Goal: Feedback & Contribution: Leave review/rating

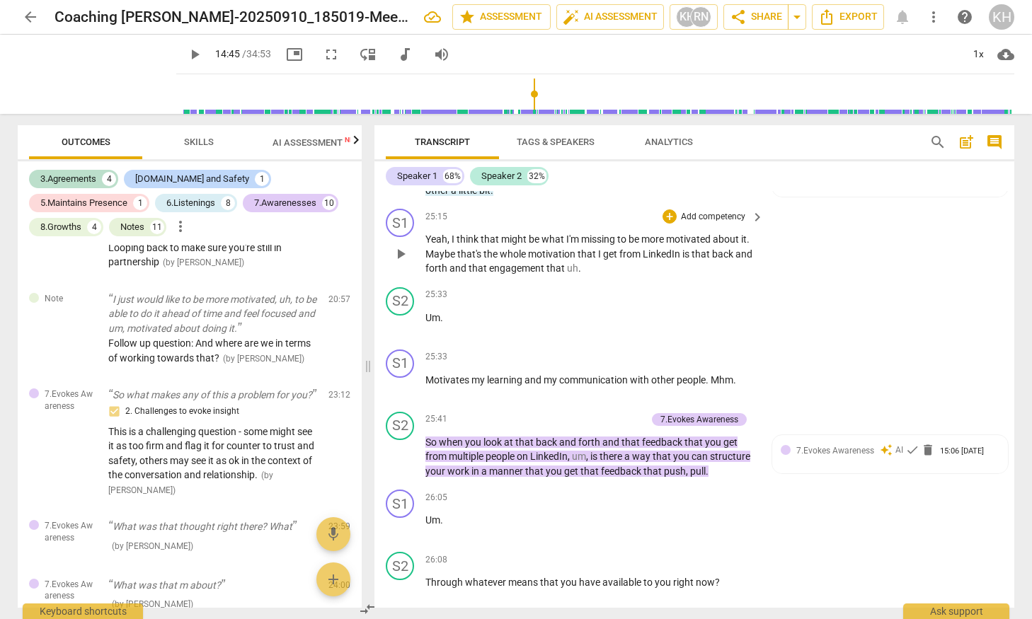
scroll to position [6832, 0]
click at [774, 457] on span "7.Evokes Awareness" at bounding box center [835, 452] width 78 height 10
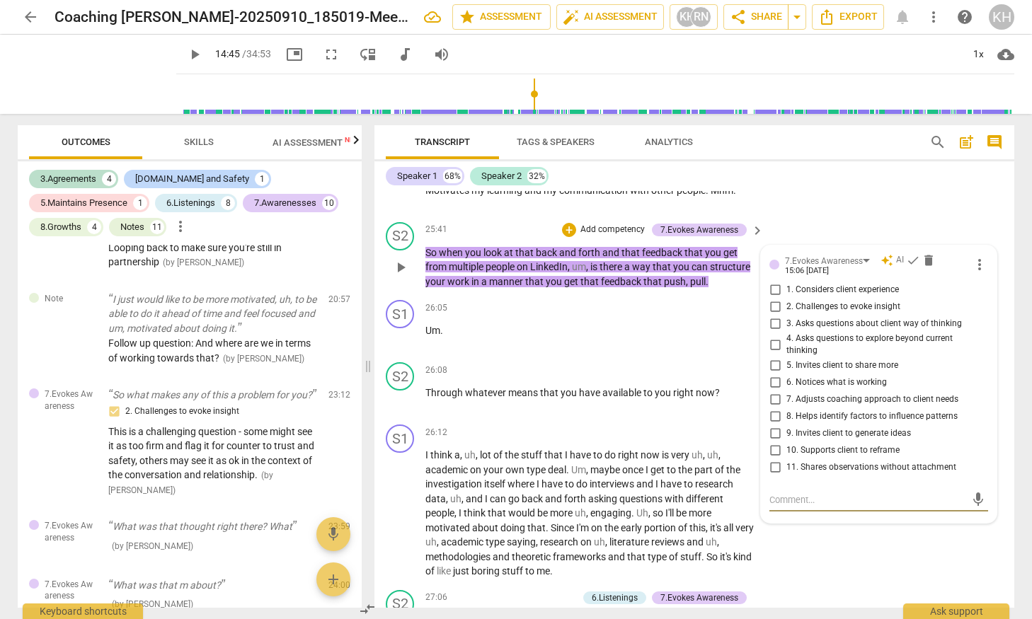
scroll to position [7018, 0]
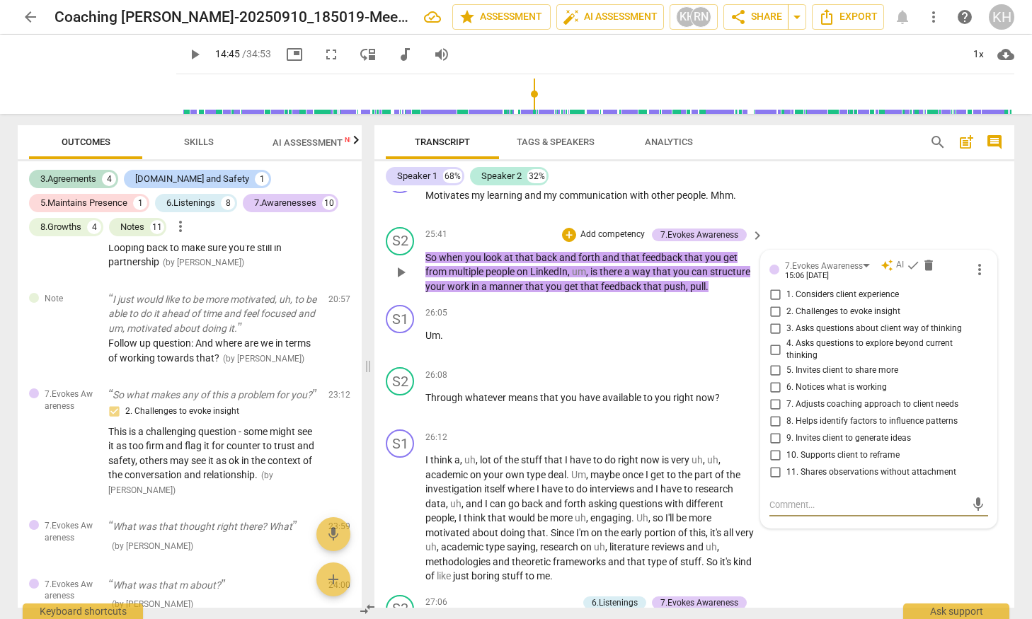
click at [771, 396] on input "6. Notices what is working" at bounding box center [775, 387] width 23 height 17
checkbox input "true"
click at [774, 273] on span "check" at bounding box center [913, 265] width 14 height 14
click at [550, 466] on span "that" at bounding box center [554, 460] width 21 height 11
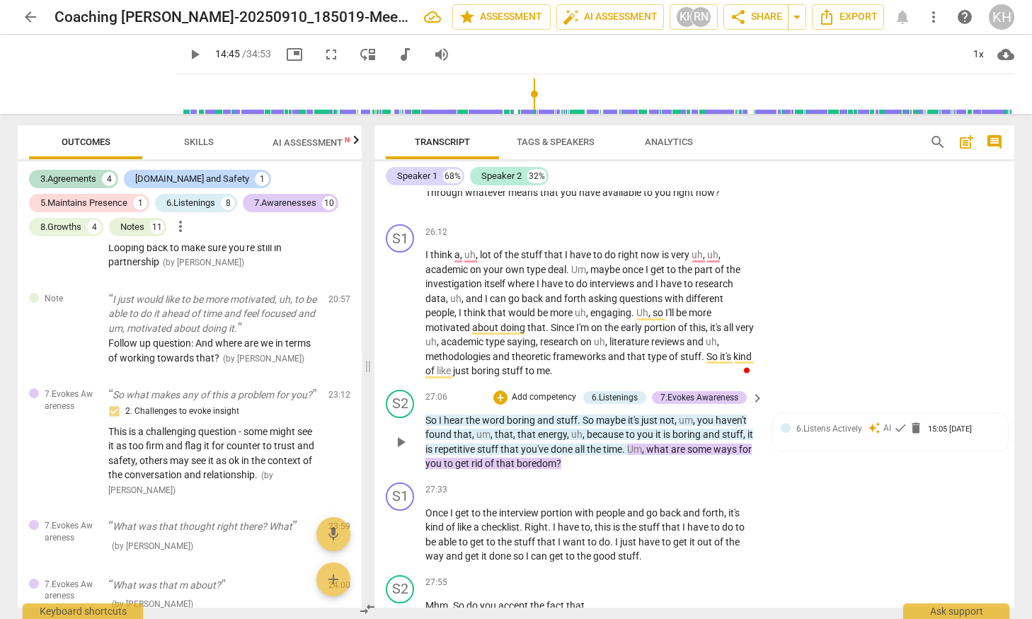
scroll to position [7228, 0]
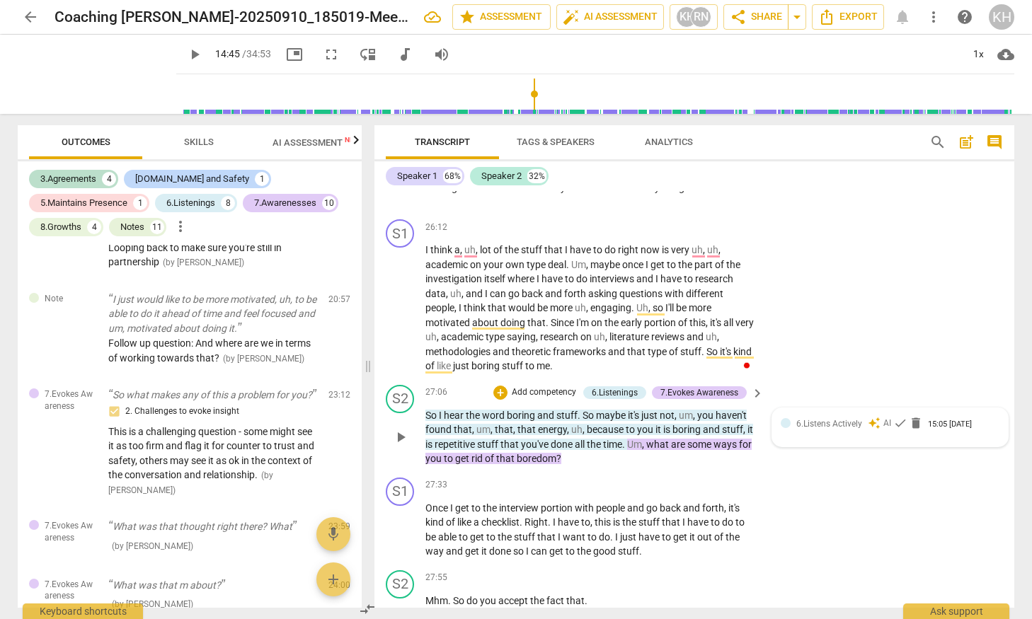
click at [774, 429] on span "6.Listens Actively" at bounding box center [829, 424] width 66 height 10
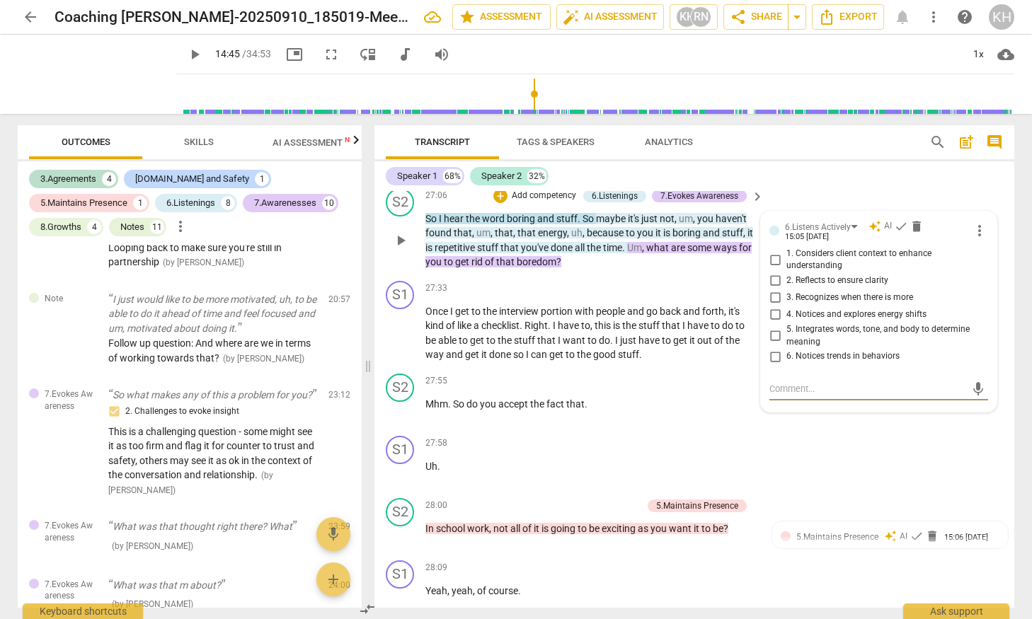
scroll to position [7425, 0]
click at [772, 345] on input "5. Integrates words, tone, and body to determine meaning" at bounding box center [775, 336] width 23 height 17
checkbox input "true"
click at [774, 234] on span "check" at bounding box center [901, 226] width 14 height 14
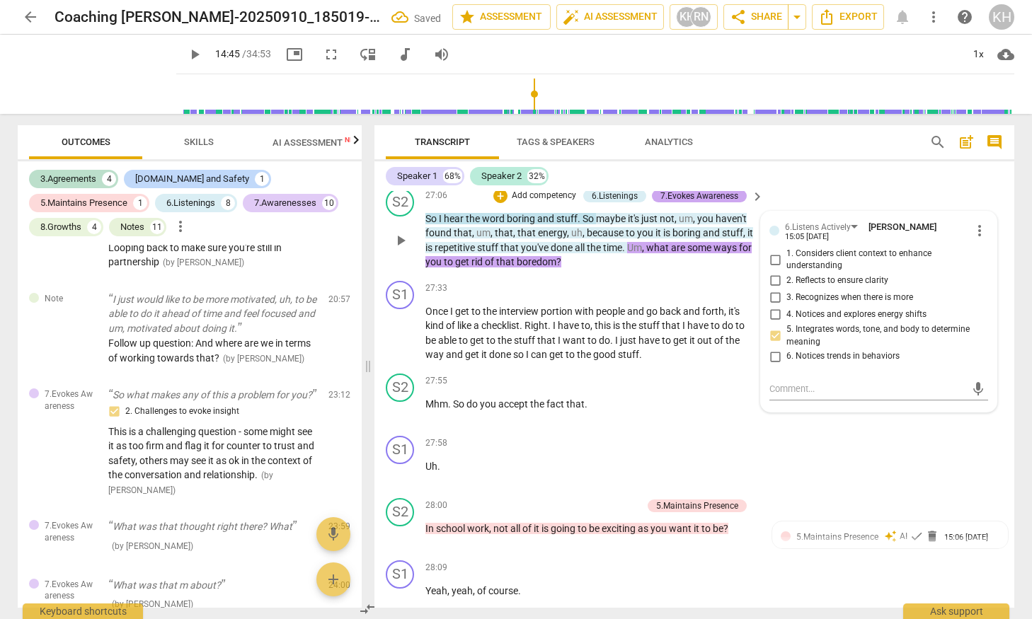
click at [716, 202] on div "7.Evokes Awareness" at bounding box center [700, 196] width 78 height 13
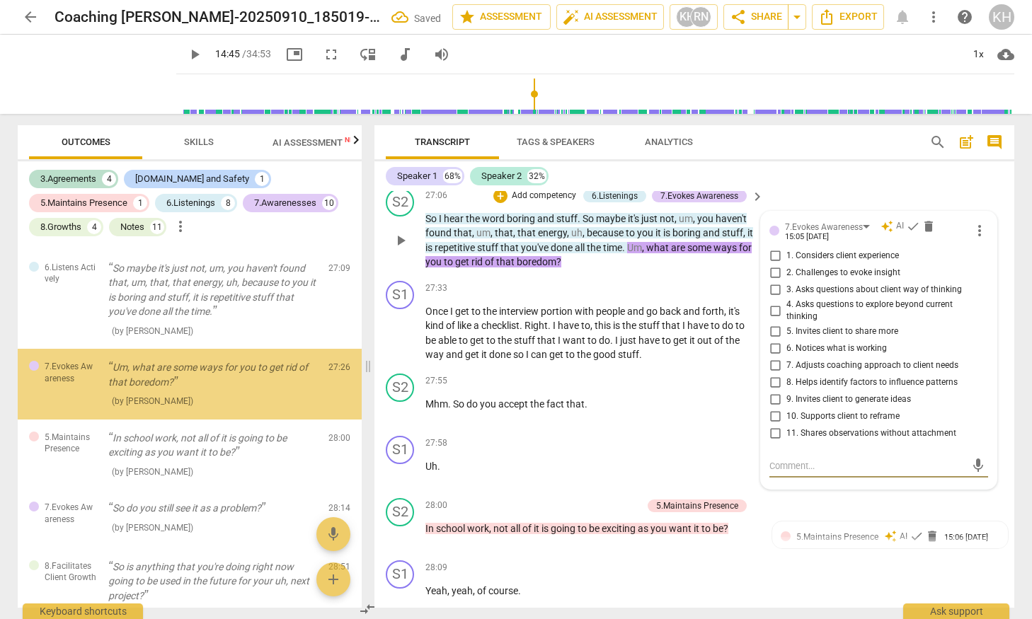
scroll to position [2945, 0]
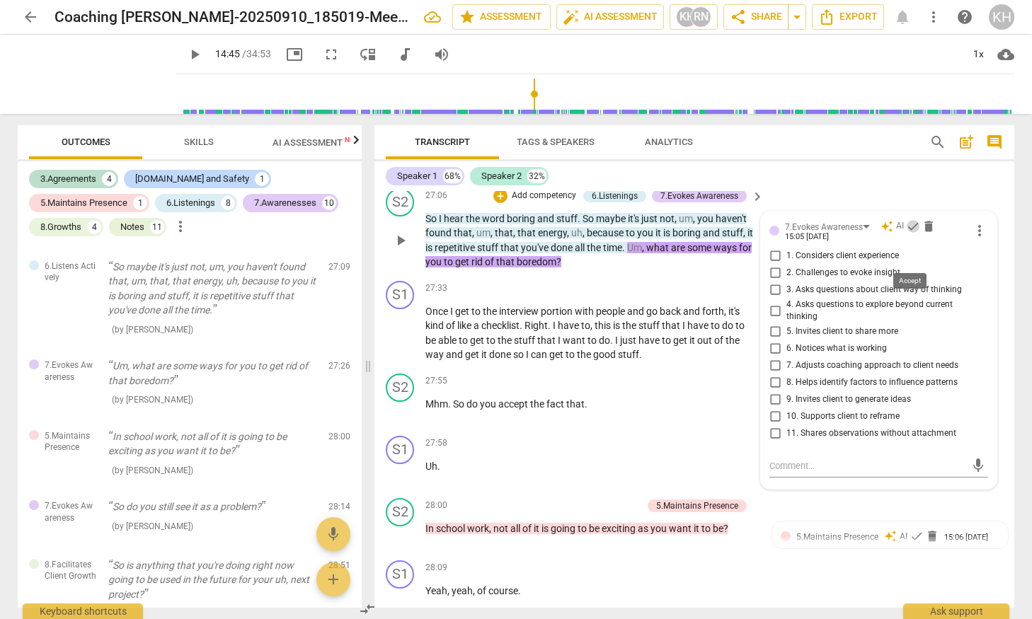
click at [774, 234] on span "check" at bounding box center [913, 226] width 14 height 14
click at [770, 319] on input "4. Asks questions to explore beyond current thinking" at bounding box center [775, 310] width 23 height 17
checkbox input "true"
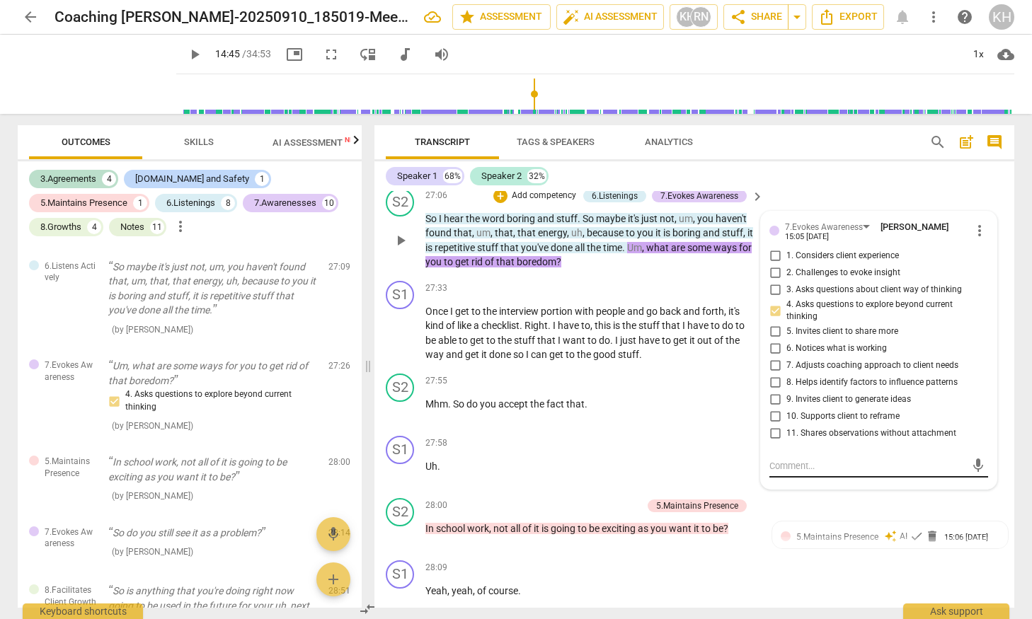
click at [774, 473] on textarea at bounding box center [868, 465] width 196 height 13
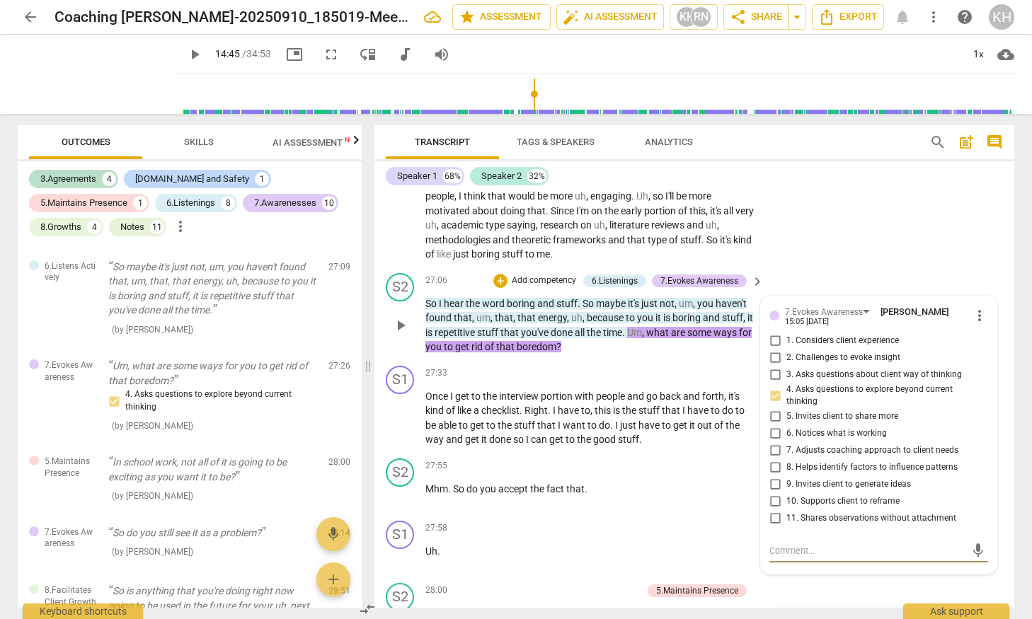
scroll to position [7431, 0]
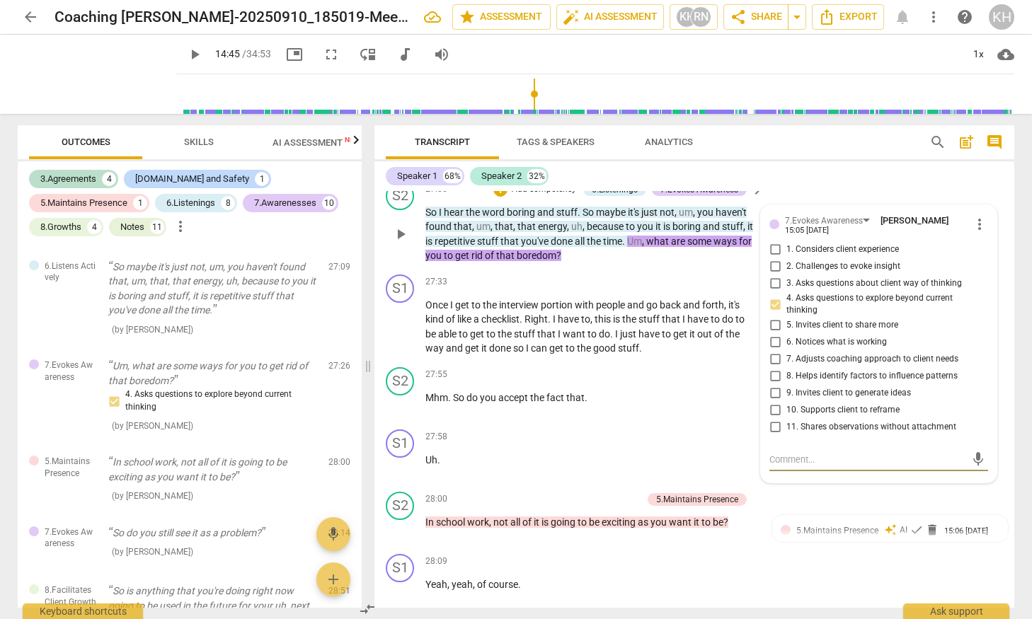
click at [774, 467] on textarea at bounding box center [868, 459] width 196 height 13
click at [652, 356] on p "Once I get to the interview portion with people and go back and forth , it's ki…" at bounding box center [590, 327] width 331 height 58
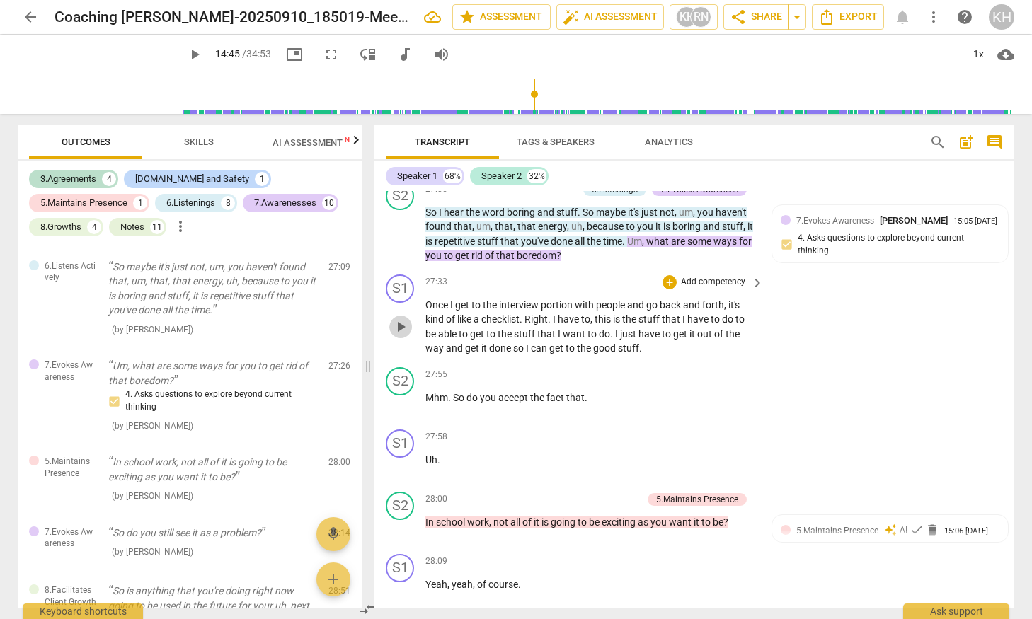
click at [401, 336] on span "play_arrow" at bounding box center [400, 327] width 17 height 17
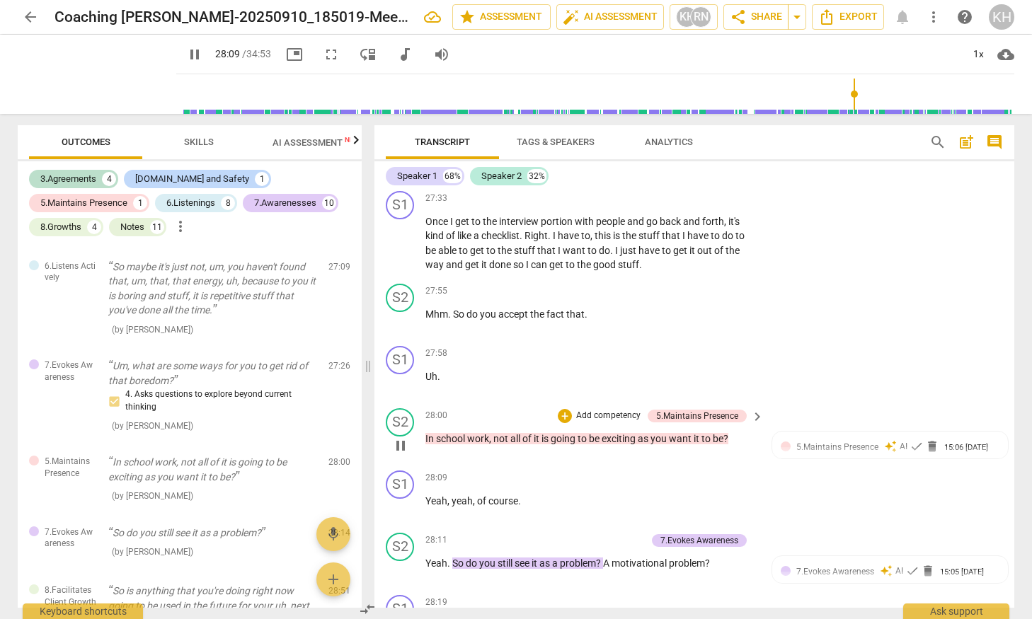
scroll to position [7518, 0]
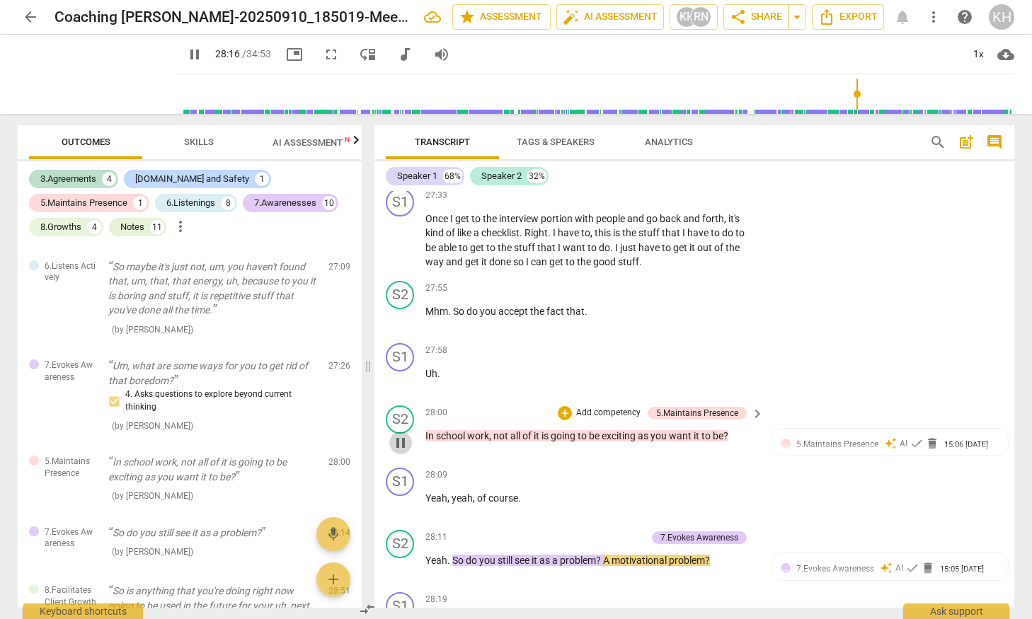
click at [401, 452] on span "pause" at bounding box center [400, 443] width 17 height 17
type input "1697"
click at [774, 450] on div "15:06 [DATE]" at bounding box center [966, 445] width 44 height 9
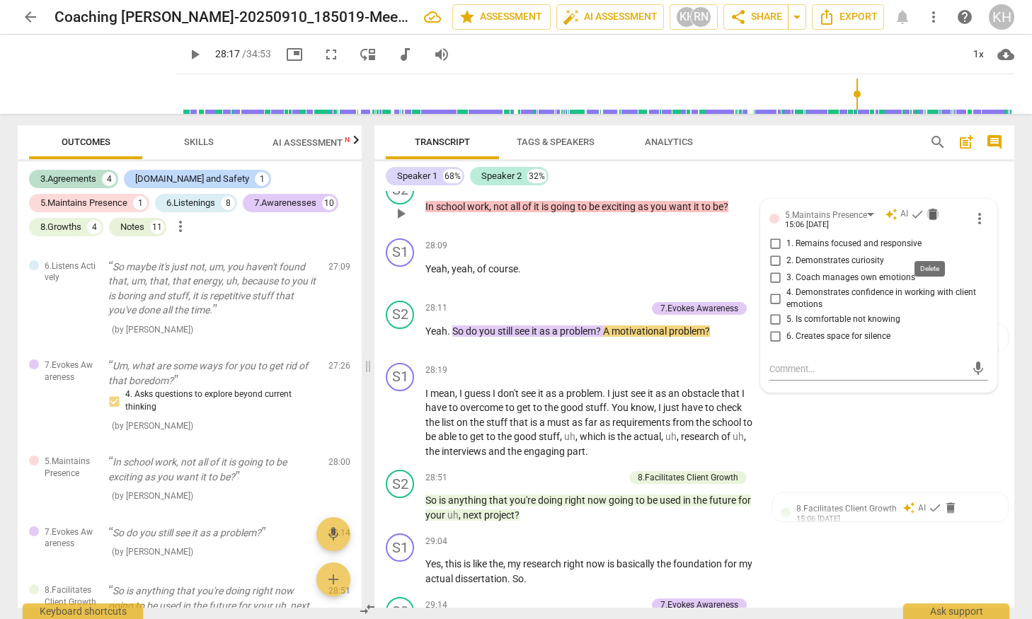
click at [774, 222] on span "delete" at bounding box center [933, 214] width 14 height 14
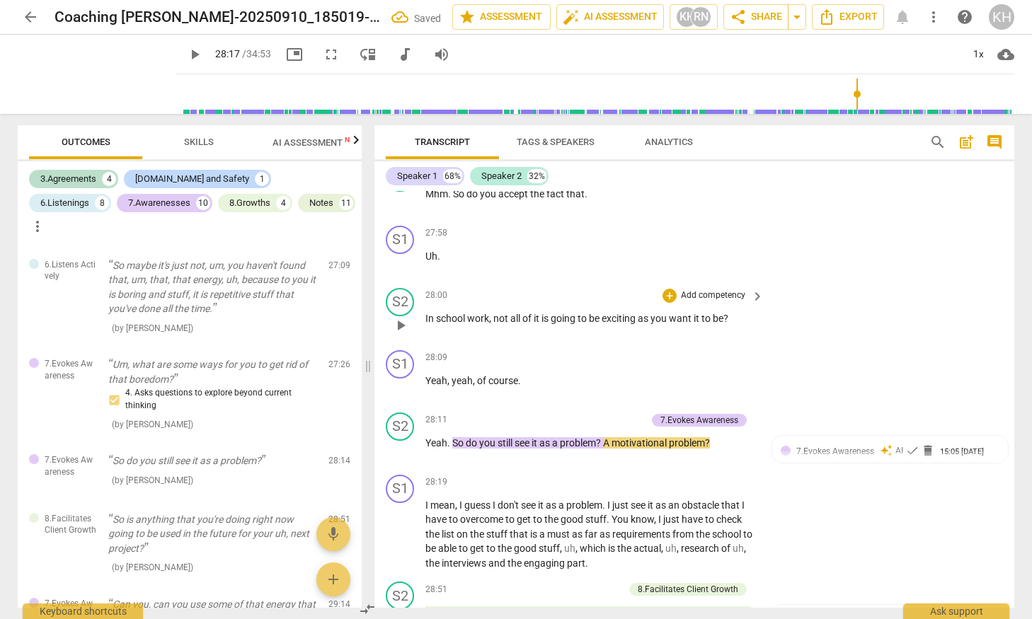
scroll to position [7622, 0]
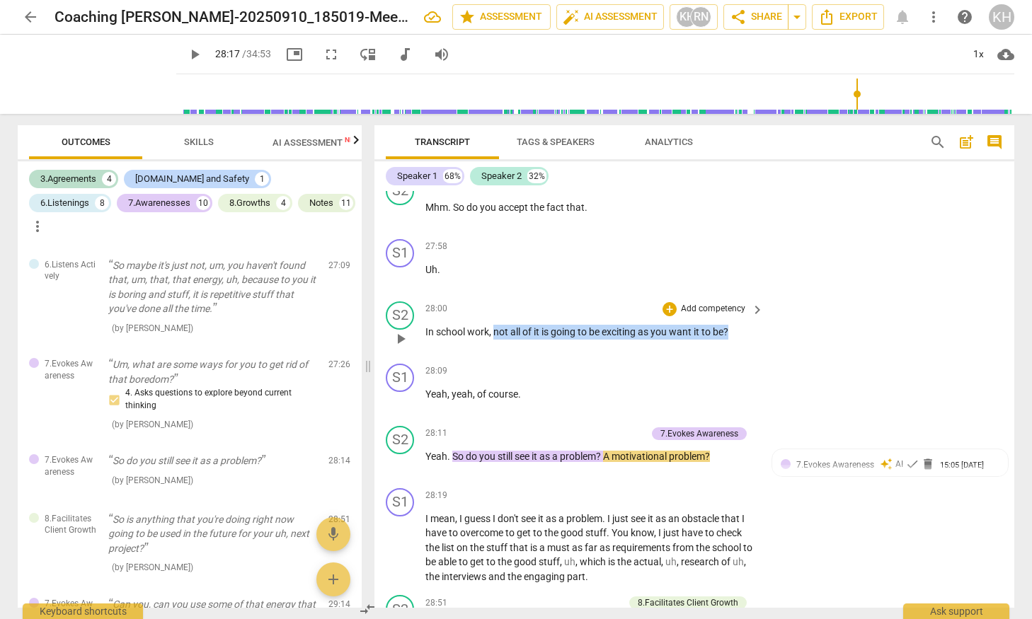
drag, startPoint x: 495, startPoint y: 364, endPoint x: 735, endPoint y: 362, distance: 240.0
click at [735, 340] on p "In school work , not all of it is going to be exciting as you want it to be ?" at bounding box center [590, 332] width 331 height 15
click at [741, 343] on div "+" at bounding box center [745, 344] width 14 height 14
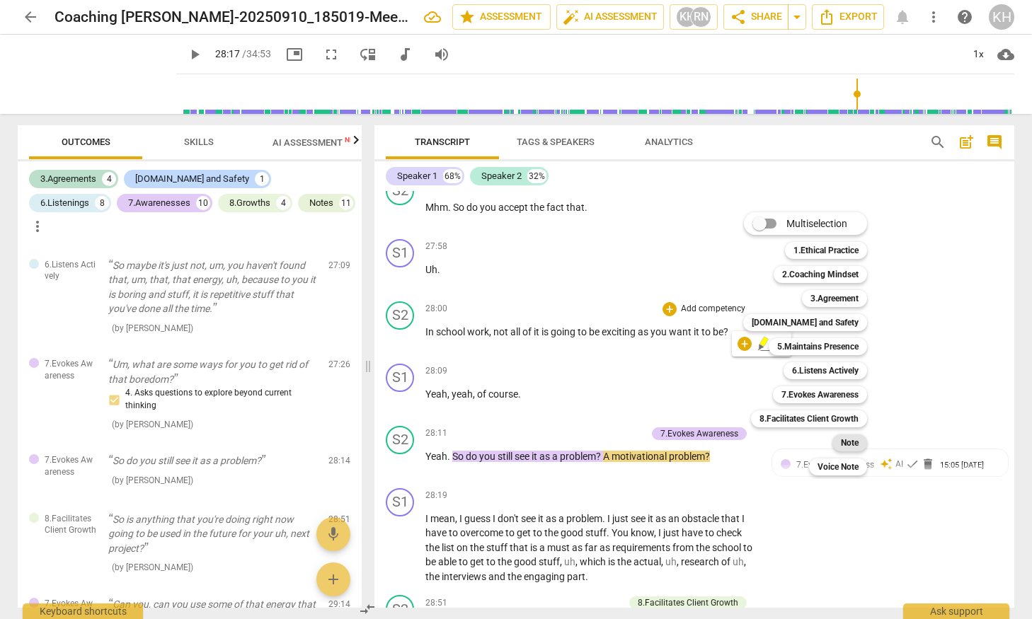
click at [774, 444] on b "Note" at bounding box center [850, 443] width 18 height 17
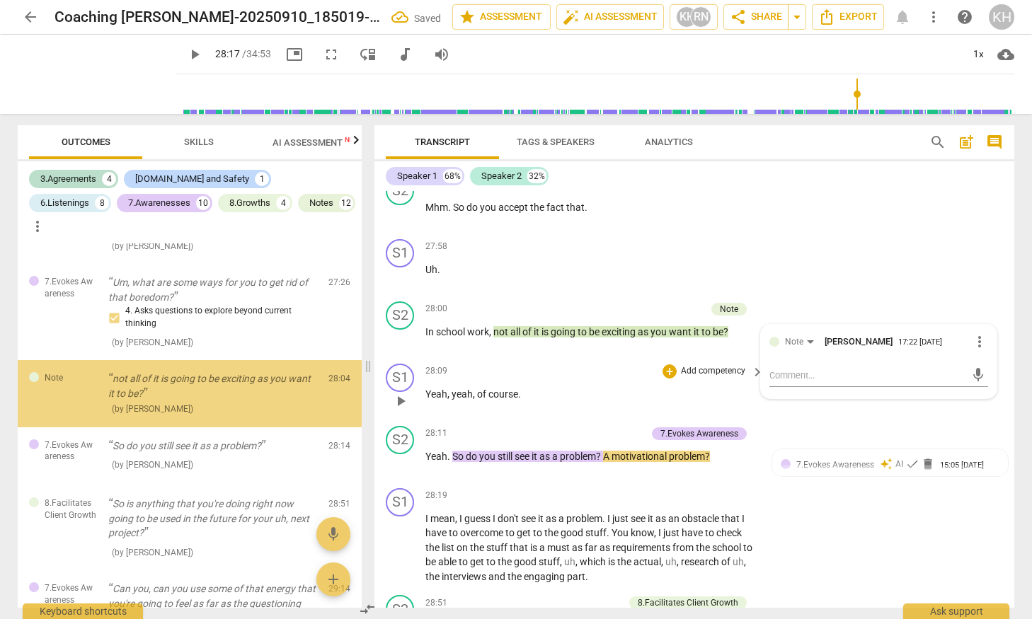
scroll to position [3027, 0]
click at [774, 382] on textarea at bounding box center [868, 375] width 196 height 13
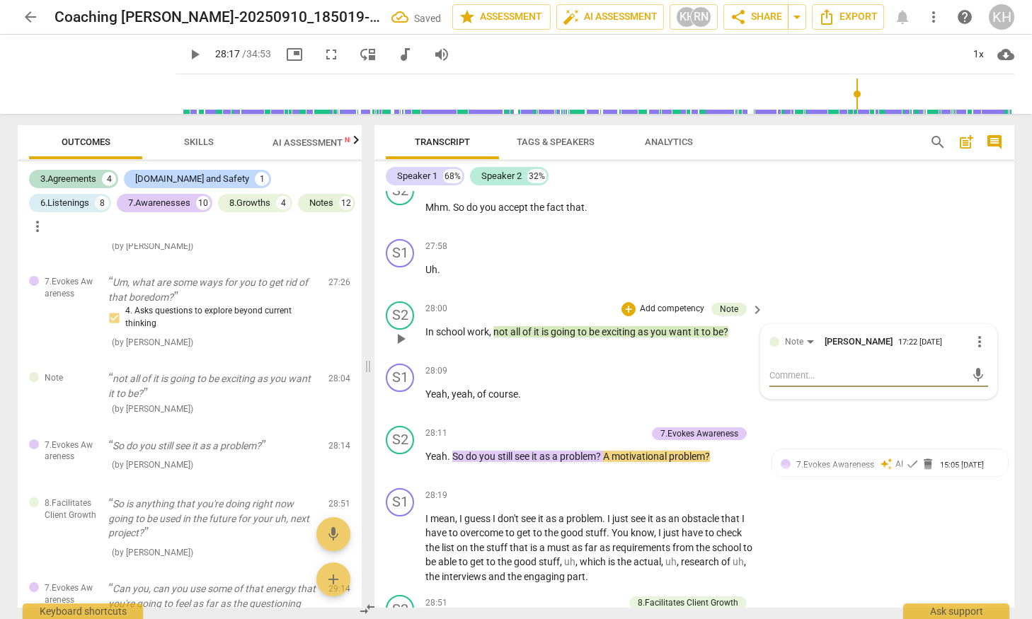
click at [774, 382] on textarea at bounding box center [868, 375] width 196 height 13
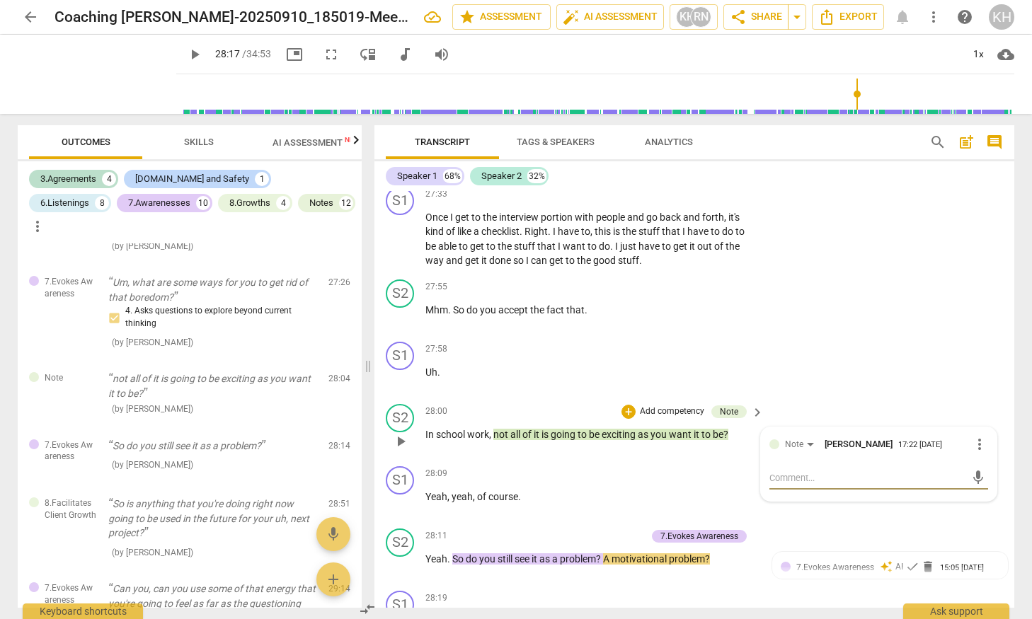
scroll to position [7523, 0]
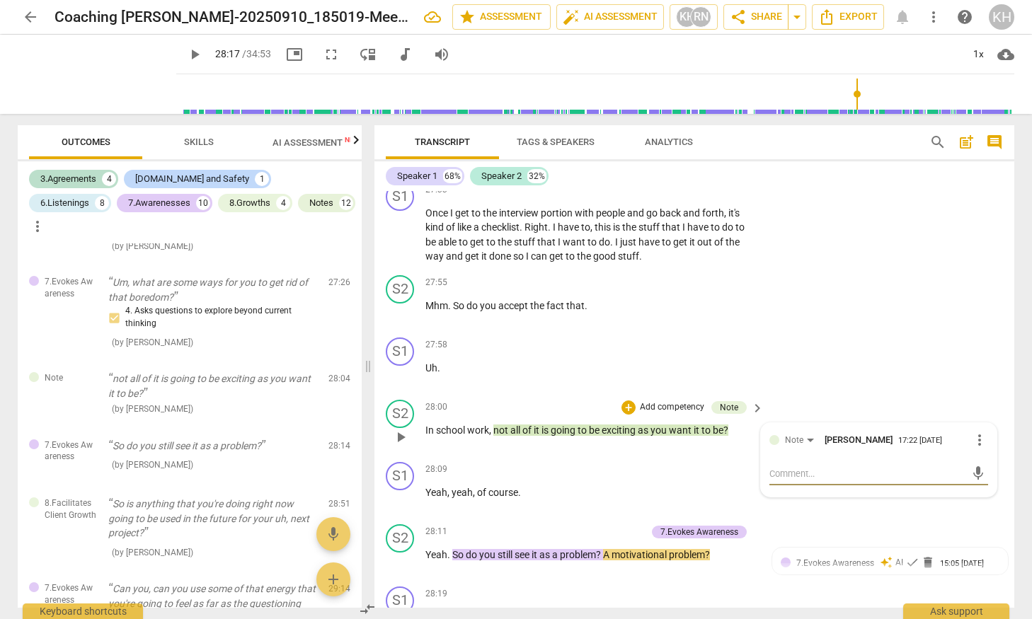
click at [774, 481] on textarea at bounding box center [868, 473] width 196 height 13
type textarea "O"
type textarea "Op"
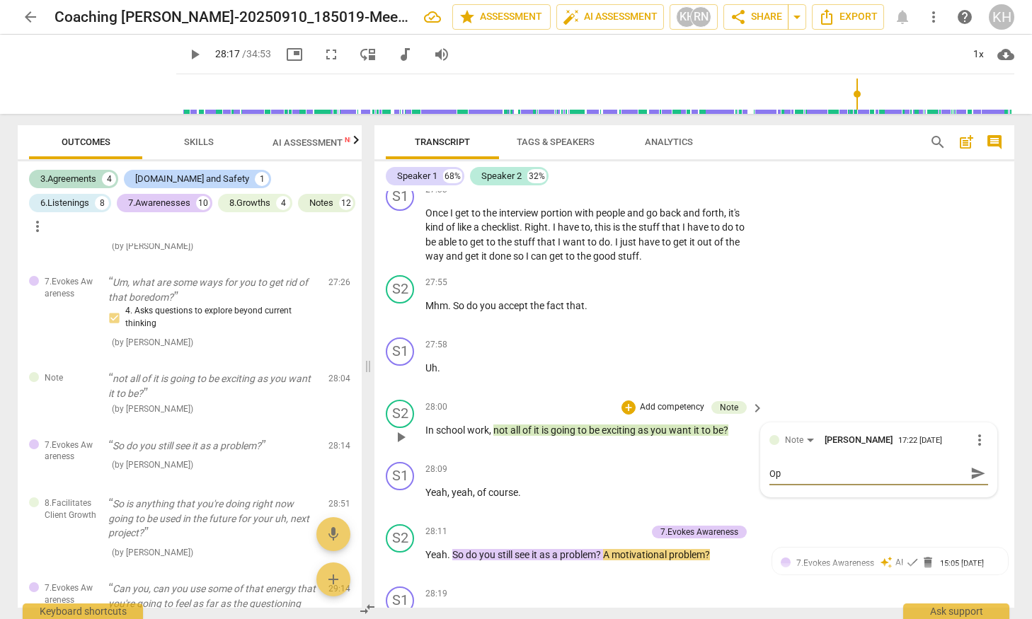
type textarea "Opp"
type textarea "Oppo"
type textarea "Oppor"
type textarea "Opport"
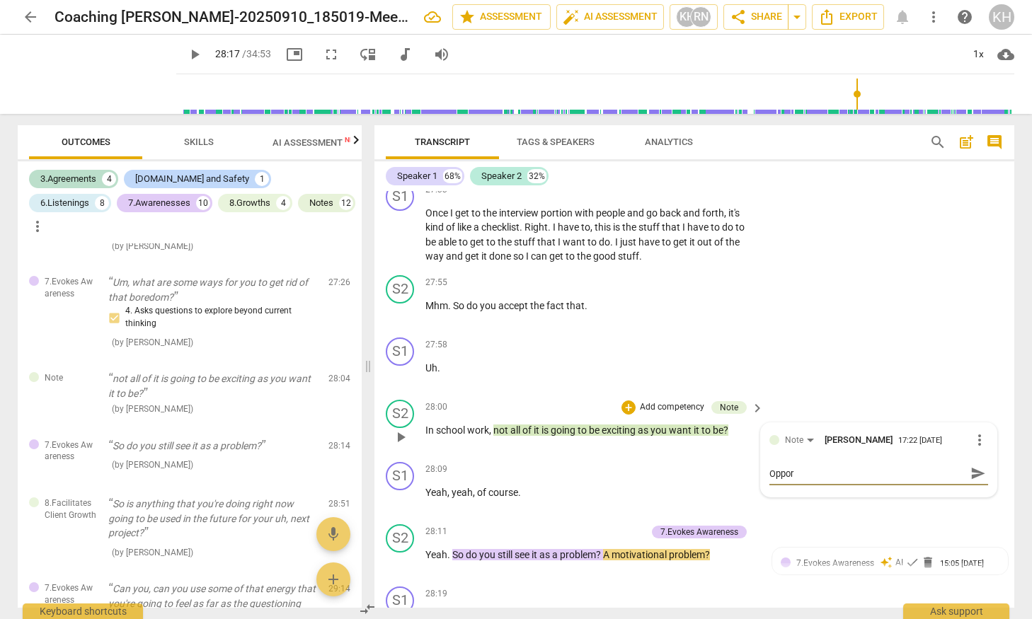
type textarea "Opport"
type textarea "Opportu"
type textarea "Opportun"
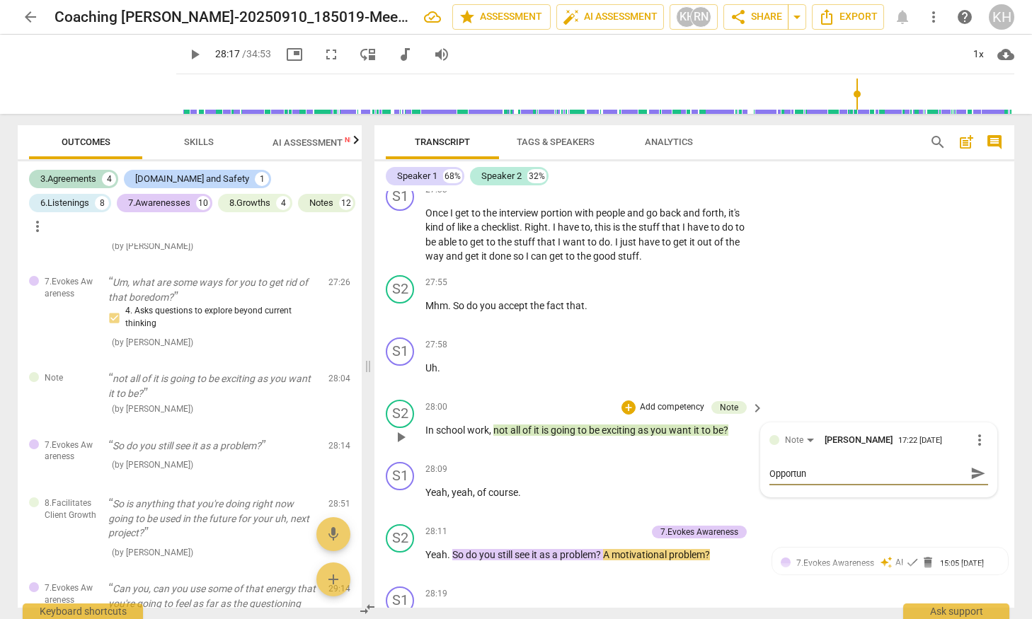
type textarea "Opportuni"
type textarea "Opportunit"
type textarea "Opportunity"
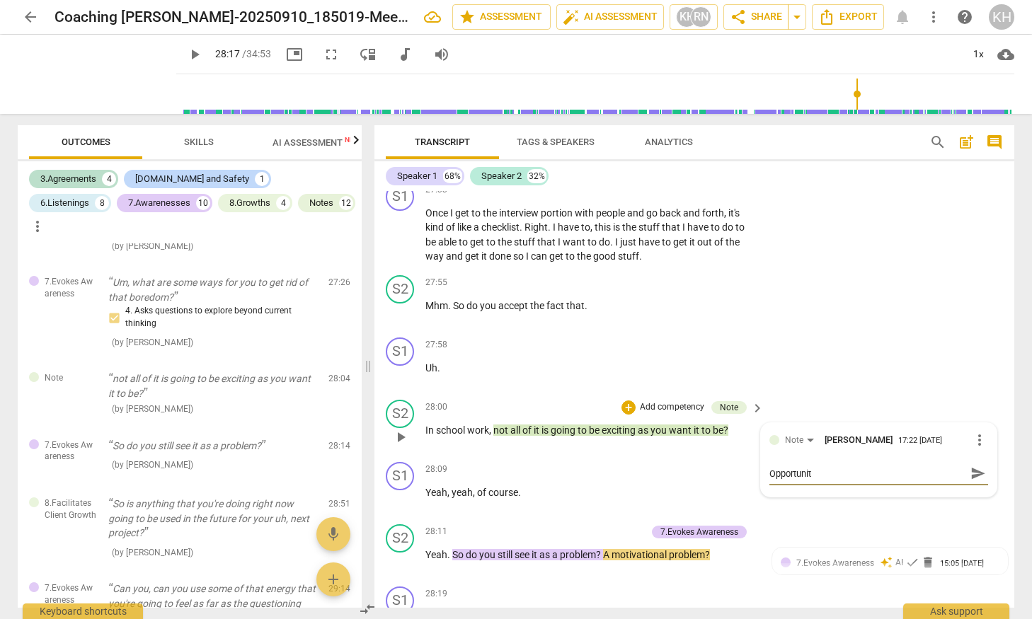
type textarea "Opportunity"
type textarea "Opportunity t"
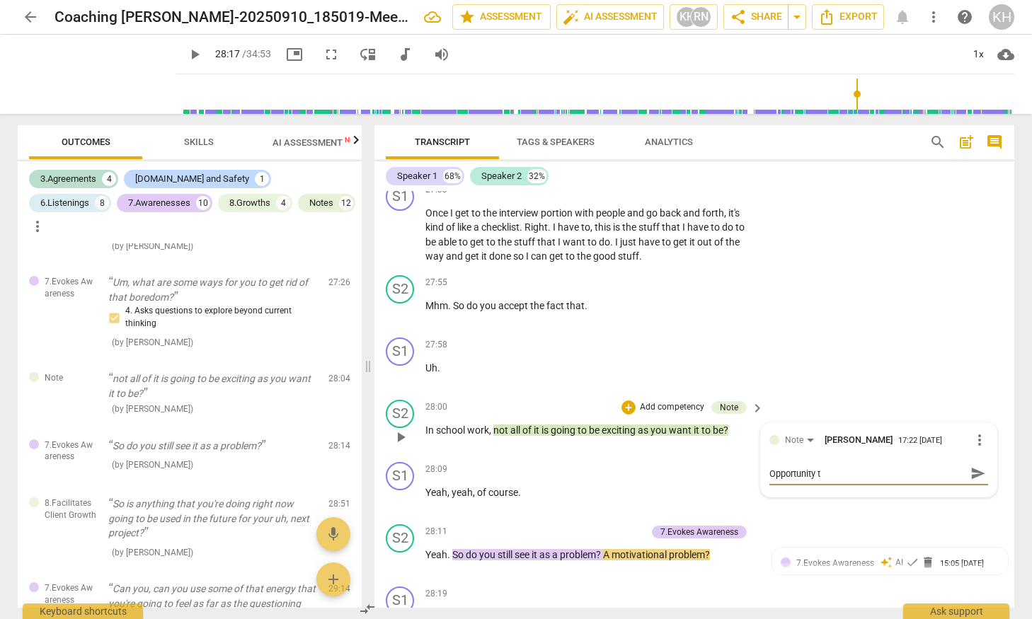
type textarea "Opportunity to"
type textarea "Opportunity to e"
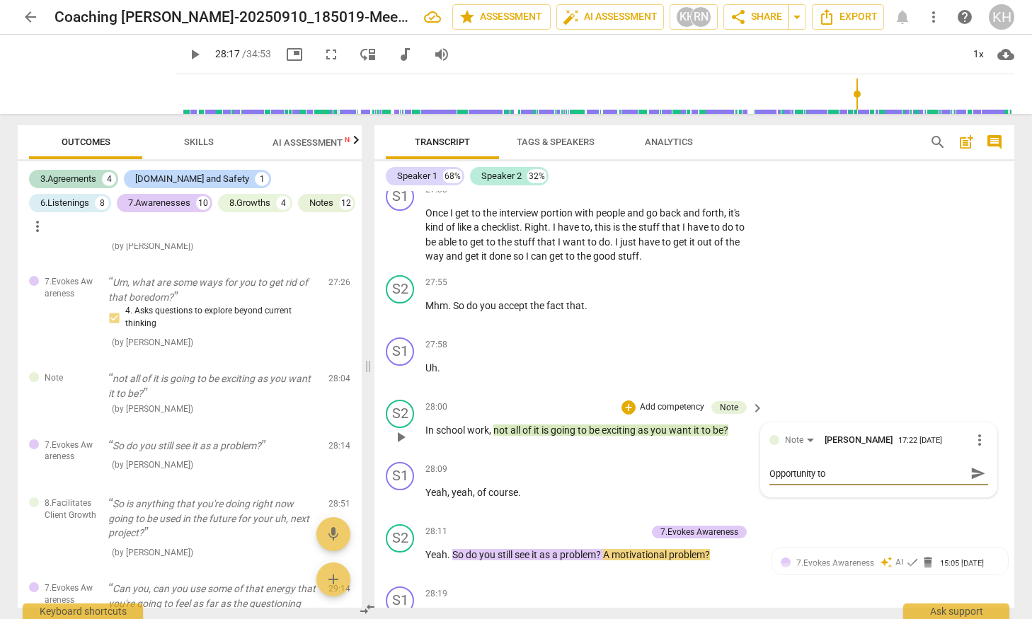
type textarea "Opportunity to e"
type textarea "Opportunity to ev"
type textarea "Opportunity to evo"
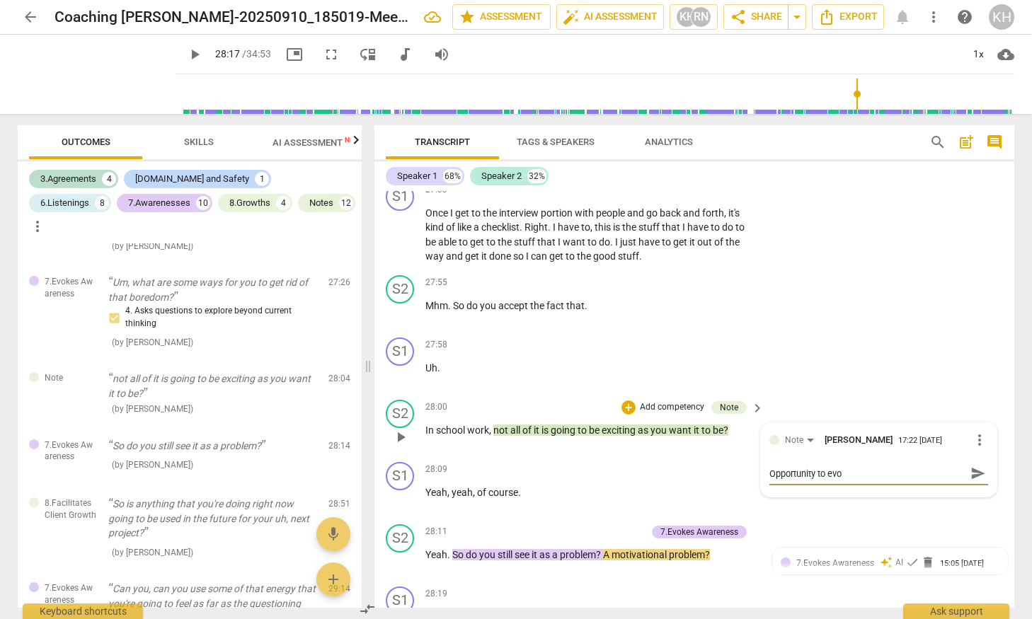
type textarea "Opportunity to evoc"
type textarea "Opportunity to evo"
type textarea "Opportunity to evok"
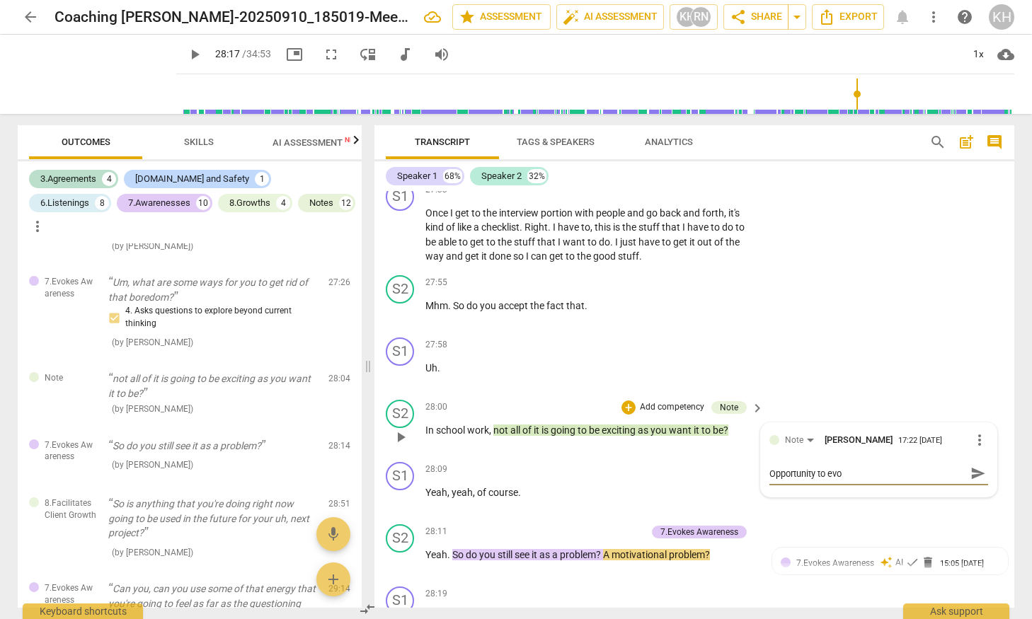
type textarea "Opportunity to evok"
type textarea "Opportunity to evoke"
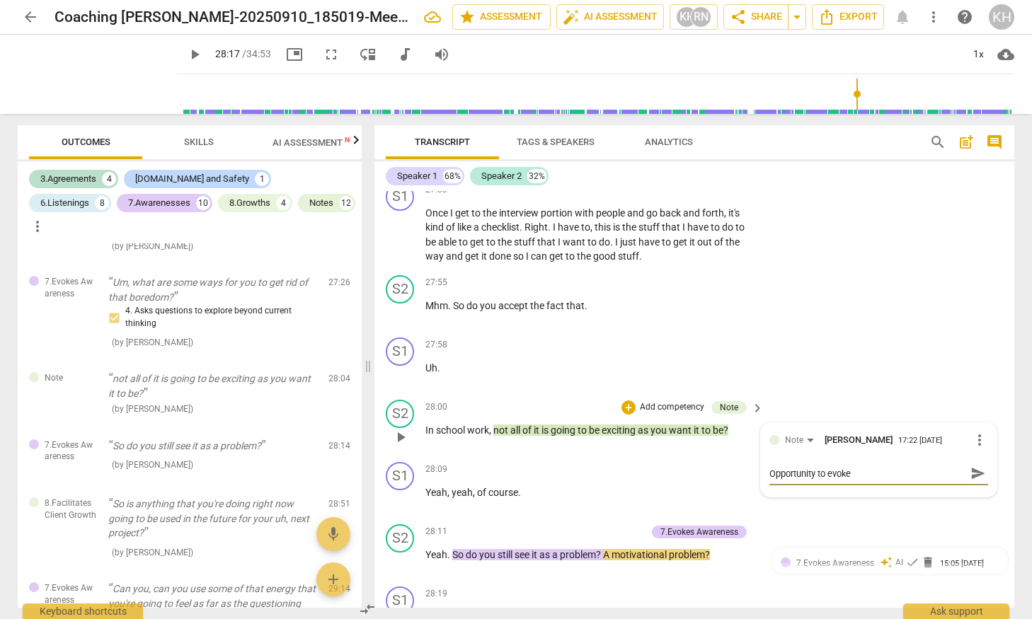
type textarea "Opportunity to evoke a"
type textarea "Opportunity to evoke aw"
type textarea "Opportunity to evoke awa"
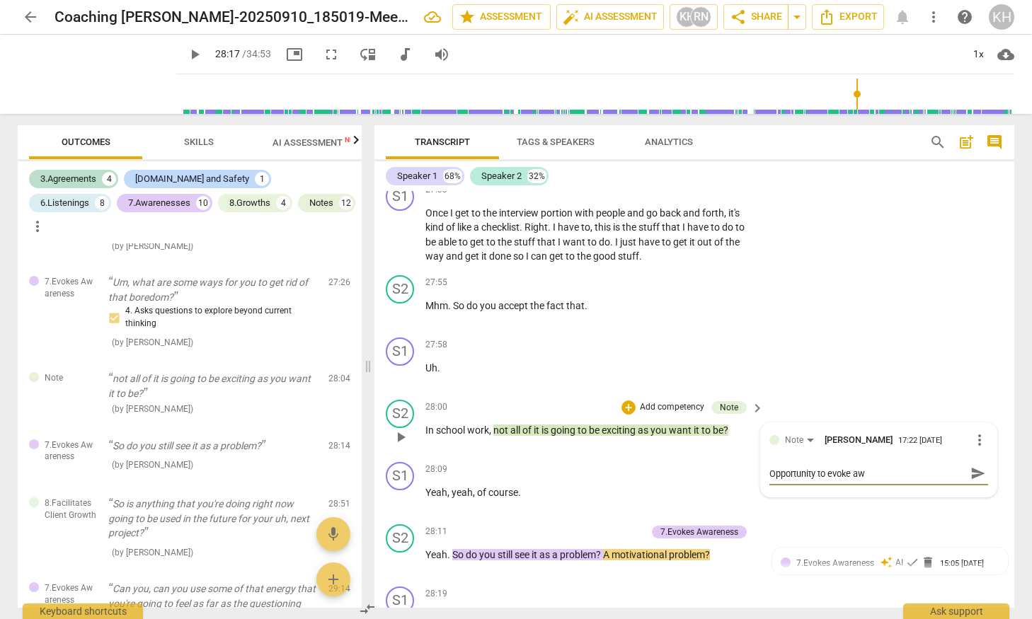
type textarea "Opportunity to evoke awa"
type textarea "Opportunity to evoke awar"
type textarea "Opportunity to evoke aware"
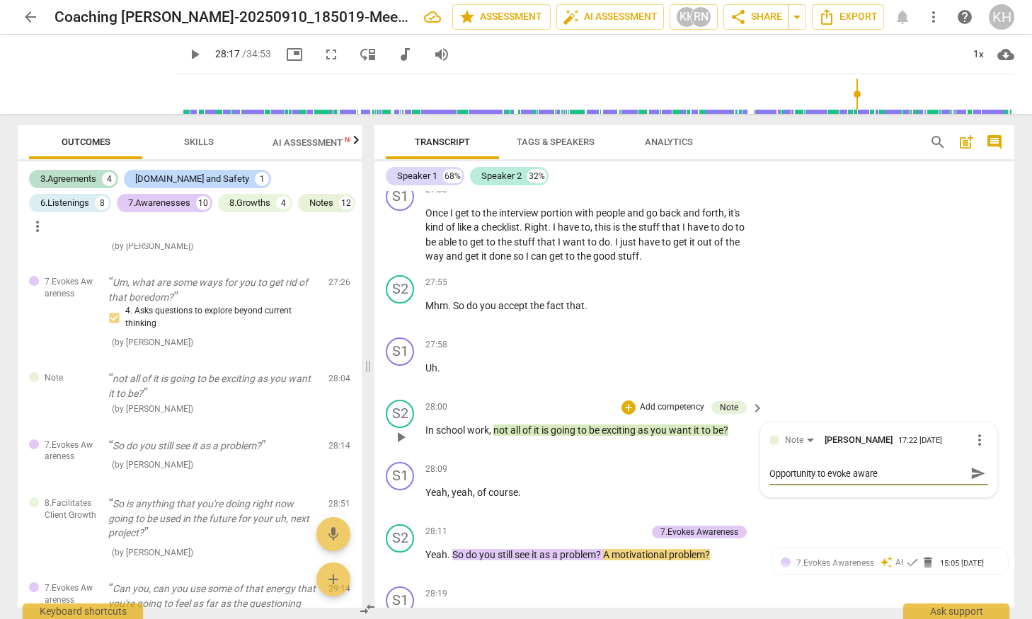
type textarea "Opportunity to evoke awaren"
type textarea "Opportunity to evoke awarene"
type textarea "Opportunity to evoke awarened"
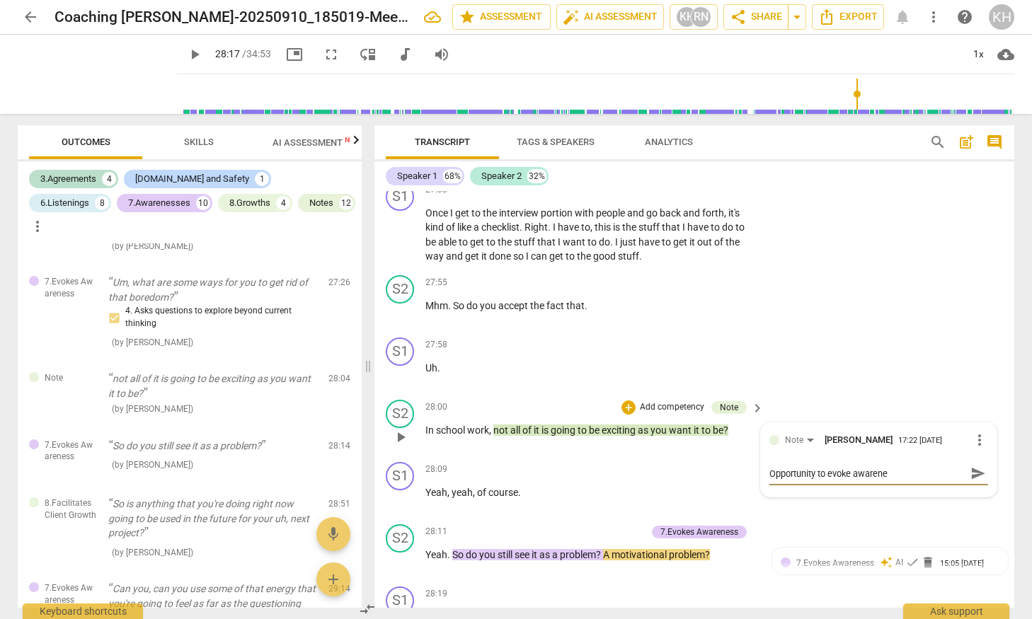
type textarea "Opportunity to evoke awarened"
type textarea "Opportunity to evoke awarene"
type textarea "Opportunity to evoke awarenes"
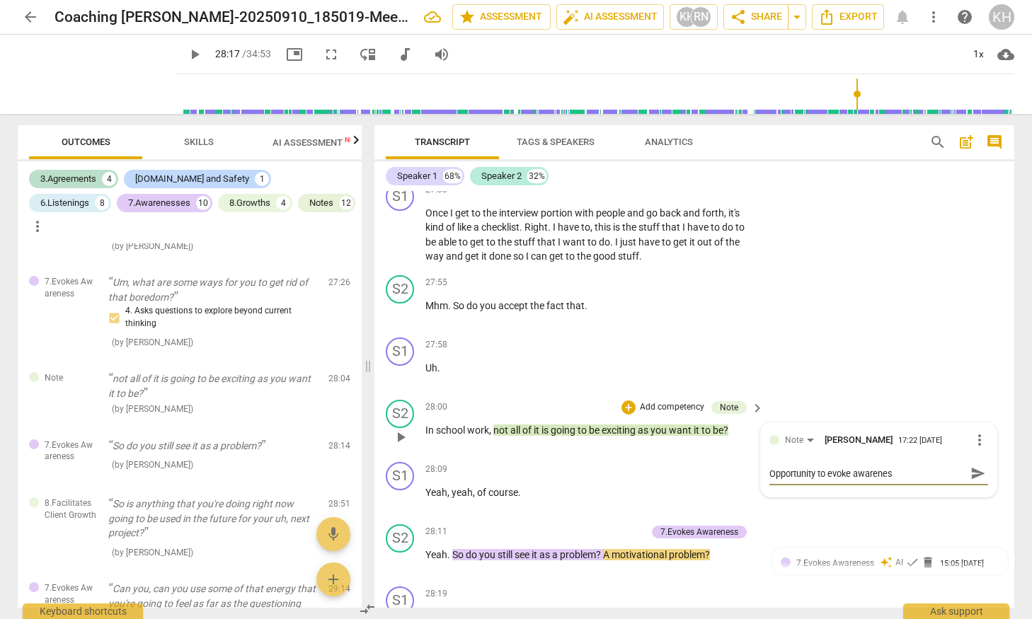
type textarea "Opportunity to evoke awareness"
type textarea "Opportunity to evoke awareness -"
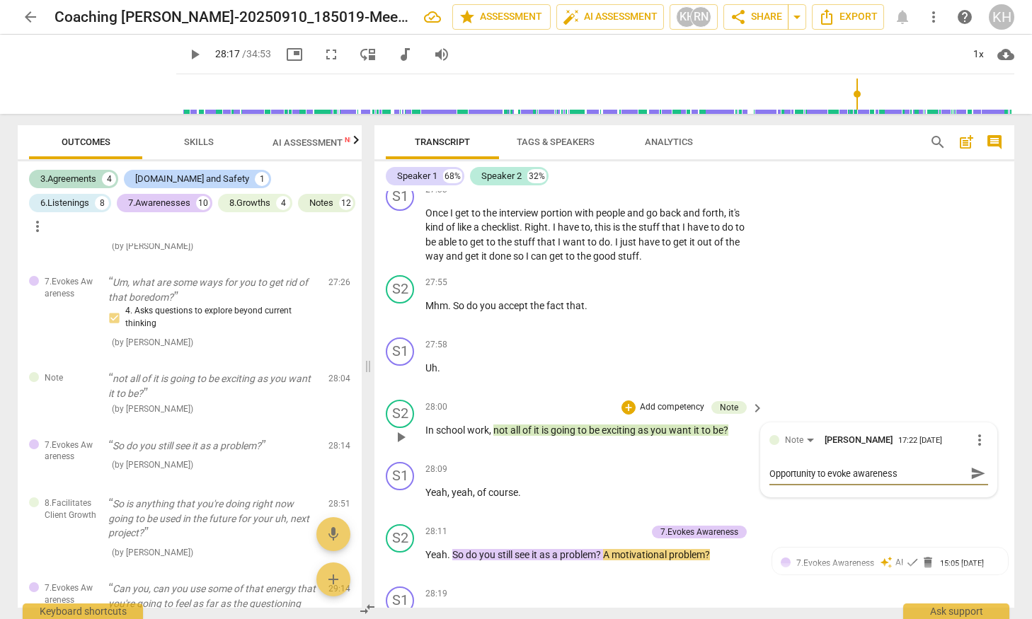
type textarea "Opportunity to evoke awareness -"
type textarea "Opportunity to evoke awareness"
type textarea "Opportunity to evoke awareness b"
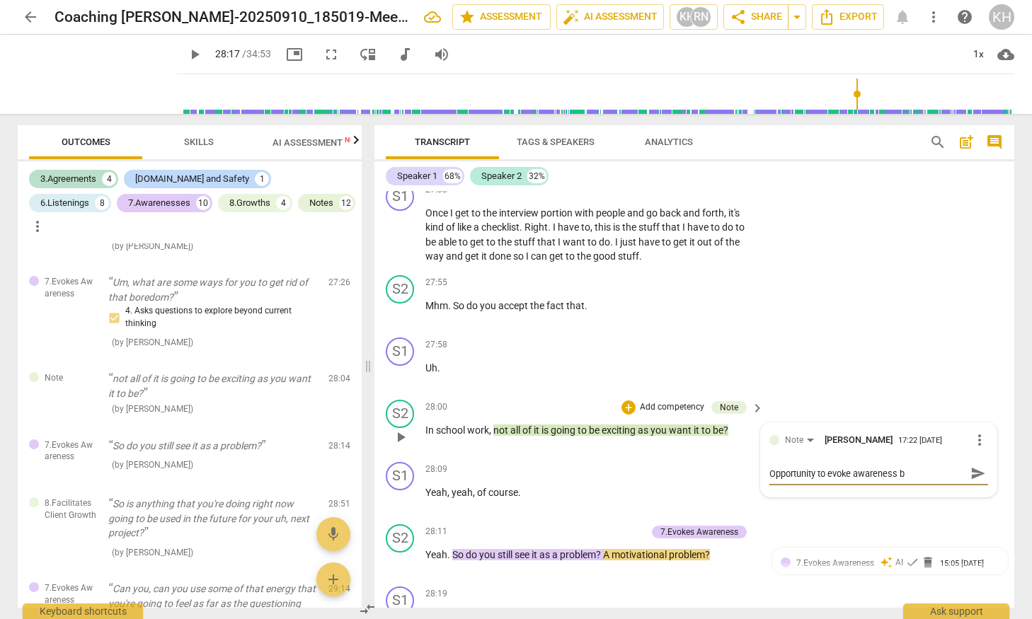
type textarea "Opportunity to evoke awareness by"
type textarea "Opportunity to evoke awareness by s"
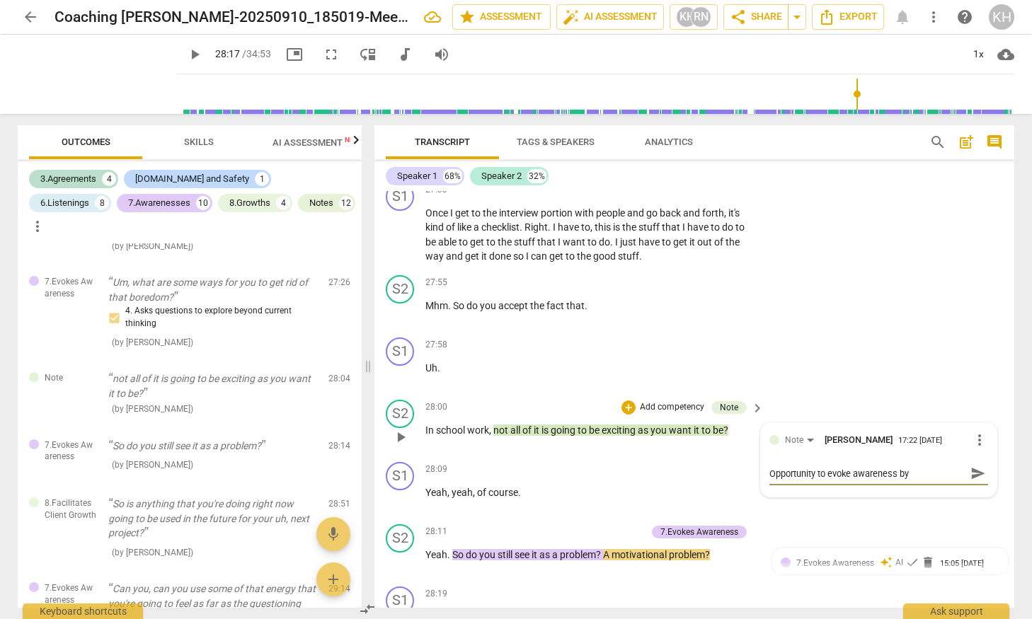
type textarea "Opportunity to evoke awareness by s"
type textarea "Opportunity to evoke awareness by"
type textarea "Opportunity to evoke awareness by p"
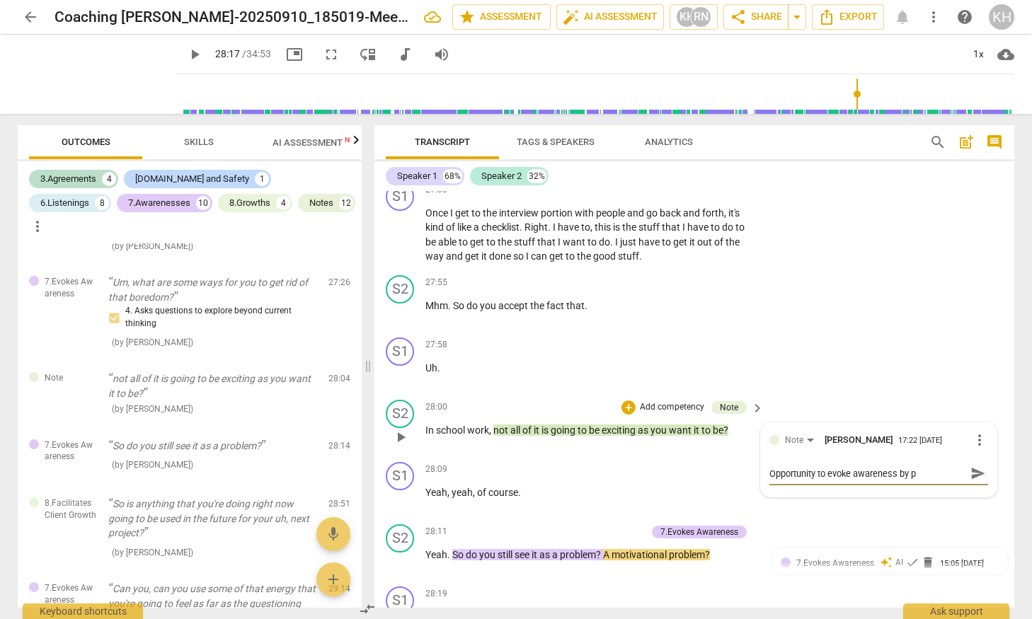
type textarea "Opportunity to evoke awareness by pi"
type textarea "Opportunity to evoke awareness by pic"
type textarea "Opportunity to evoke awareness by pick"
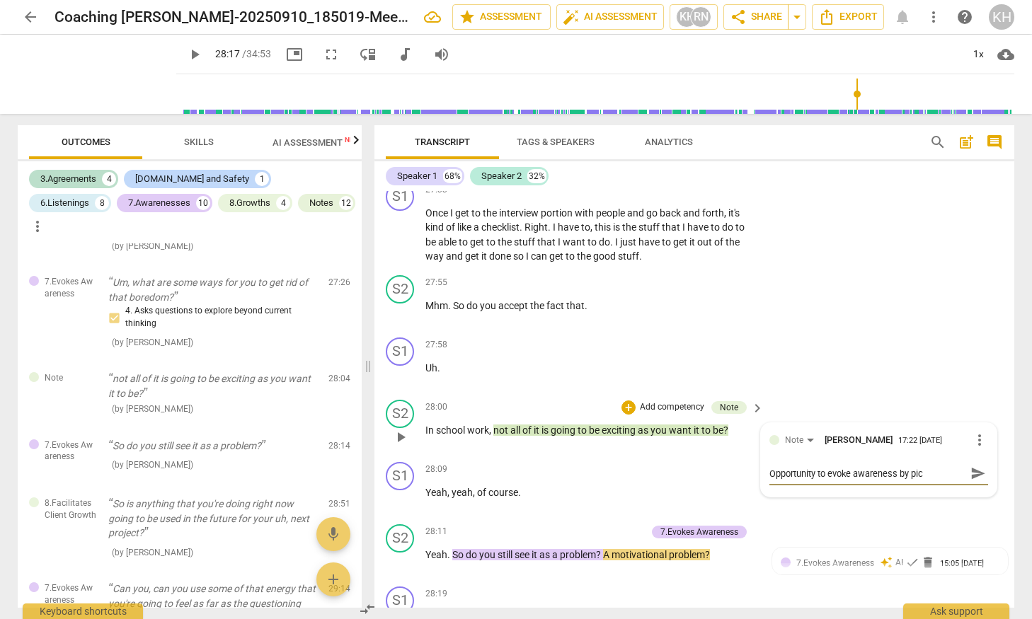
type textarea "Opportunity to evoke awareness by pick"
type textarea "Opportunity to evoke awareness by picki"
type textarea "Opportunity to evoke awareness by pickin"
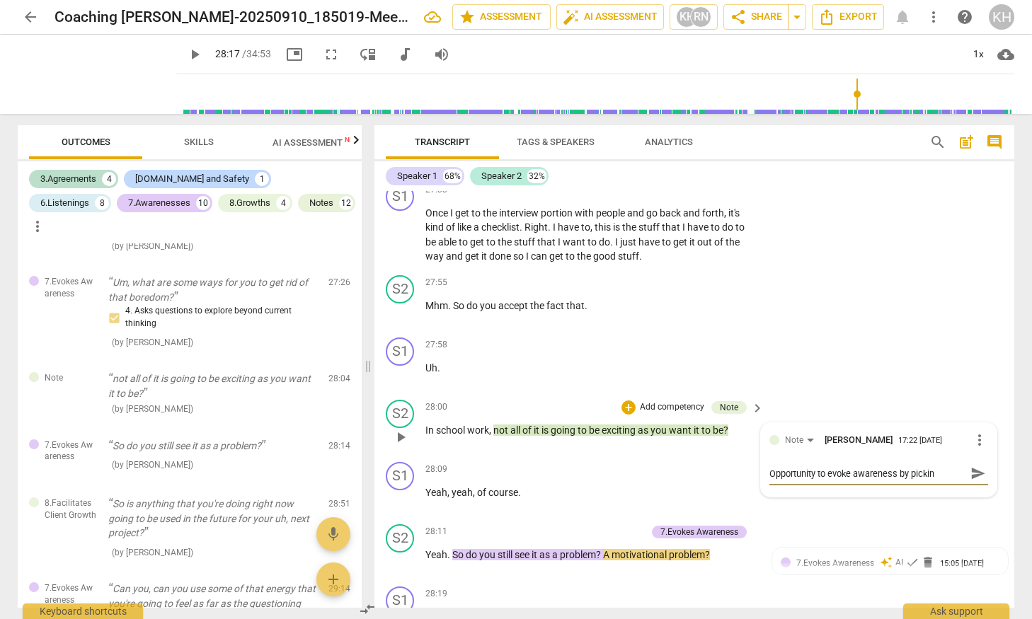
type textarea "Opportunity to evoke awareness by picking"
type textarea "Opportunity to evoke awareness by picking u"
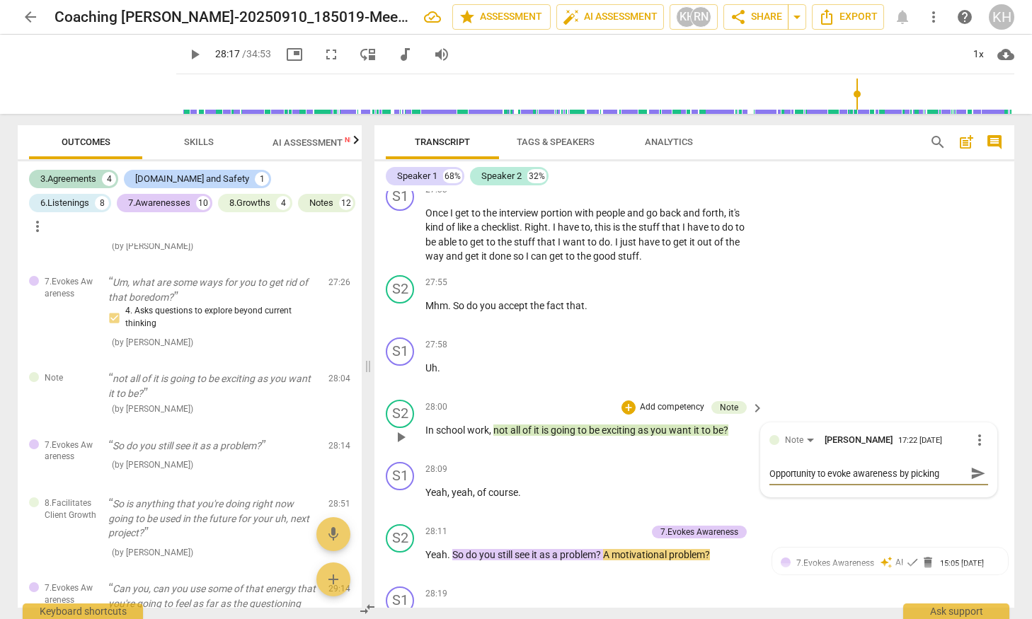
type textarea "Opportunity to evoke awareness by picking u"
type textarea "Opportunity to evoke awareness by picking up"
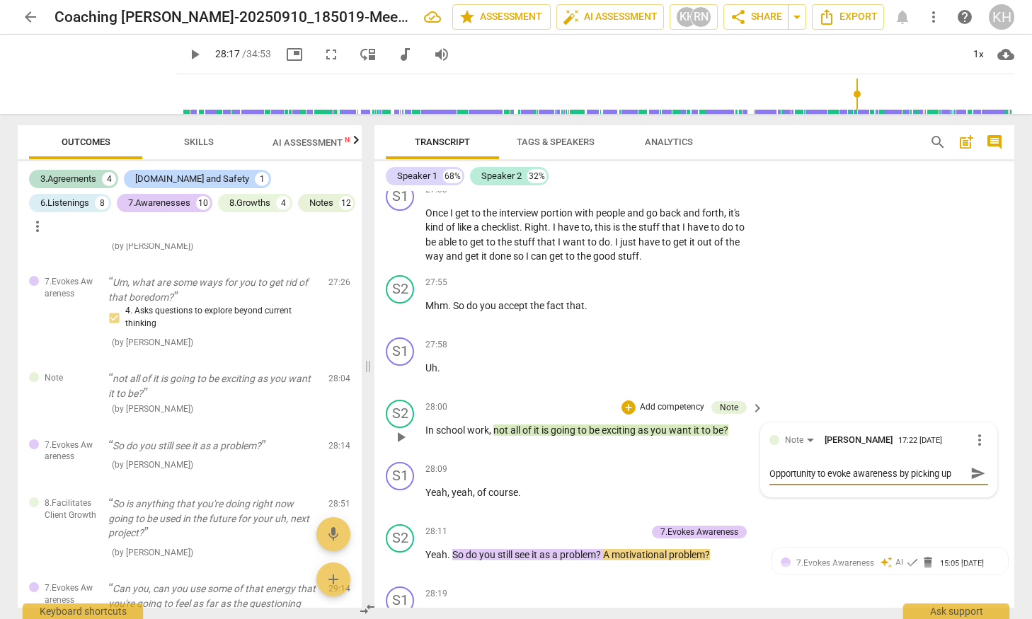
type textarea "Opportunity to evoke awareness by picking up o"
type textarea "Opportunity to evoke awareness by picking up on"
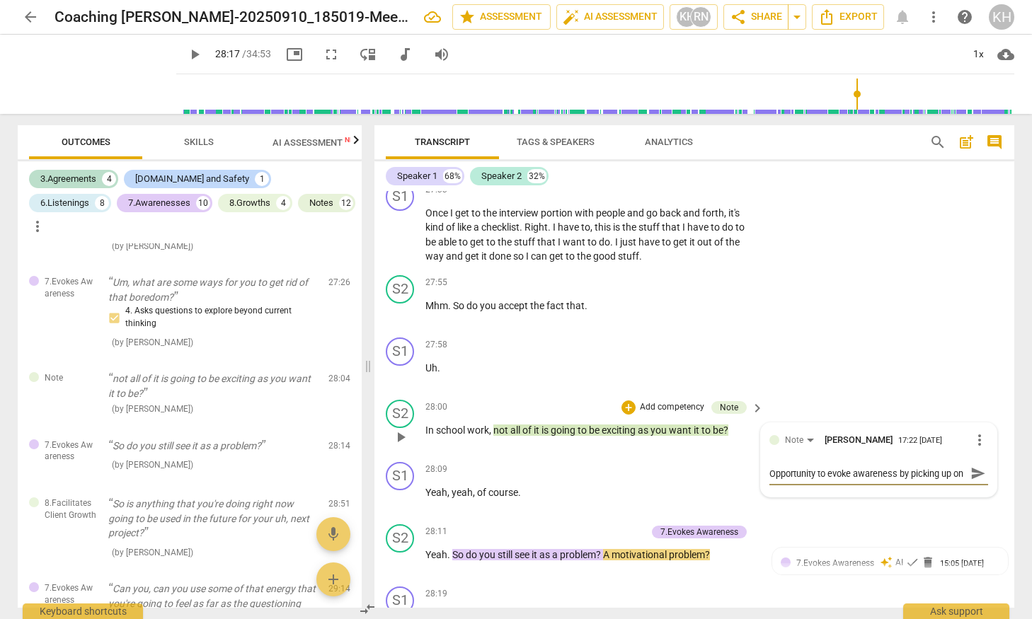
type textarea "Opportunity to evoke awareness by picking up on t"
type textarea "Opportunity to evoke awareness by picking up on th"
type textarea "Opportunity to evoke awareness by picking up on the"
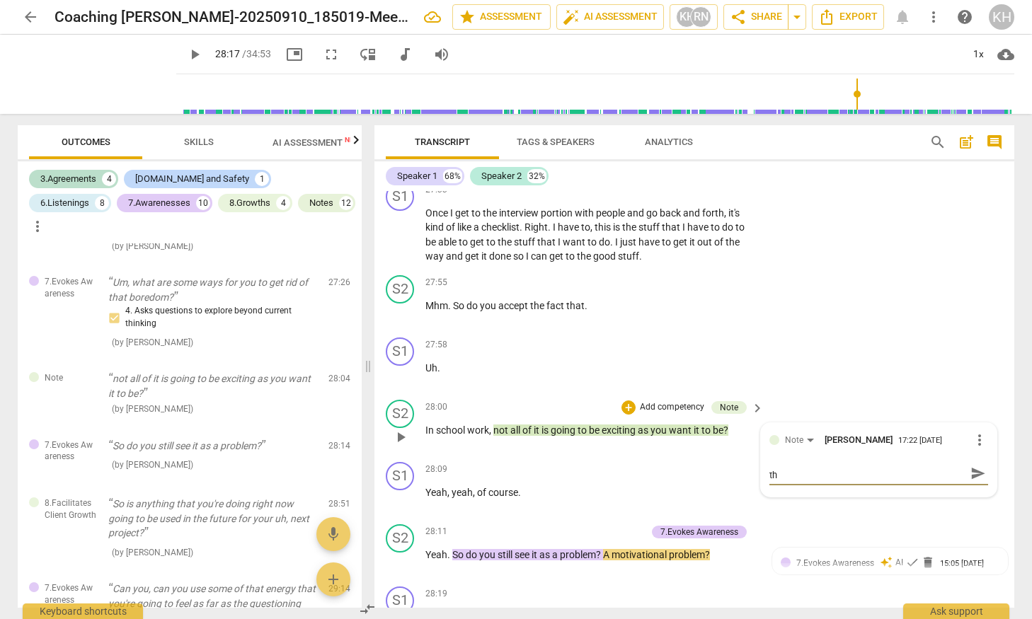
type textarea "Opportunity to evoke awareness by picking up on the"
type textarea "Opportunity to evoke awareness by picking up on th"
type textarea "Opportunity to evoke awareness by picking up on t"
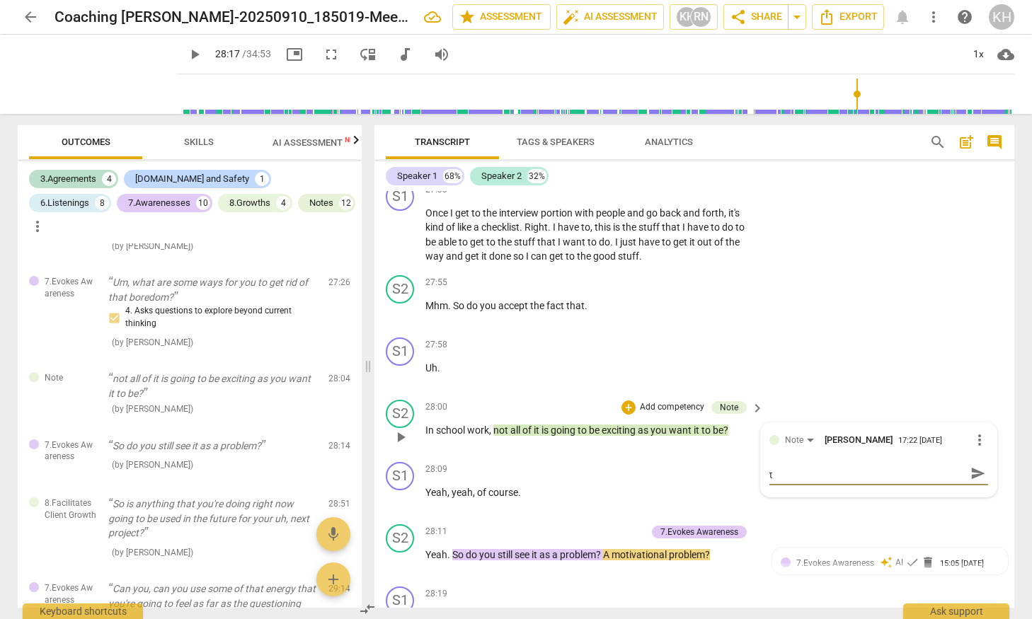
type textarea "Opportunity to evoke awareness by picking up on"
type textarea "Opportunity to evoke awareness by picking up o"
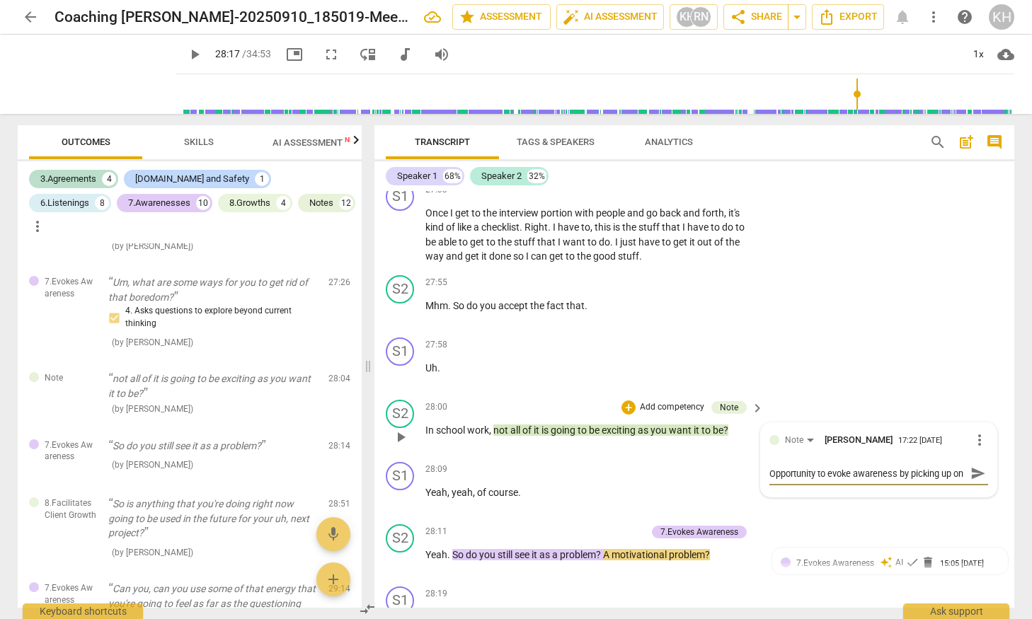
type textarea "Opportunity to evoke awareness by picking up o"
type textarea "Opportunity to evoke awareness by picking up"
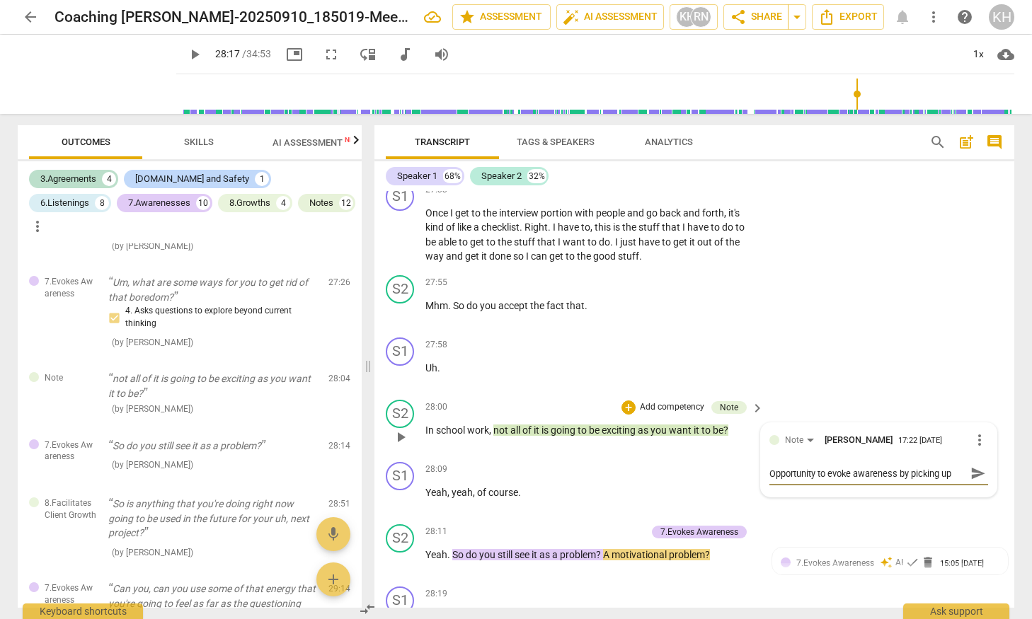
scroll to position [0, 0]
type textarea "Opportunity to evoke awareness by picking u"
type textarea "Opportunity to evoke awareness by picking"
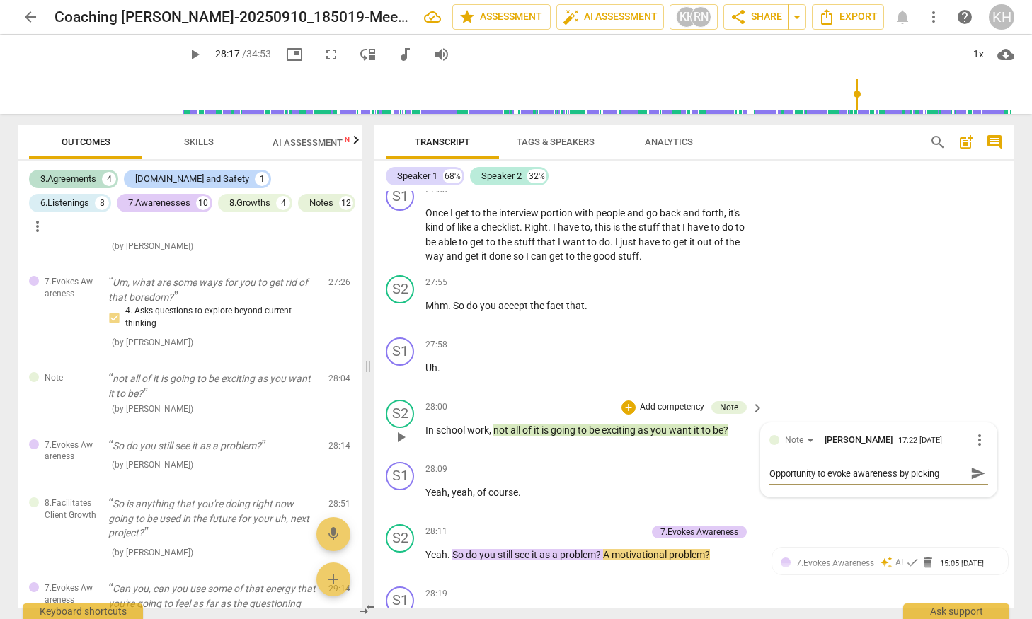
type textarea "Opportunity to evoke awareness by picking"
type textarea "Opportunity to evoke awareness by pickin"
type textarea "Opportunity to evoke awareness by picki"
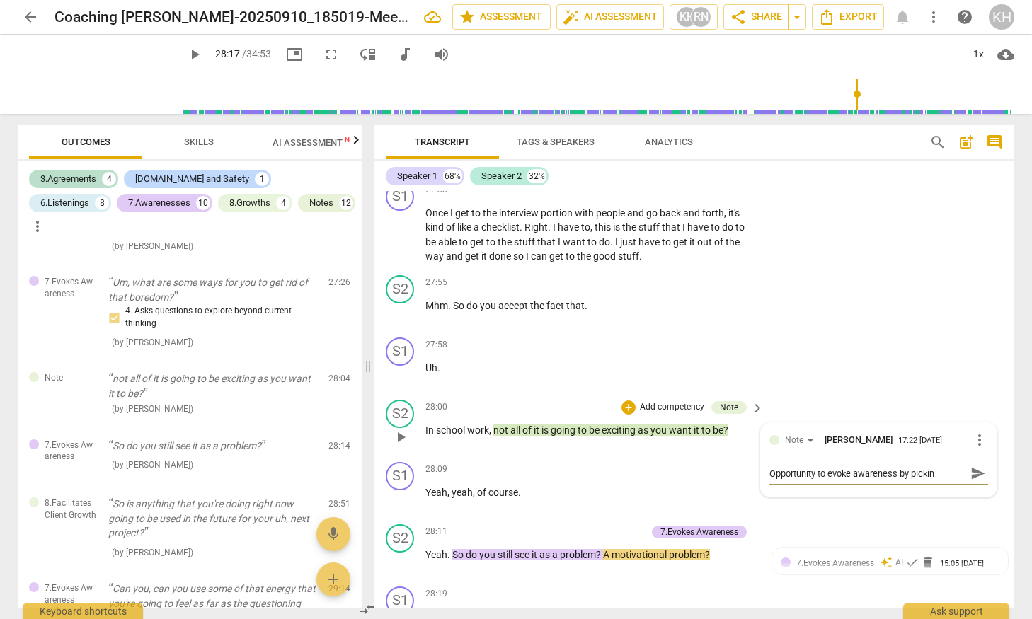
type textarea "Opportunity to evoke awareness by picki"
type textarea "Opportunity to evoke awareness by pick"
type textarea "Opportunity to evoke awareness by pic"
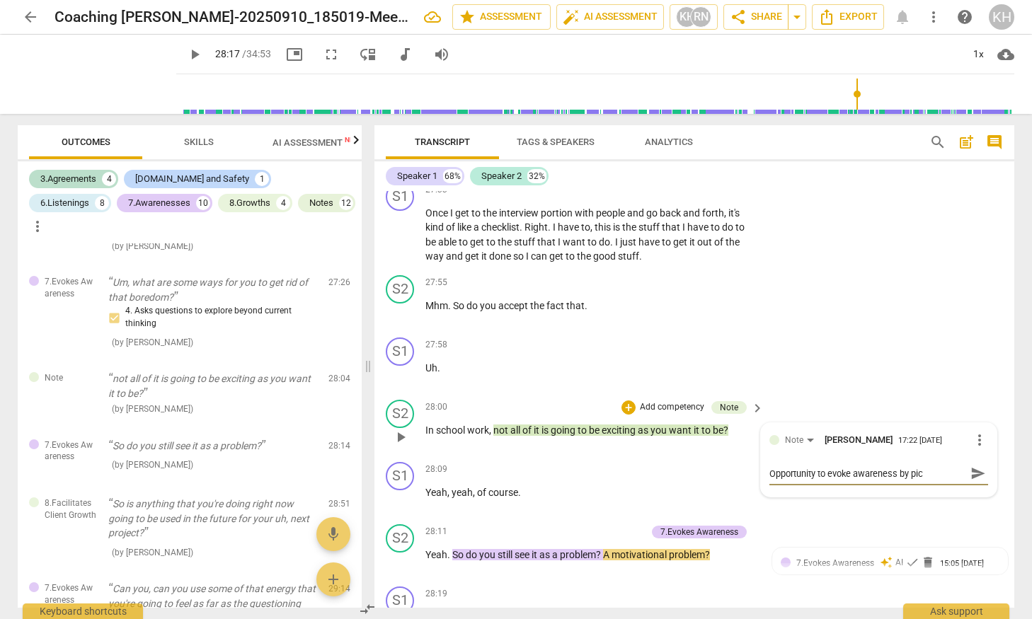
type textarea "Opportunity to evoke awareness by pi"
type textarea "Opportunity to evoke awareness by p"
type textarea "Opportunity to evoke awareness by pa"
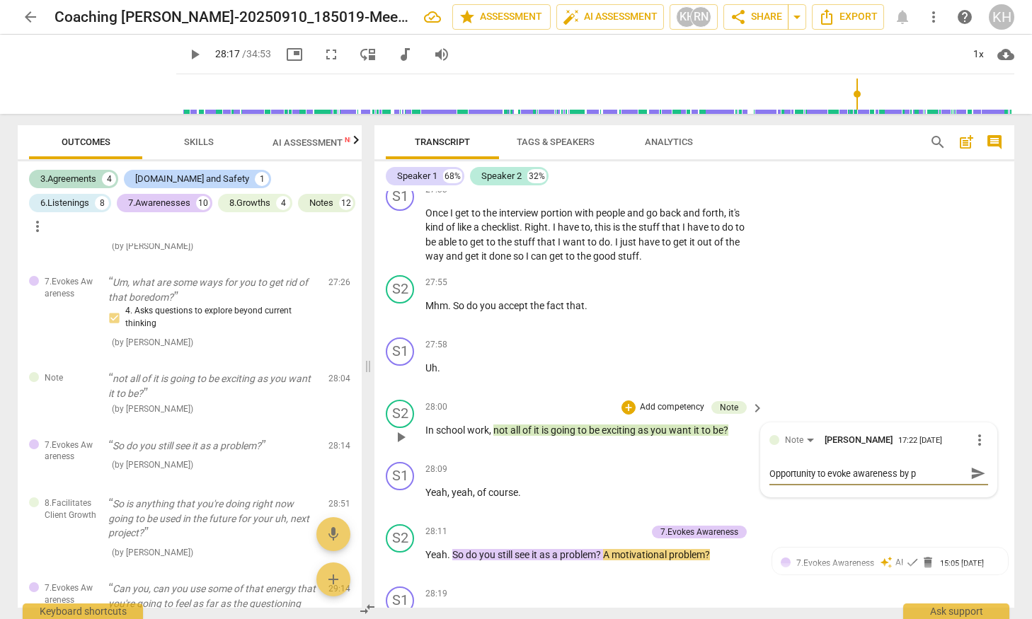
type textarea "Opportunity to evoke awareness by pa"
type textarea "Opportunity to evoke awareness by p"
type textarea "Opportunity to evoke awareness by"
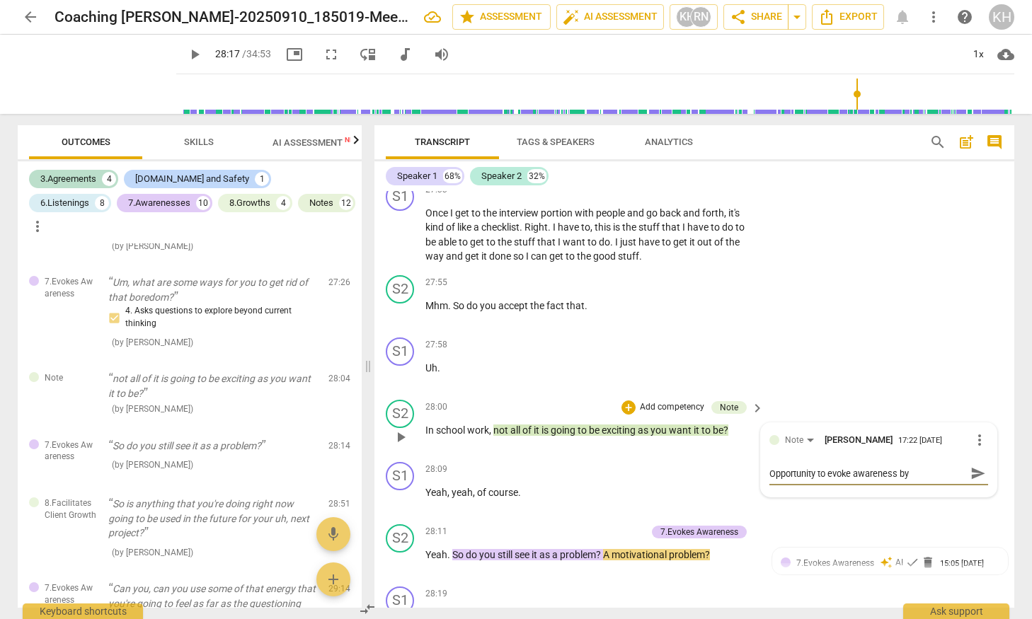
type textarea "Opportunity to evoke awareness by a"
type textarea "Opportunity to evoke awareness by as"
type textarea "Opportunity to evoke awareness by ask"
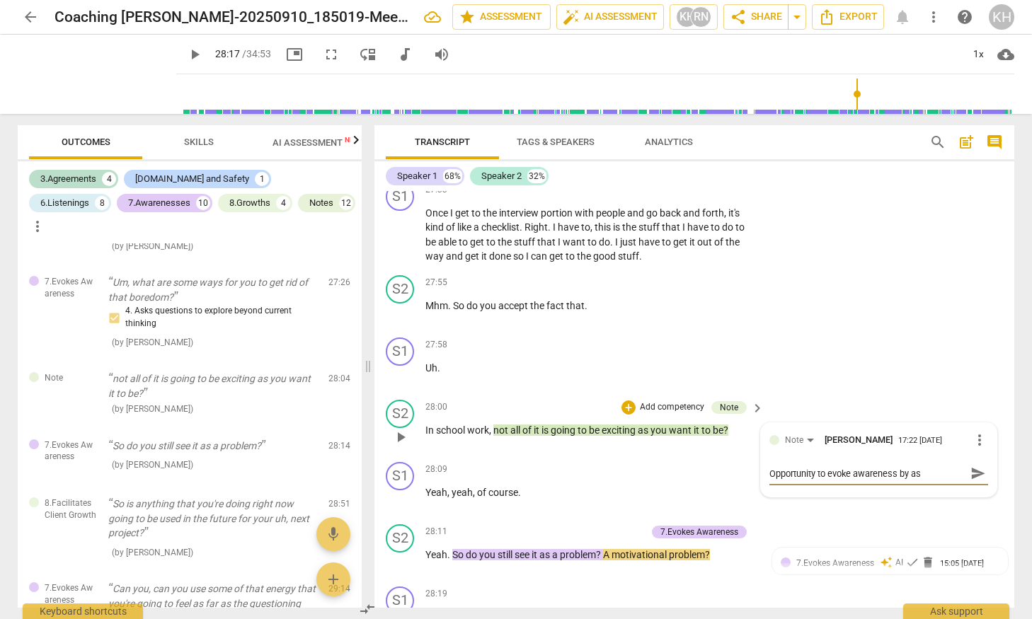
type textarea "Opportunity to evoke awareness by ask"
type textarea "Opportunity to evoke awareness by aski"
type textarea "Opportunity to evoke awareness by askin"
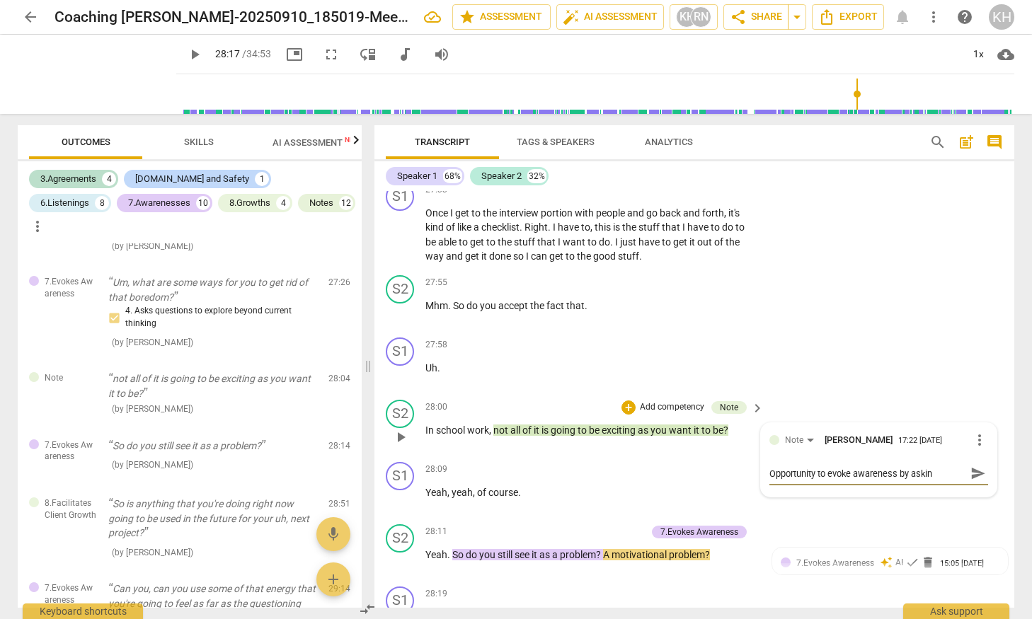
type textarea "Opportunity to evoke awareness by asking"
type textarea "Opportunity to evoke awareness by asking t"
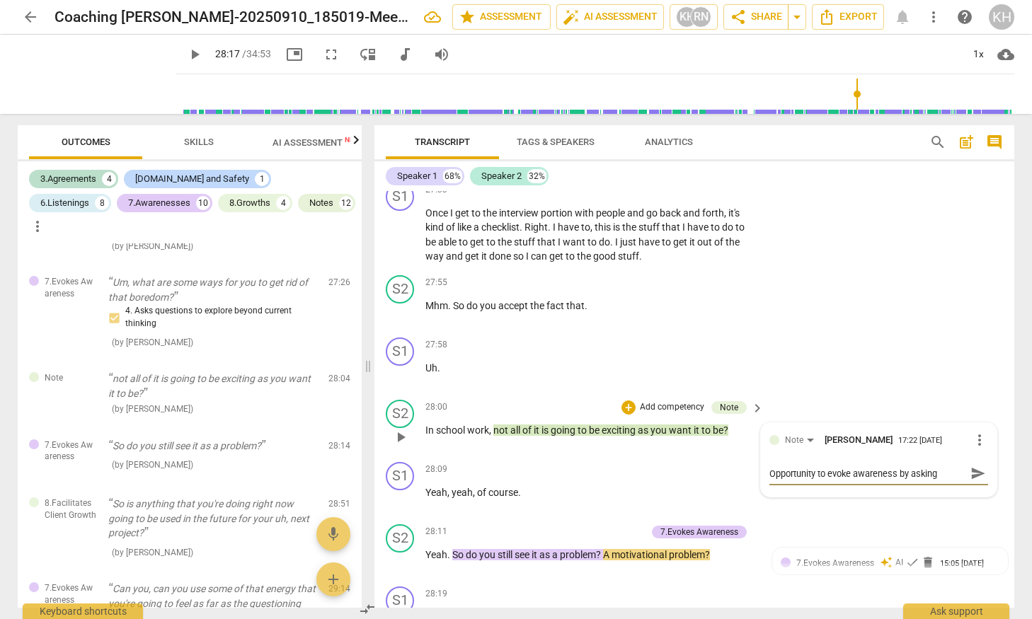
type textarea "Opportunity to evoke awareness by asking t"
type textarea "Opportunity to evoke awareness by asking th"
type textarea "Opportunity to evoke awareness by asking the"
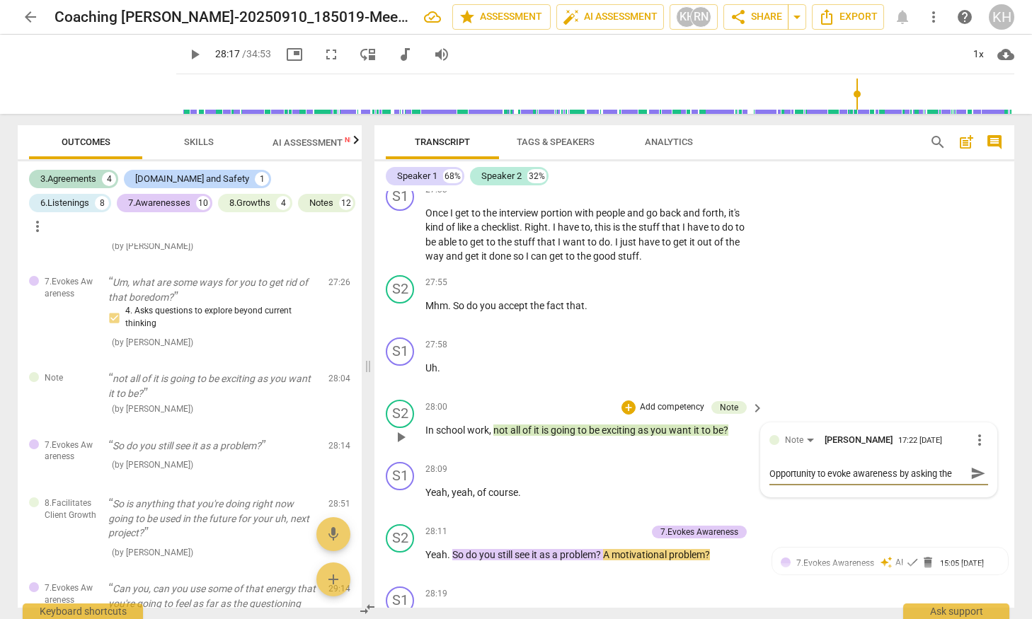
type textarea "Opportunity to evoke awareness by asking the c"
type textarea "Opportunity to evoke awareness by asking the cl"
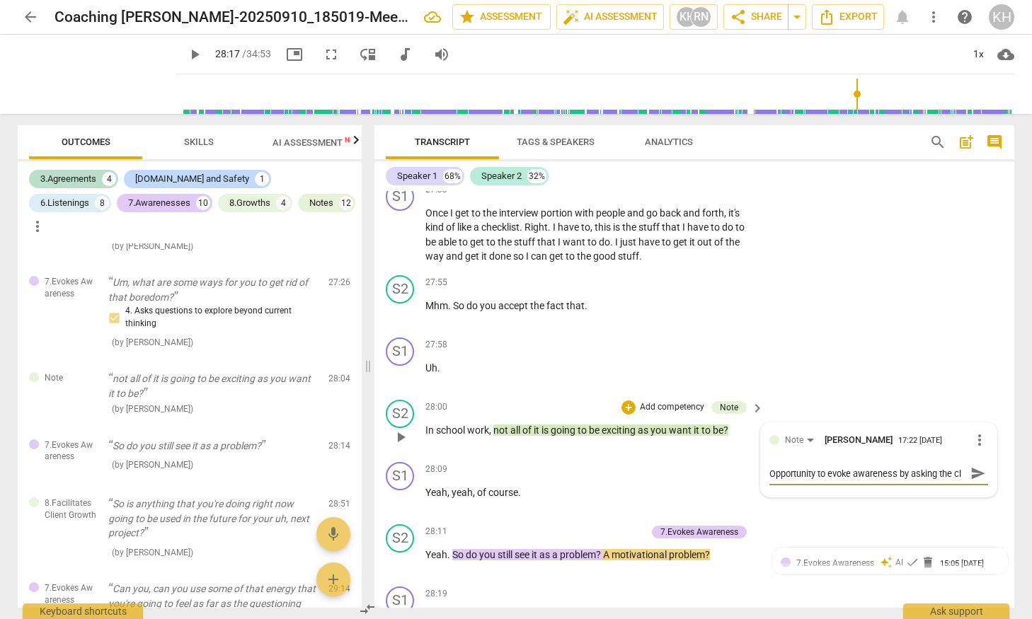
type textarea "Opportunity to evoke awareness by asking the cli"
type textarea "Opportunity to evoke awareness by asking the clie"
type textarea "Opportunity to evoke awareness by asking the clien"
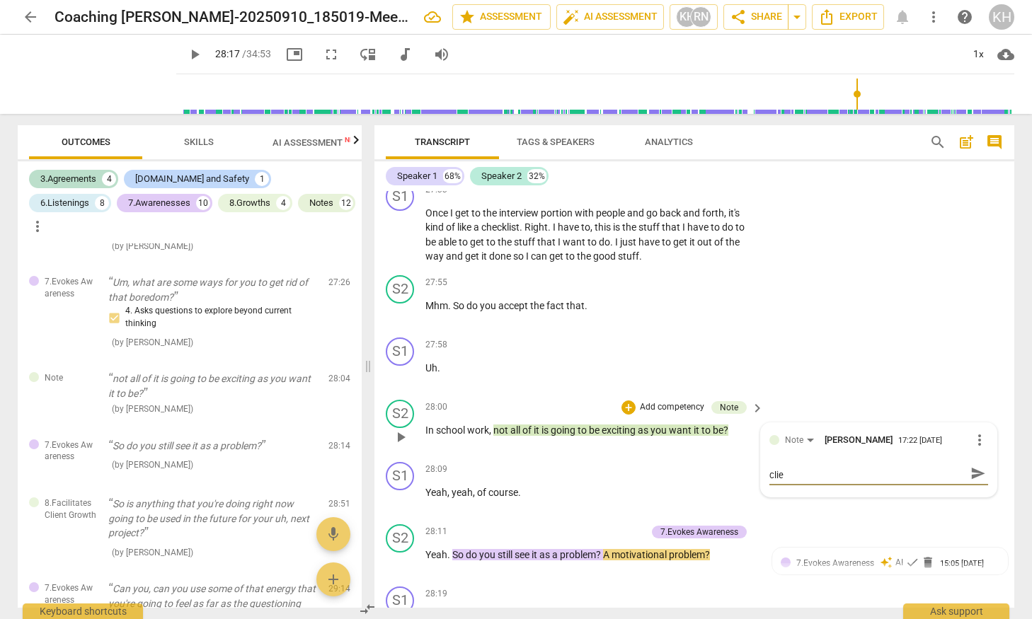
type textarea "Opportunity to evoke awareness by asking the clien"
type textarea "Opportunity to evoke awareness by asking the client"
type textarea "Opportunity to evoke awareness by asking the client t"
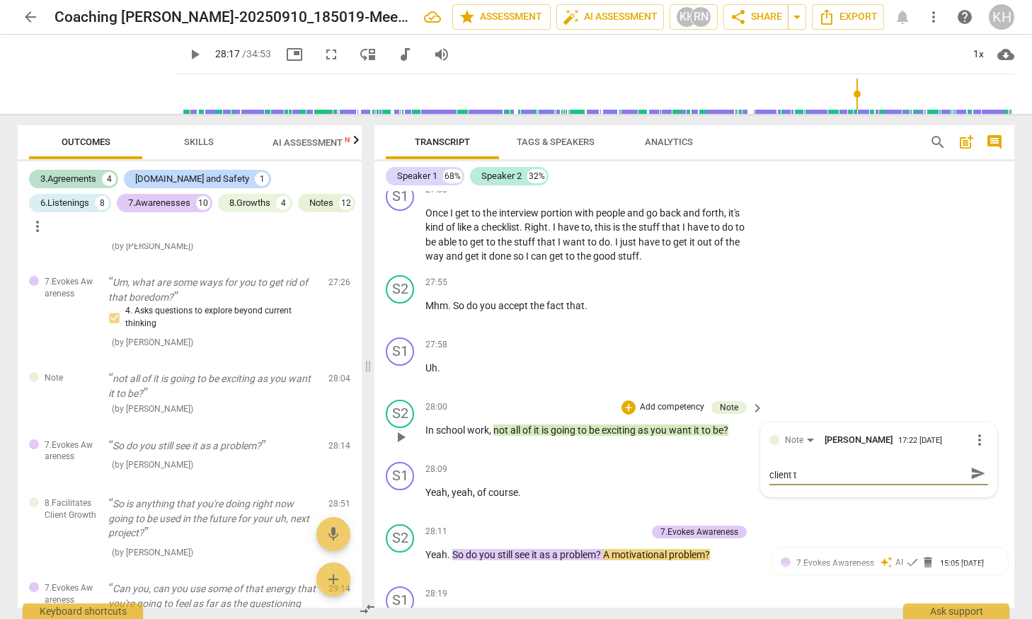
type textarea "Opportunity to evoke awareness by asking the client to"
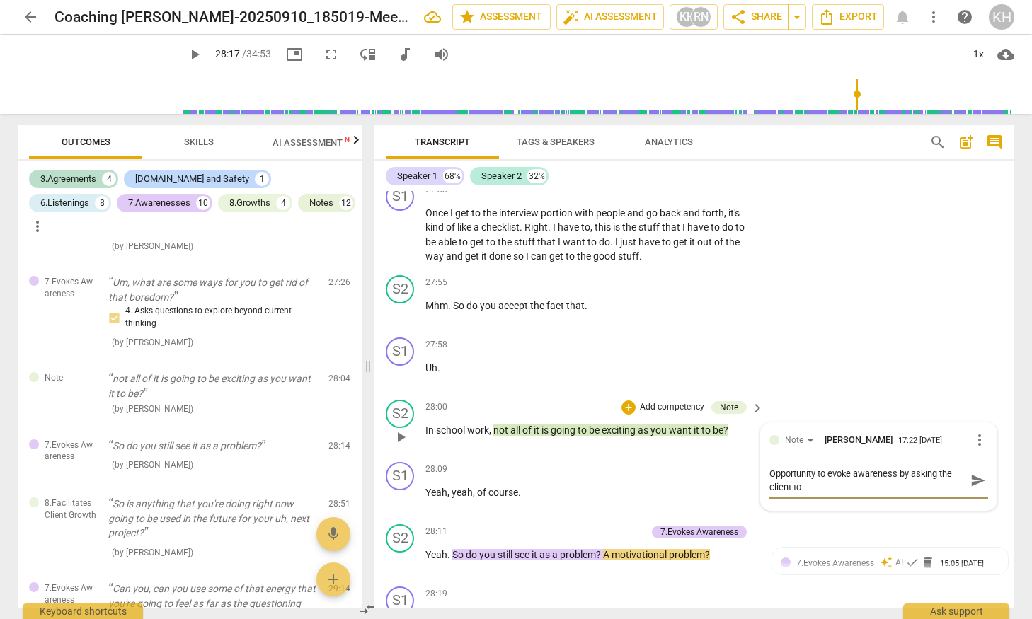
type textarea "Opportunity to evoke awareness by asking the client to i"
type textarea "Opportunity to evoke awareness by asking the client to in"
type textarea "Opportunity to evoke awareness by asking the client to int"
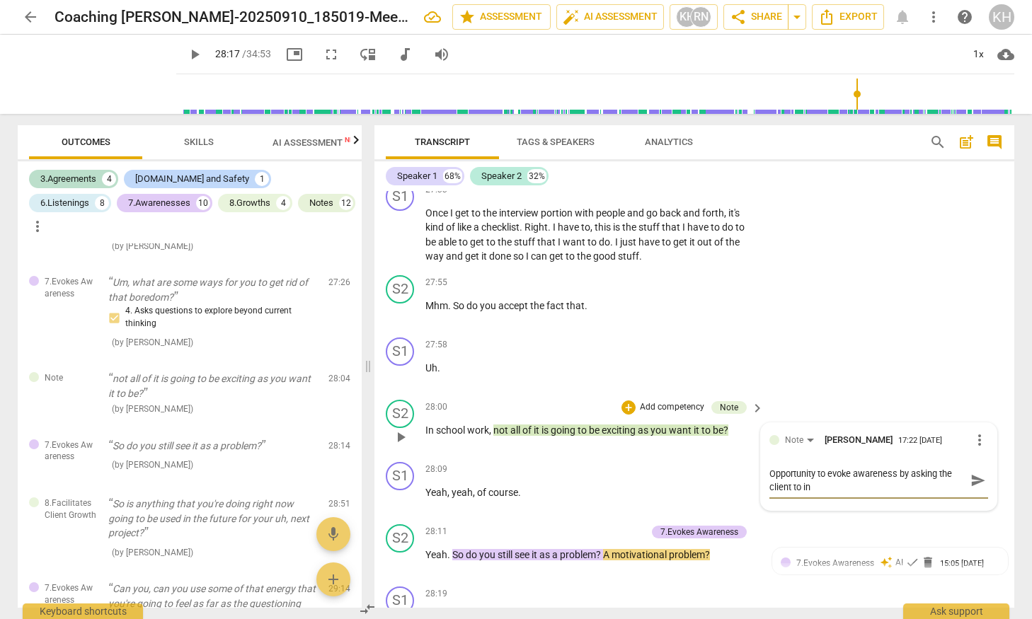
type textarea "Opportunity to evoke awareness by asking the client to int"
click at [774, 488] on span "send" at bounding box center [979, 481] width 16 height 16
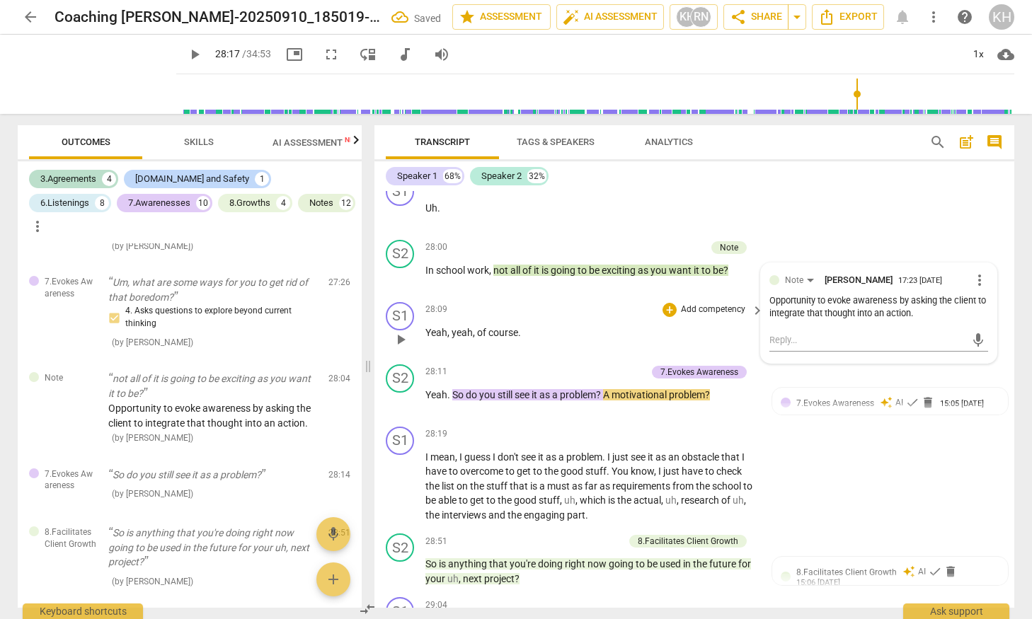
scroll to position [7697, 0]
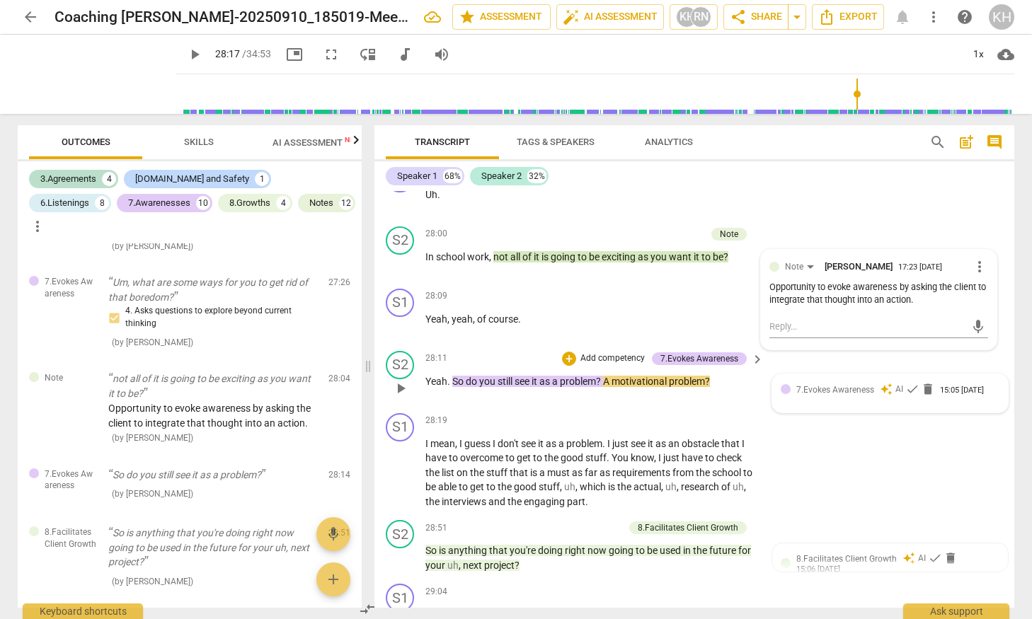
click at [774, 395] on span "7.Evokes Awareness" at bounding box center [835, 390] width 78 height 10
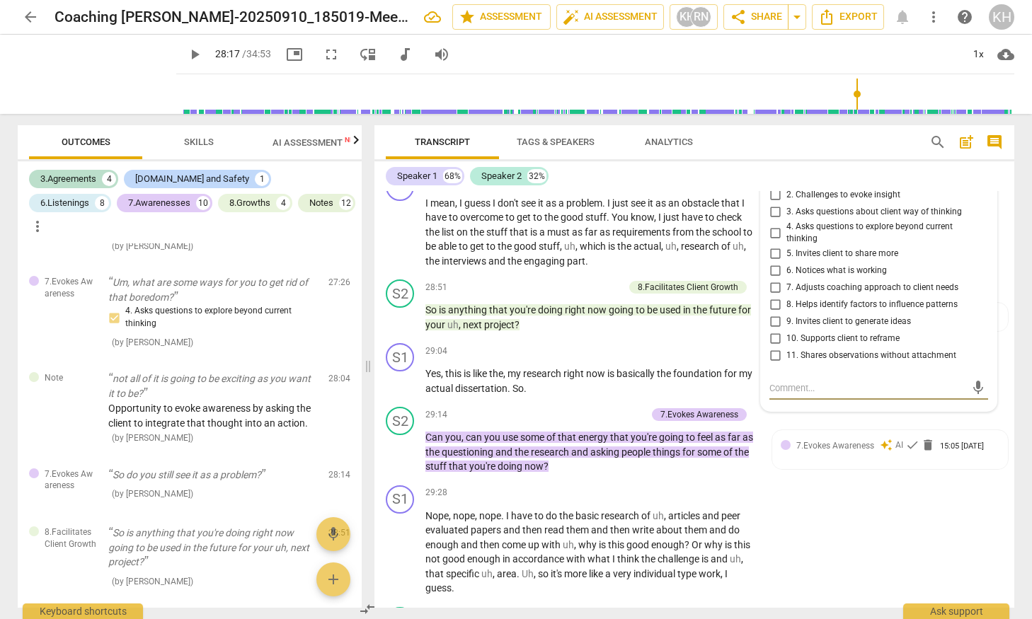
scroll to position [7937, 0]
click at [770, 221] on input "3. Asks questions about client way of thinking" at bounding box center [775, 212] width 23 height 17
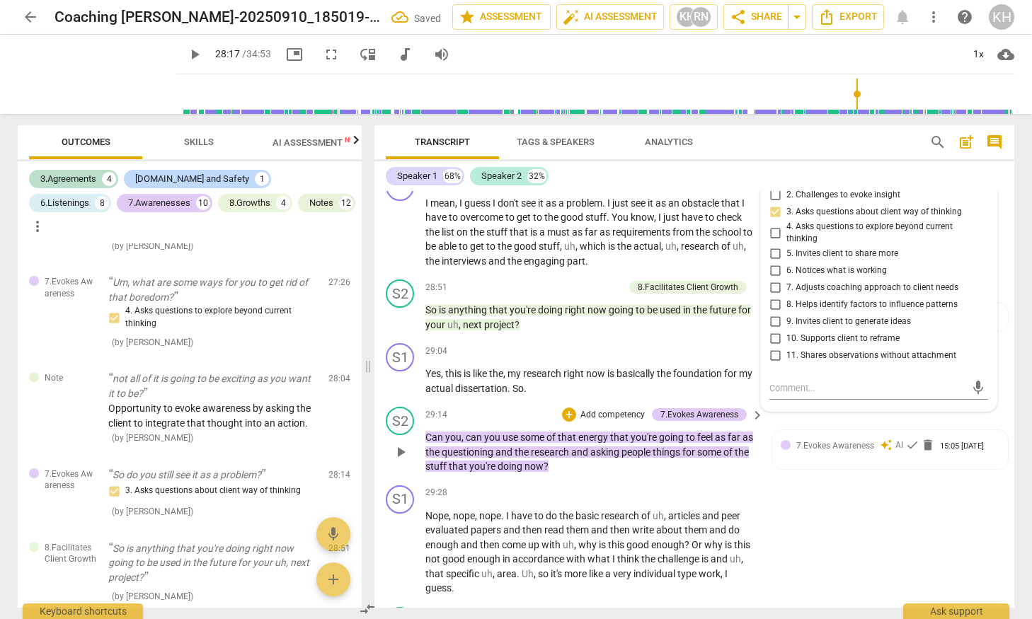
click at [653, 458] on span "people" at bounding box center [637, 452] width 31 height 11
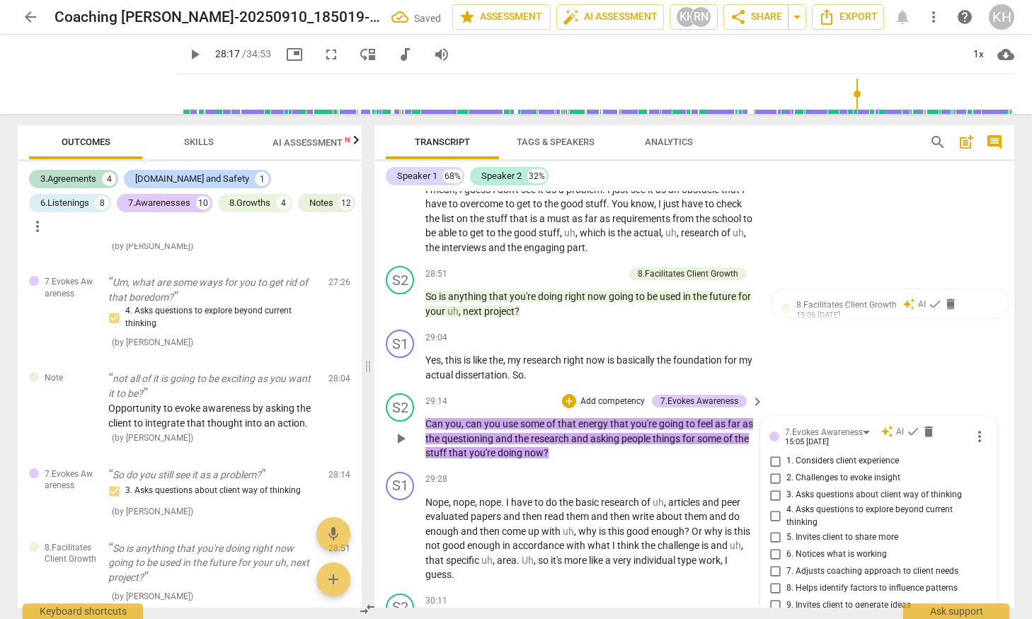
scroll to position [8047, 0]
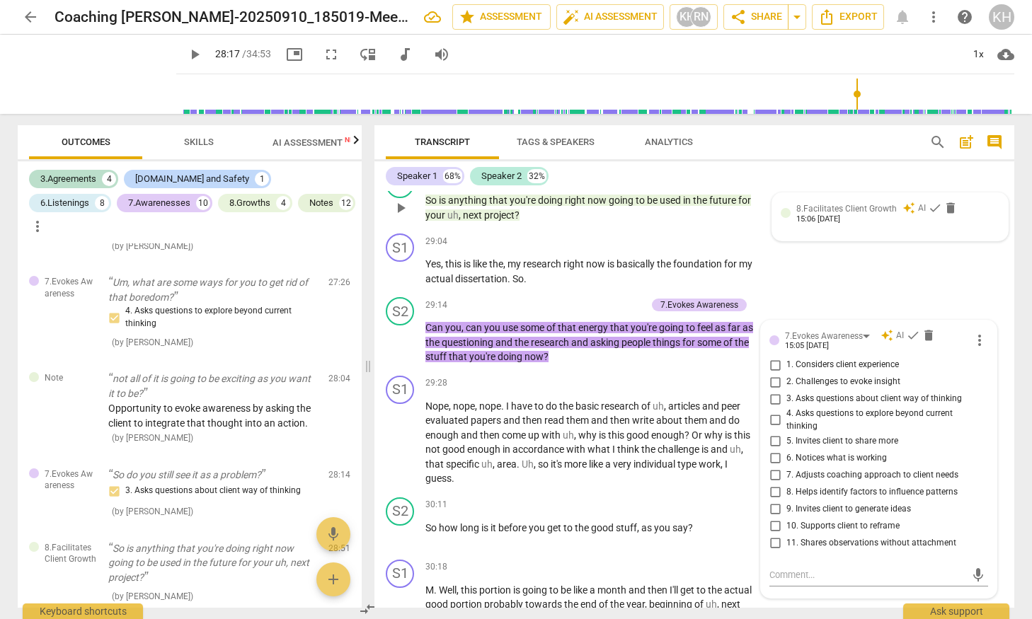
click at [774, 214] on span "8.Facilitates Client Growth" at bounding box center [846, 209] width 101 height 10
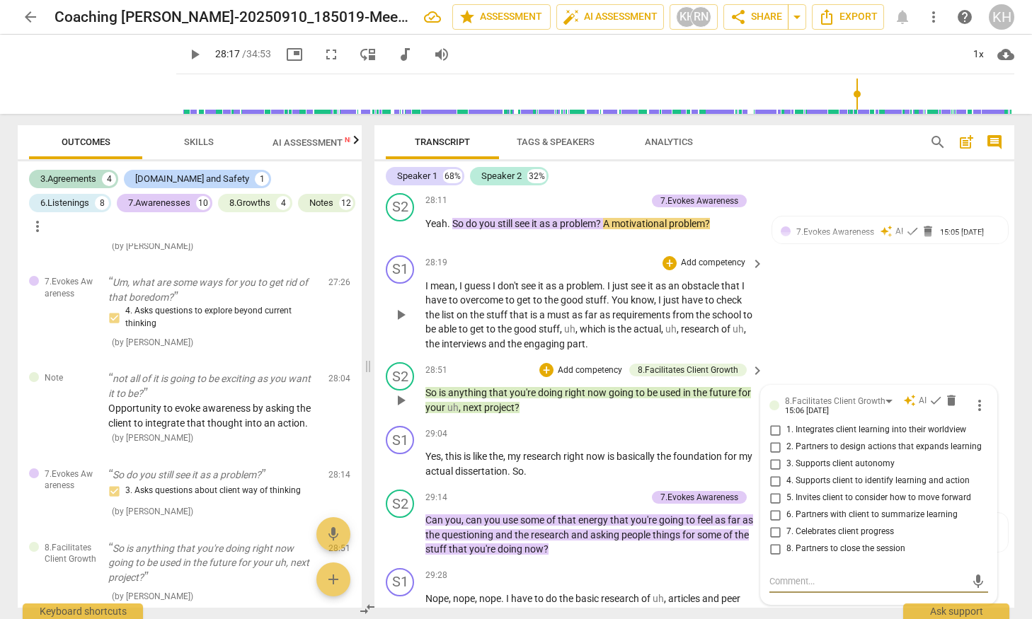
scroll to position [7850, 0]
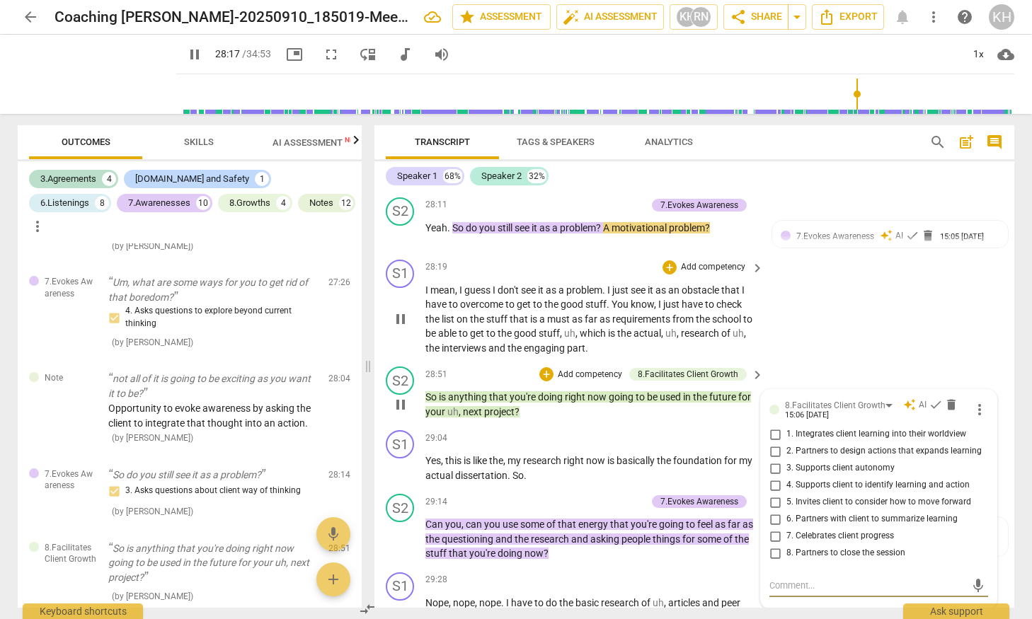
click at [665, 339] on span "," at bounding box center [663, 333] width 4 height 11
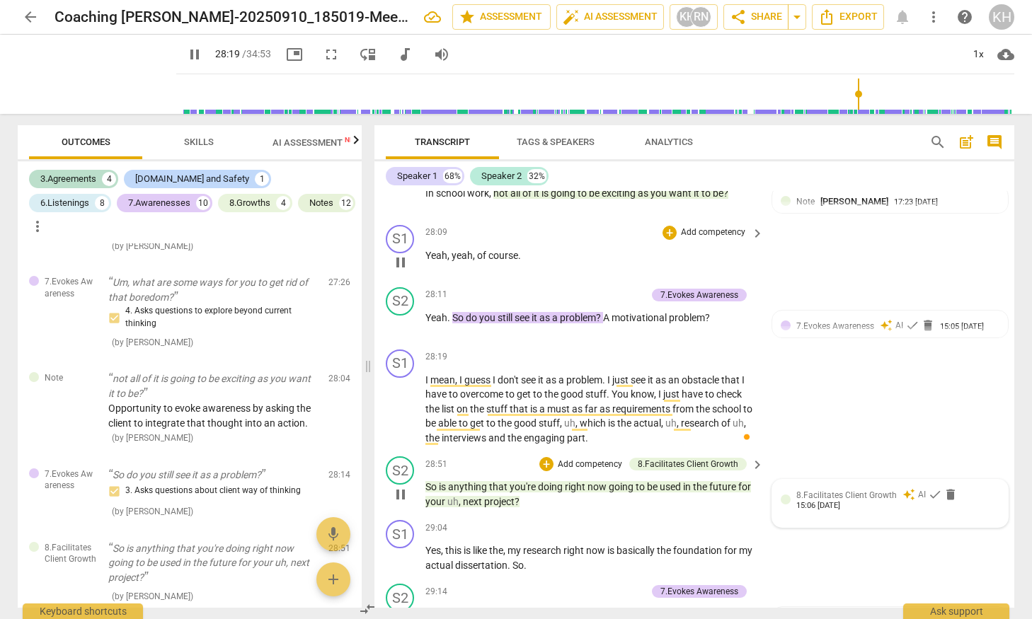
scroll to position [7748, 0]
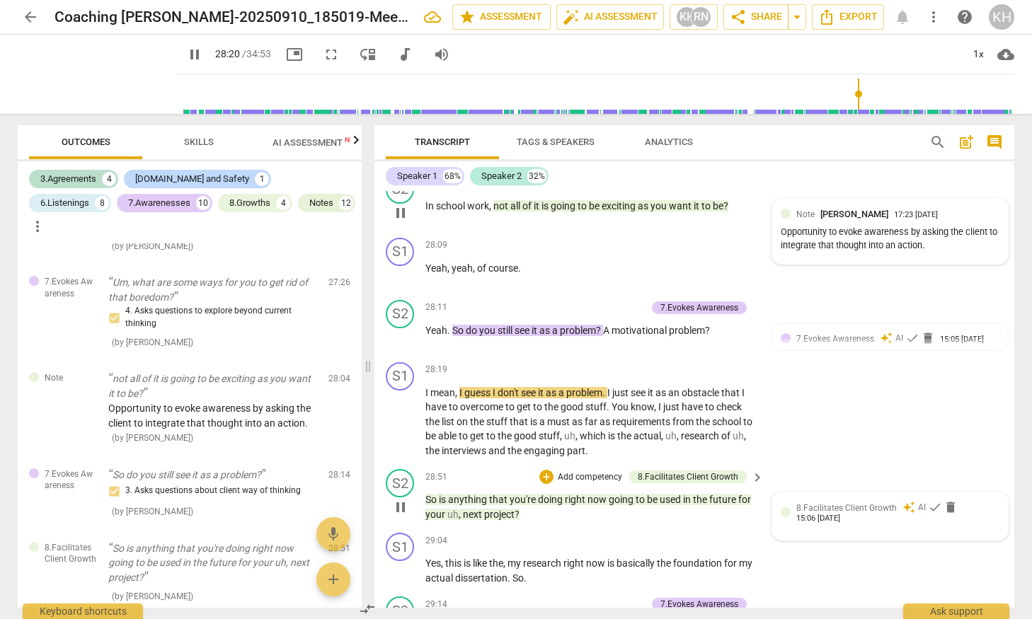
click at [774, 219] on span "[PERSON_NAME]" at bounding box center [855, 214] width 68 height 11
click at [774, 224] on span "more_vert" at bounding box center [979, 215] width 17 height 17
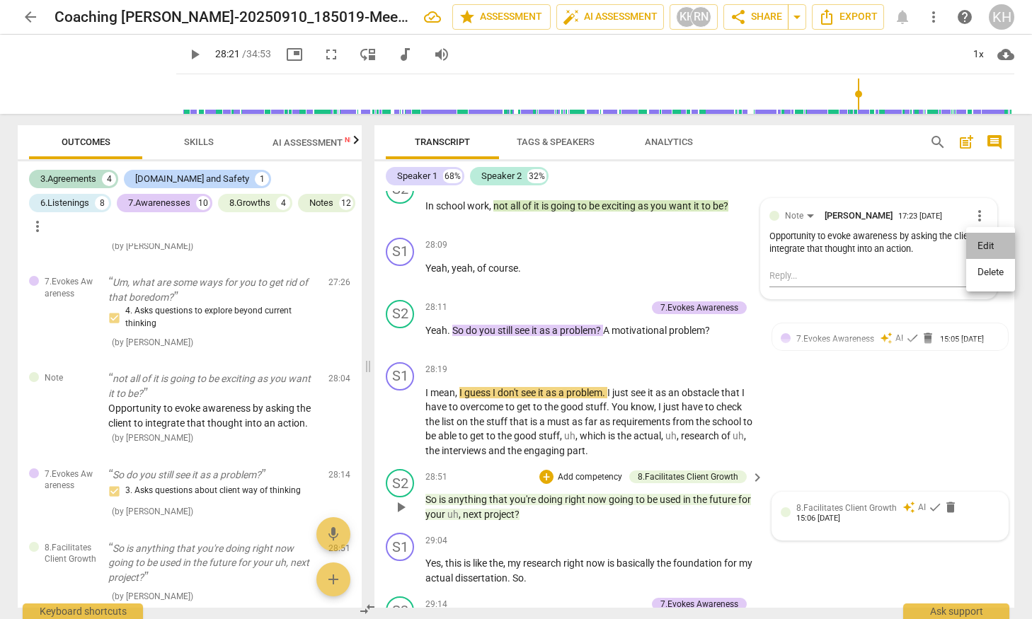
click at [774, 248] on li "Edit" at bounding box center [990, 246] width 49 height 27
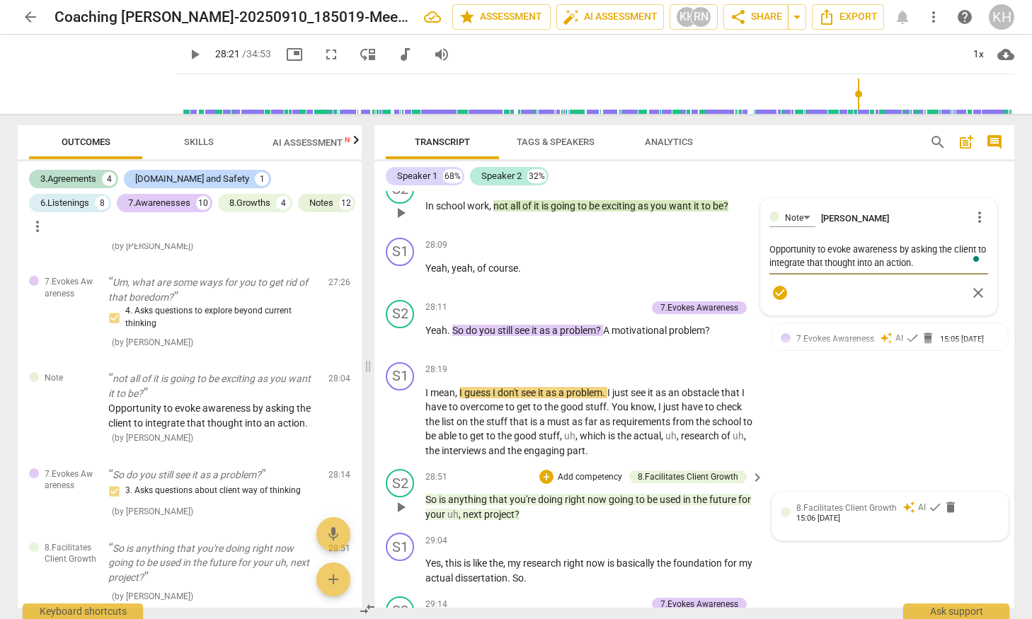
click at [774, 270] on textarea "Opportunity to evoke awareness by asking the client to integrate that thought i…" at bounding box center [879, 256] width 219 height 27
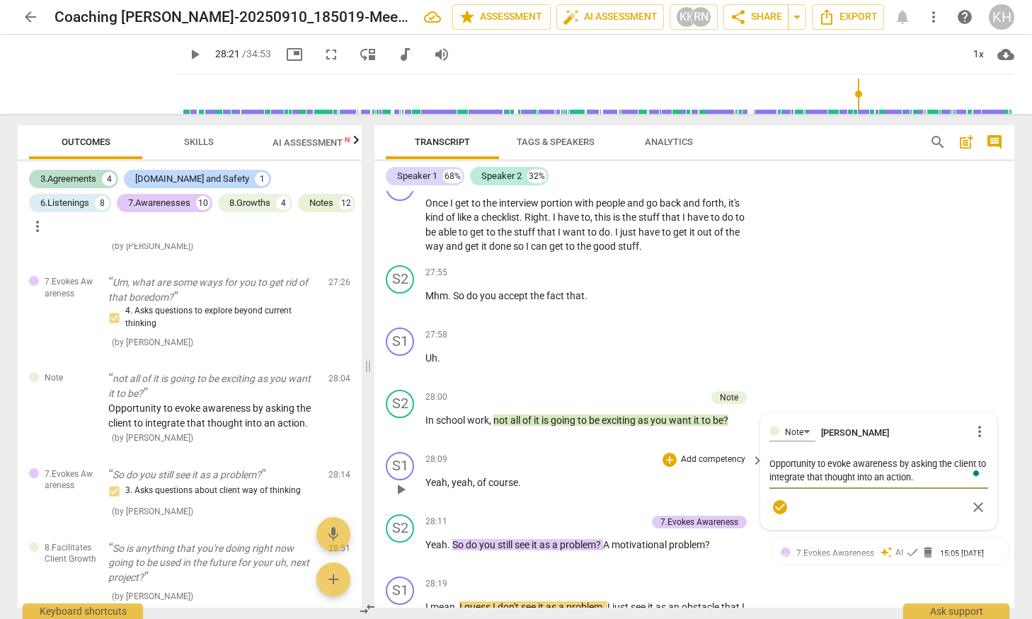
scroll to position [7526, 0]
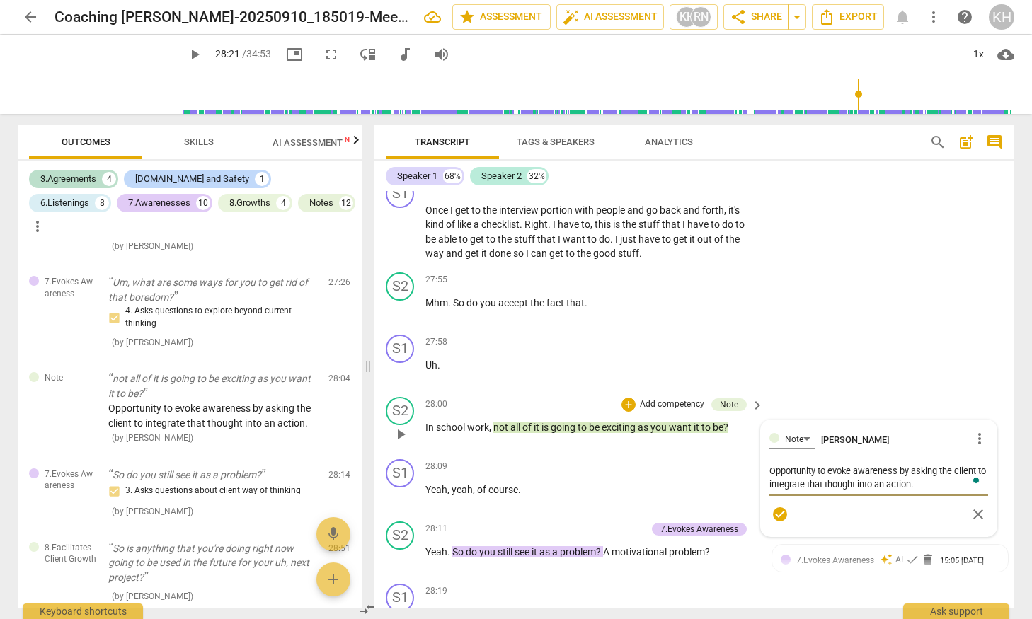
click at [774, 491] on textarea "Opportunity to evoke awareness by asking the client to integrate that thought i…" at bounding box center [879, 477] width 219 height 27
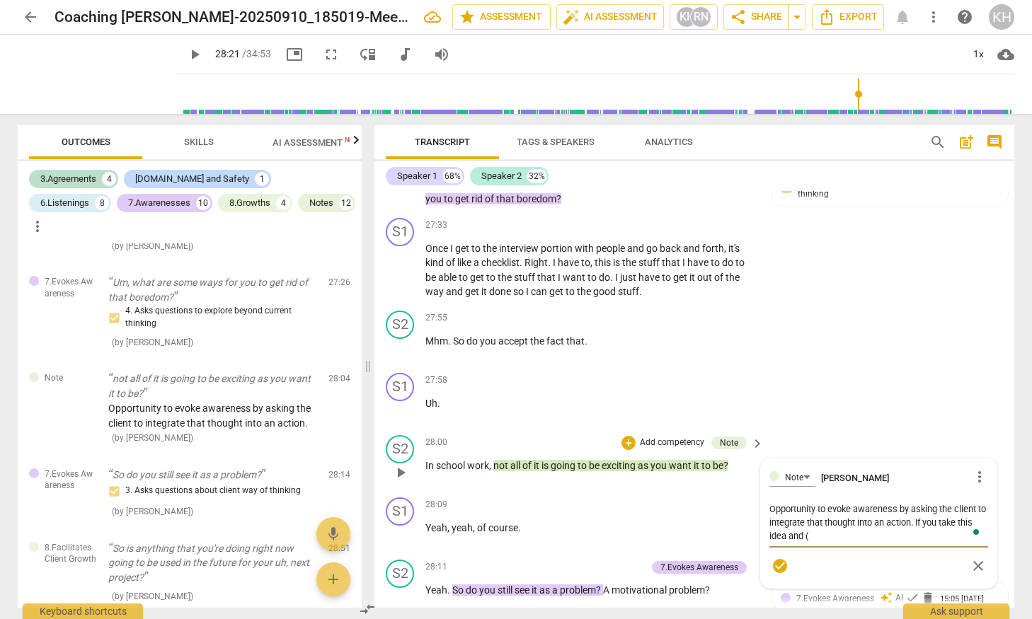
scroll to position [7488, 0]
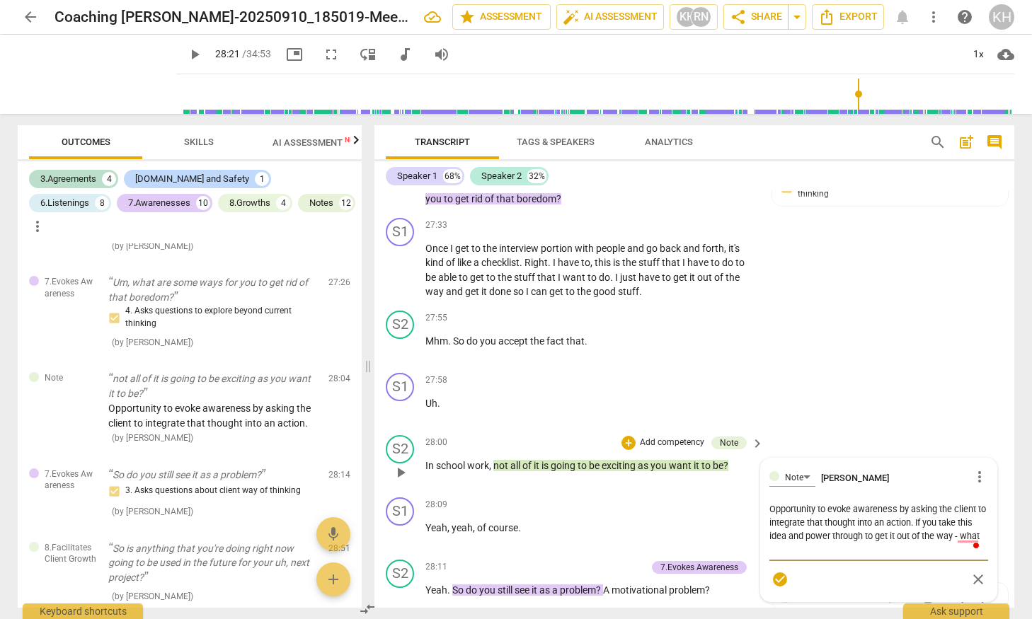
drag, startPoint x: 807, startPoint y: 567, endPoint x: 818, endPoint y: 581, distance: 17.7
click at [774, 556] on textarea "Opportunity to evoke awareness by asking the client to integrate that thought i…" at bounding box center [879, 530] width 219 height 54
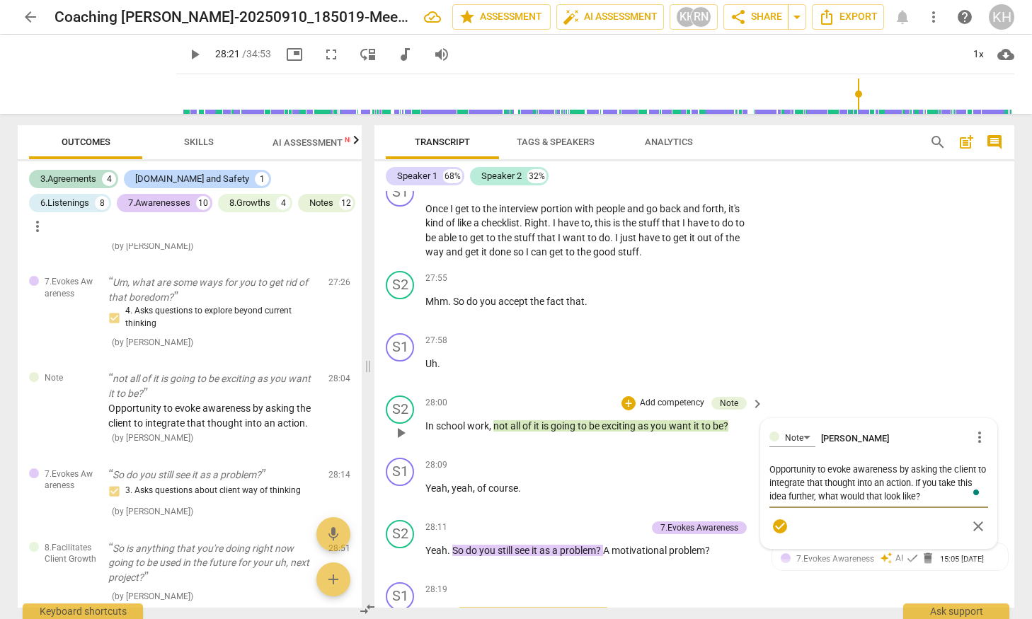
scroll to position [7531, 0]
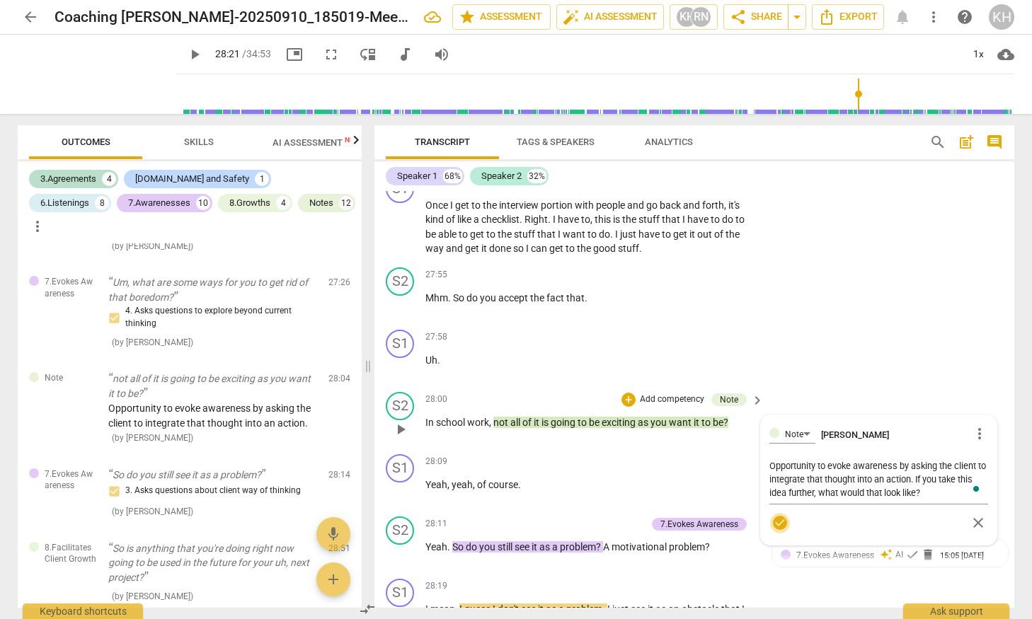
click at [774, 532] on span "check_circle" at bounding box center [780, 523] width 17 height 17
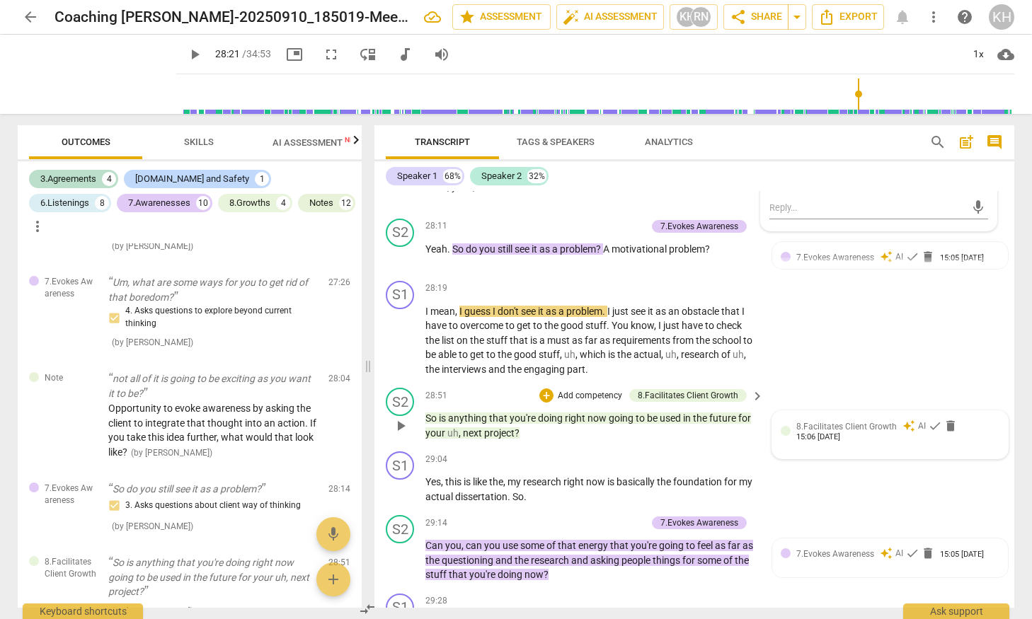
scroll to position [7844, 0]
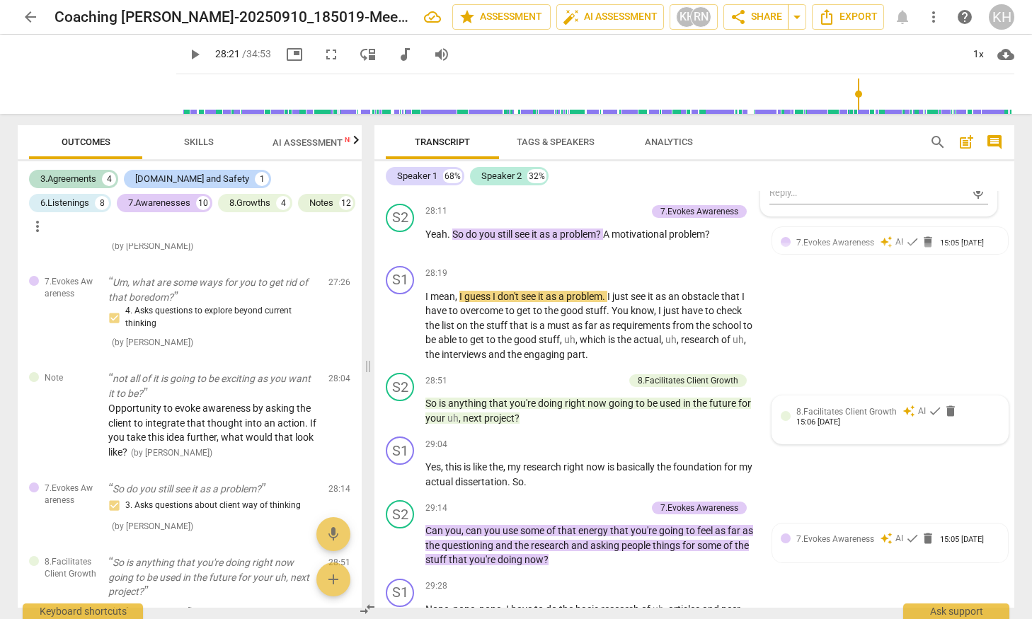
click at [774, 417] on span "8.Facilitates Client Growth" at bounding box center [846, 412] width 101 height 10
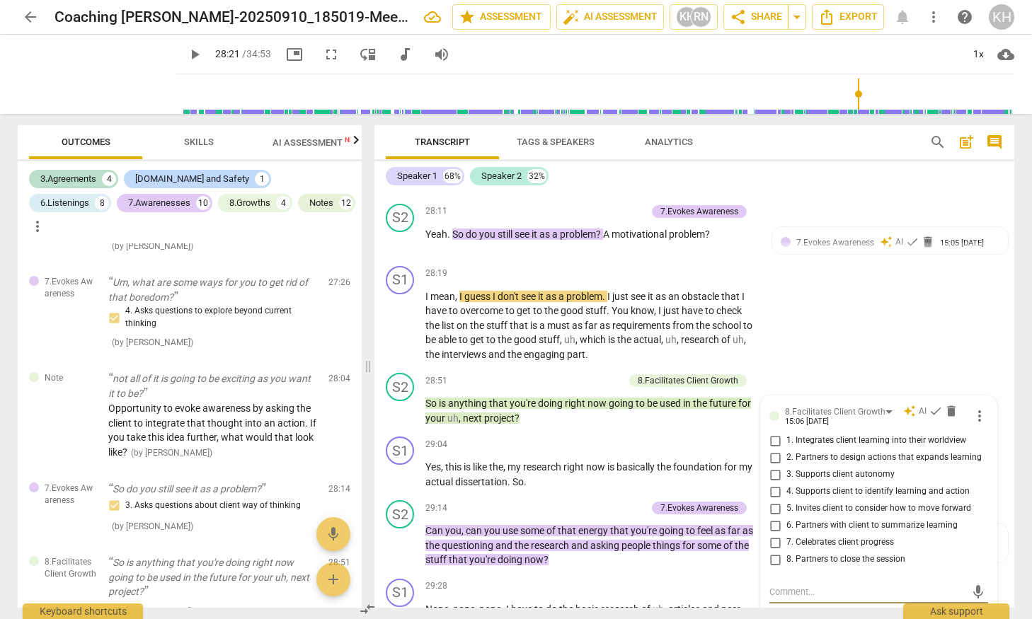
scroll to position [8067, 0]
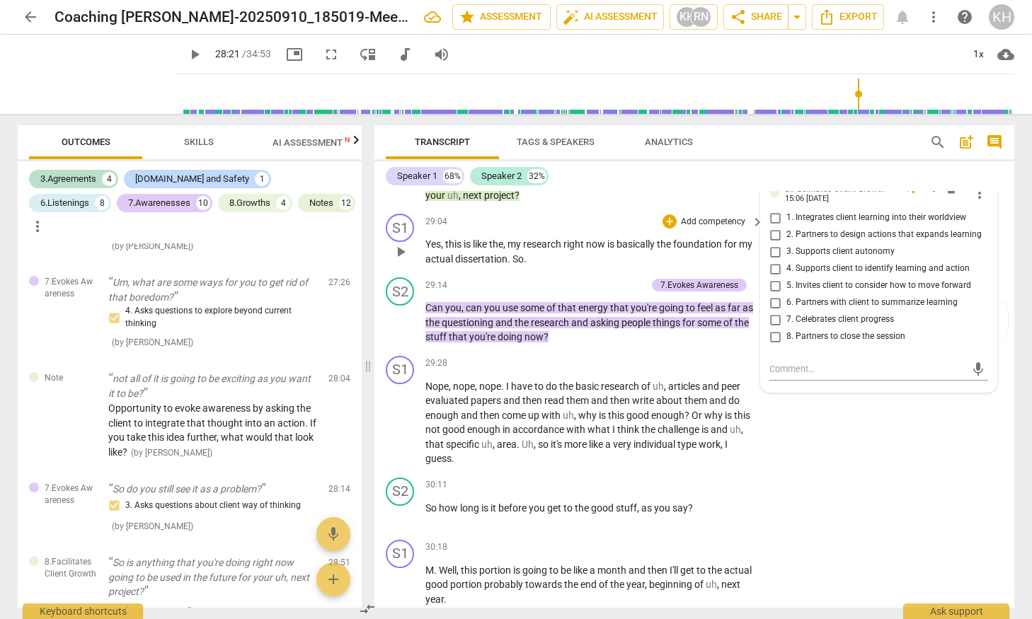
click at [614, 250] on span "is" at bounding box center [611, 244] width 9 height 11
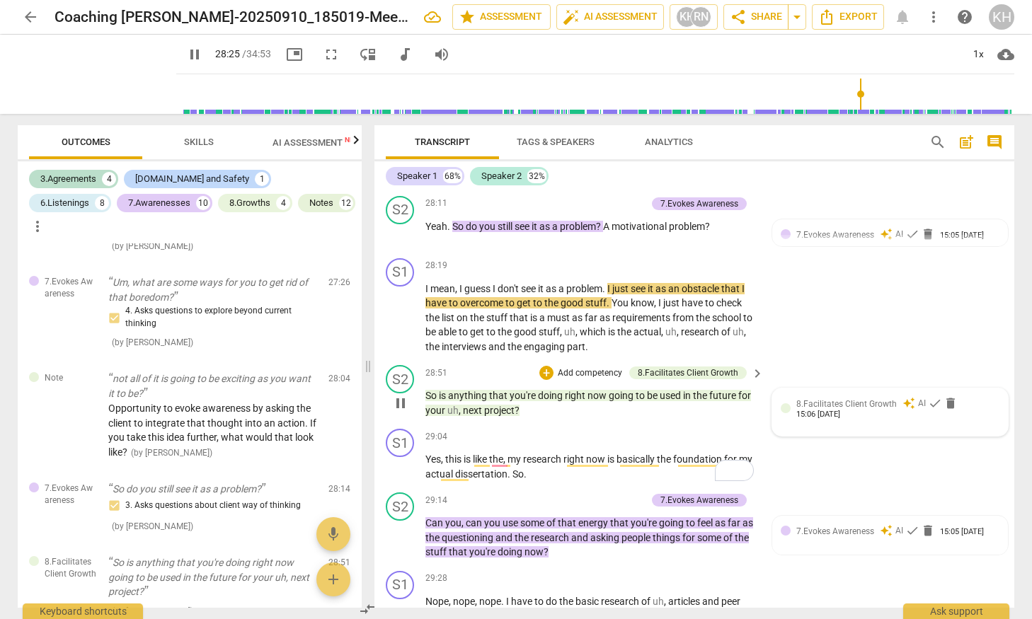
scroll to position [7651, 0]
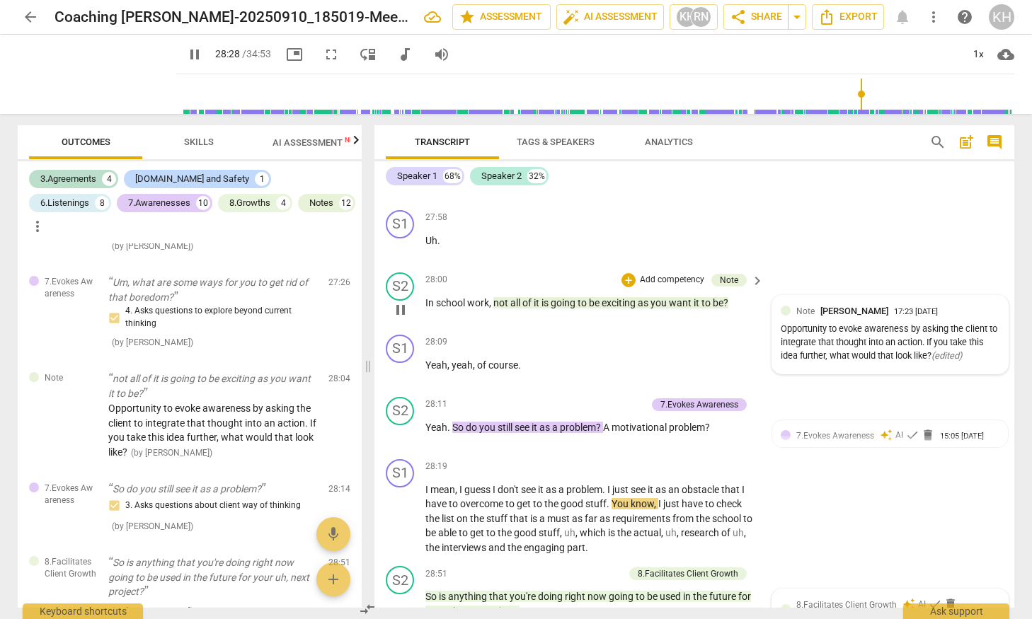
click at [774, 316] on span "[PERSON_NAME]" at bounding box center [855, 311] width 68 height 11
drag, startPoint x: 827, startPoint y: 364, endPoint x: 895, endPoint y: 363, distance: 68.0
click at [774, 363] on div "Opportunity to evoke awareness by asking the client to integrate that thought i…" at bounding box center [879, 347] width 219 height 40
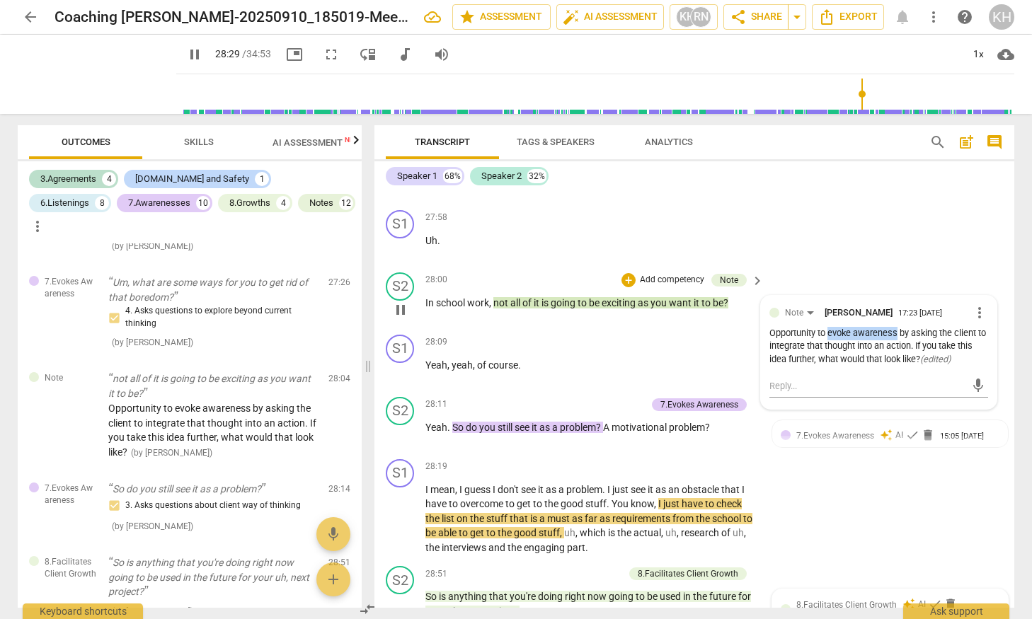
click at [774, 321] on span "more_vert" at bounding box center [979, 312] width 17 height 17
click at [774, 345] on li "Edit" at bounding box center [990, 342] width 49 height 27
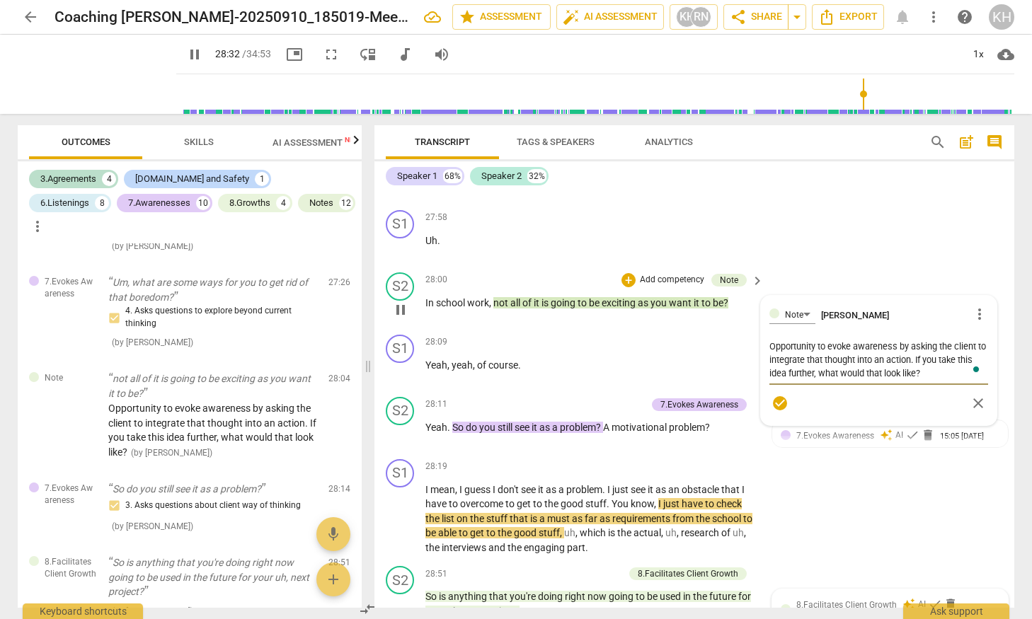
drag, startPoint x: 828, startPoint y: 377, endPoint x: 896, endPoint y: 375, distance: 67.3
click at [774, 375] on textarea "Opportunity to evoke awareness by asking the client to integrate that thought i…" at bounding box center [879, 360] width 219 height 40
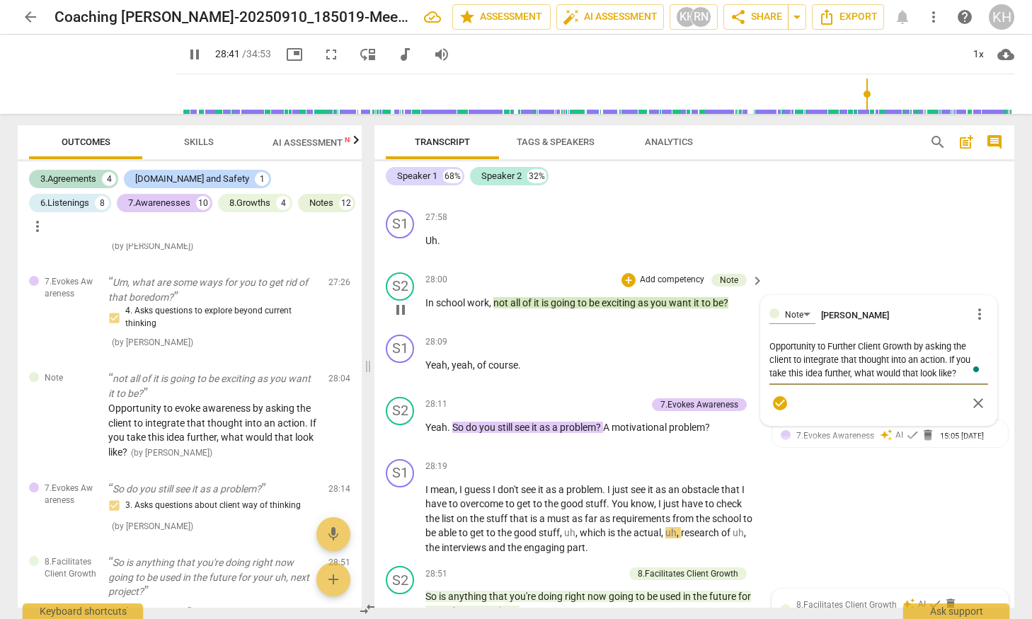
click at [774, 412] on span "check_circle" at bounding box center [780, 403] width 17 height 17
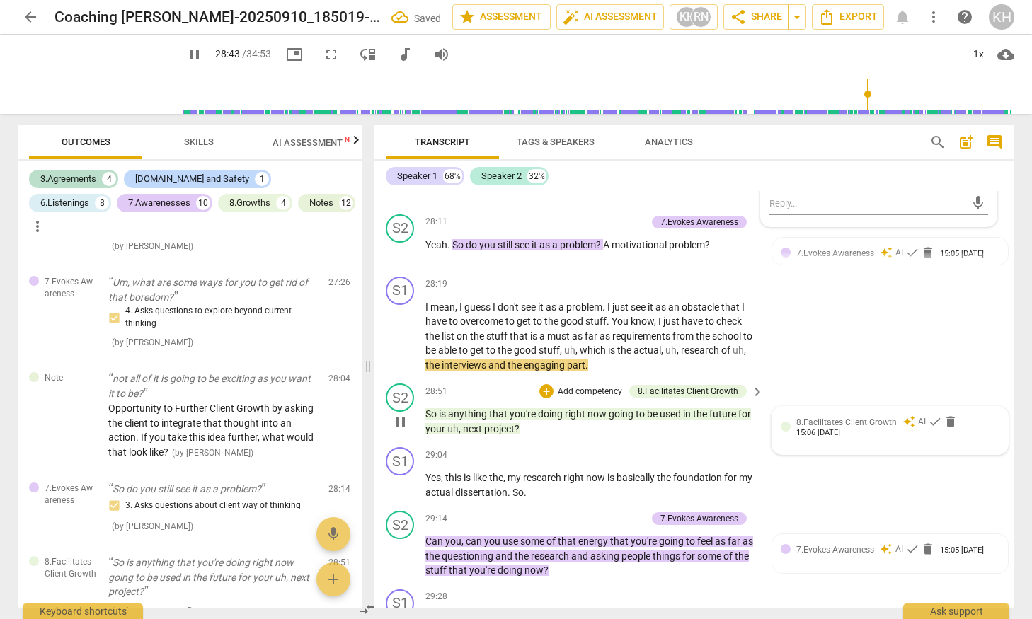
scroll to position [7862, 0]
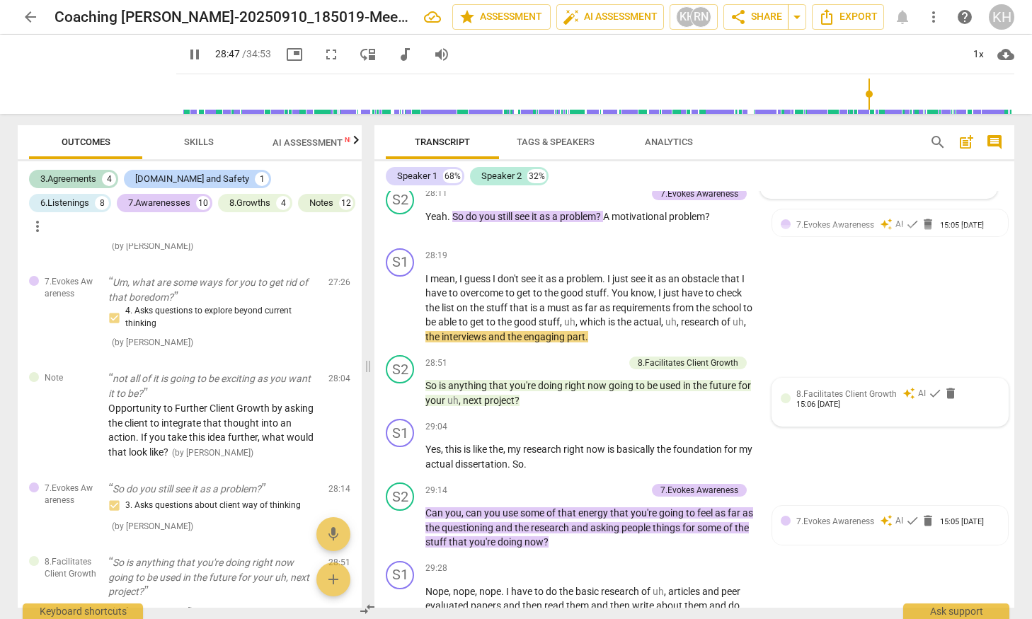
click at [774, 410] on div "15:06 [DATE]" at bounding box center [818, 405] width 44 height 9
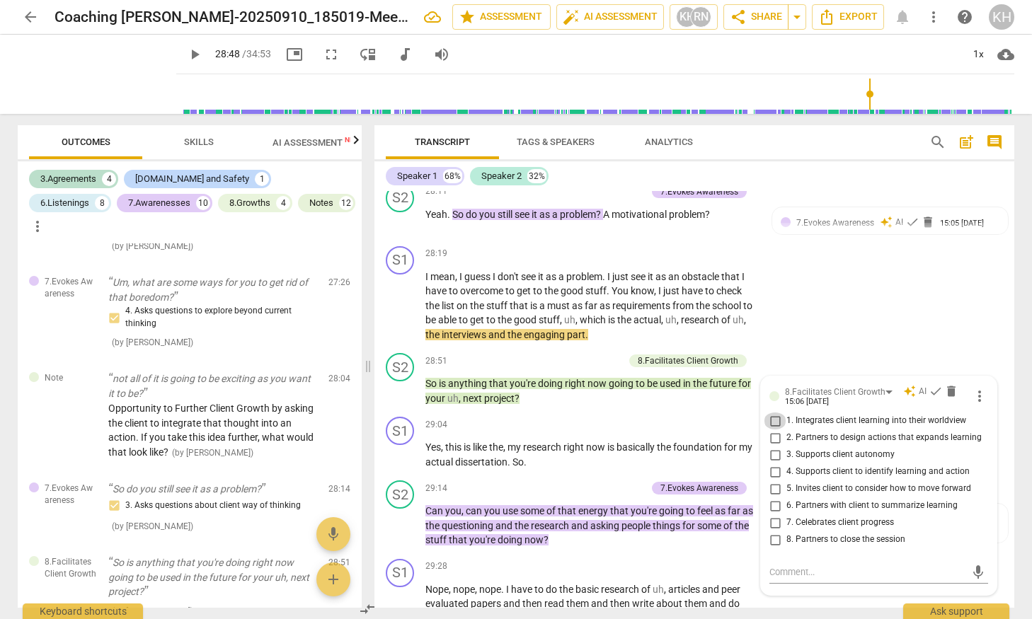
click at [771, 430] on input "1. Integrates client learning into their worldview" at bounding box center [775, 421] width 23 height 17
click at [774, 399] on span "check" at bounding box center [936, 391] width 14 height 14
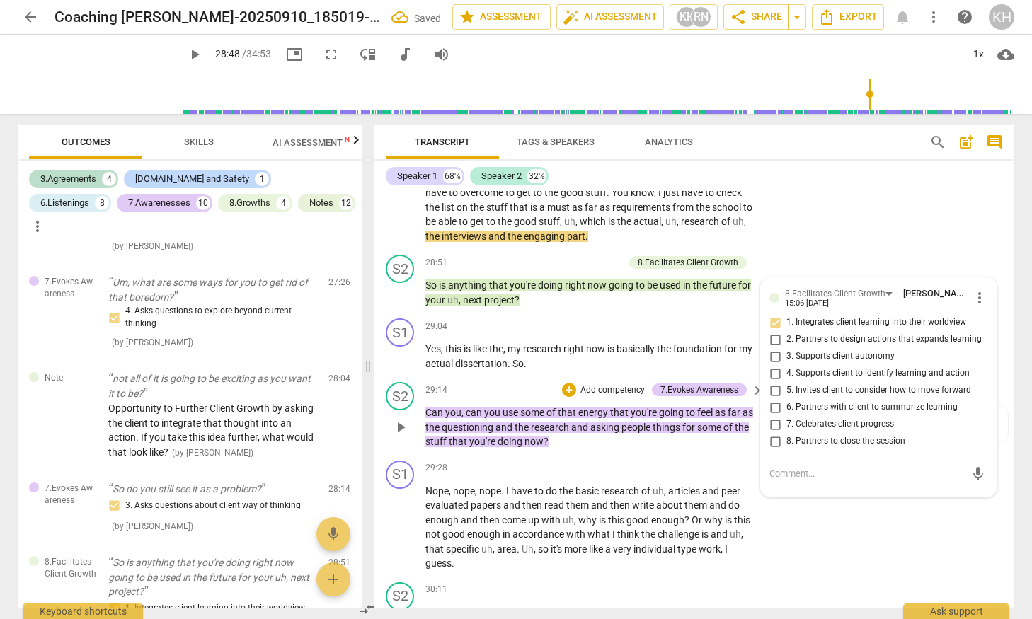
scroll to position [7964, 0]
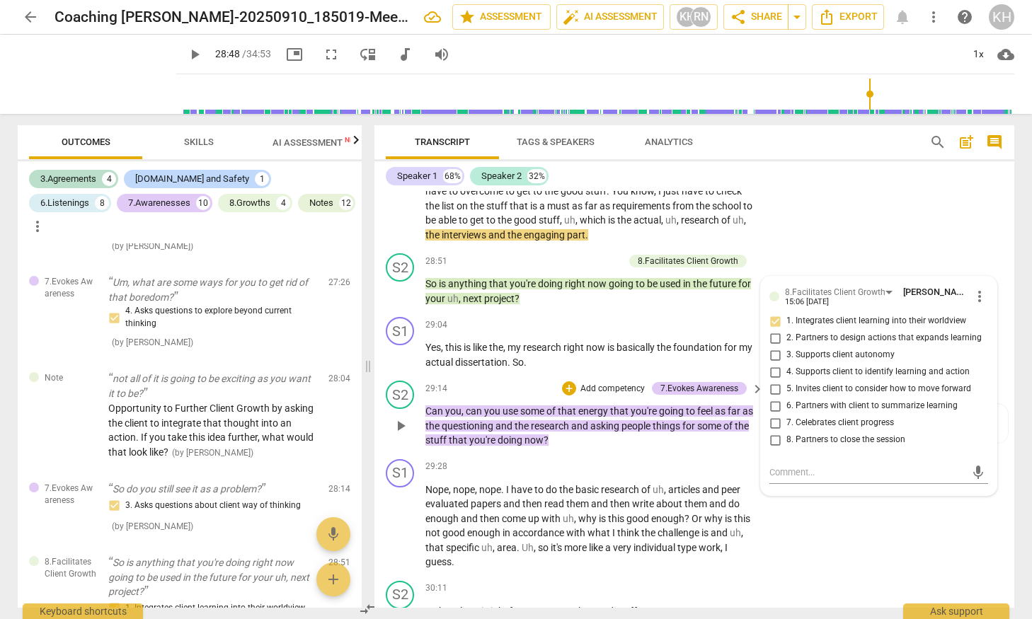
click at [515, 432] on span "and" at bounding box center [505, 426] width 19 height 11
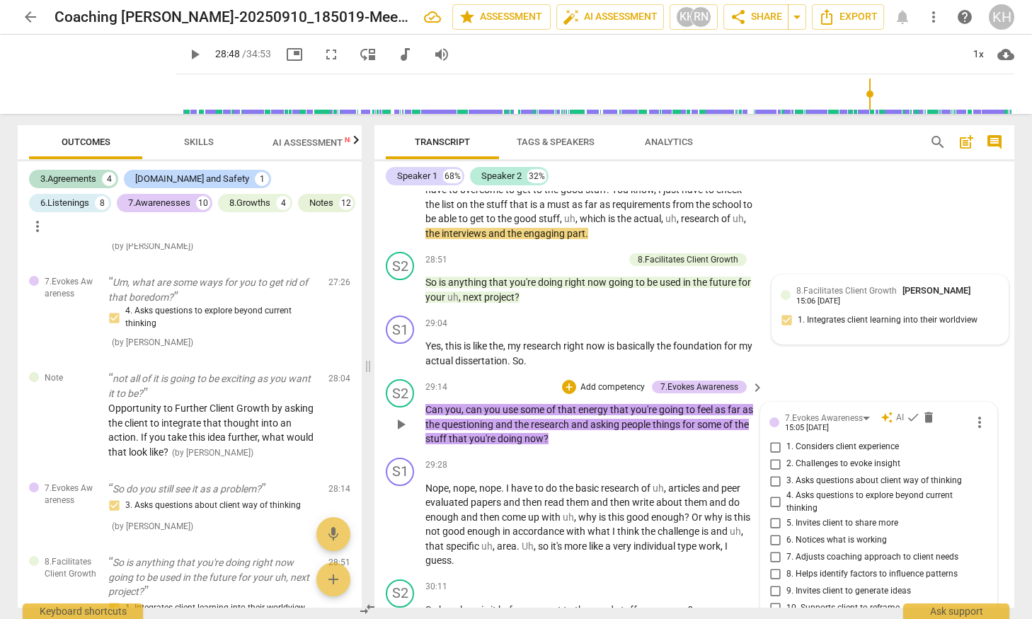
scroll to position [8015, 0]
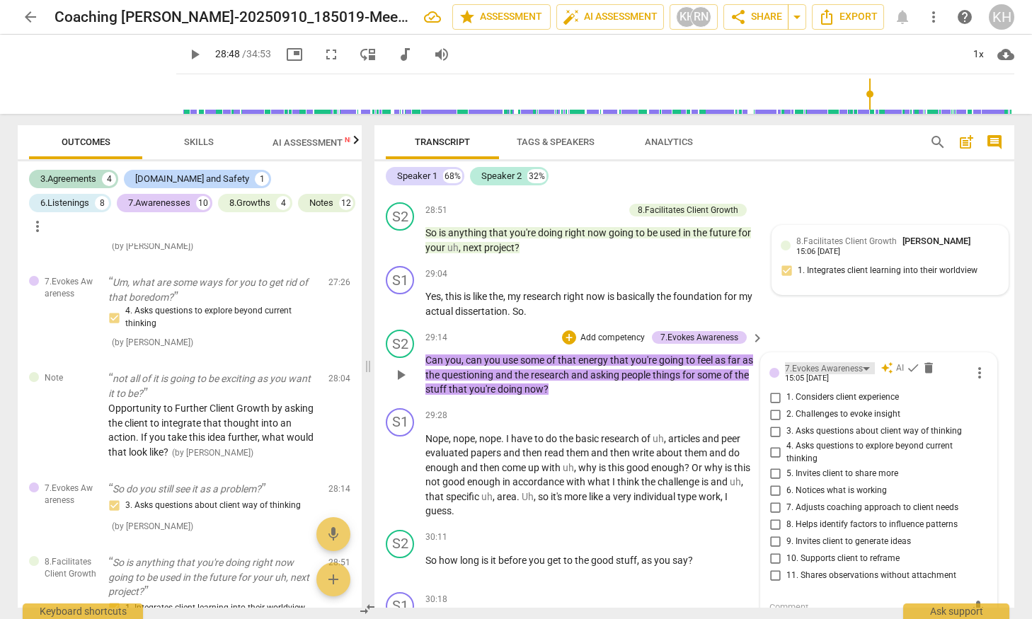
click at [774, 375] on div "7.Evokes Awareness" at bounding box center [830, 368] width 90 height 12
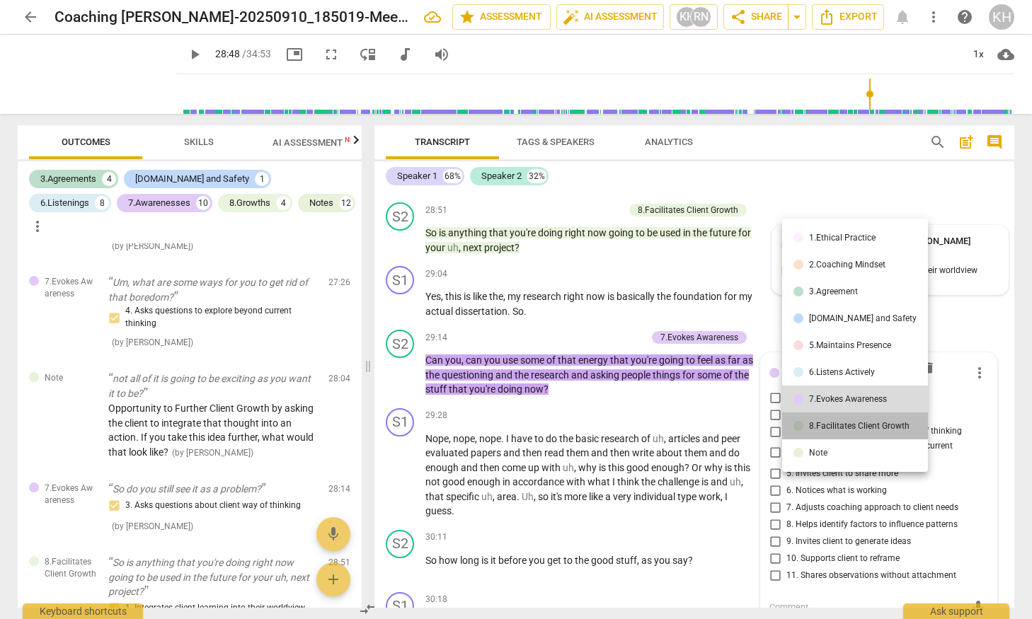
click at [774, 423] on div "8.Facilitates Client Growth" at bounding box center [859, 426] width 101 height 8
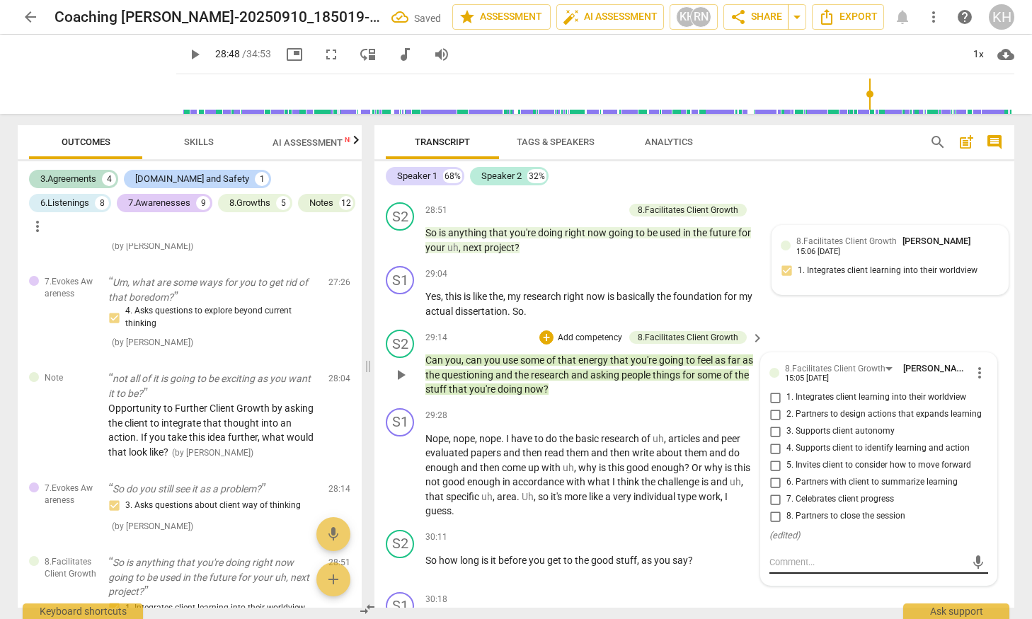
click at [774, 569] on textarea at bounding box center [868, 562] width 196 height 13
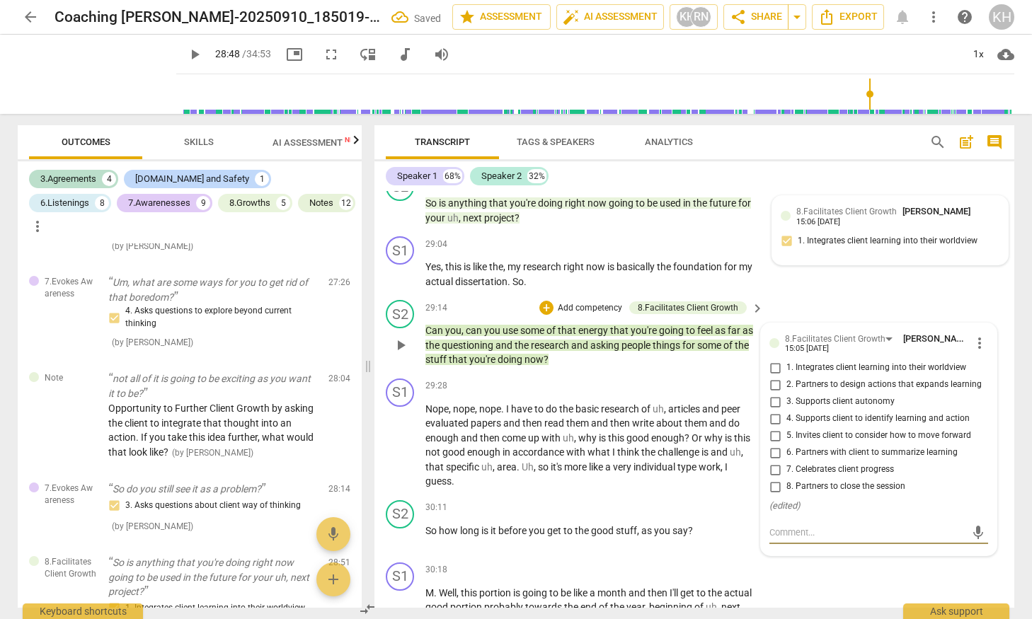
scroll to position [8065, 0]
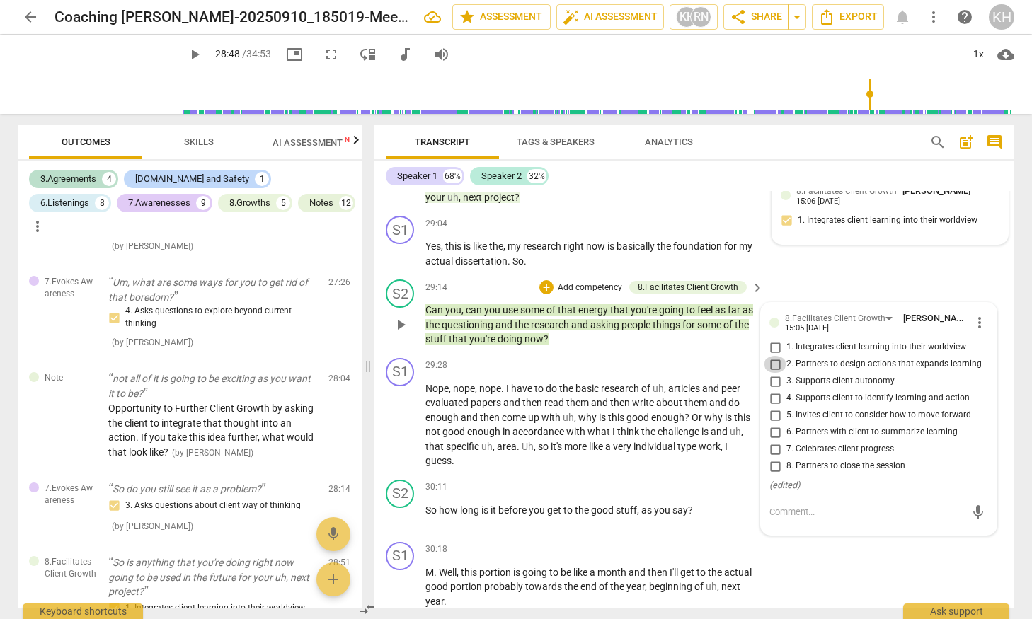
click at [772, 373] on input "2. Partners to design actions that expands learning" at bounding box center [775, 364] width 23 height 17
click at [774, 519] on textarea at bounding box center [868, 511] width 196 height 13
click at [774, 527] on span "send" at bounding box center [979, 519] width 16 height 16
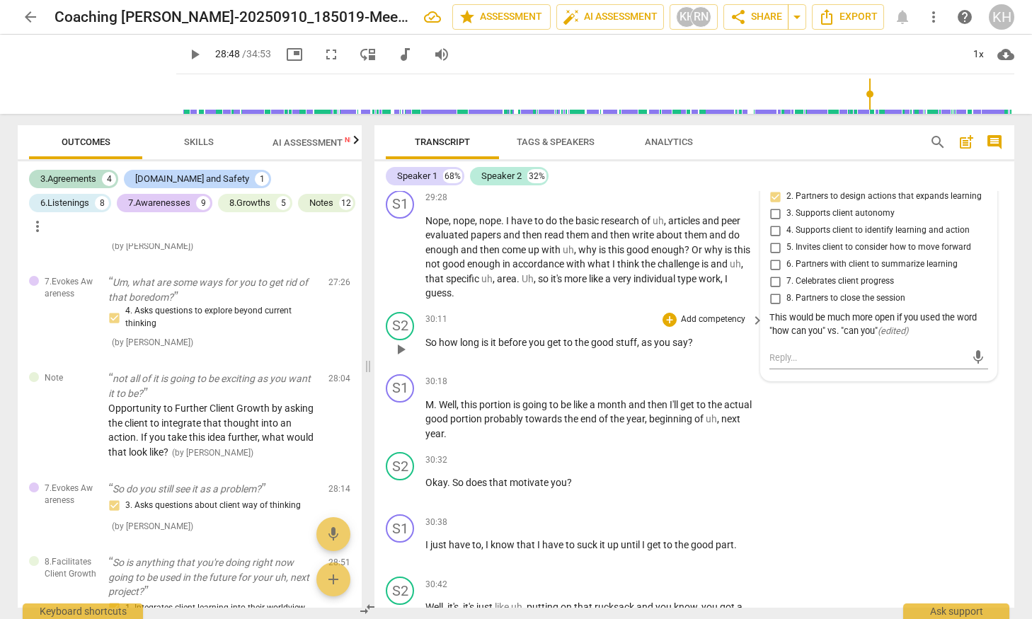
scroll to position [8241, 0]
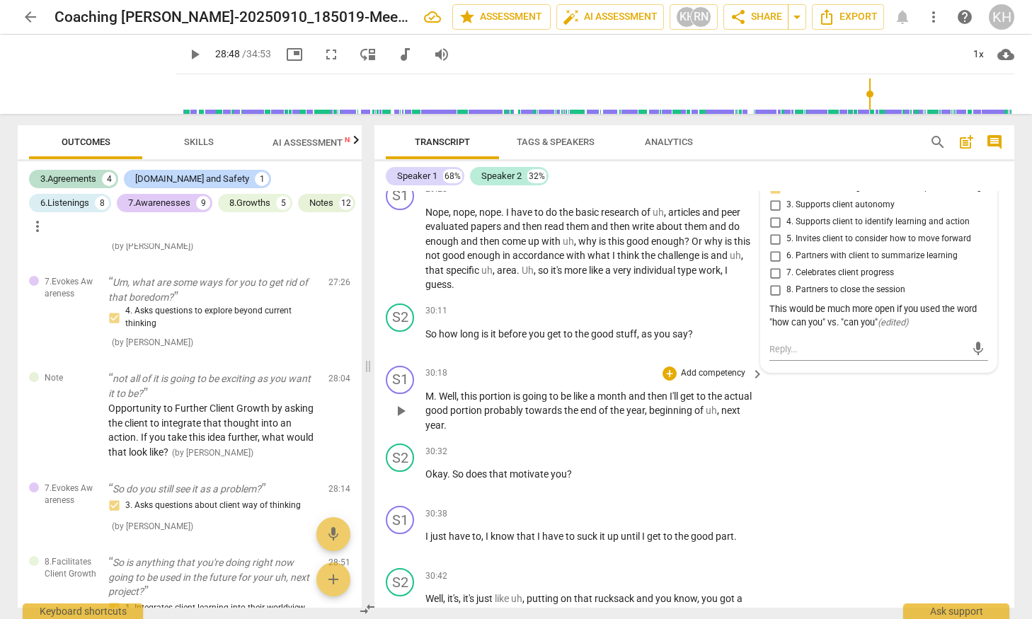
click at [524, 416] on span "probably" at bounding box center [504, 410] width 41 height 11
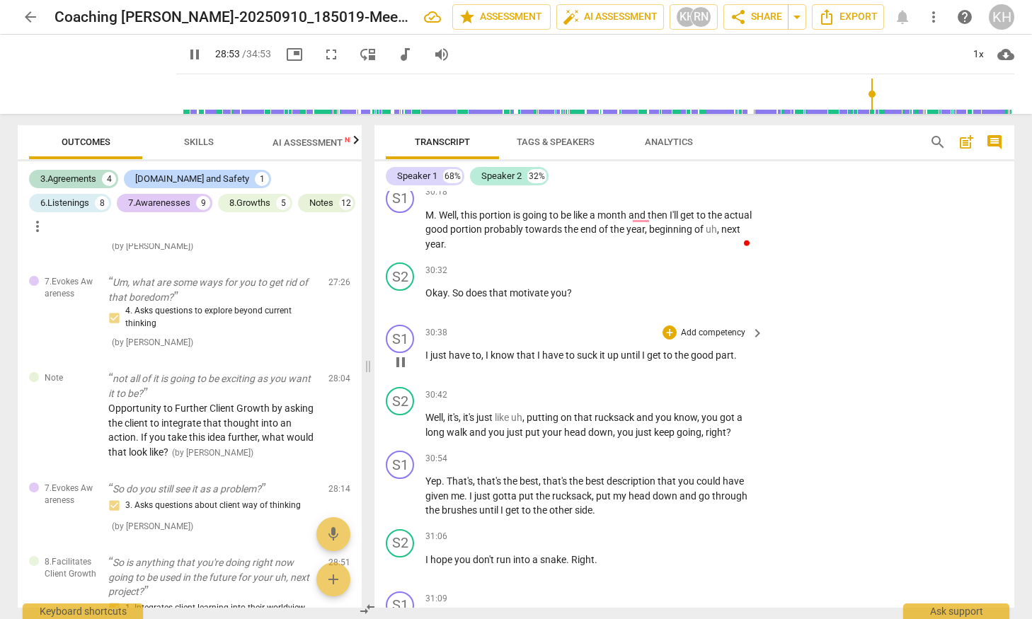
scroll to position [8480, 0]
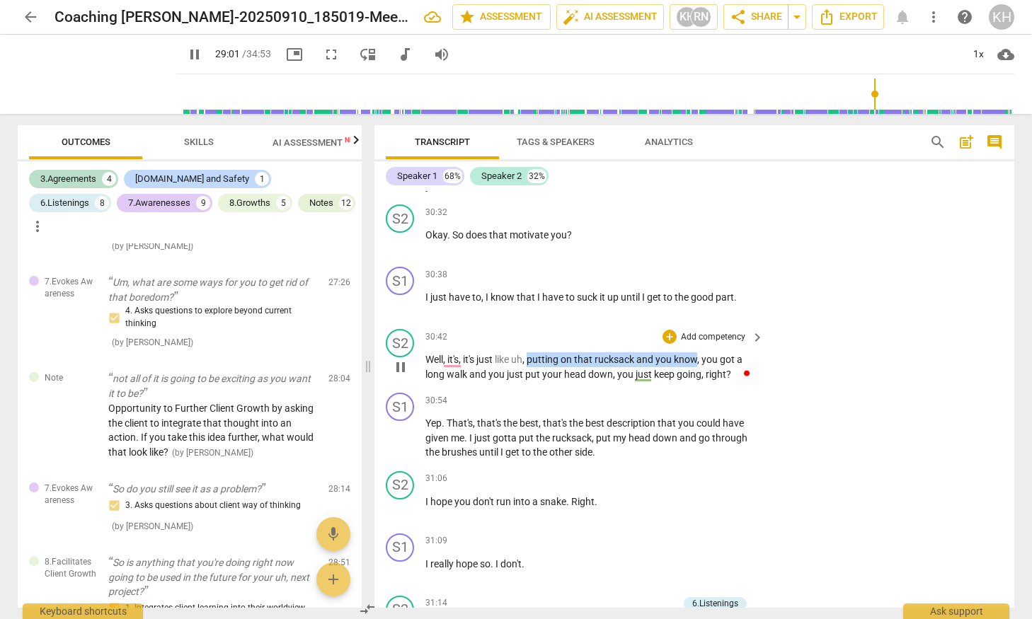
drag, startPoint x: 532, startPoint y: 391, endPoint x: 700, endPoint y: 392, distance: 168.5
click at [700, 382] on p "Well , it's , it's just like uh , putting on that rucksack and you know , you g…" at bounding box center [590, 367] width 331 height 29
click at [732, 375] on icon "button" at bounding box center [733, 371] width 14 height 17
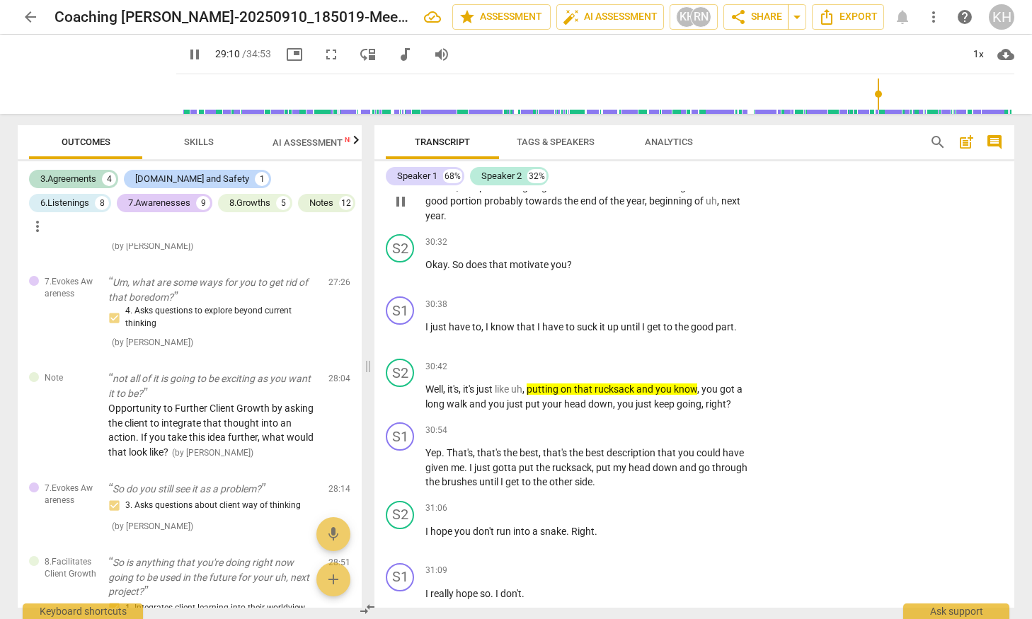
scroll to position [8453, 0]
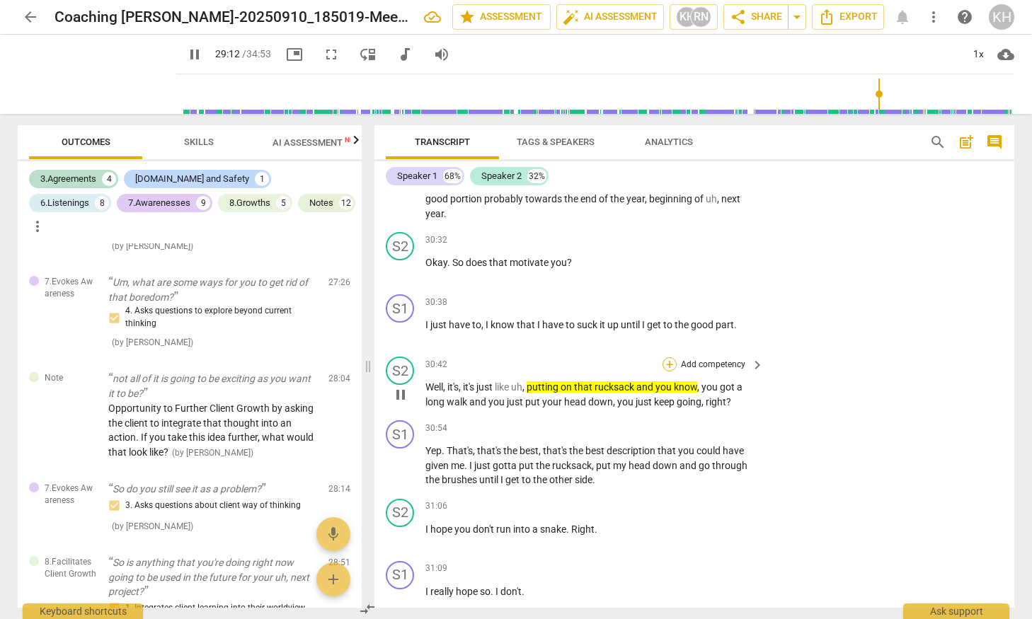
click at [668, 372] on div "+" at bounding box center [670, 365] width 14 height 14
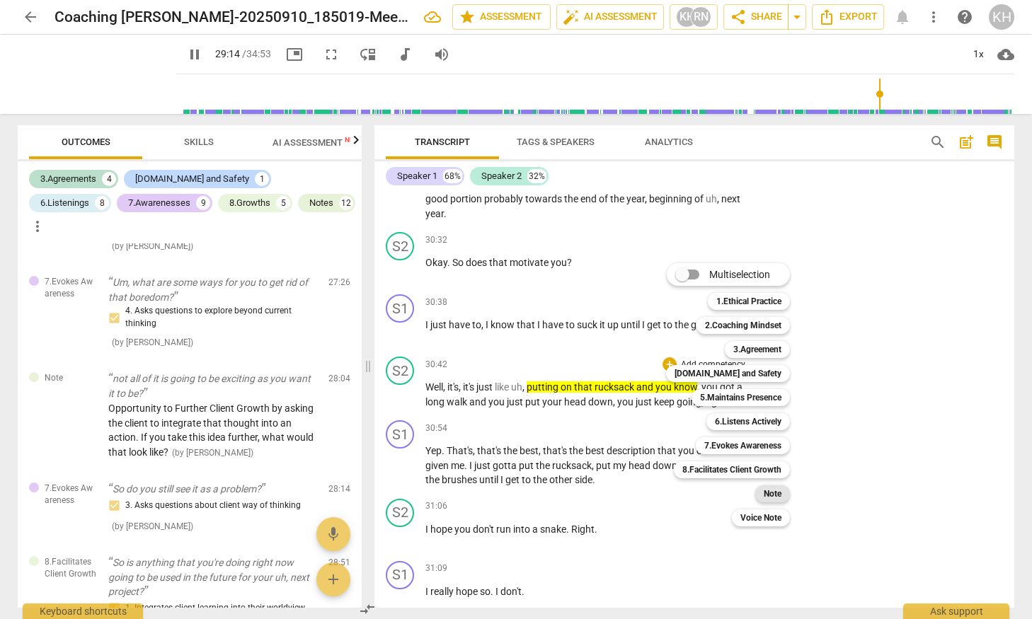
click at [774, 493] on b "Note" at bounding box center [773, 494] width 18 height 17
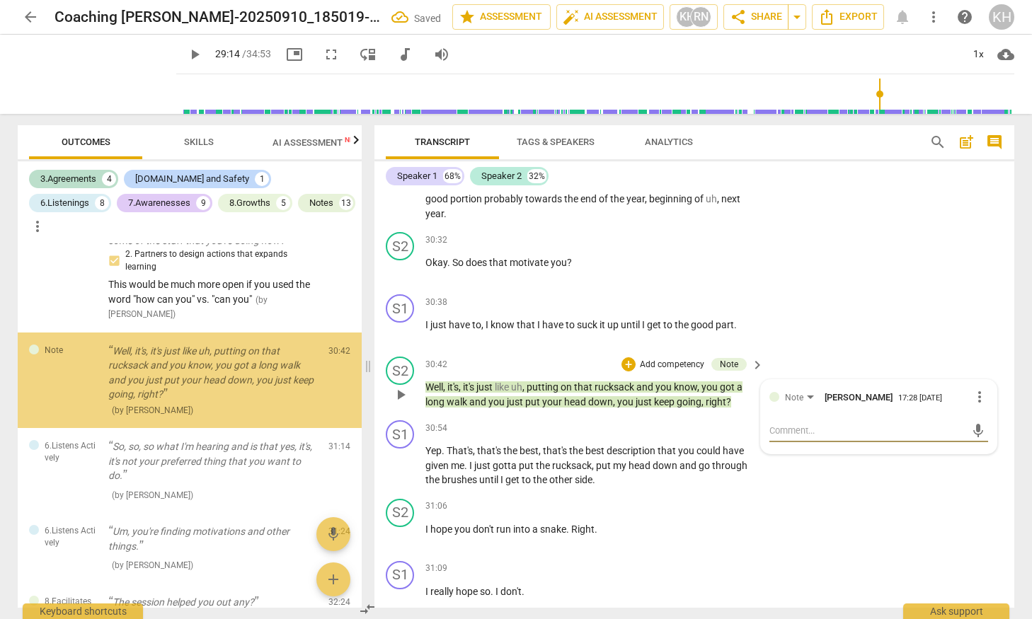
scroll to position [3497, 0]
click at [774, 438] on textarea at bounding box center [868, 430] width 196 height 13
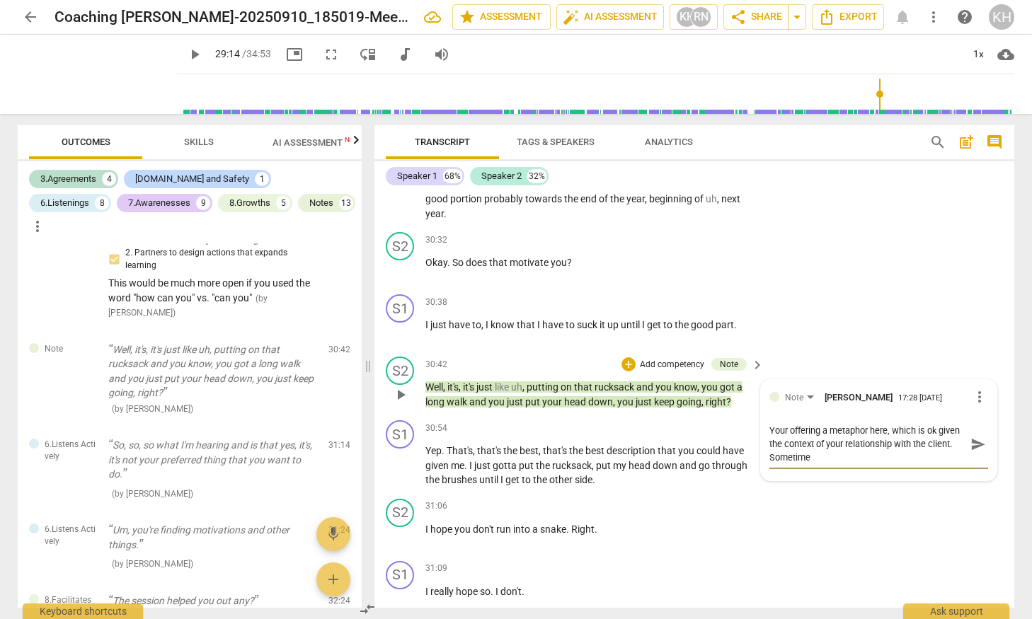
scroll to position [12, 0]
click at [774, 445] on span "send" at bounding box center [979, 438] width 16 height 16
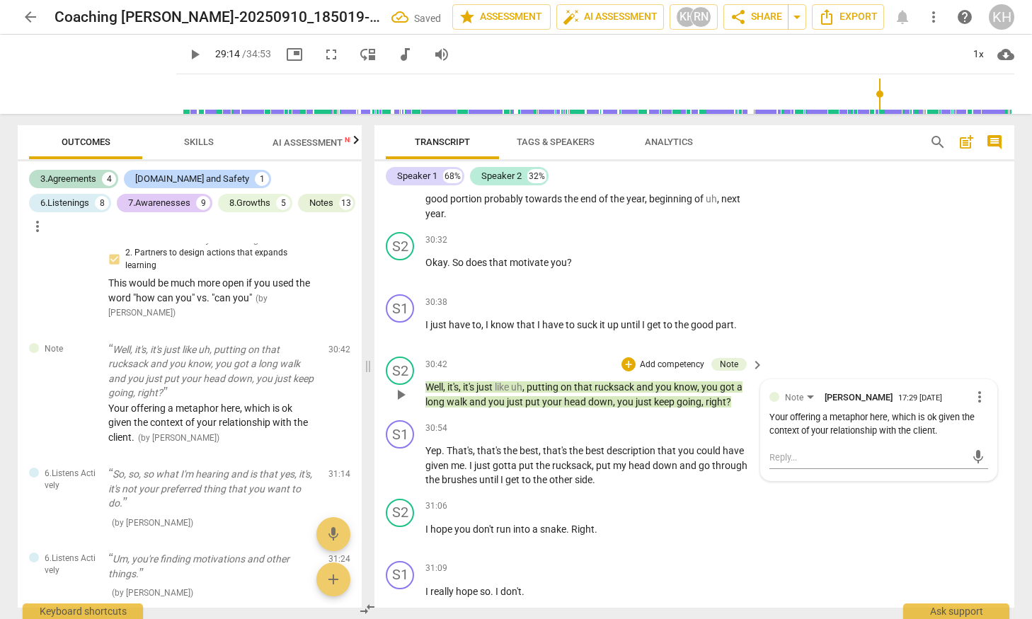
scroll to position [0, 0]
click at [545, 457] on span "that's" at bounding box center [556, 450] width 26 height 11
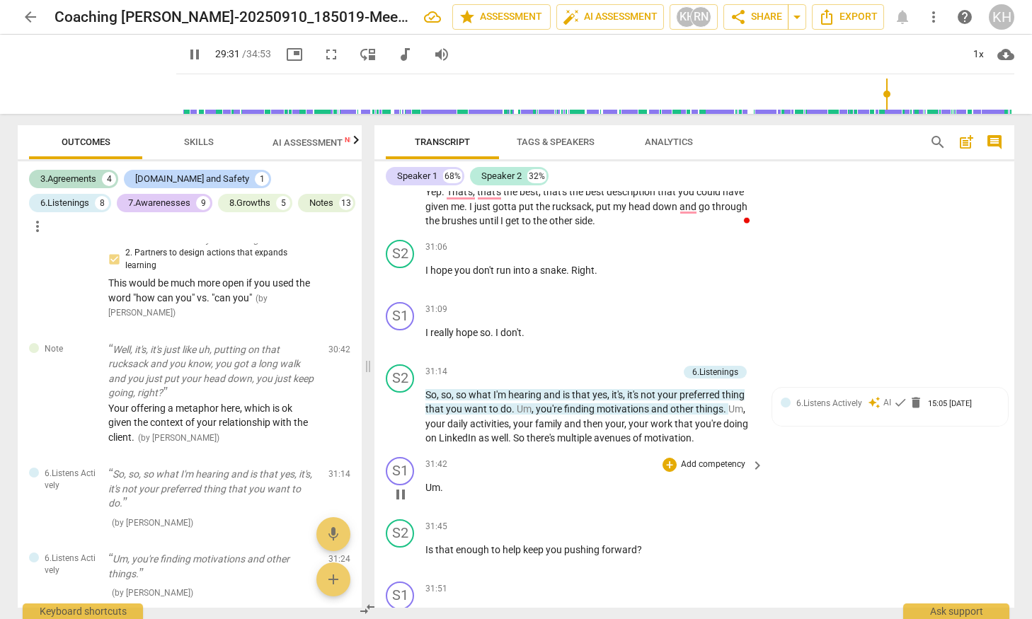
scroll to position [8665, 0]
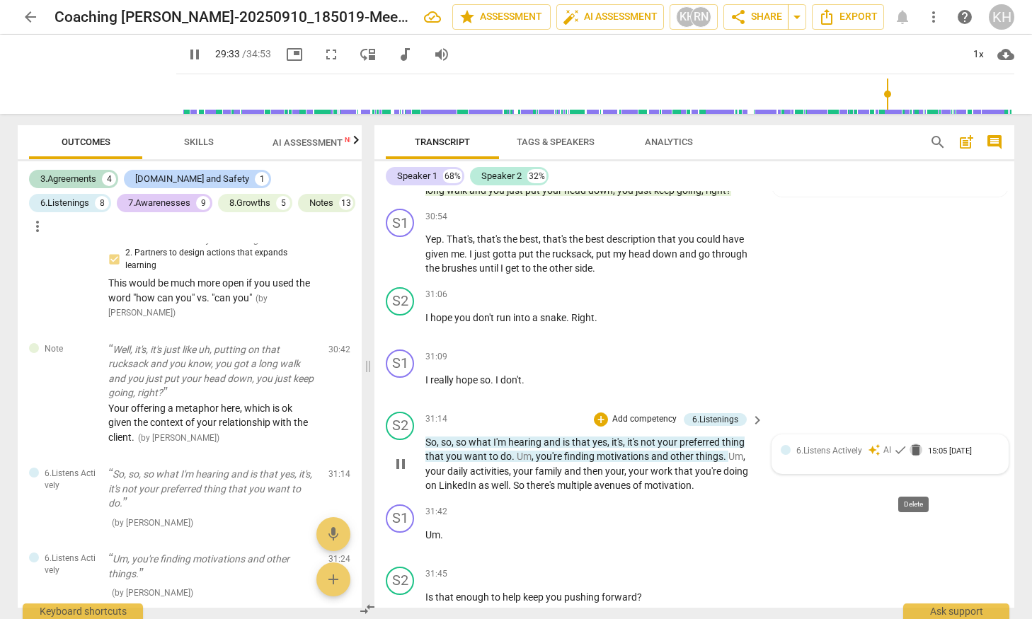
click at [774, 457] on span "delete" at bounding box center [916, 450] width 14 height 14
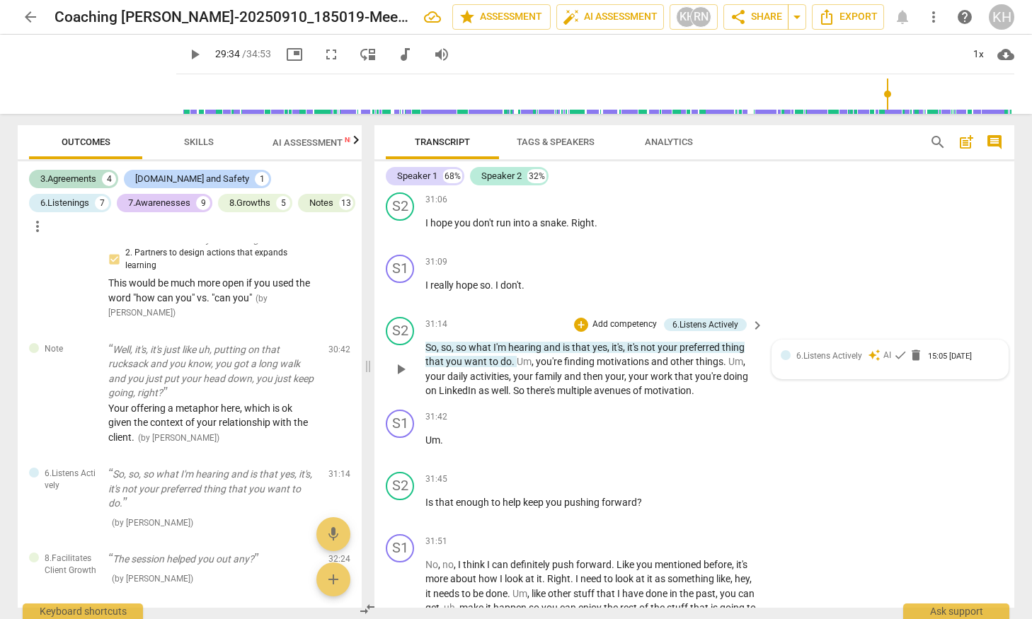
scroll to position [8749, 0]
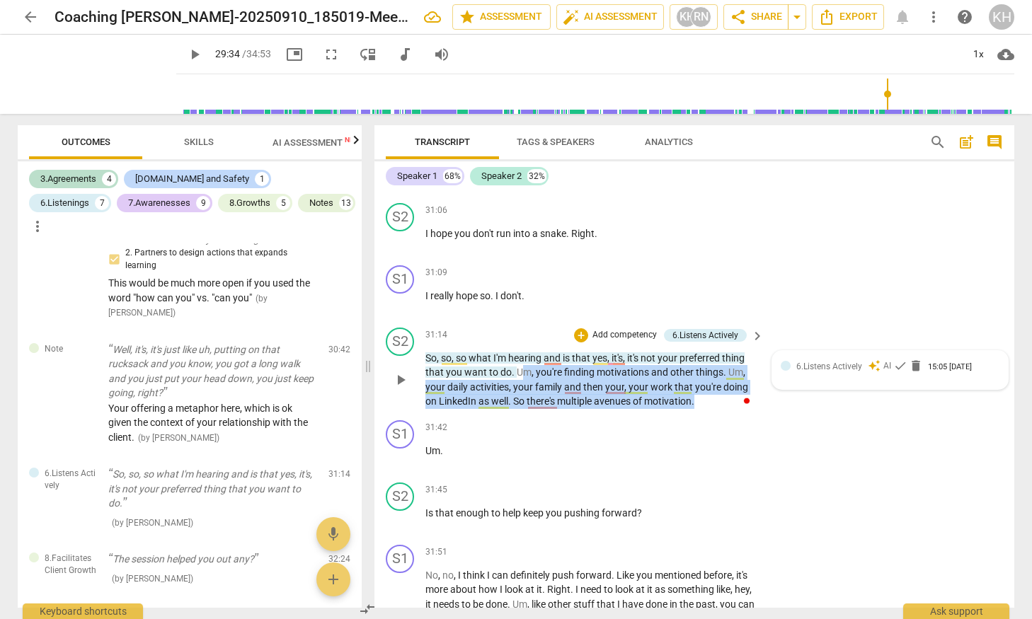
drag, startPoint x: 706, startPoint y: 434, endPoint x: 521, endPoint y: 402, distance: 187.5
click at [521, 402] on p "So , so , so what I'm hearing and is that yes , it's , it's not your preferred …" at bounding box center [590, 380] width 331 height 58
click at [613, 393] on span "your" at bounding box center [614, 387] width 19 height 11
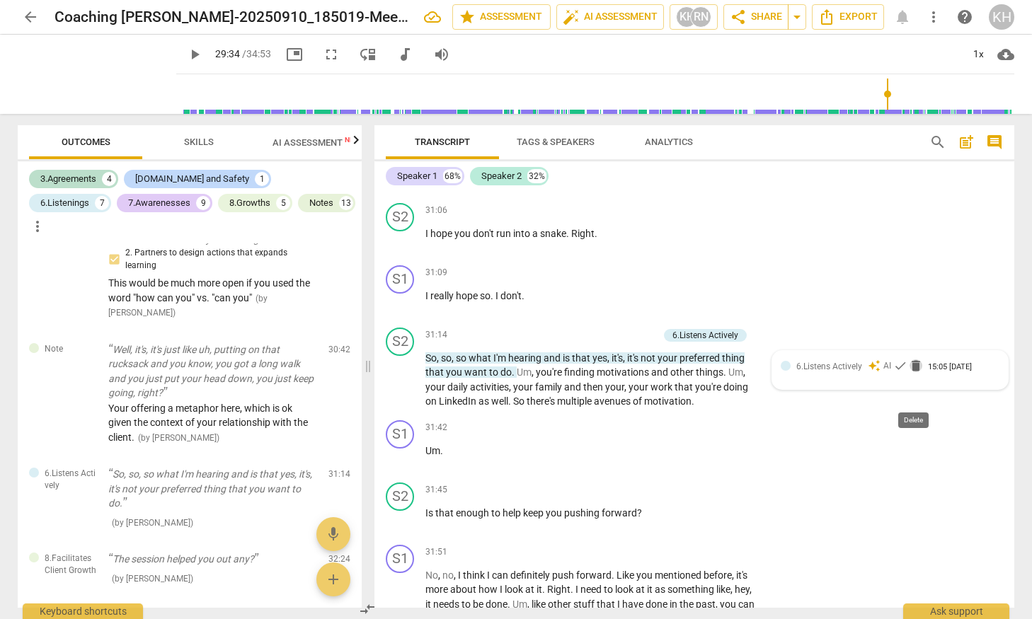
click at [774, 373] on span "delete" at bounding box center [916, 366] width 14 height 14
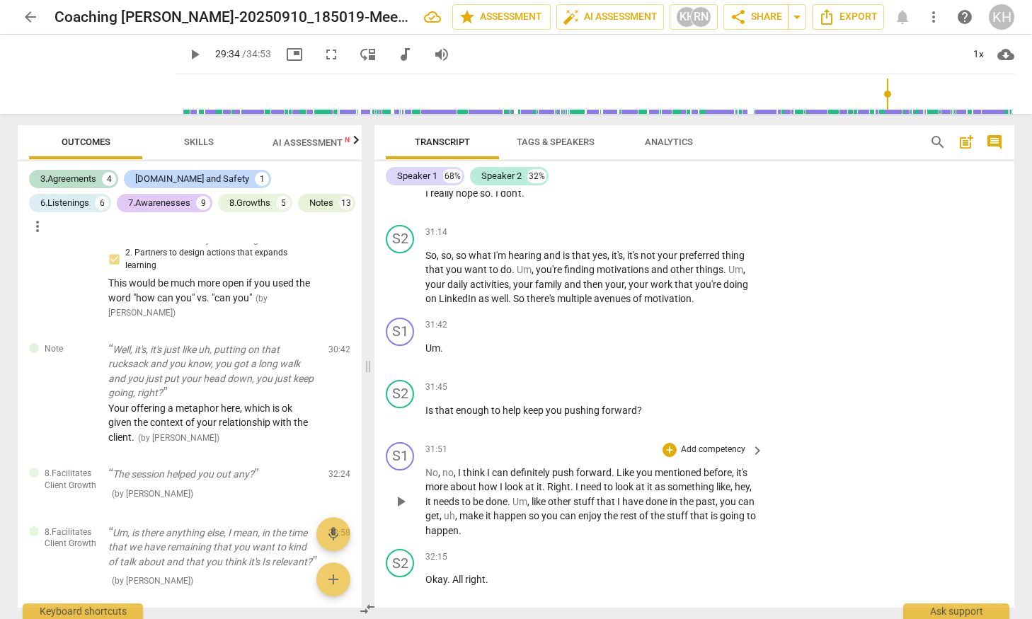
scroll to position [8783, 0]
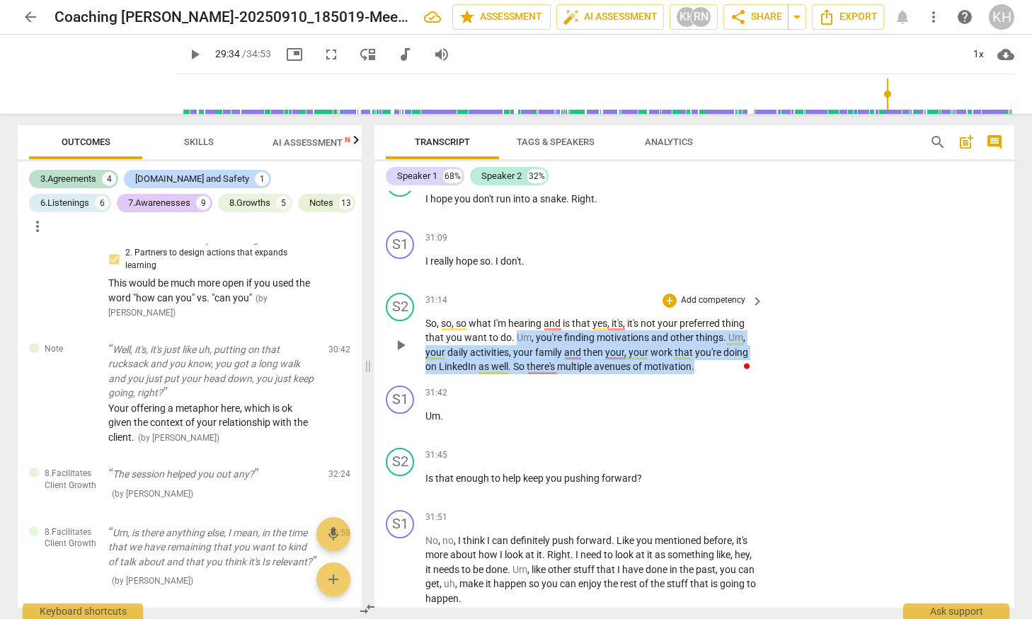
drag, startPoint x: 699, startPoint y: 397, endPoint x: 516, endPoint y: 365, distance: 186.1
click at [516, 365] on p "So , so , so what I'm hearing and is that yes , it's , it's not your preferred …" at bounding box center [590, 345] width 331 height 58
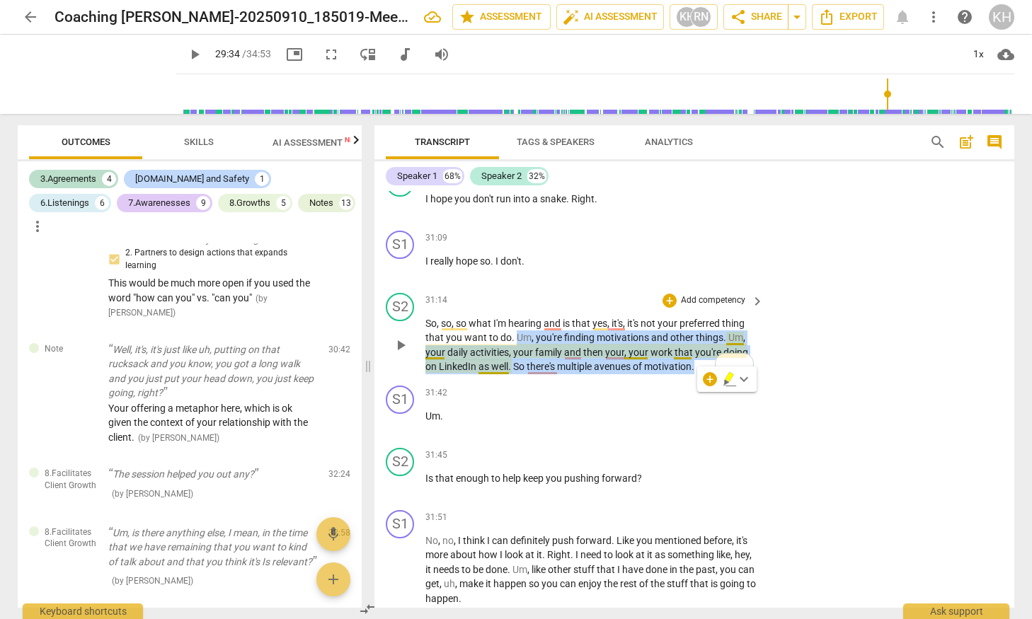
click at [641, 358] on span "your" at bounding box center [640, 352] width 22 height 11
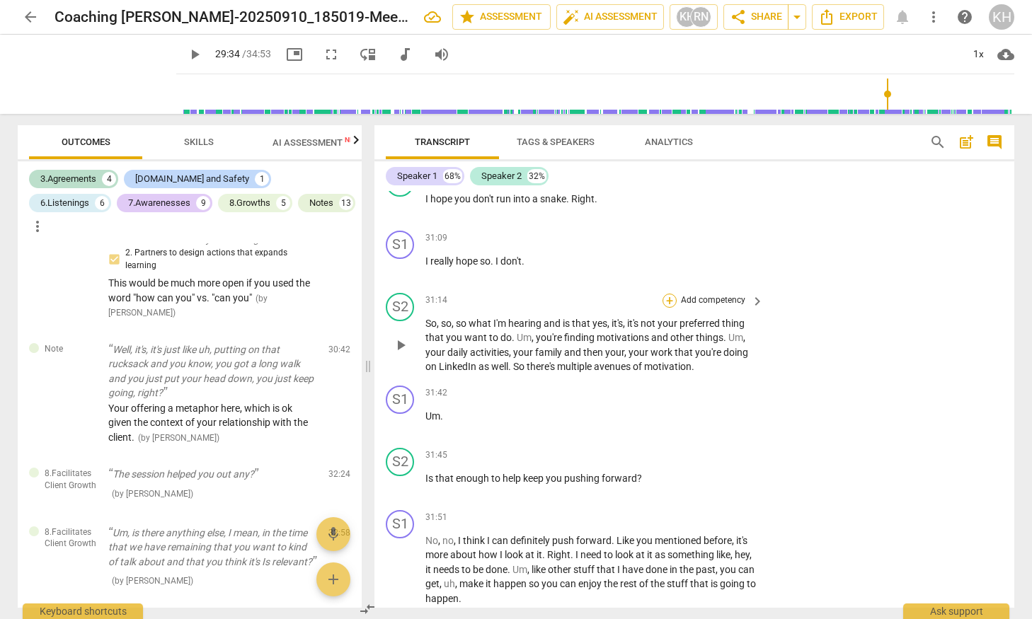
click at [667, 308] on div "+" at bounding box center [670, 301] width 14 height 14
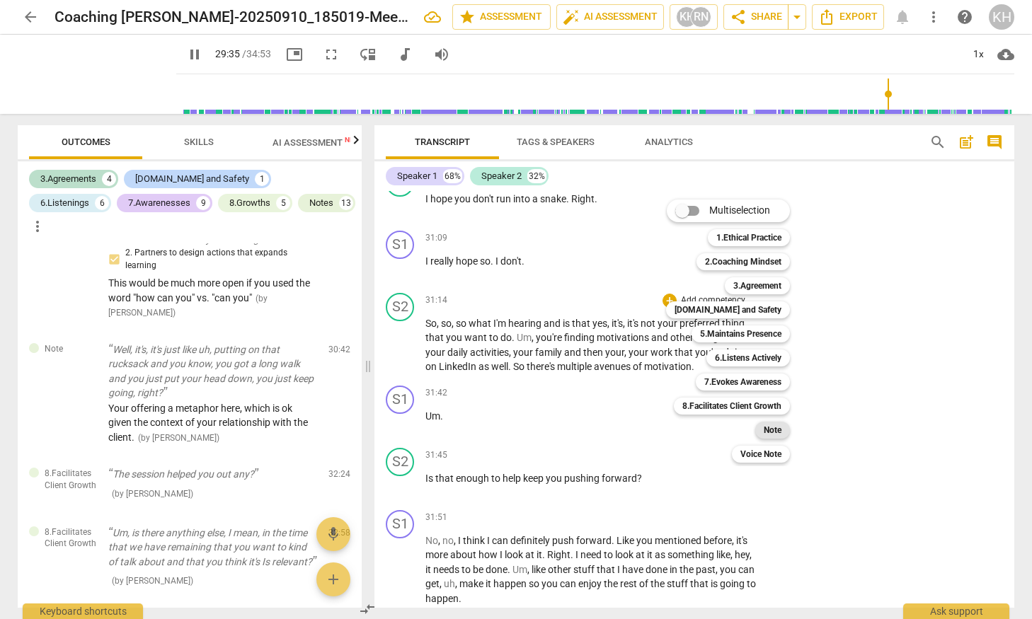
click at [767, 428] on b "Note" at bounding box center [773, 430] width 18 height 17
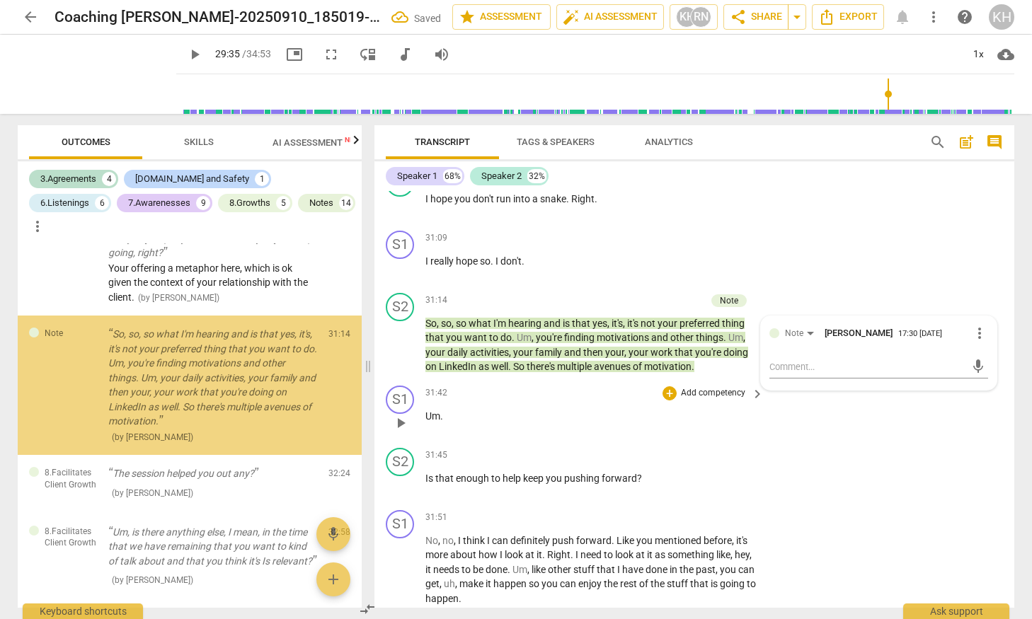
scroll to position [3644, 0]
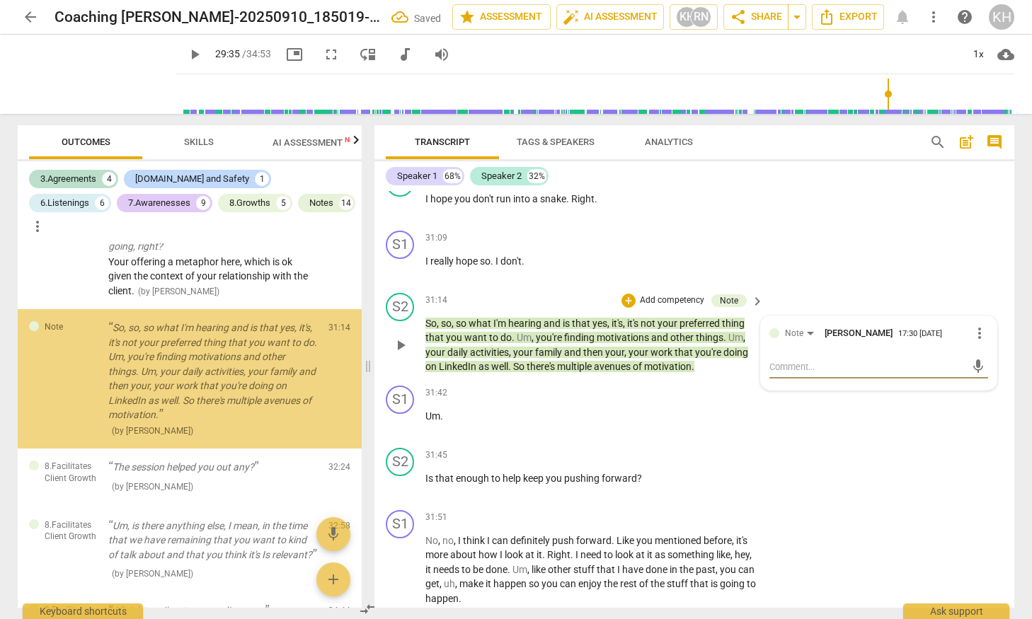
click at [774, 374] on textarea at bounding box center [868, 366] width 196 height 13
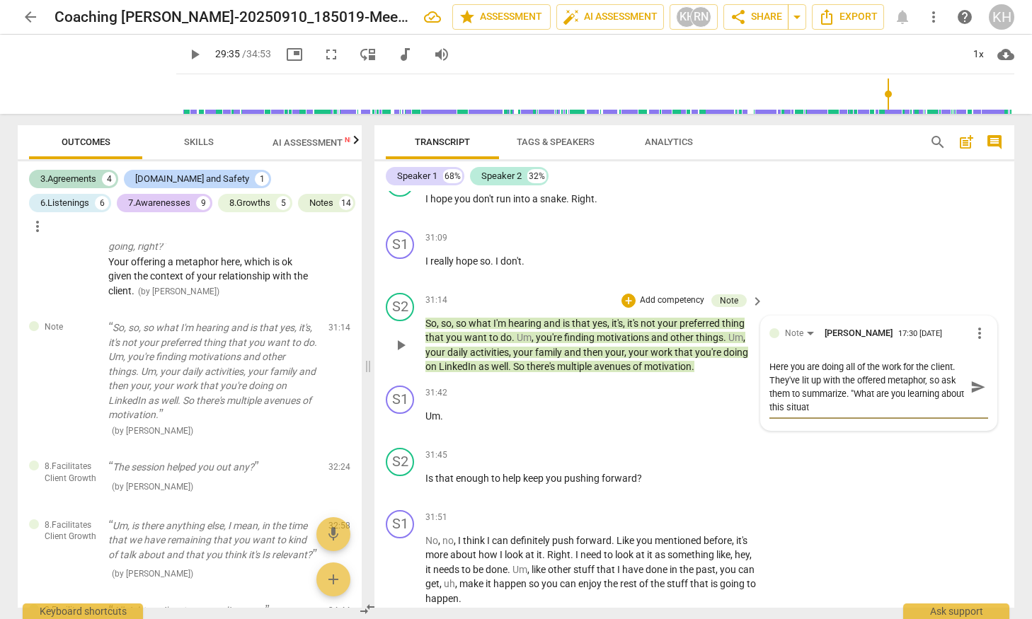
scroll to position [0, 0]
drag, startPoint x: 846, startPoint y: 437, endPoint x: 921, endPoint y: 431, distance: 75.3
click at [774, 414] on textarea "Here you are doing all of the work for the client. They've lit up with the offe…" at bounding box center [868, 387] width 196 height 54
drag, startPoint x: 854, startPoint y: 426, endPoint x: 920, endPoint y: 438, distance: 66.8
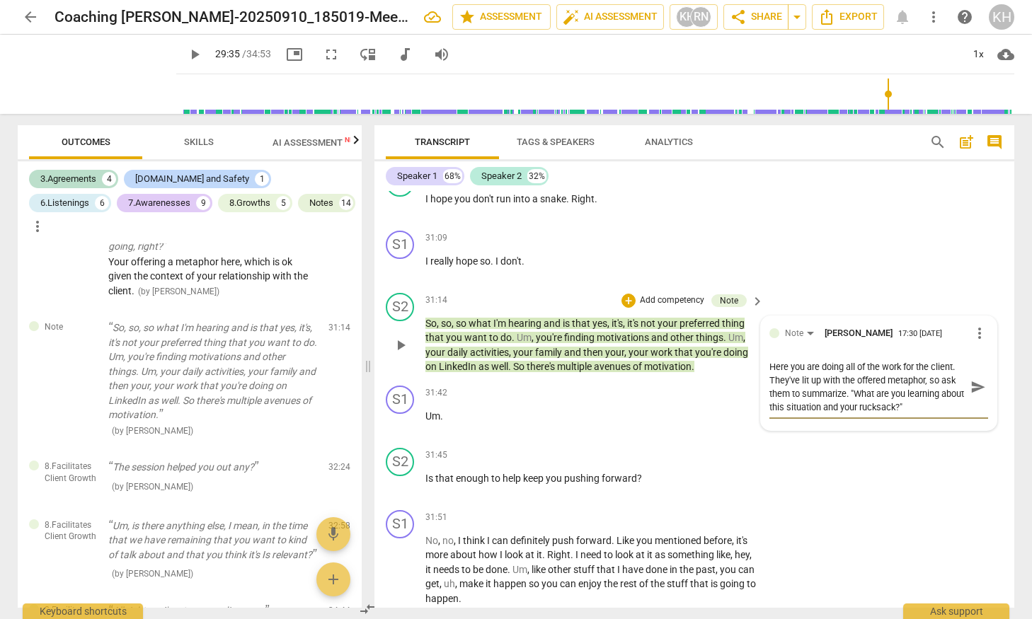
click at [774, 414] on textarea "Here you are doing all of the work for the client. They've lit up with the offe…" at bounding box center [868, 387] width 196 height 54
click at [774, 395] on span "send" at bounding box center [979, 387] width 16 height 16
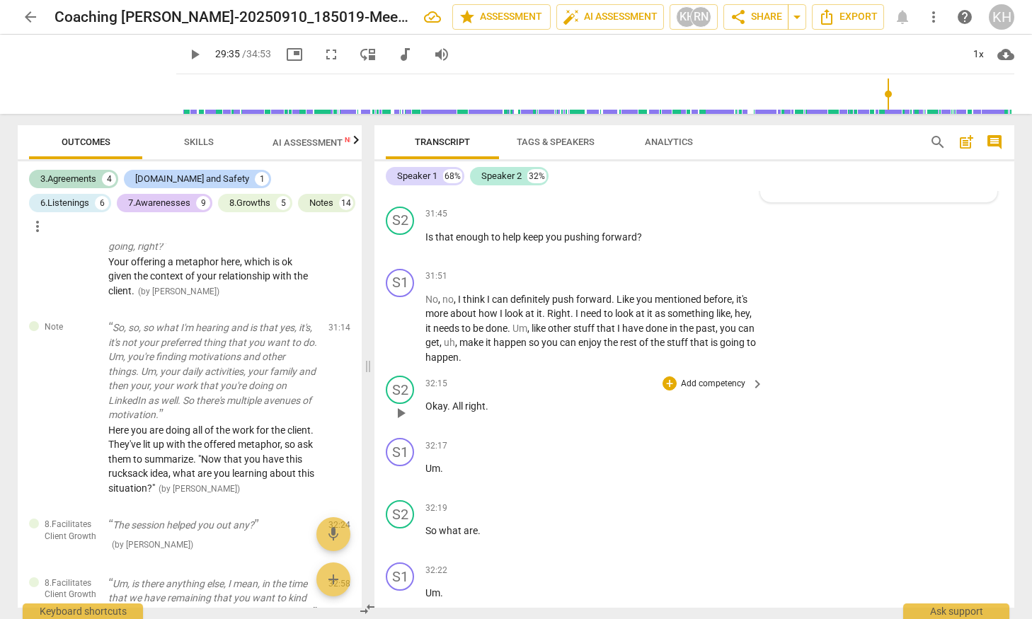
scroll to position [8823, 0]
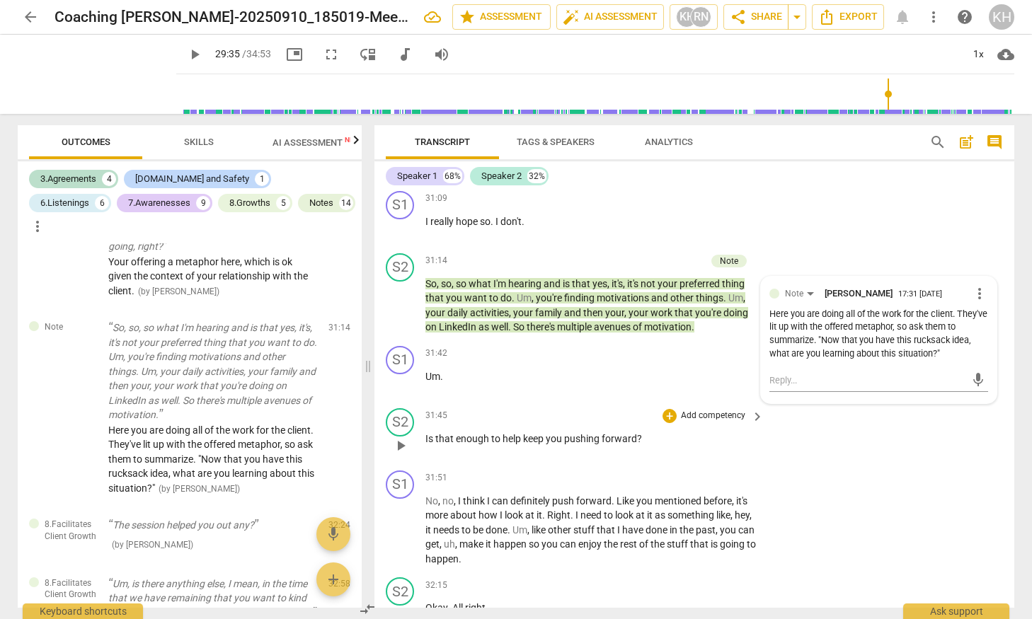
click at [707, 423] on p "Add competency" at bounding box center [713, 416] width 67 height 13
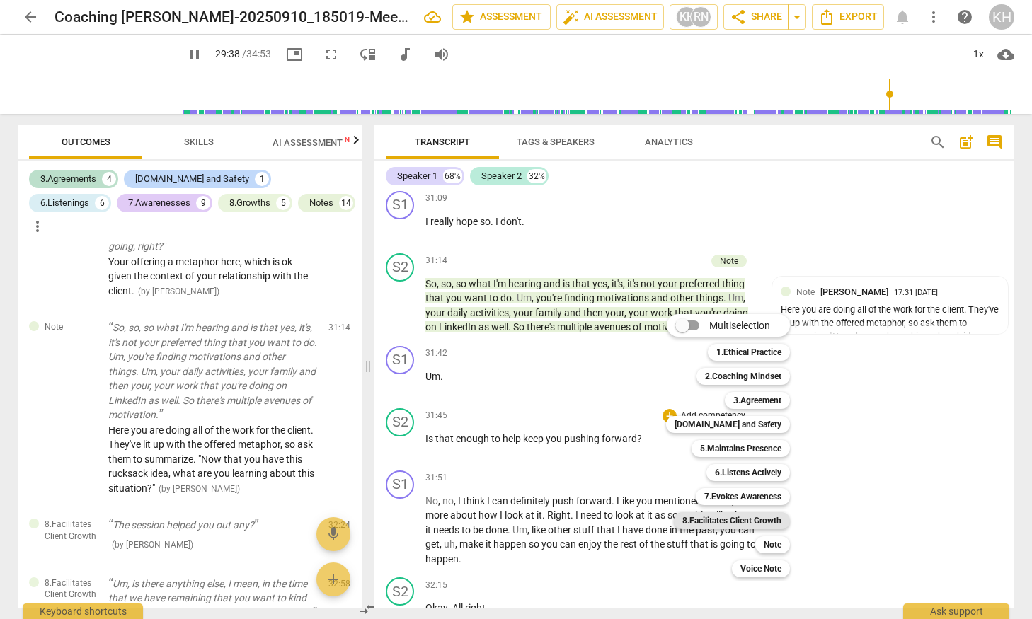
click at [762, 522] on b "8.Facilitates Client Growth" at bounding box center [731, 521] width 99 height 17
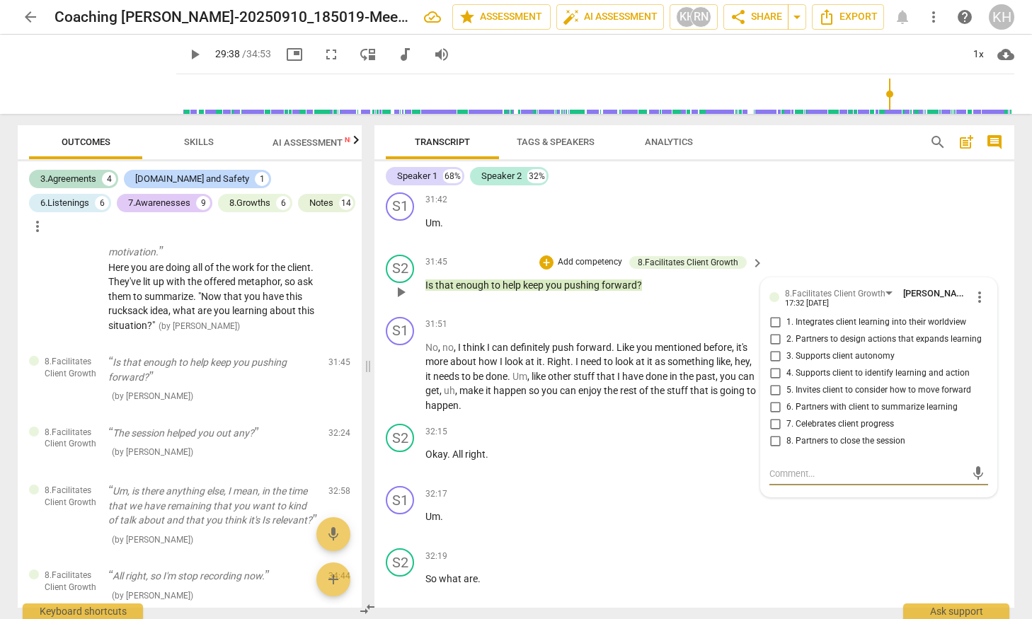
scroll to position [8974, 0]
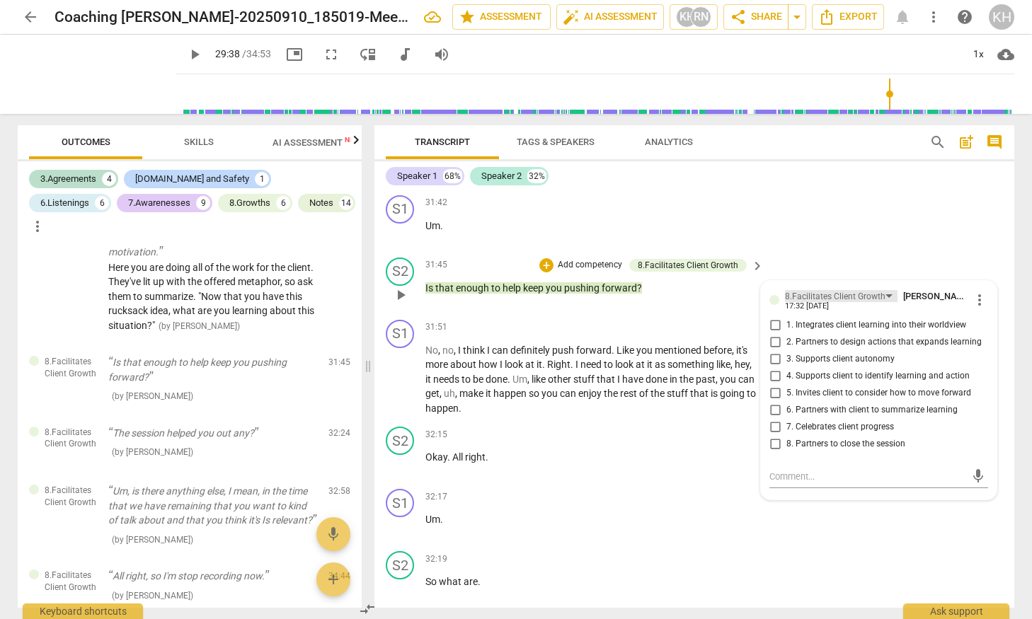
click at [774, 304] on div "8.Facilitates Client Growth" at bounding box center [835, 296] width 101 height 13
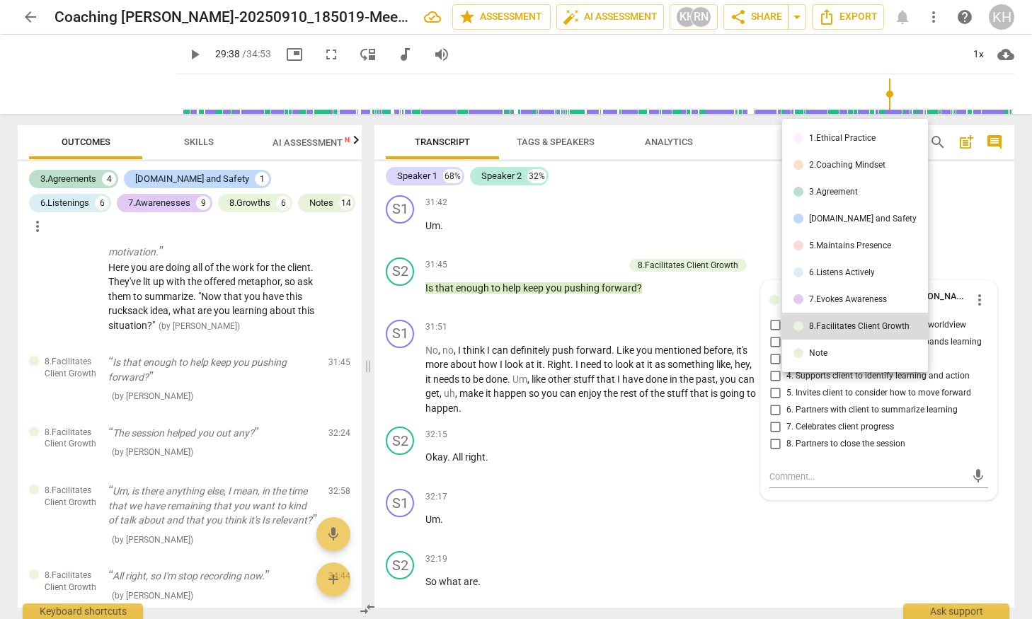
click at [774, 263] on li "6.Listens Actively" at bounding box center [855, 272] width 146 height 27
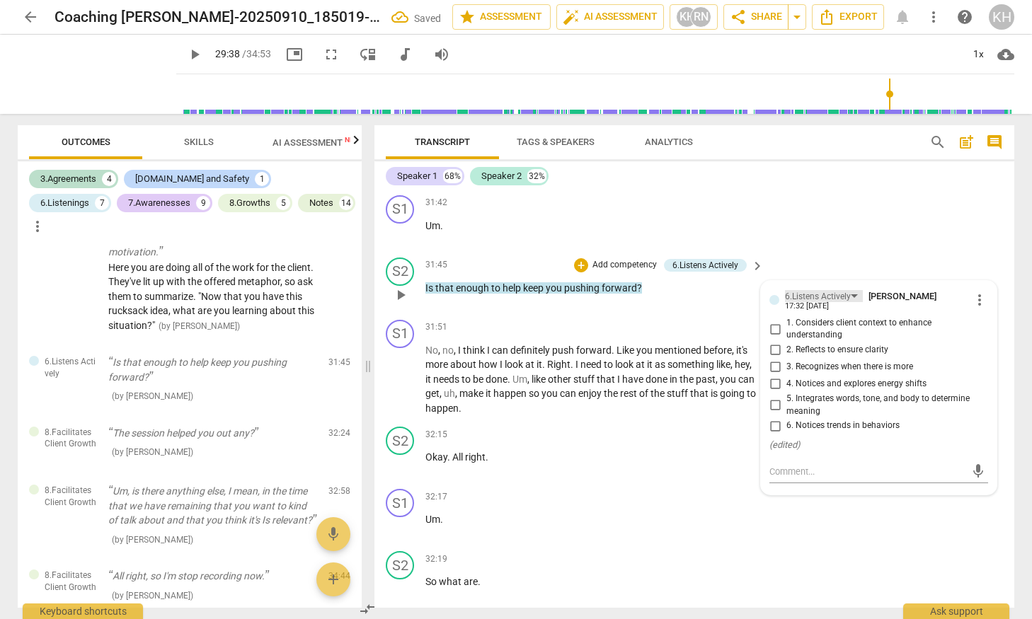
click at [774, 304] on div "6.Listens Actively" at bounding box center [818, 296] width 66 height 13
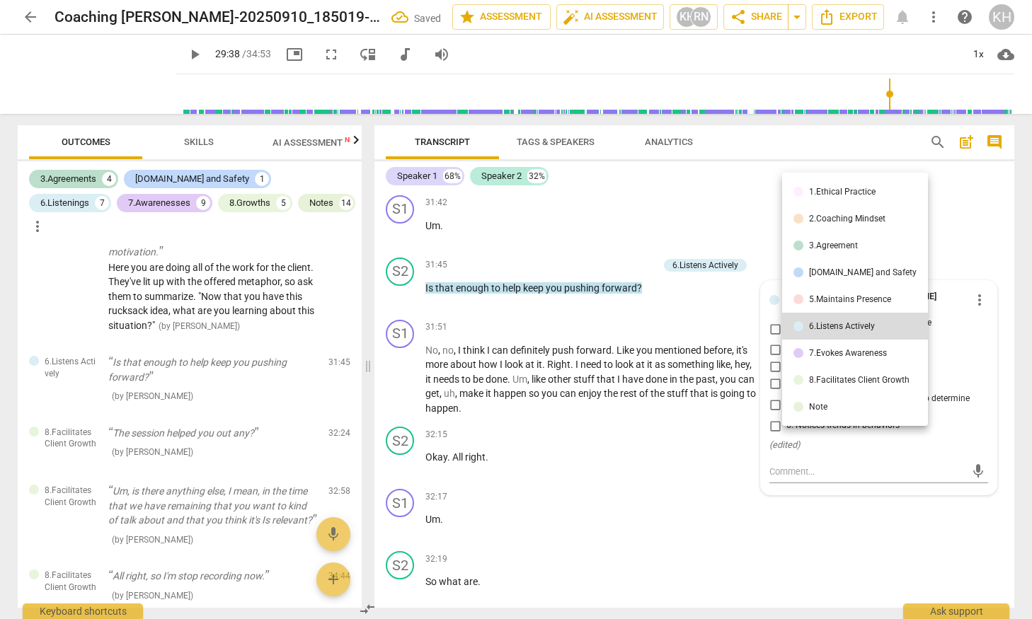
click at [774, 299] on div "5.Maintains Presence" at bounding box center [850, 299] width 82 height 8
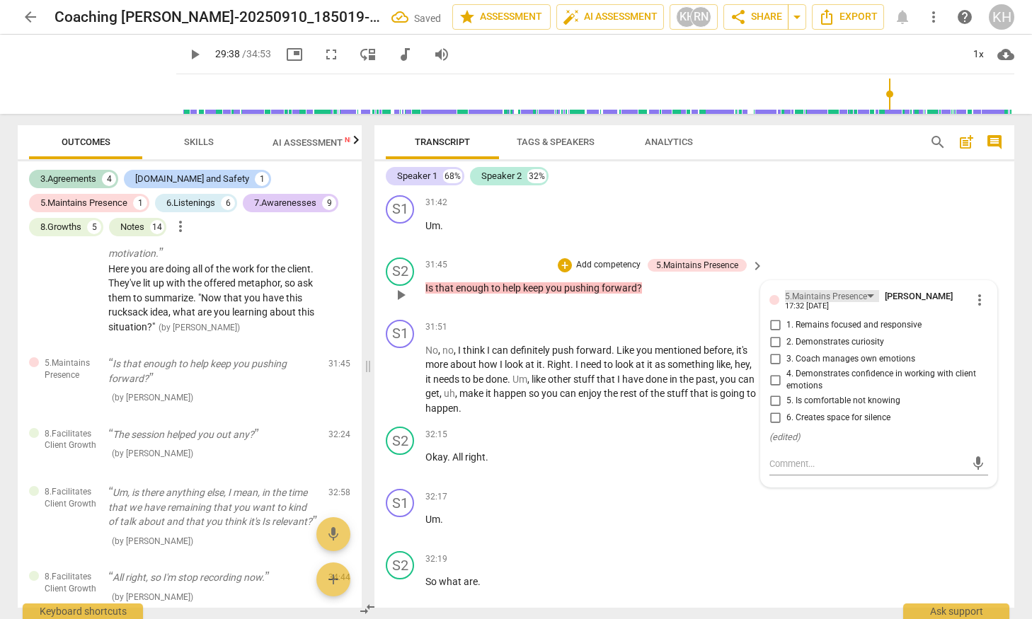
click at [774, 304] on div "5.Maintains Presence" at bounding box center [826, 296] width 82 height 13
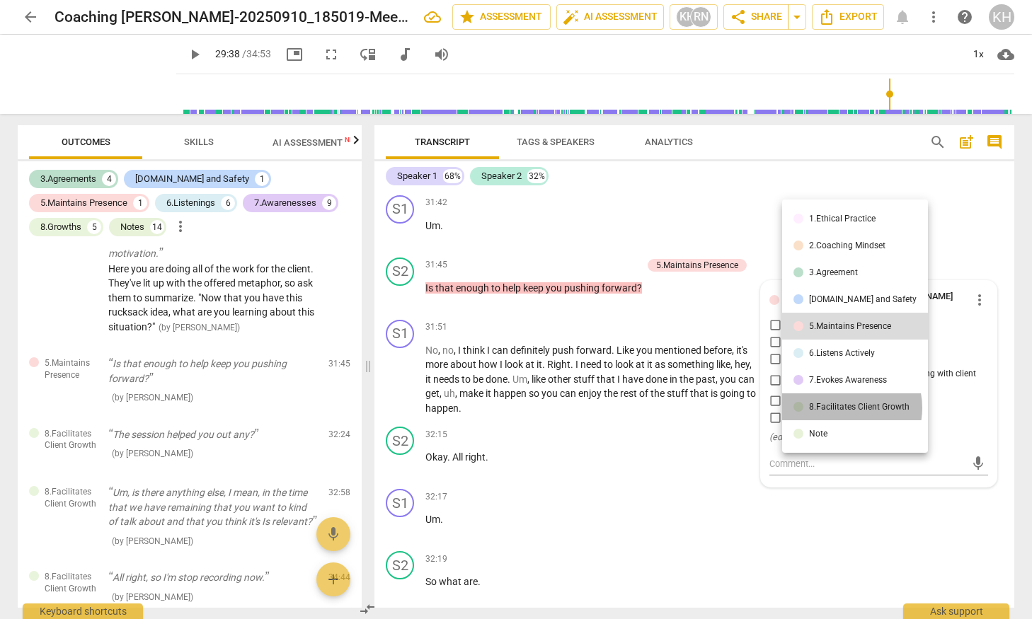
click at [774, 408] on div "8.Facilitates Client Growth" at bounding box center [859, 407] width 101 height 8
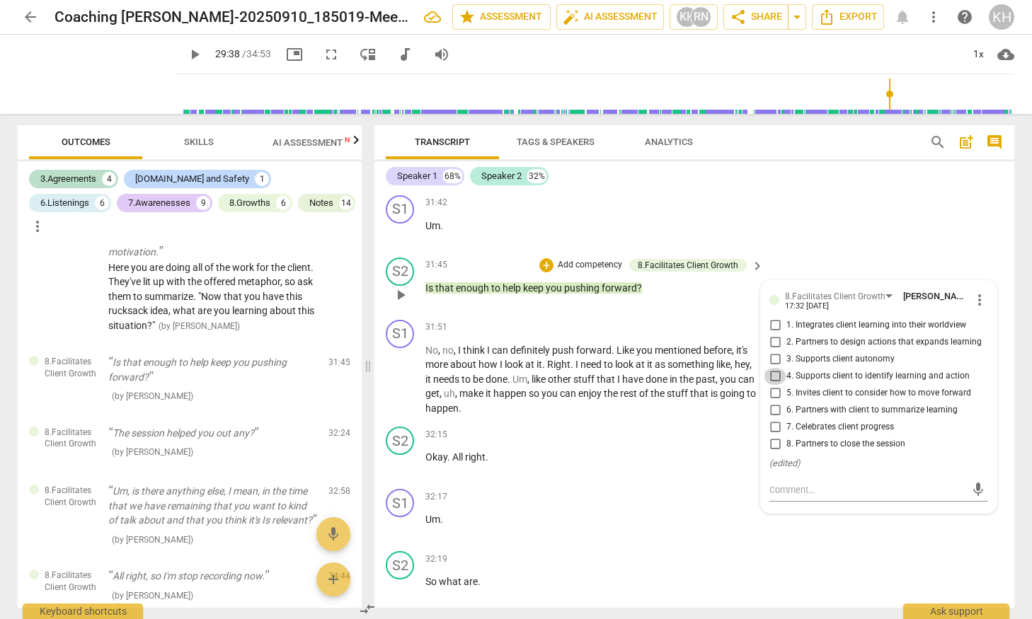
click at [772, 385] on input "4. Supports client to identify learning and action" at bounding box center [775, 376] width 23 height 17
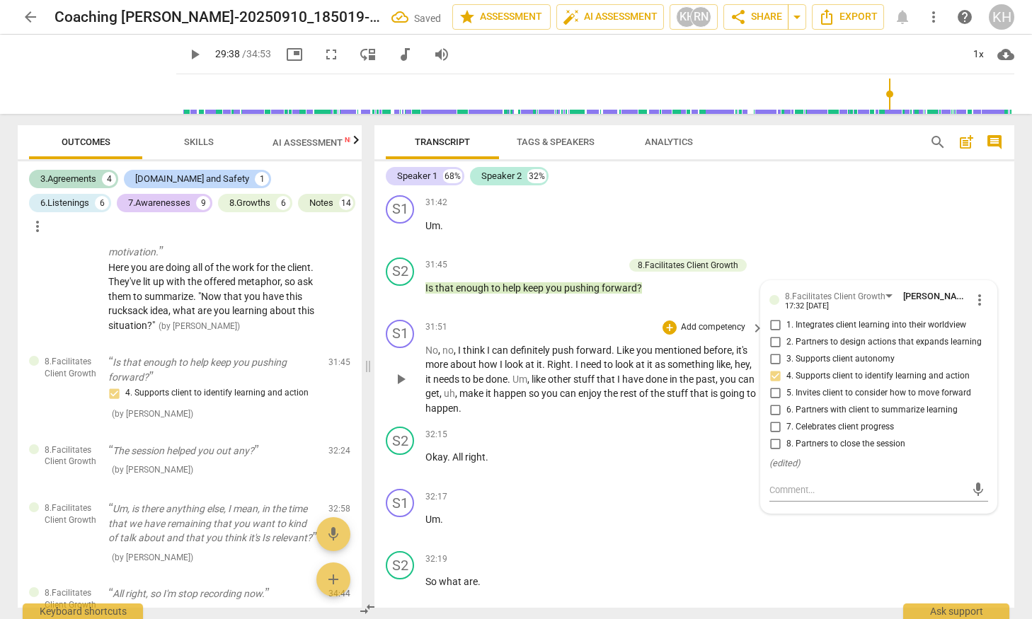
click at [617, 385] on span "that" at bounding box center [607, 379] width 21 height 11
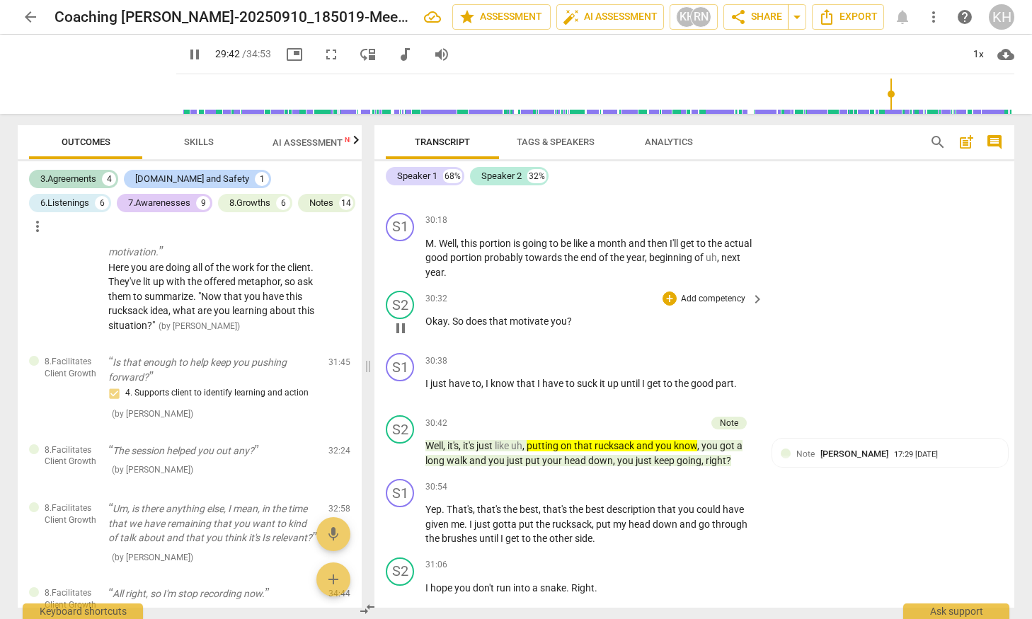
scroll to position [8396, 0]
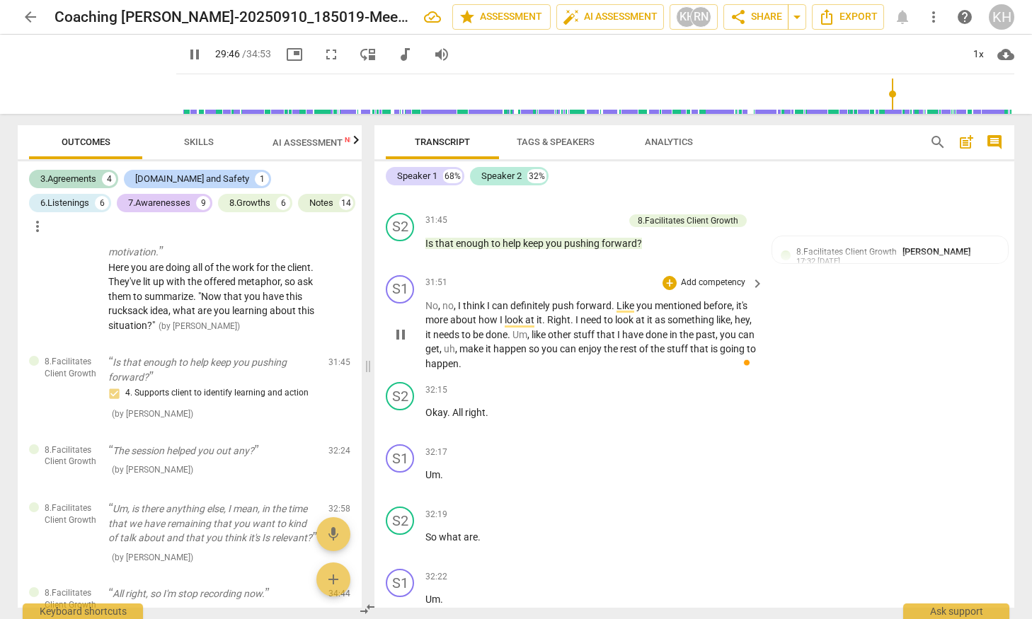
scroll to position [9005, 0]
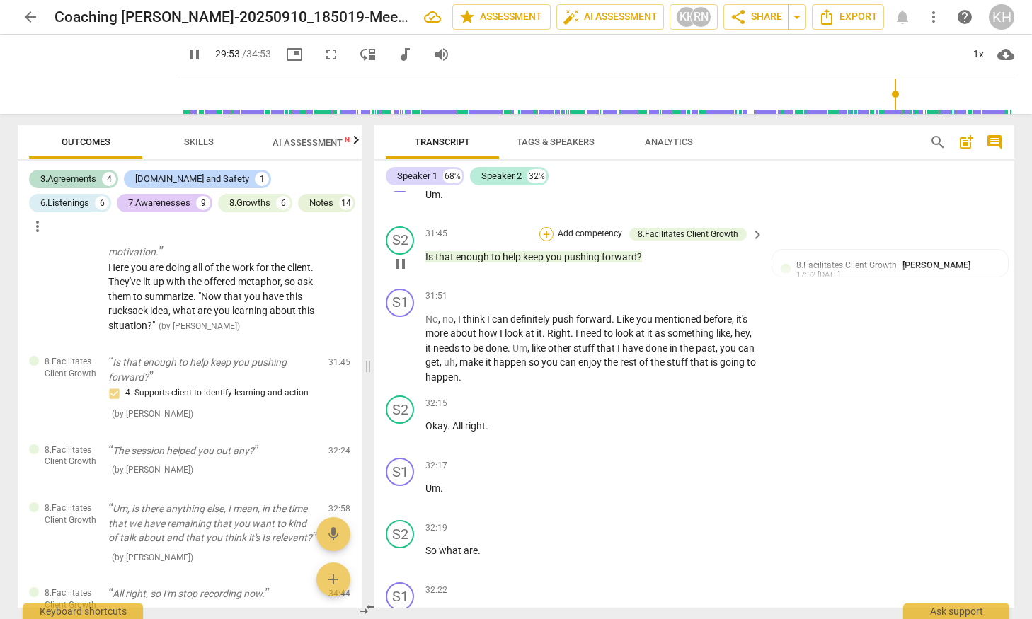
click at [545, 241] on div "+" at bounding box center [546, 234] width 14 height 14
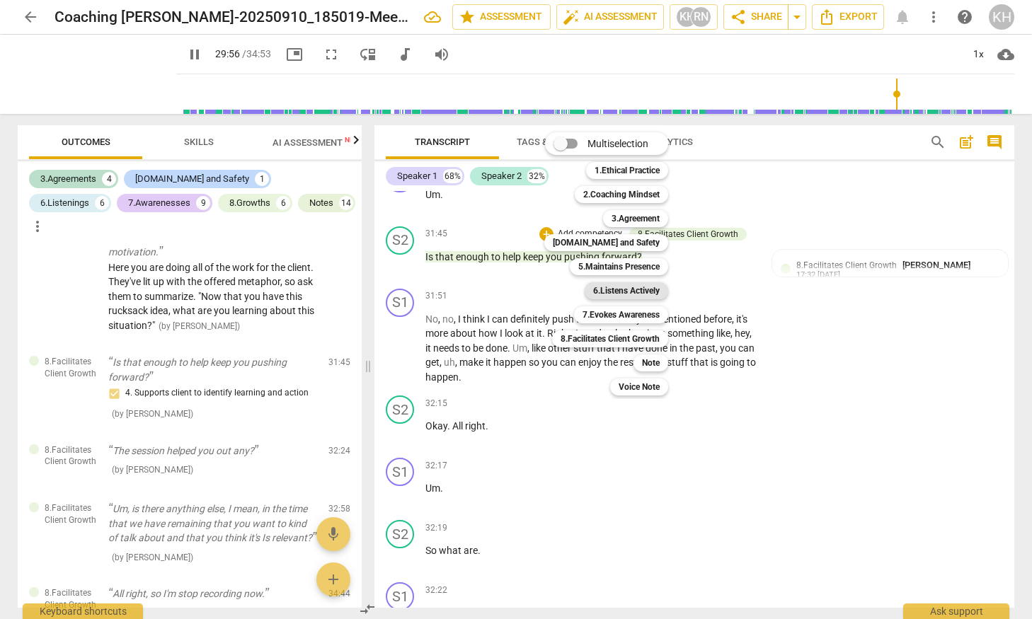
click at [616, 285] on b "6.Listens Actively" at bounding box center [626, 290] width 67 height 17
type input "1796"
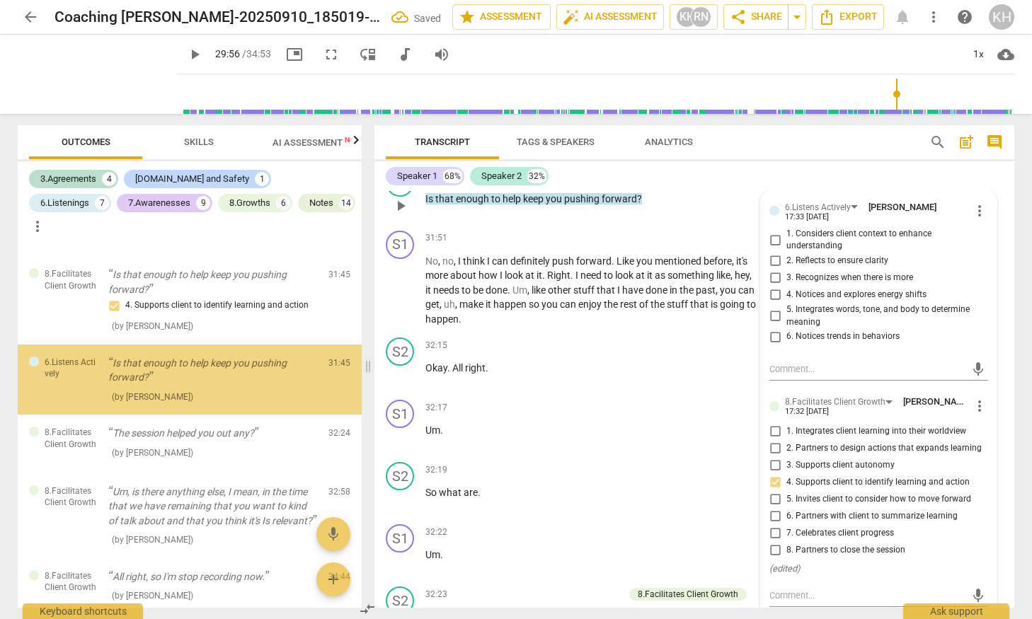
scroll to position [3895, 0]
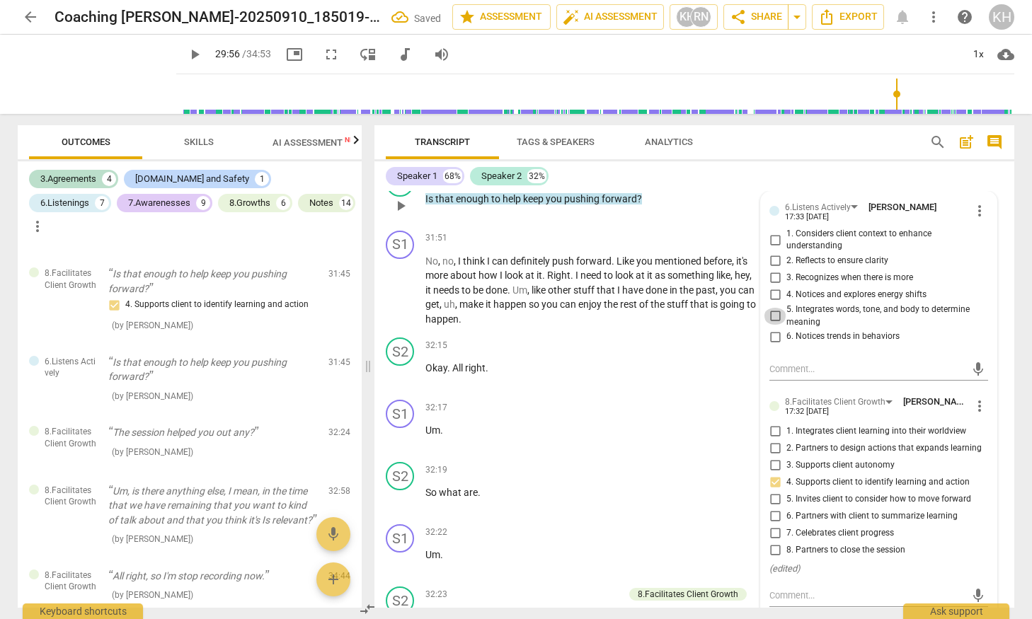
click at [769, 325] on input "5. Integrates words, tone, and body to determine meaning" at bounding box center [775, 316] width 23 height 17
checkbox input "true"
click at [670, 296] on span "done" at bounding box center [658, 290] width 24 height 11
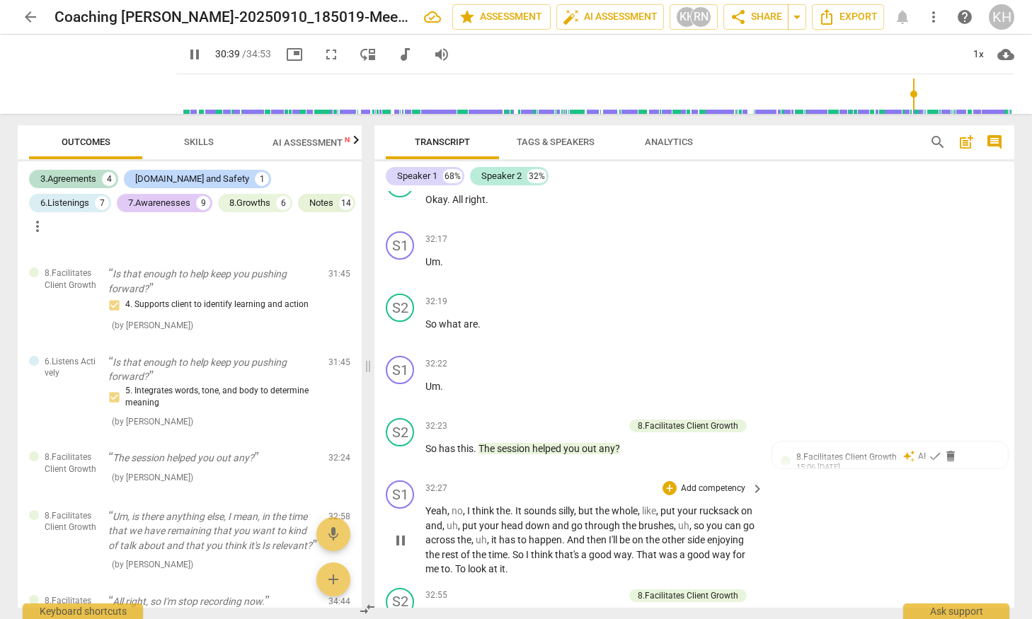
scroll to position [9479, 0]
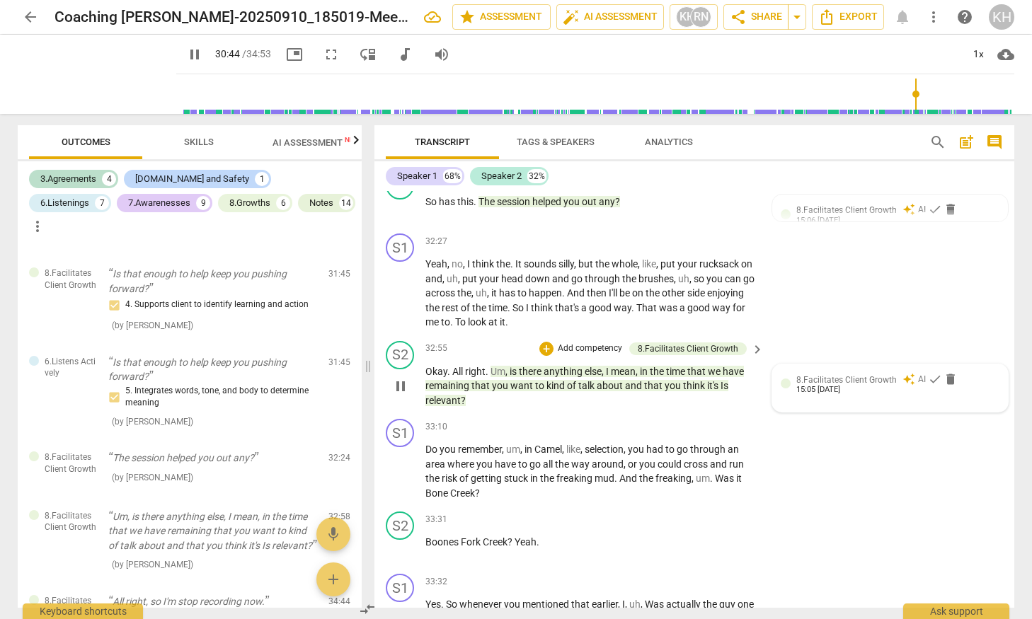
click at [824, 385] on span "8.Facilitates Client Growth" at bounding box center [846, 380] width 101 height 10
type input "1845"
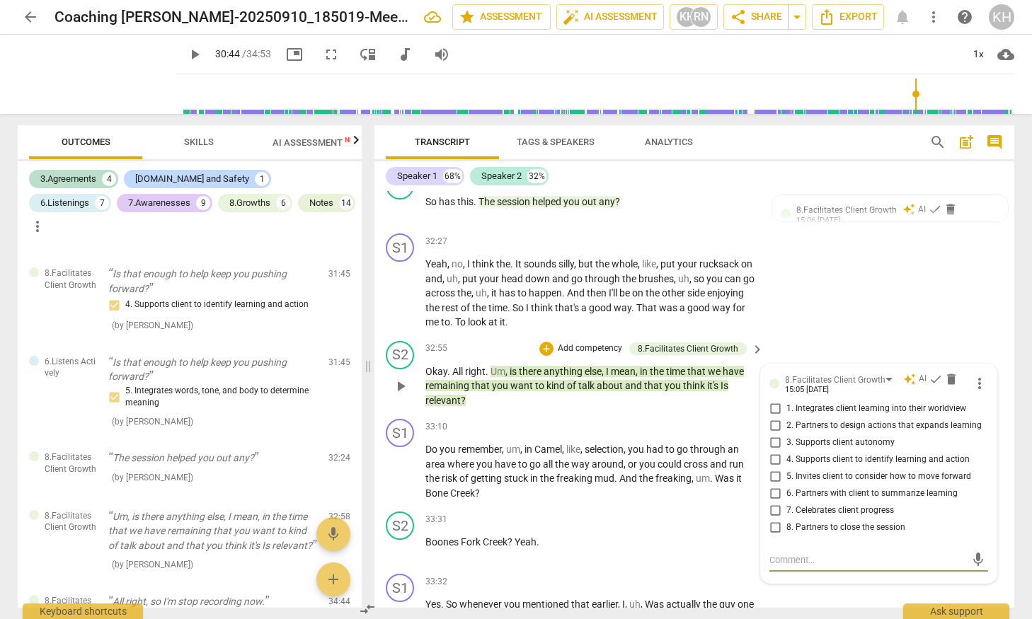
click at [770, 537] on input "8. Partners to close the session" at bounding box center [775, 528] width 23 height 17
checkbox input "true"
click at [930, 387] on span "check" at bounding box center [936, 379] width 14 height 14
click at [824, 567] on textarea at bounding box center [868, 560] width 196 height 13
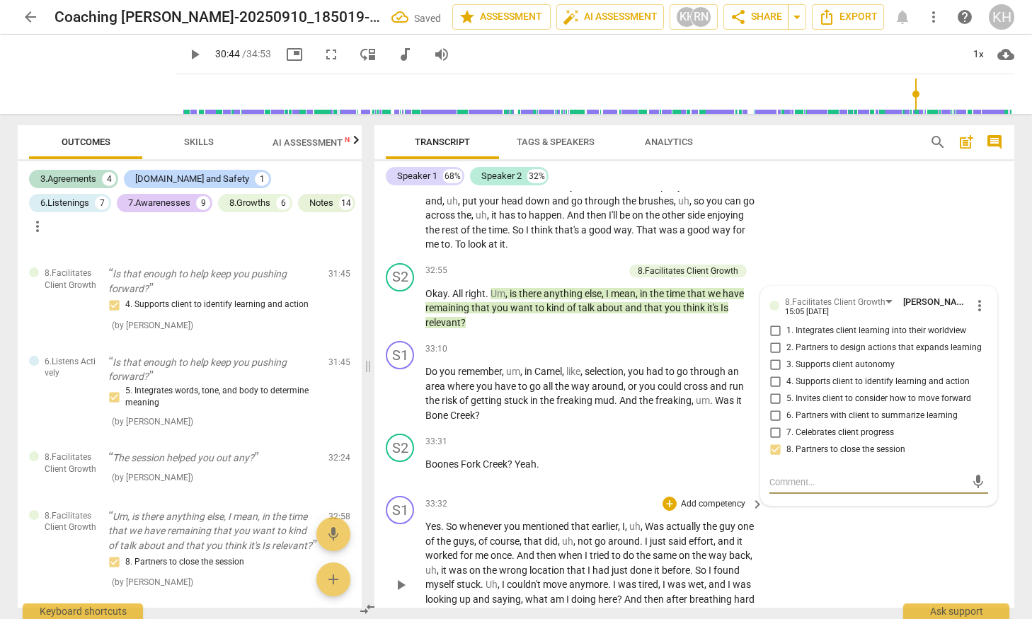
scroll to position [9557, 0]
click at [823, 489] on textarea at bounding box center [868, 482] width 196 height 13
type textarea "O"
type textarea "On"
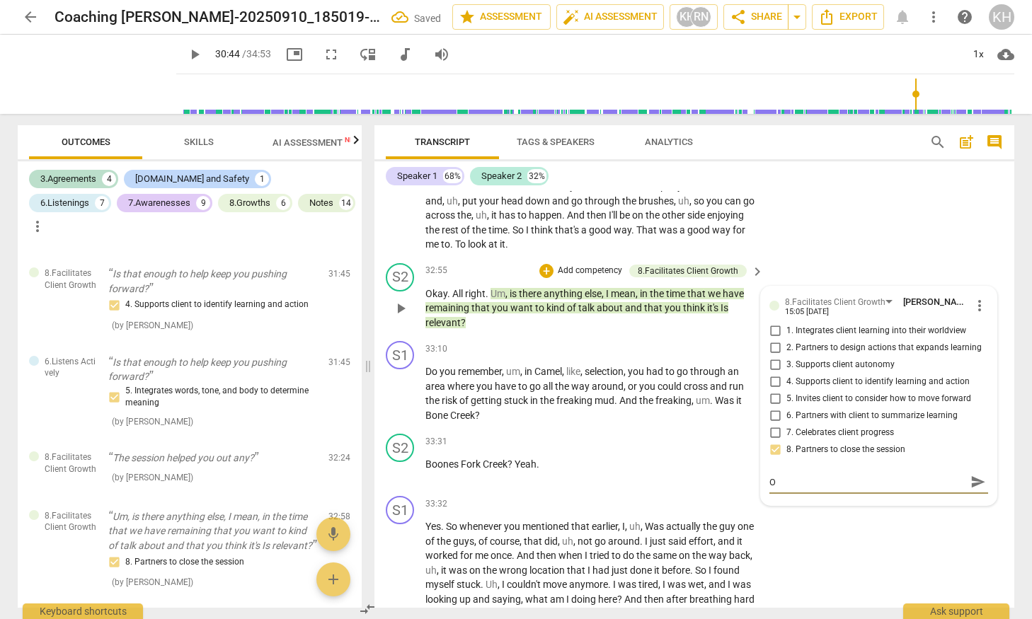
type textarea "On"
type textarea "One"
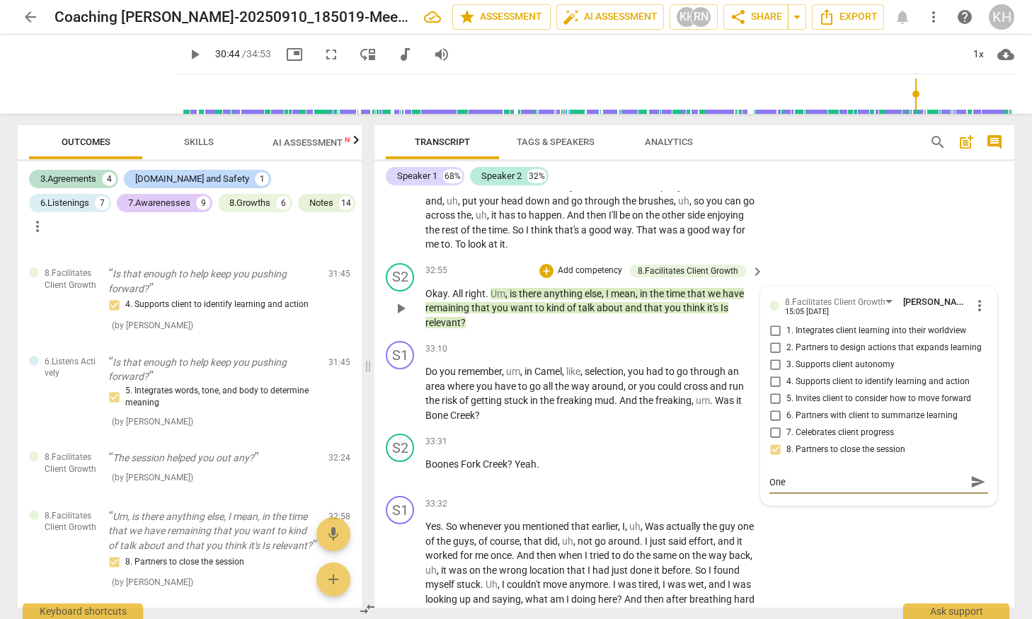
type textarea "One w"
type textarea "One wa"
type textarea "One way"
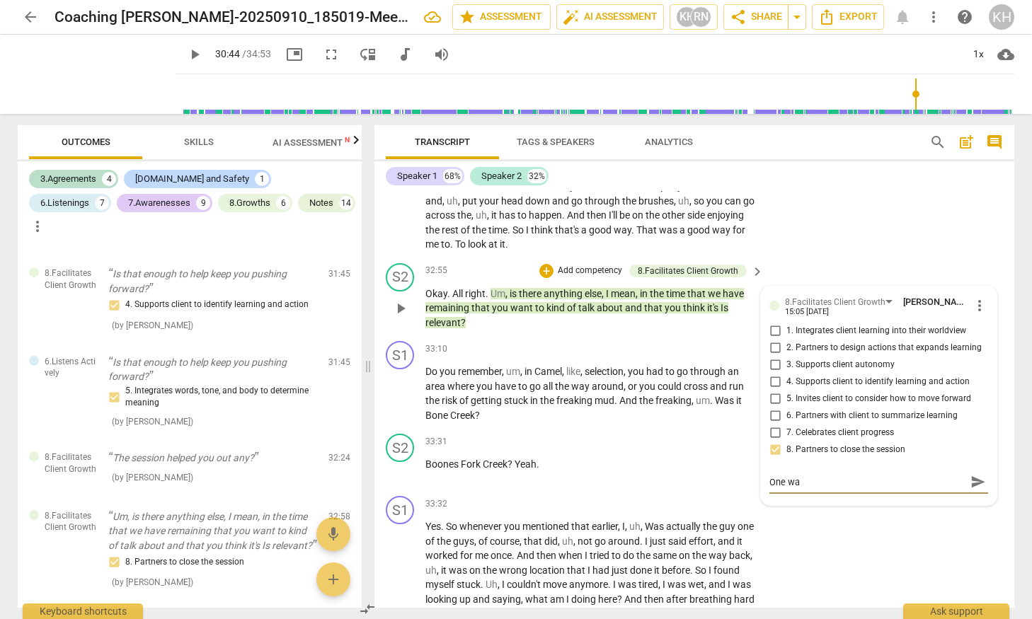
type textarea "One way"
type textarea "One way t"
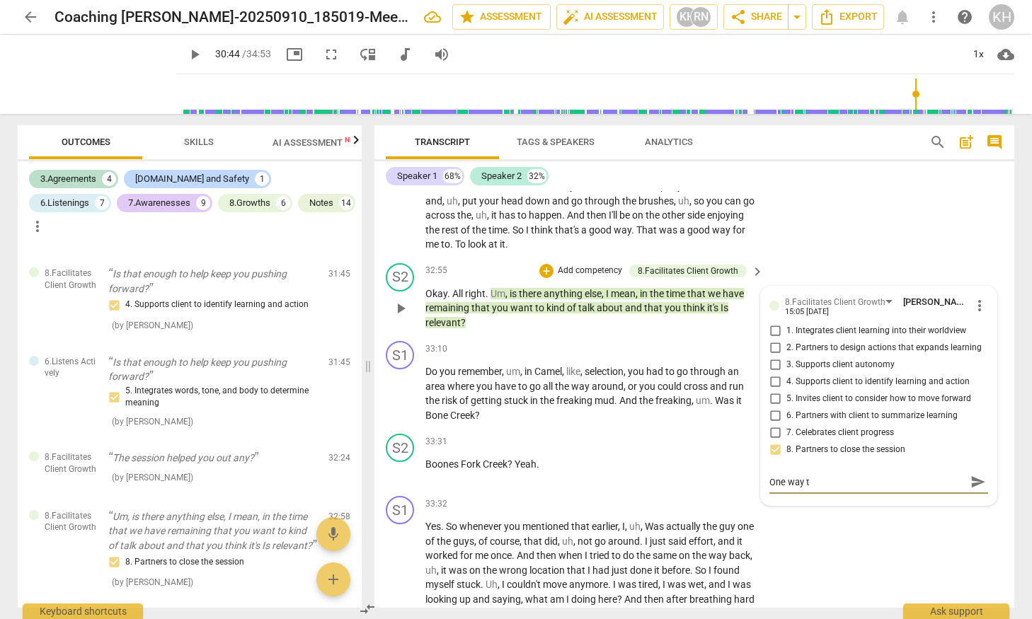
type textarea "One way to"
type textarea "One way to k"
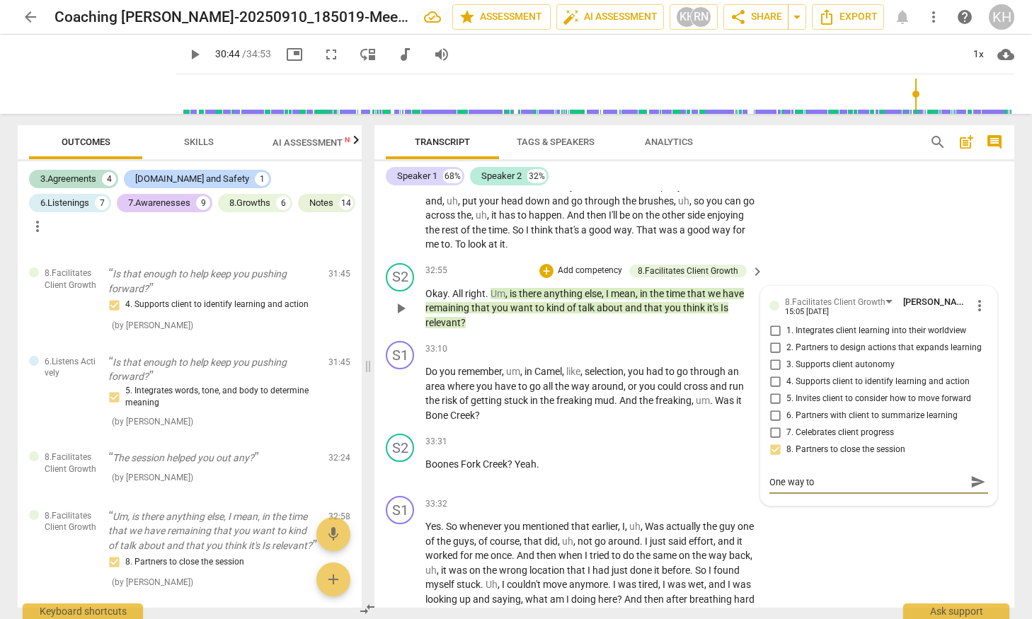
type textarea "One way to k"
type textarea "One way to ke"
type textarea "One way to [PERSON_NAME]"
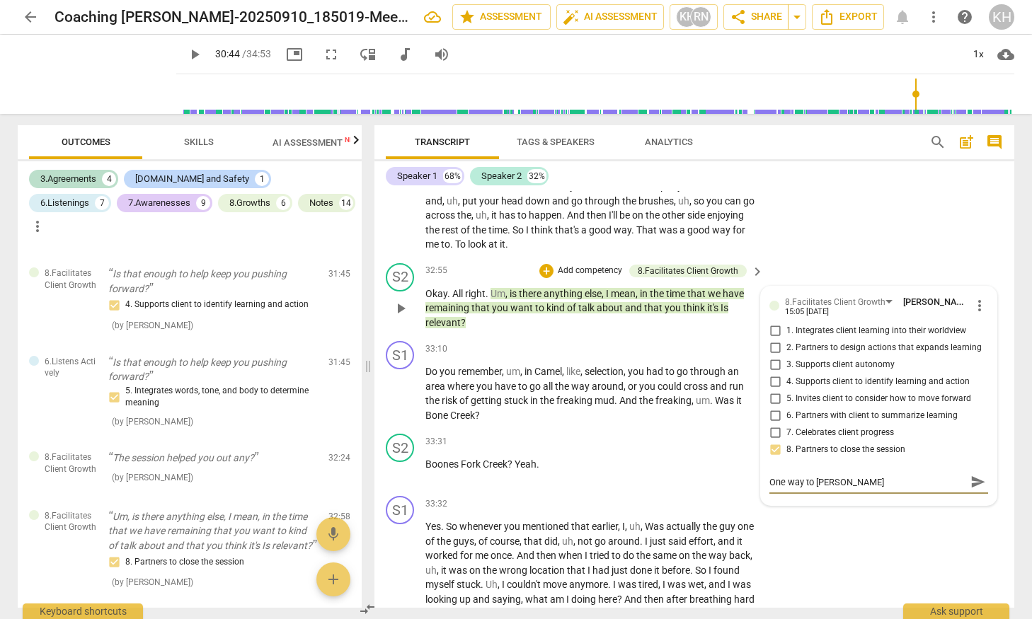
type textarea "One way to keep"
type textarea "One way to keep t"
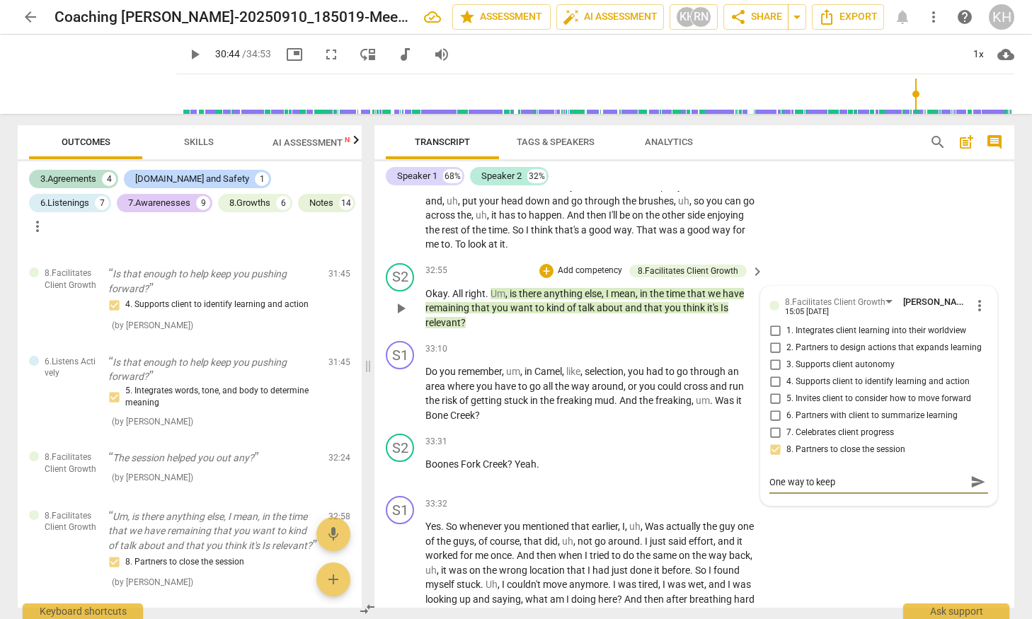
type textarea "One way to keep t"
type textarea "One way to keep th"
type textarea "One way to keep thi"
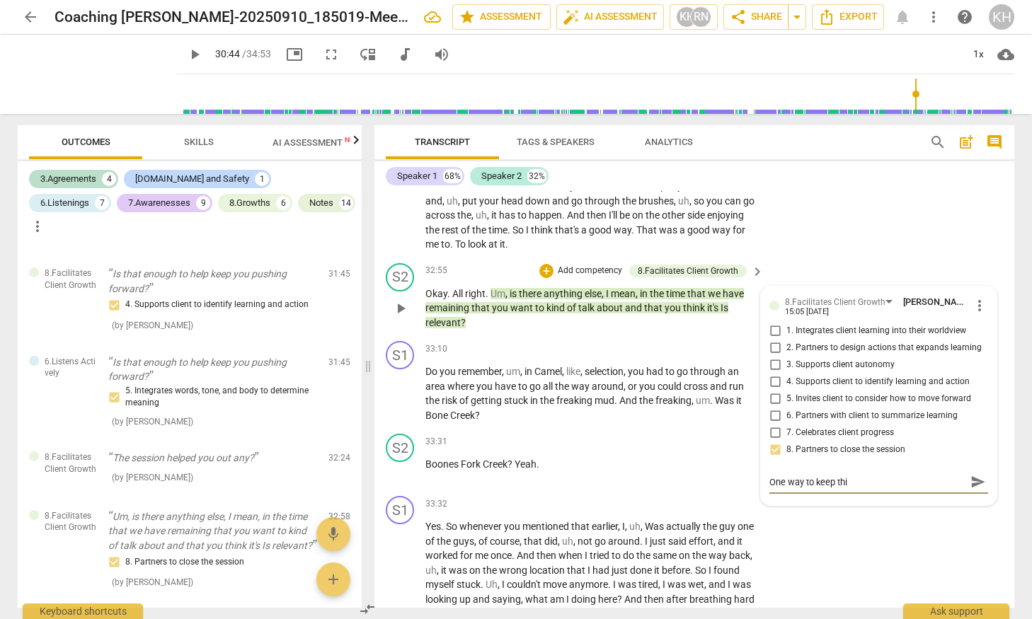
type textarea "One way to keep this"
type textarea "One way to keep this a"
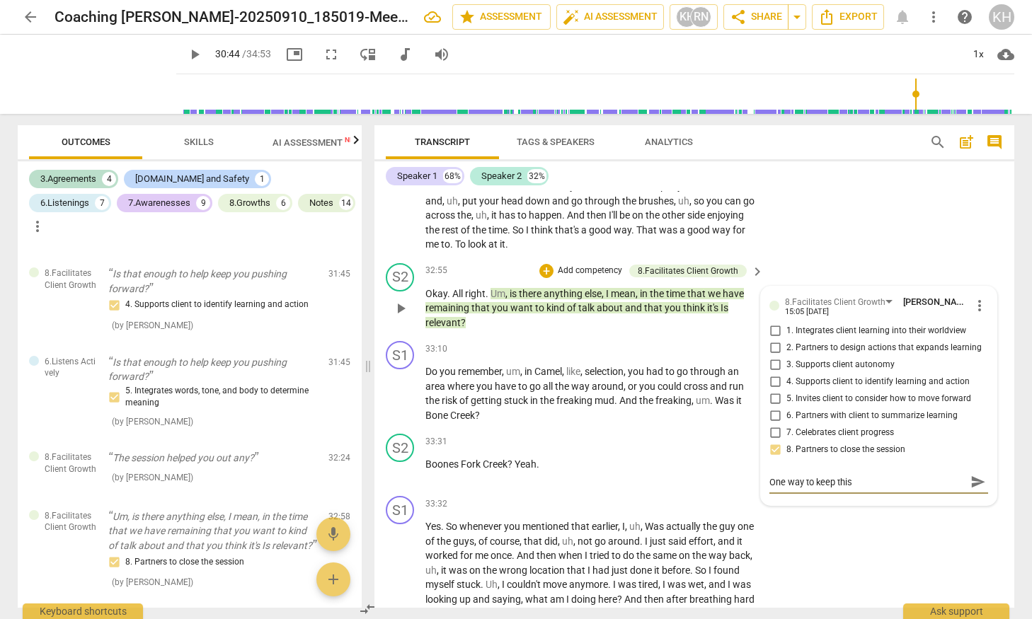
type textarea "One way to keep this a"
type textarea "One way to keep this as"
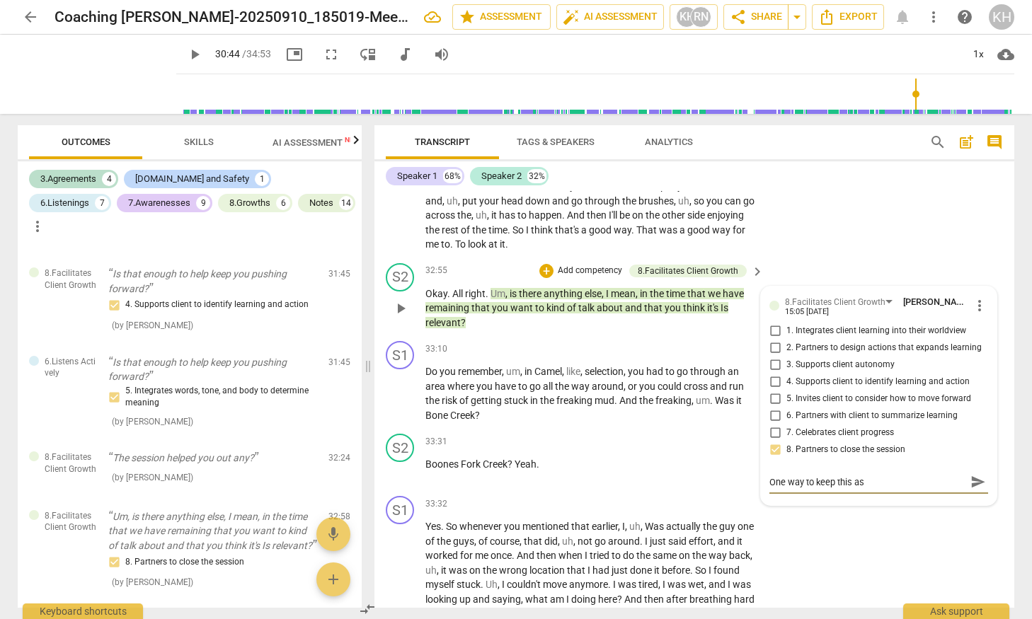
type textarea "One way to keep this as a"
type textarea "One way to keep this as an"
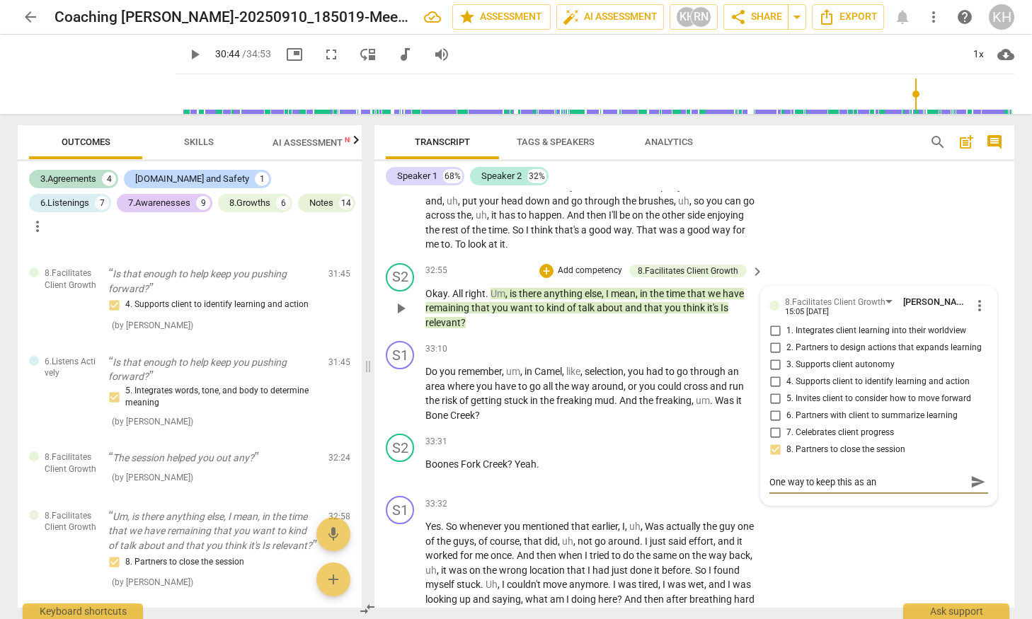
type textarea "One way to keep this as an"
type textarea "One way to keep this as an o"
type textarea "One way to keep this as an op"
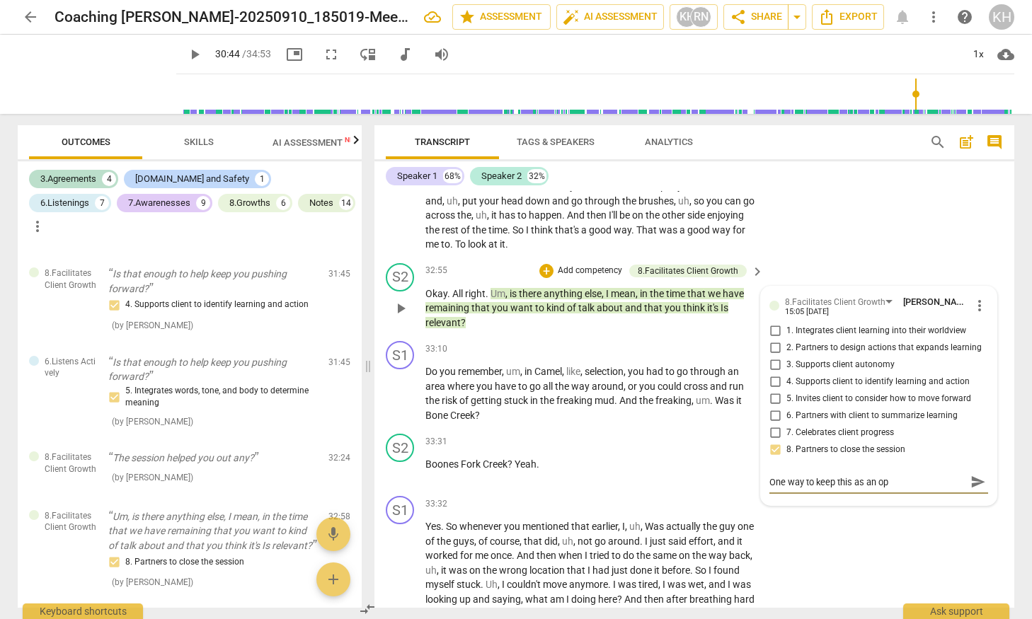
type textarea "One way to keep this as an ope"
type textarea "One way to keep this as an open"
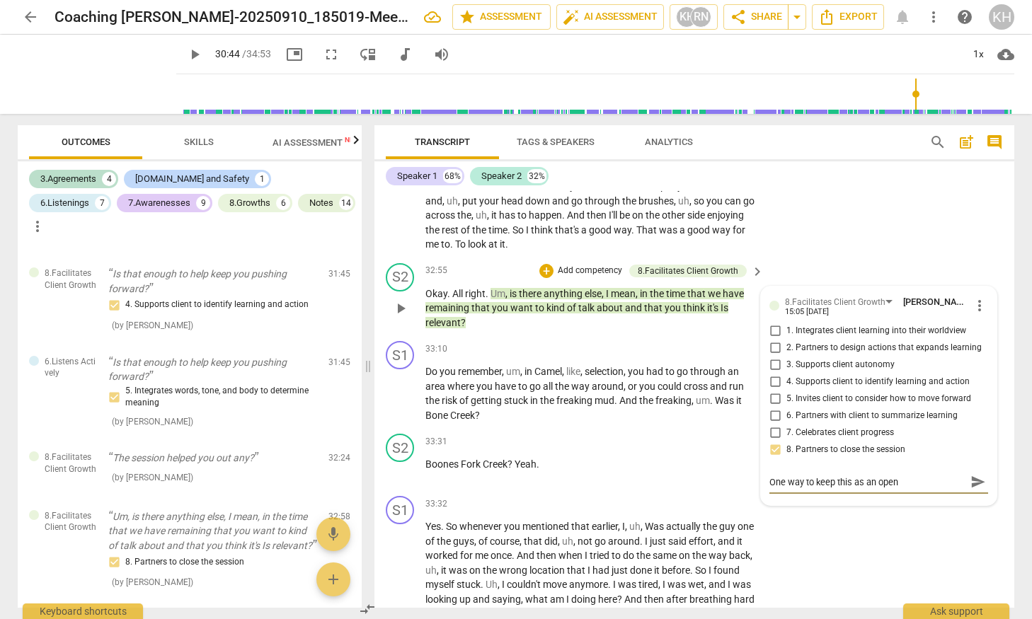
type textarea "One way to keep this as an open"
type textarea "One way to keep this as an open i"
type textarea "One way to keep this as an open in"
type textarea "One way to keep this as an open inv"
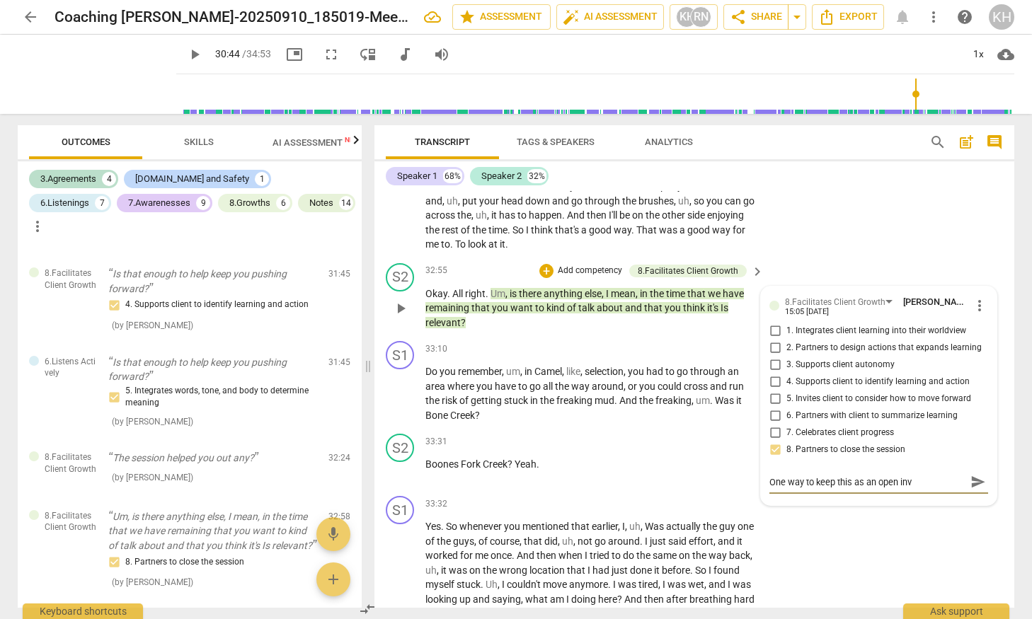
type textarea "One way to keep this as an open invi"
type textarea "One way to keep this as an open invit"
type textarea "One way to keep this as an open invita"
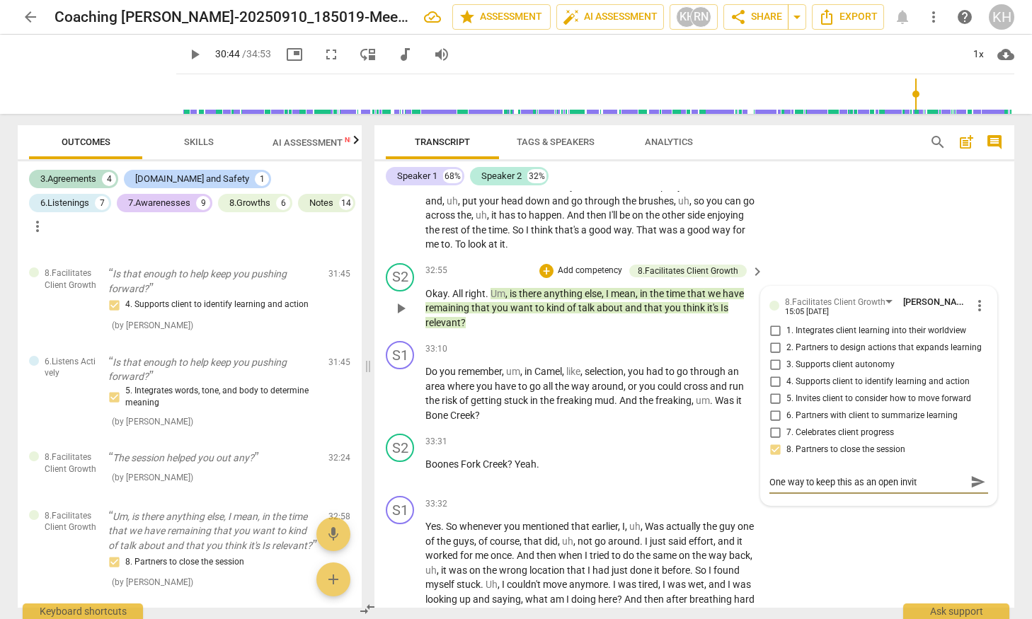
type textarea "One way to keep this as an open invita"
type textarea "One way to keep this as an open invitat"
type textarea "One way to keep this as an open invitati"
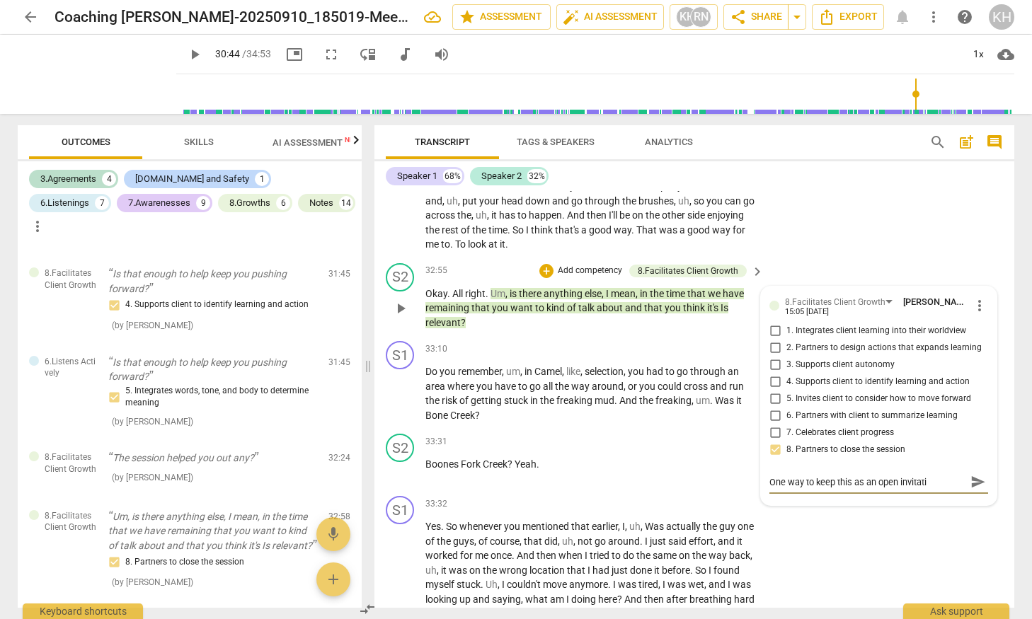
type textarea "One way to keep this as an open invitatio"
type textarea "One way to keep this as an open invitation"
type textarea "One way to keep this as an open invitation f"
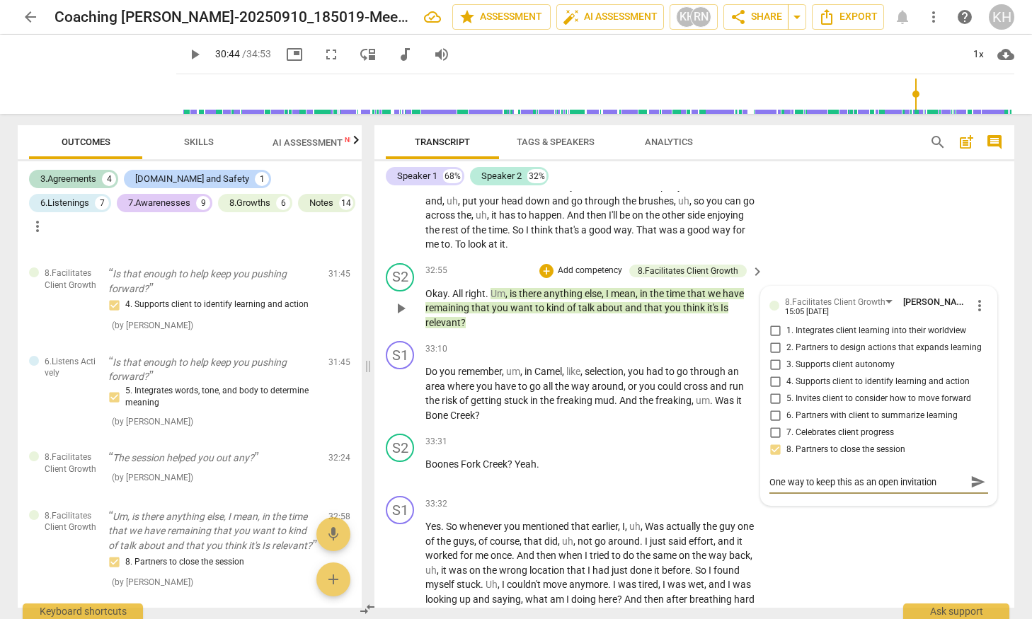
type textarea "One way to keep this as an open invitation f"
type textarea "One way to keep this as an open invitation fo"
type textarea "One way to keep this as an open invitation for"
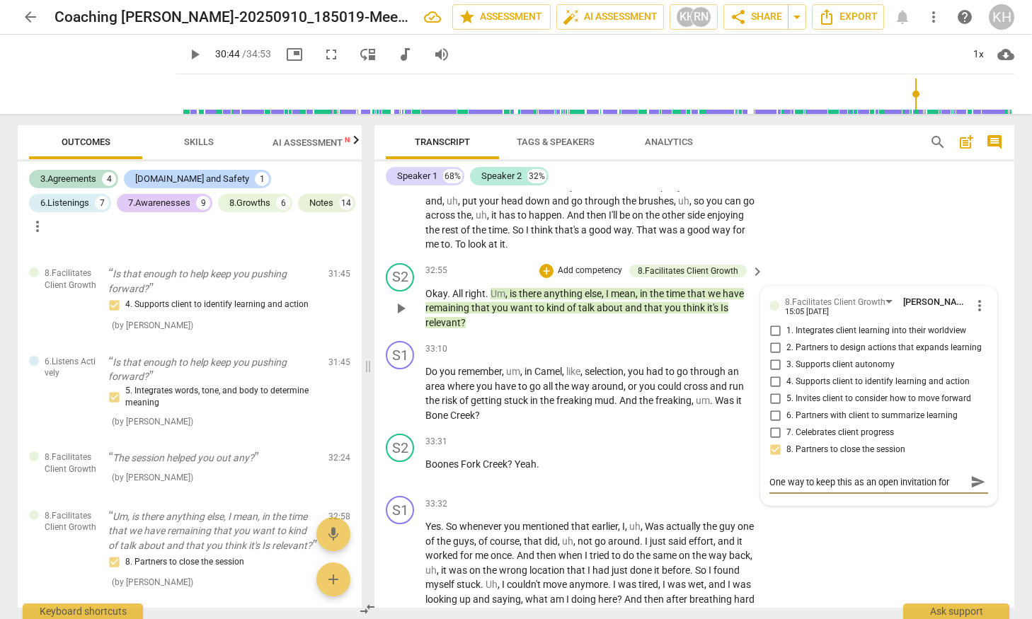
type textarea "One way to keep this as an open invitation for a"
type textarea "One way to keep this as an open invitation for a n"
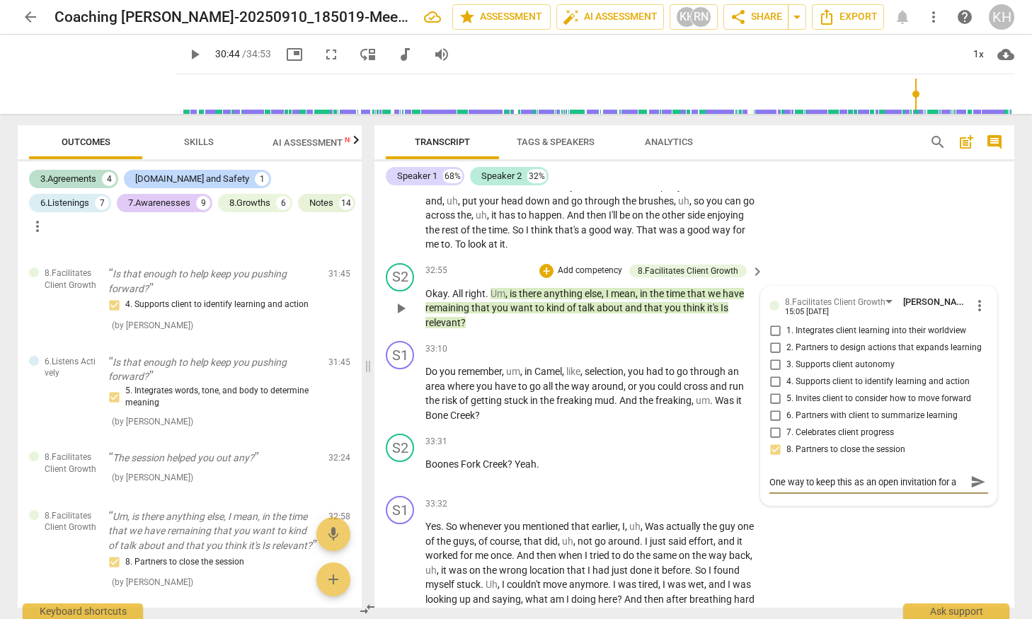
type textarea "One way to keep this as an open invitation for a n"
type textarea "One way to keep this as an open invitation for a nn"
type textarea "One way to keep this as an open invitation for a nne"
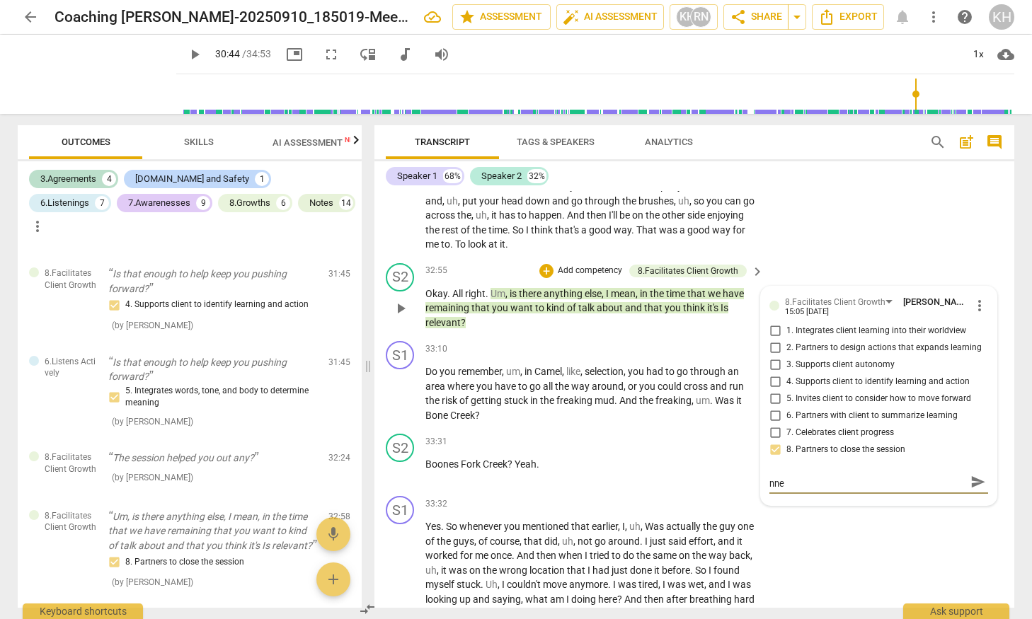
type textarea "One way to keep this as an open invitation for a nnew"
type textarea "One way to keep this as an open invitation for a nnew t"
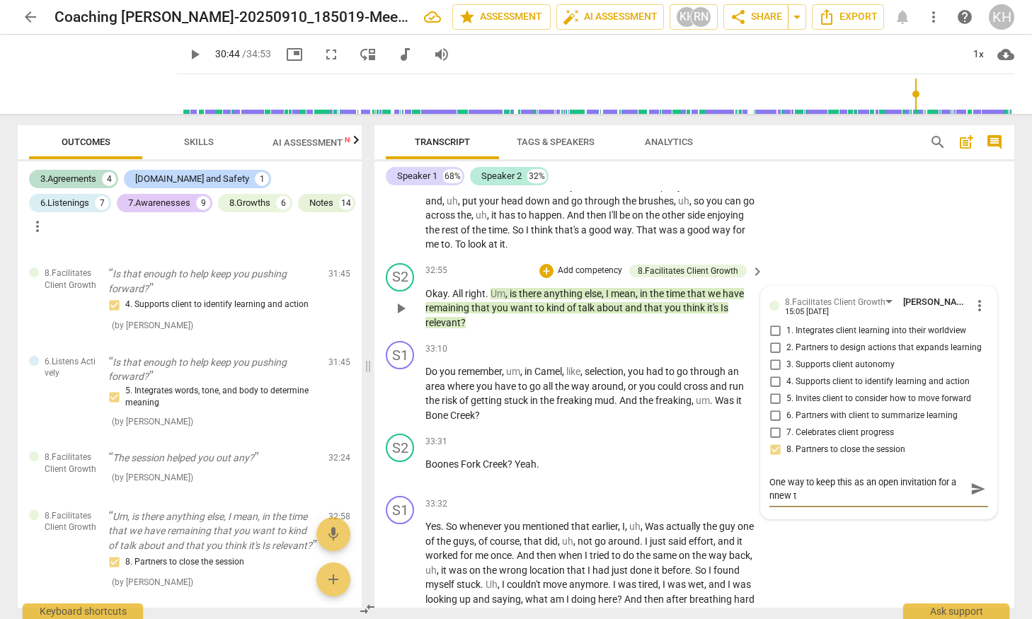
scroll to position [0, 0]
type textarea "One way to keep this as an open invitation for a nnew"
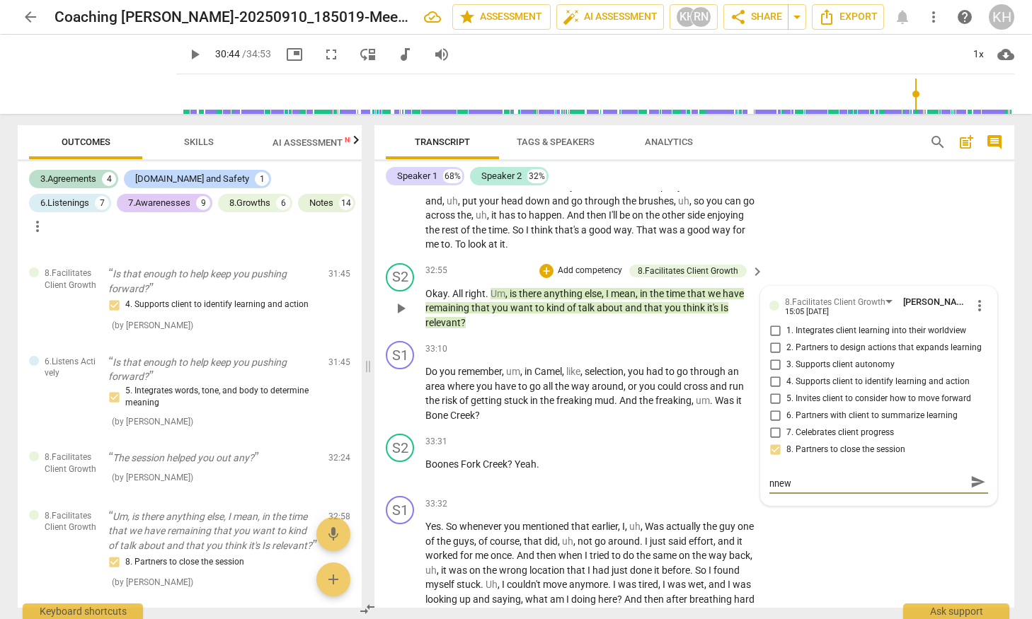
type textarea "One way to keep this as an open invitation for a nnew"
type textarea "One way to keep this as an open invitation for a nne"
type textarea "One way to keep this as an open invitation for a nn"
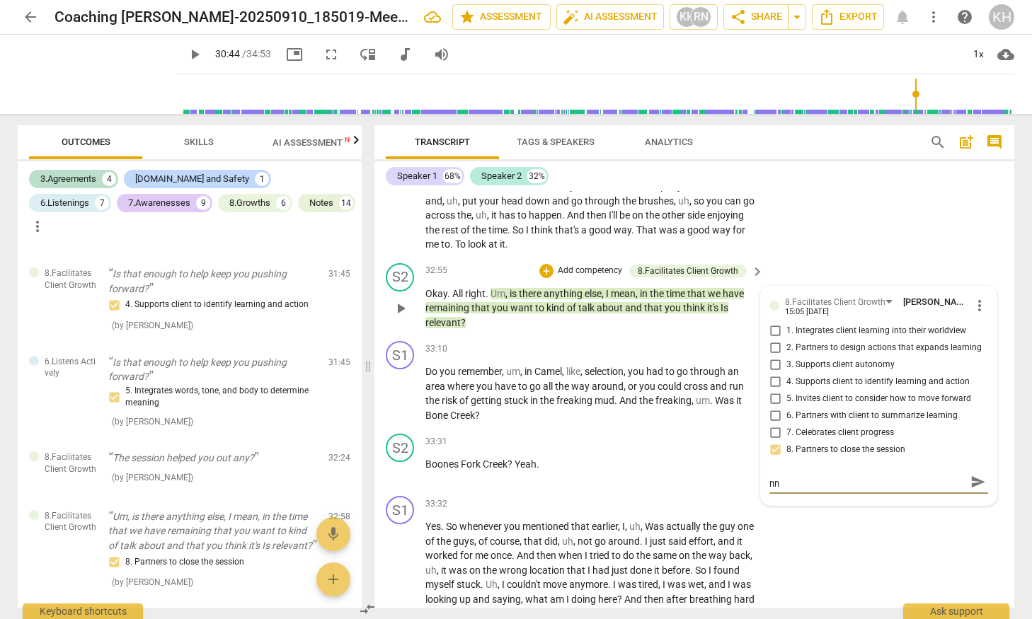
type textarea "One way to keep this as an open invitation for a n"
type textarea "One way to keep this as an open invitation for a ne"
type textarea "One way to keep this as an open invitation for a new"
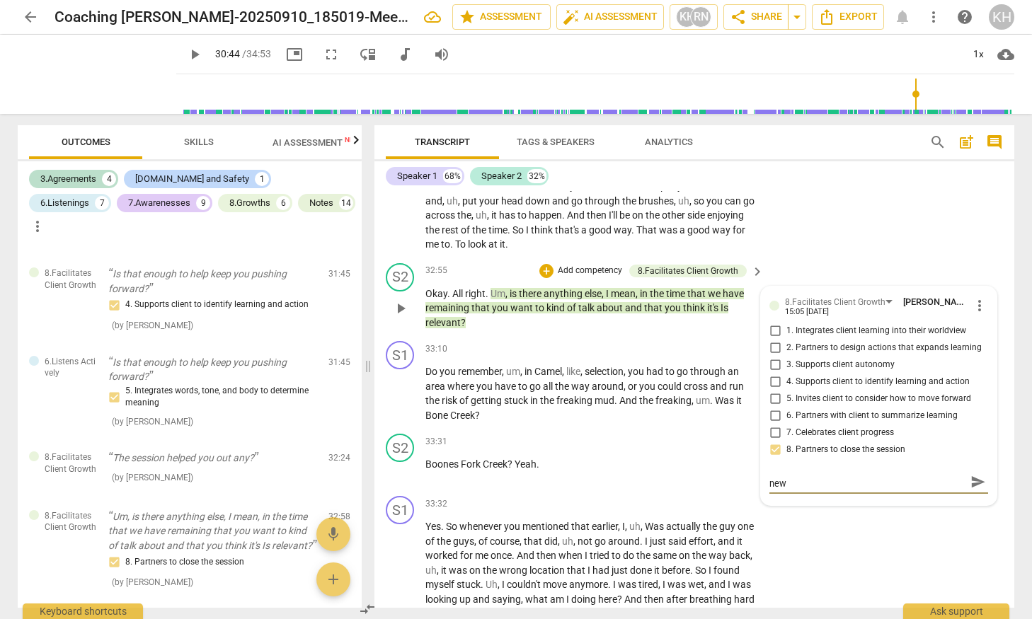
type textarea "One way to keep this as an open invitation for a new"
type textarea "One way to keep this as an open invitation for a new t"
type textarea "One way to keep this as an open invitation for a new to"
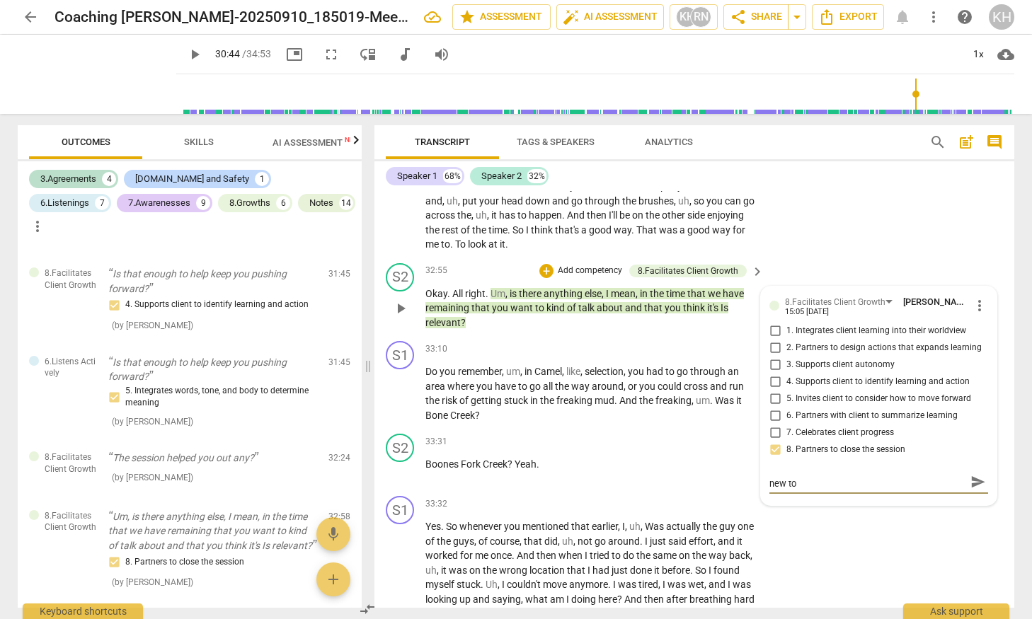
type textarea "One way to keep this as an open invitation for a new top"
type textarea "One way to keep this as an open invitation for a new topi"
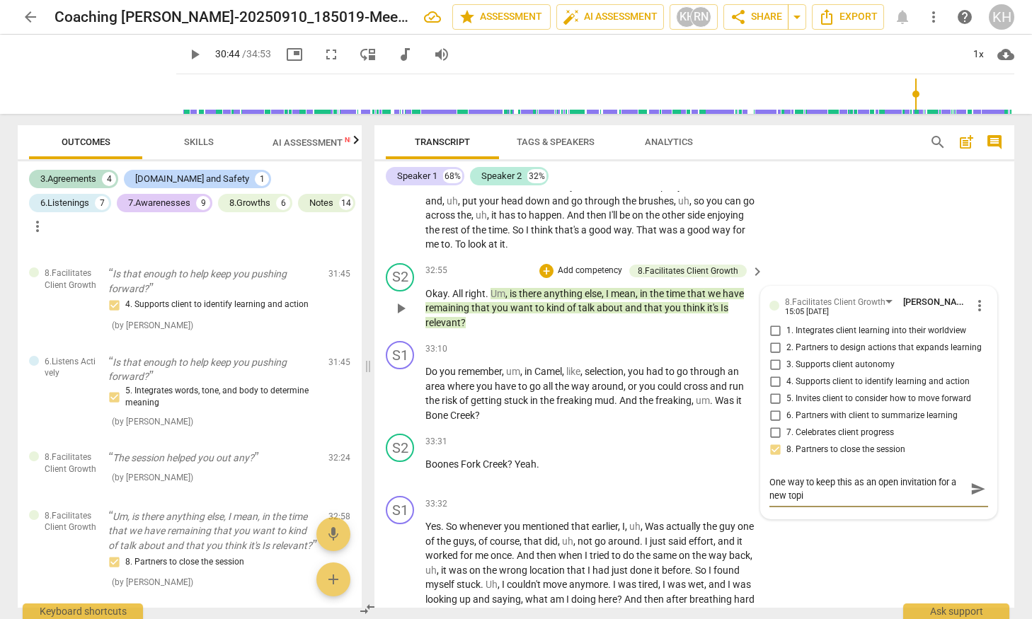
type textarea "One way to keep this as an open invitation for a new topic"
type textarea "One way to keep this as an open invitation for a new topic:"
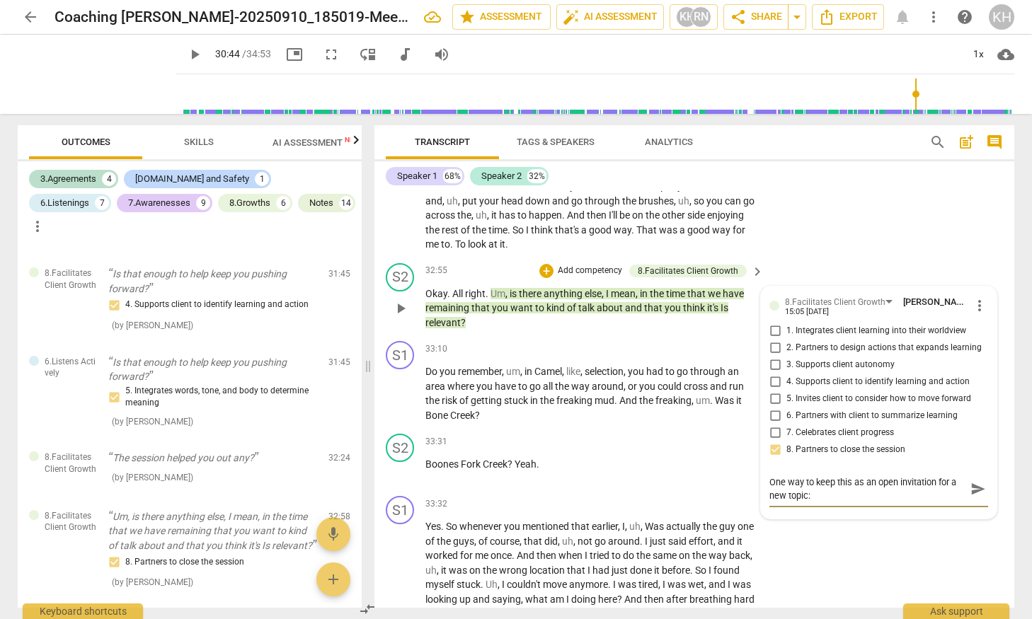
type textarea "One way to keep this as an open invitation for a new topic:"
type textarea "One way to keep this as an open invitation for a new topic: I"
type textarea "One way to keep this as an open invitation for a new topic: Is"
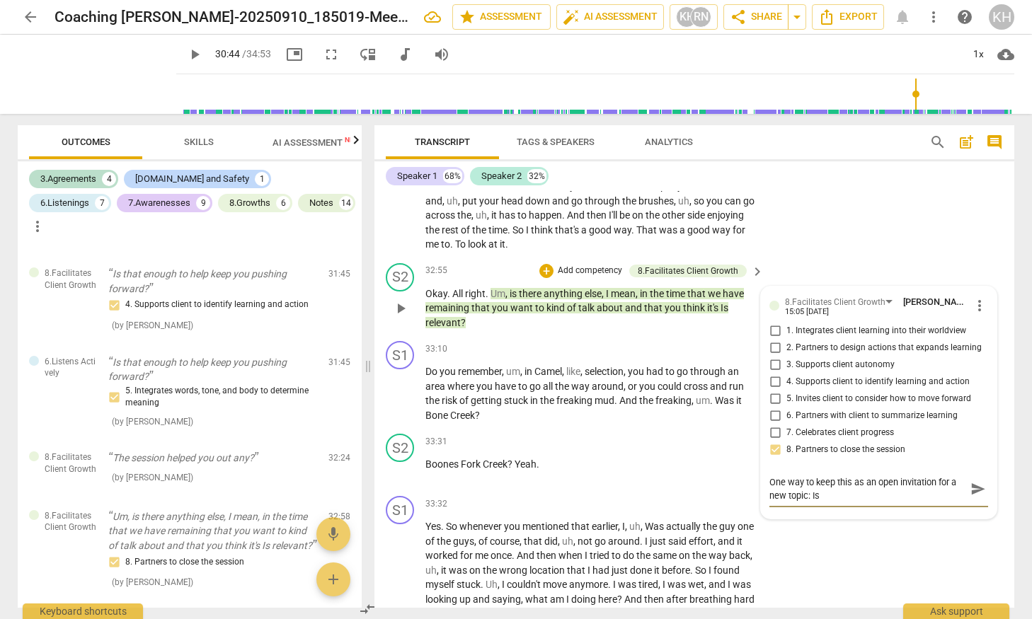
type textarea "One way to keep this as an open invitation for a new topic: Is"
type textarea "One way to keep this as an open invitation for a new topic: Is t"
type textarea "One way to keep this as an open invitation for a new topic: Is"
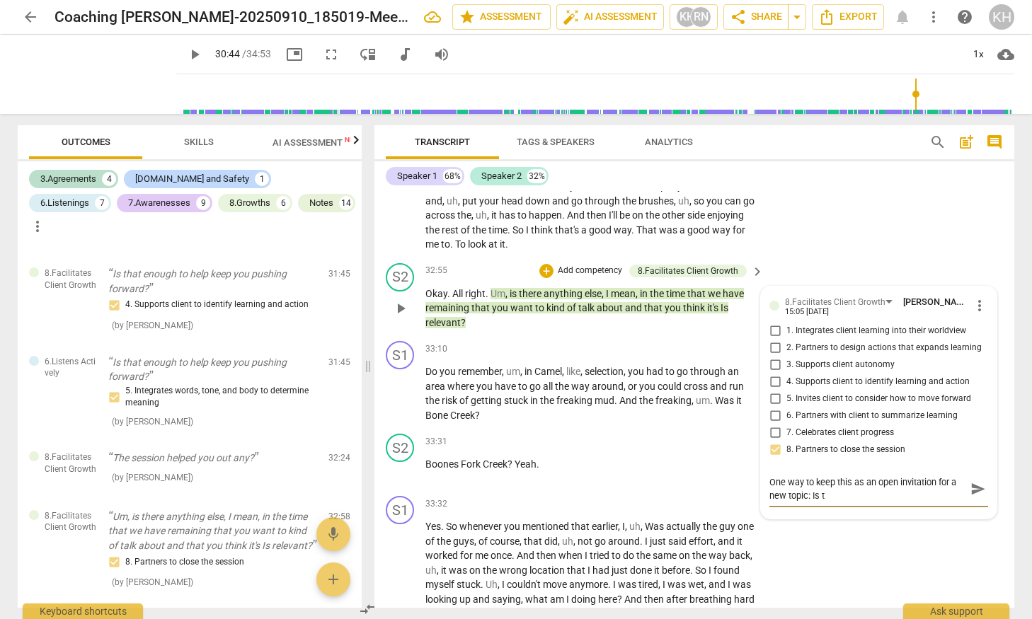
type textarea "One way to keep this as an open invitation for a new topic: Is"
type textarea "One way to keep this as an open invitation for a new topic: I"
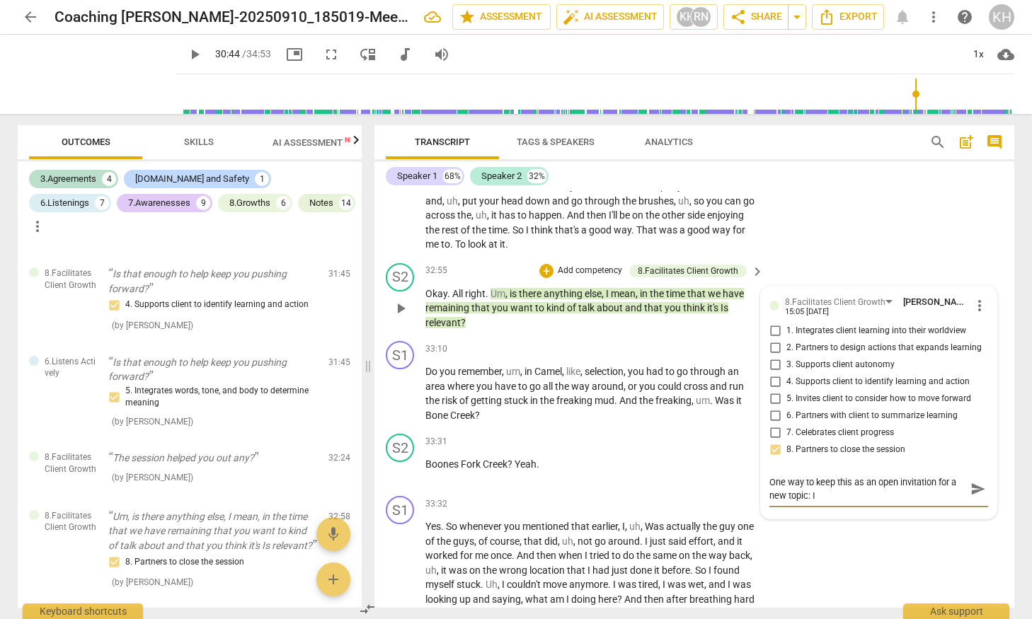
type textarea "One way to keep this as an open invitation for a new topic: In"
type textarea "One way to keep this as an open invitation for a new topic: In t"
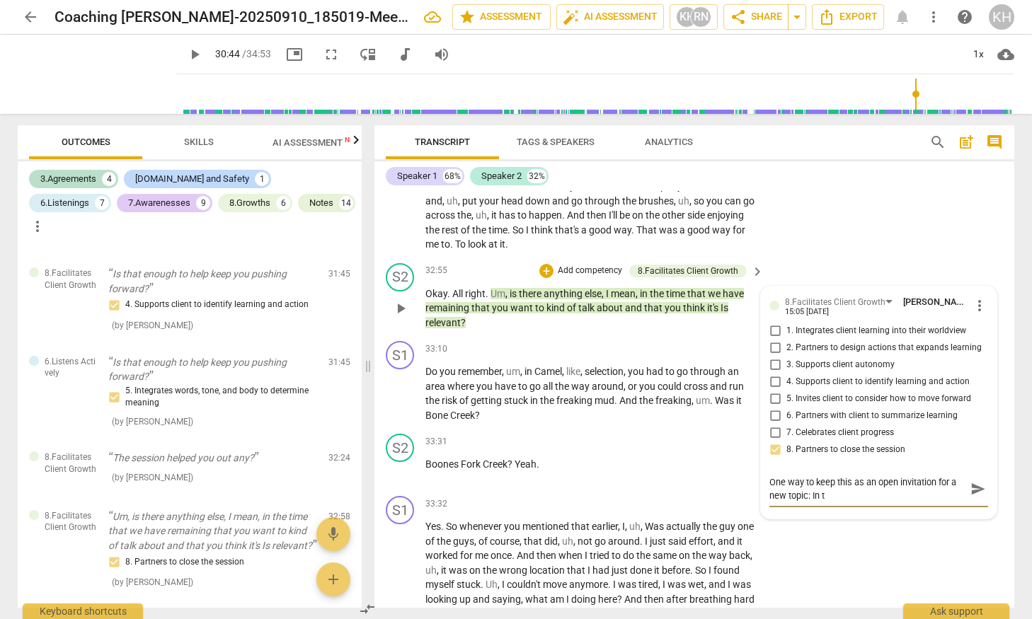
type textarea "One way to keep this as an open invitation for a new topic: In th"
type textarea "One way to keep this as an open invitation for a new topic: In the"
type textarea "One way to keep this as an open invitation for a new topic: In the t"
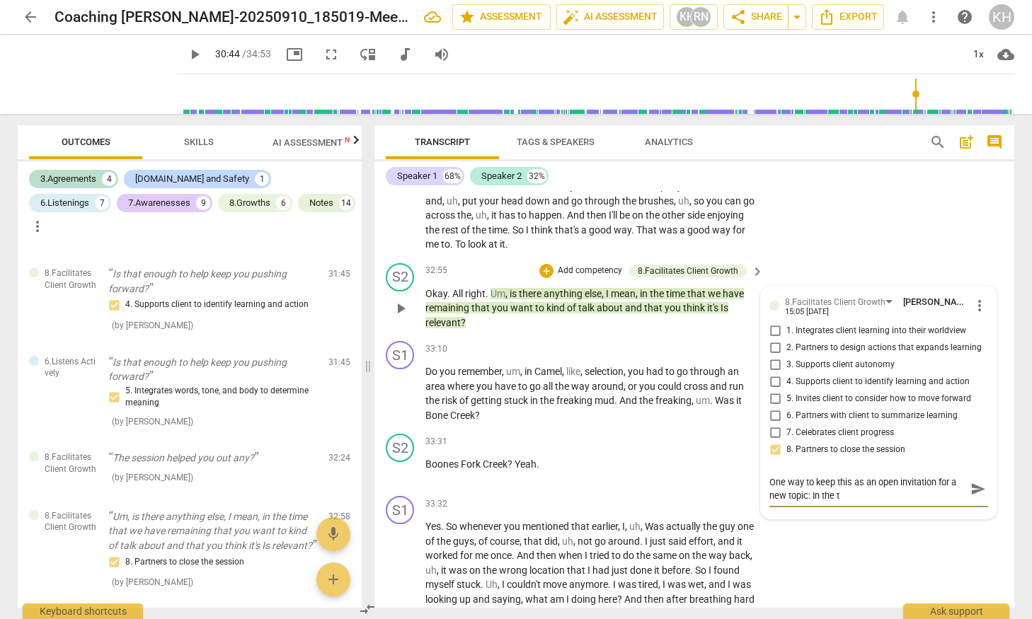
type textarea "One way to keep this as an open invitation for a new topic: In the ti"
type textarea "One way to keep this as an open invitation for a new topic: In the [PERSON_NAME]"
type textarea "One way to keep this as an open invitation for a new topic: In the time"
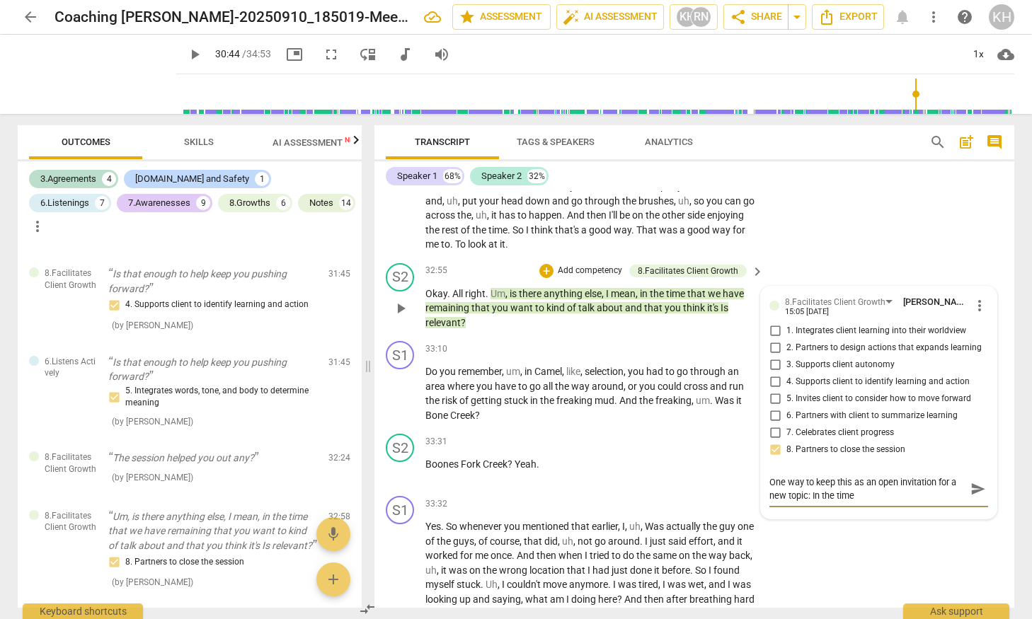
type textarea "One way to keep this as an open invitation for a new topic: In the time"
type textarea "One way to keep this as an open invitation for a new topic: In the time w"
type textarea "One way to keep this as an open invitation for a new topic: In the time we"
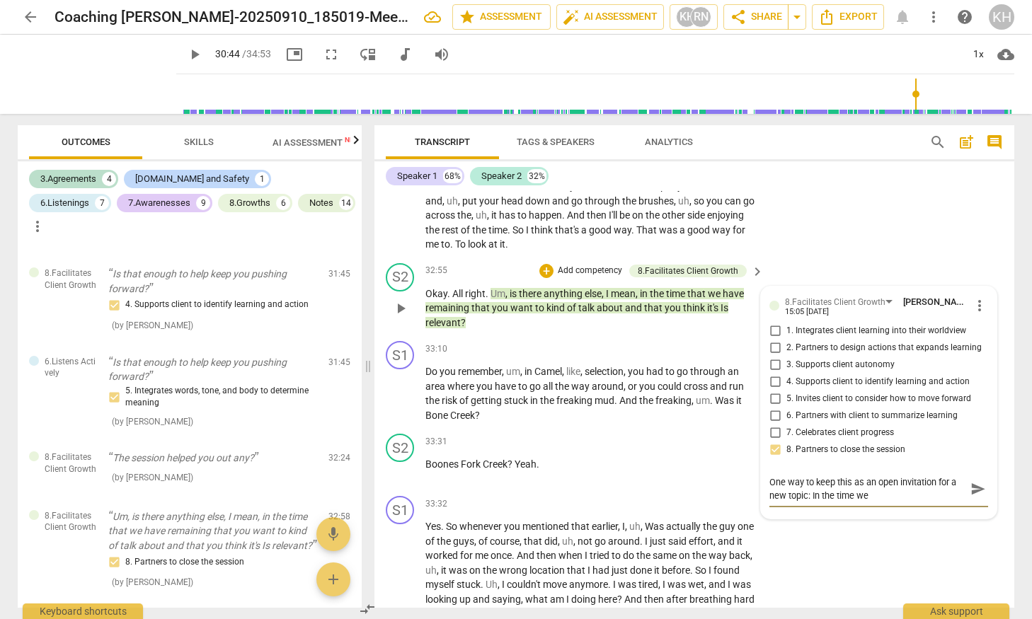
type textarea "One way to keep this as an open invitation for a new topic: In the time we"
type textarea "One way to keep this as an open invitation for a new topic: In the time we h"
type textarea "One way to keep this as an open invitation for a new topic: In the time we ha"
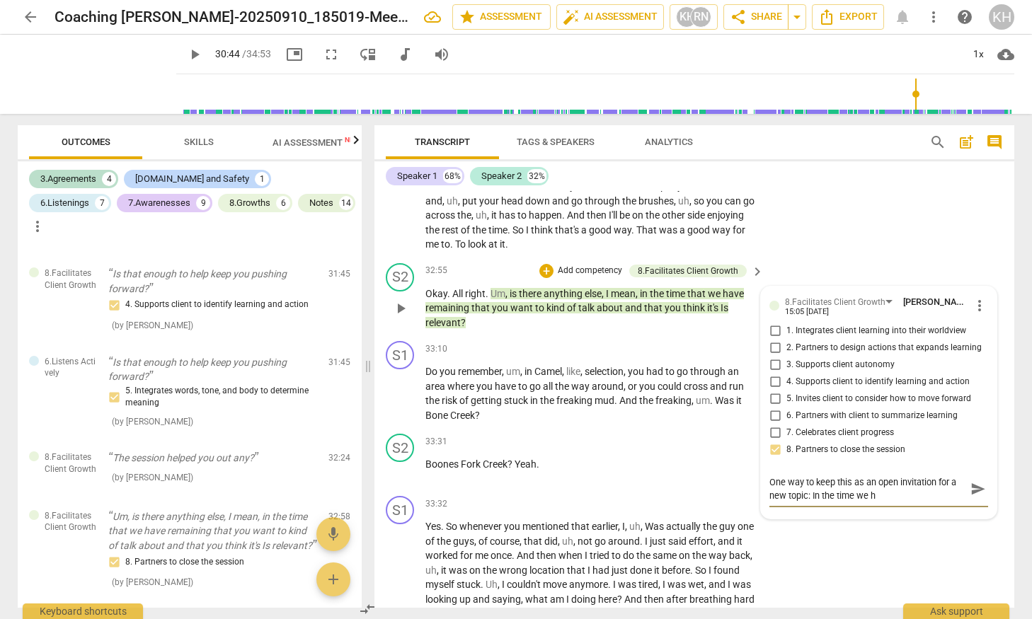
type textarea "One way to keep this as an open invitation for a new topic: In the time we ha"
type textarea "One way to keep this as an open invitation for a new topic: In the time we hav"
type textarea "One way to keep this as an open invitation for a new topic: In the time we have"
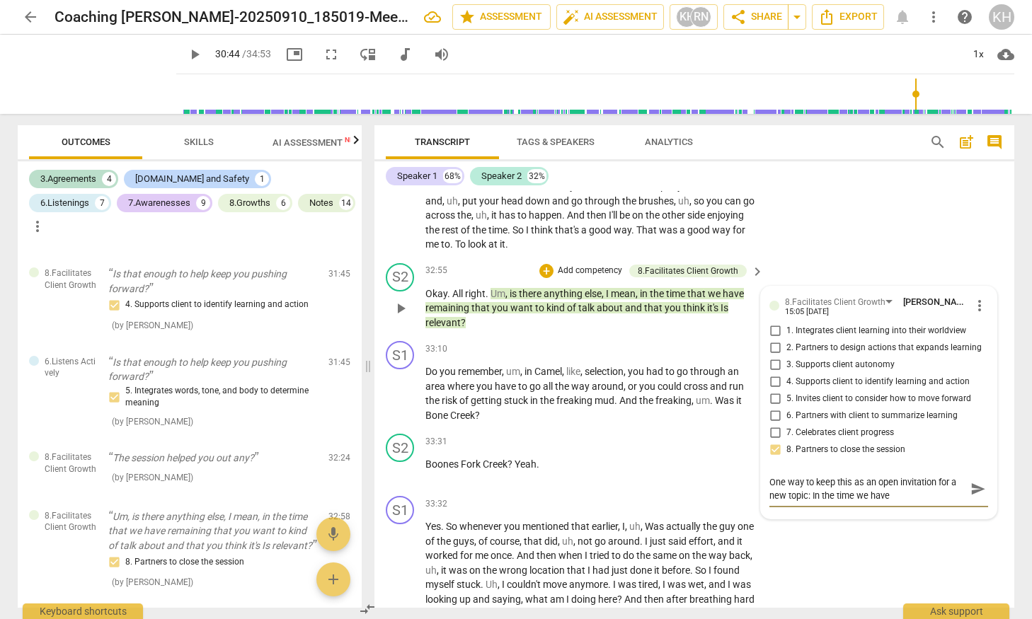
type textarea "One way to keep this as an open invitation for a new topic: In the time we have"
type textarea "One way to keep this as an open invitation for a new topic: In the time we have…"
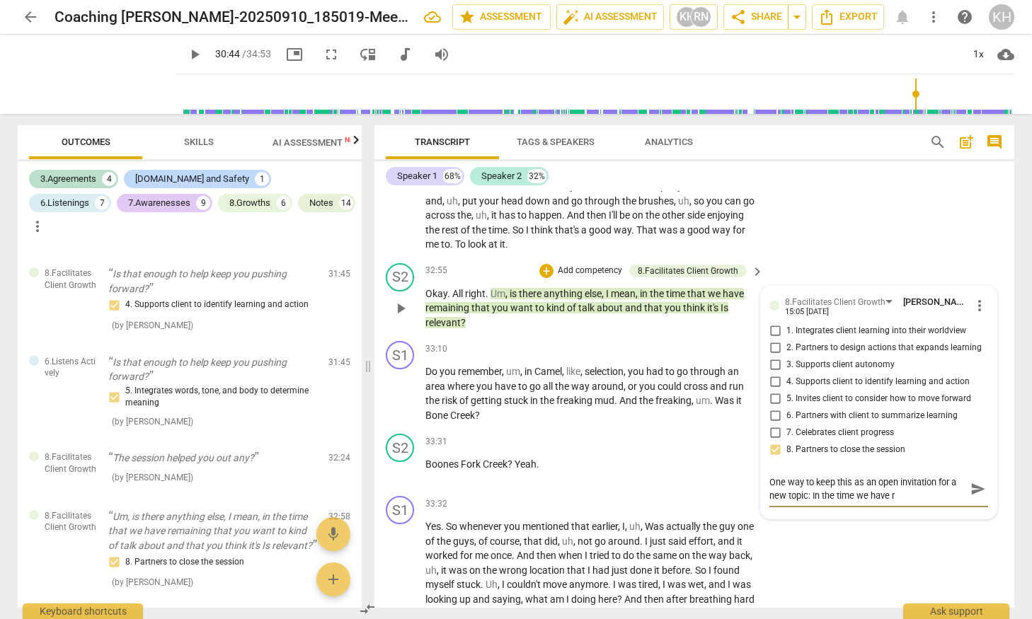
type textarea "One way to keep this as an open invitation for a new topic: In the time we have…"
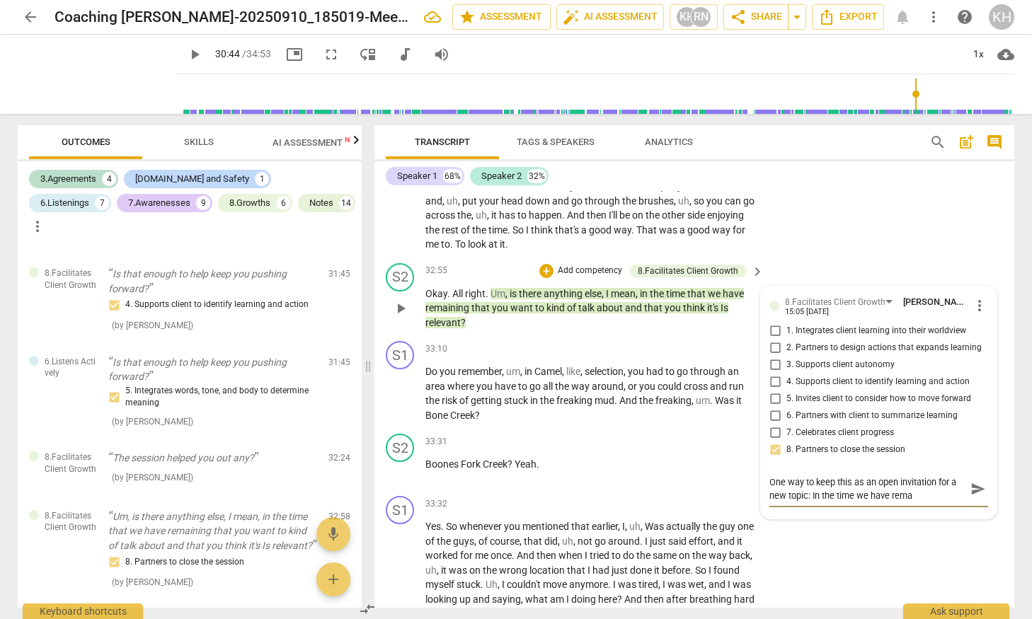
type textarea "One way to keep this as an open invitation for a new topic: In the time we have…"
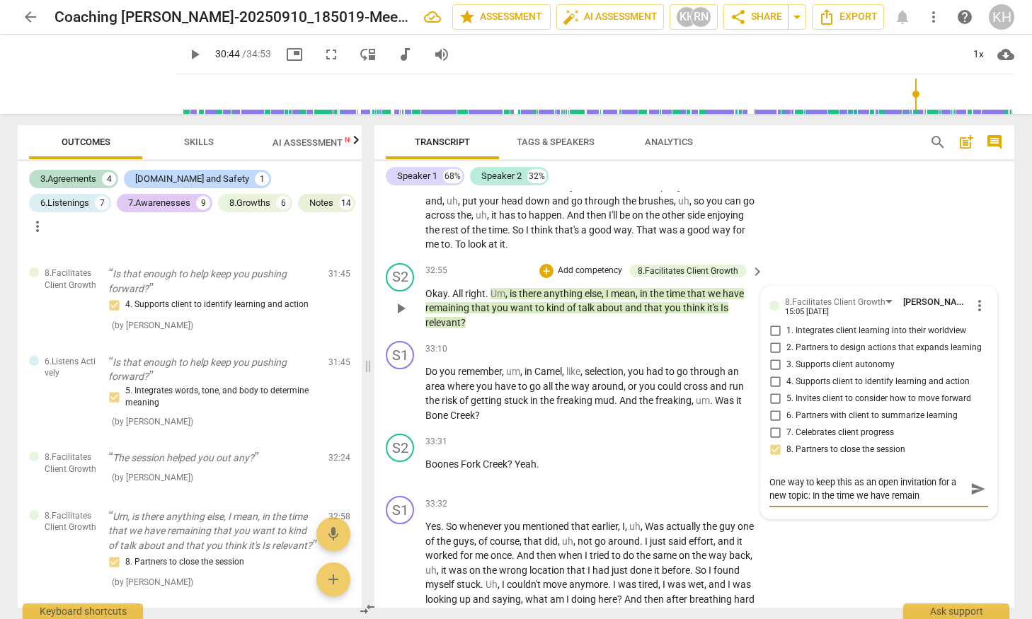
type textarea "One way to keep this as an open invitation for a new topic: In the time we have…"
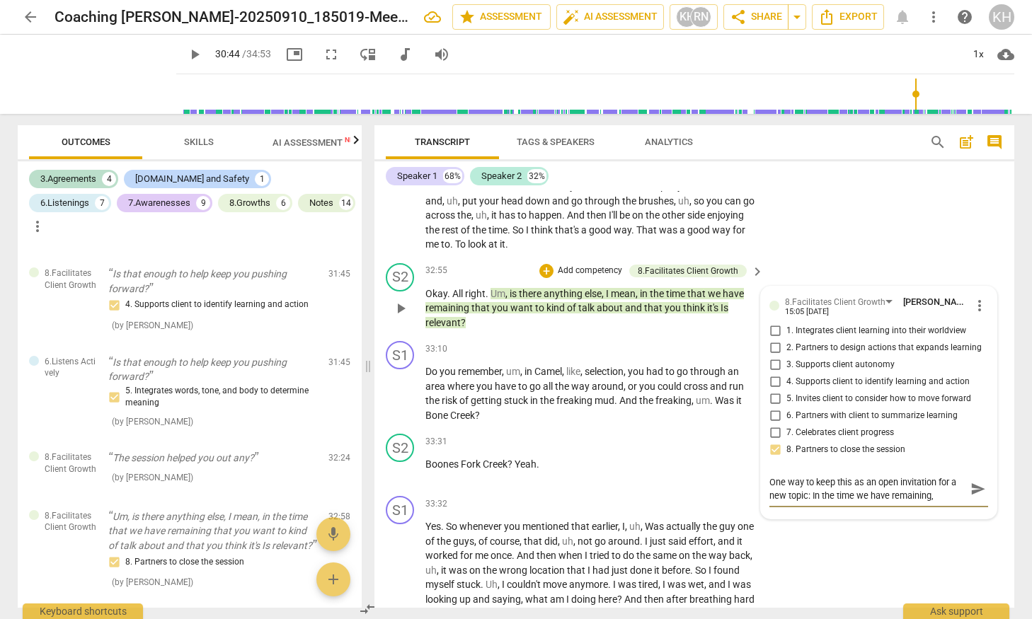
type textarea "One way to keep this as an open invitation for a new topic: In the time we have…"
click at [770, 503] on textarea "One way to keep this as an open invitation for a new topic: In the time we have…" at bounding box center [868, 489] width 196 height 27
click at [770, 503] on textarea "A good way to keep this question focused on tight - is relevant." at bounding box center [868, 489] width 196 height 27
click at [838, 503] on textarea "You used a good way to keep this question focused on tight - is relevant." at bounding box center [868, 489] width 196 height 27
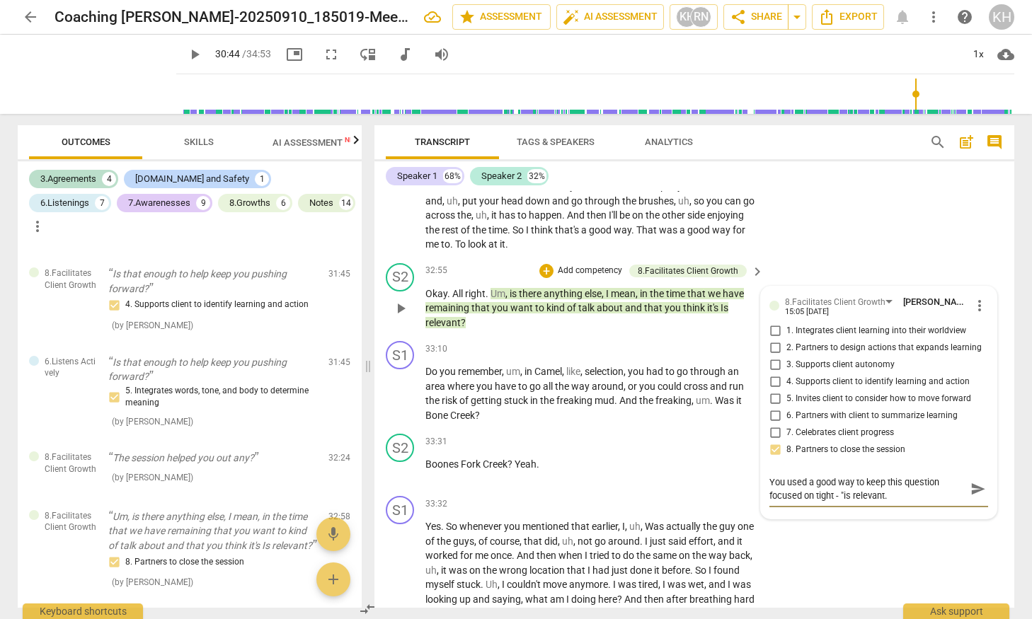
click at [882, 503] on textarea "You used a good way to keep this question focused on tight - "is relevant." at bounding box center [868, 489] width 196 height 27
click at [903, 503] on textarea "You used a good way to keep this question focused on tight - "is relevant"." at bounding box center [868, 489] width 196 height 27
click at [976, 497] on span "send" at bounding box center [979, 489] width 16 height 16
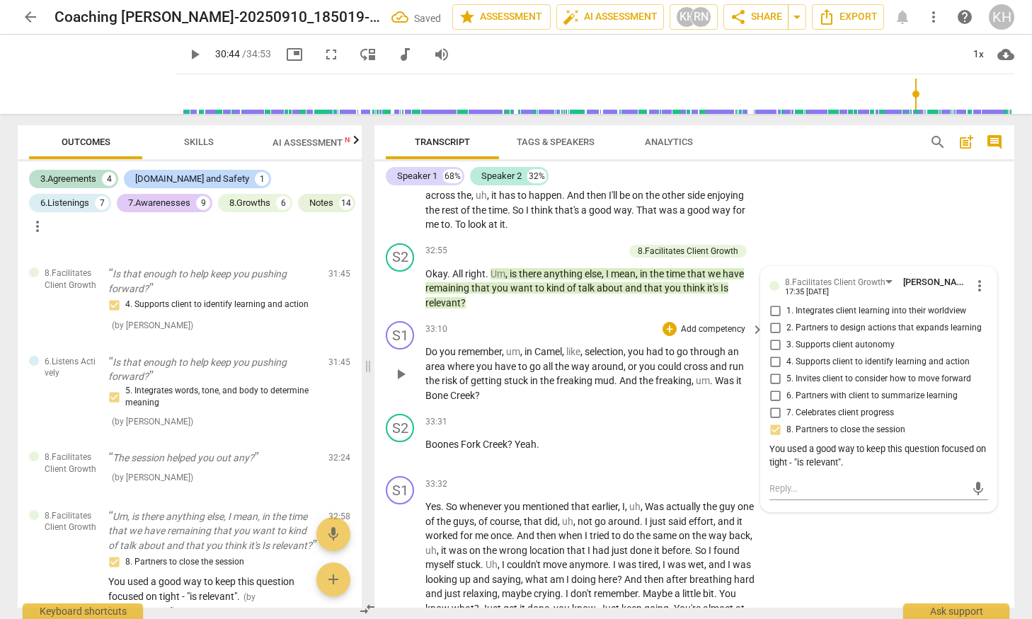
scroll to position [9578, 0]
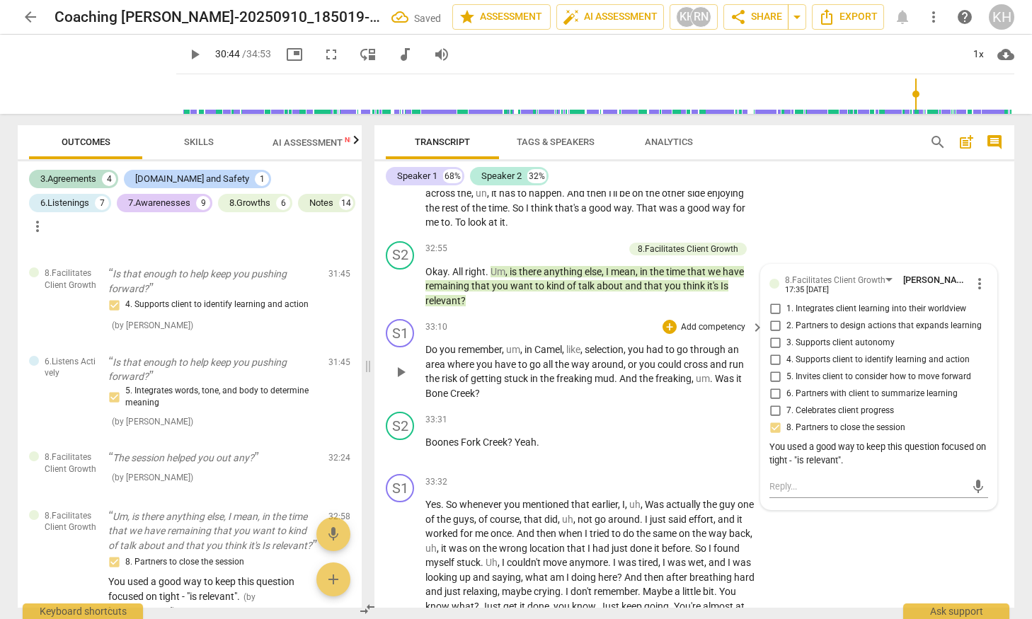
click at [549, 370] on span "all" at bounding box center [549, 364] width 12 height 11
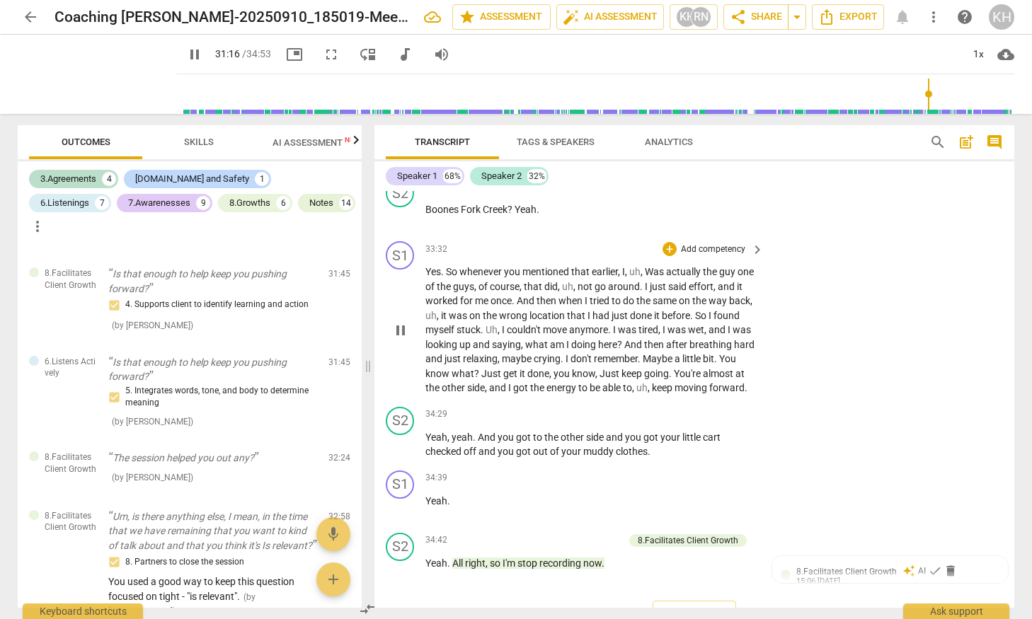
scroll to position [9846, 0]
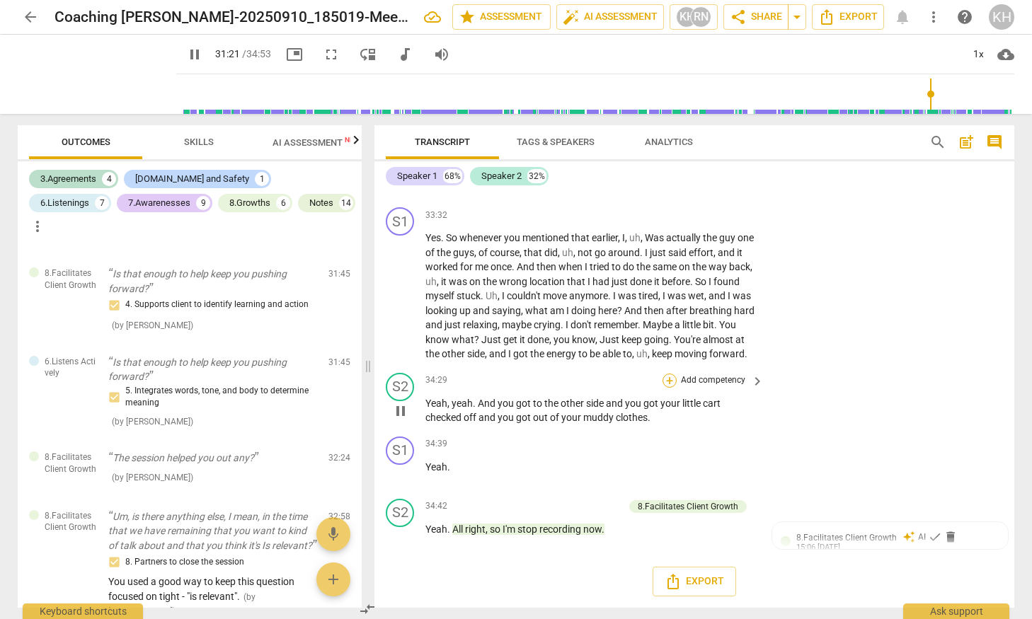
click at [670, 388] on div "+" at bounding box center [670, 381] width 14 height 14
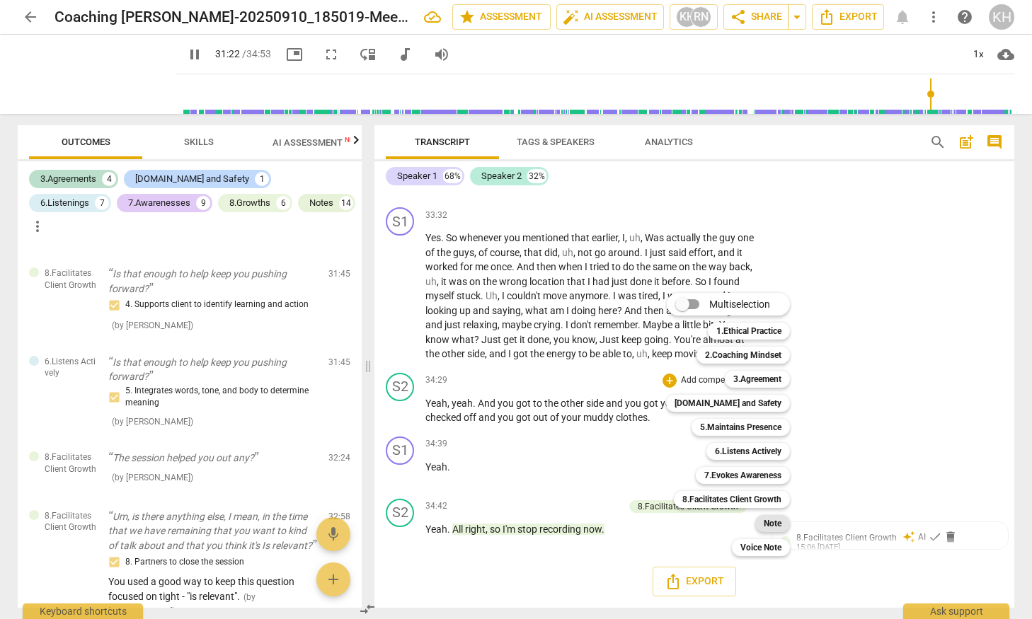
click at [776, 520] on b "Note" at bounding box center [773, 523] width 18 height 17
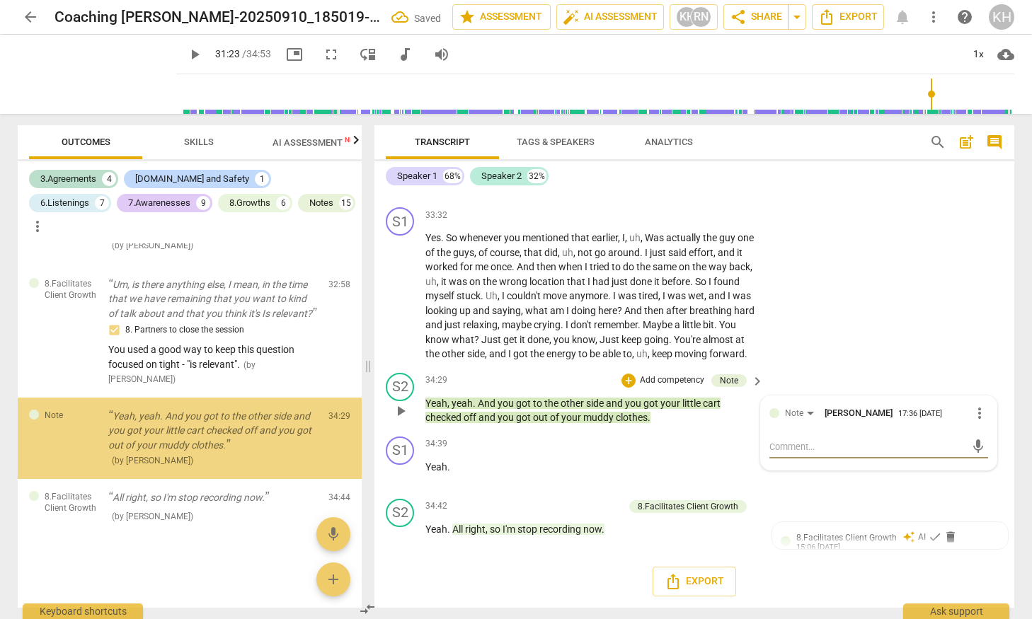
scroll to position [4178, 0]
click at [811, 454] on textarea at bounding box center [868, 446] width 196 height 13
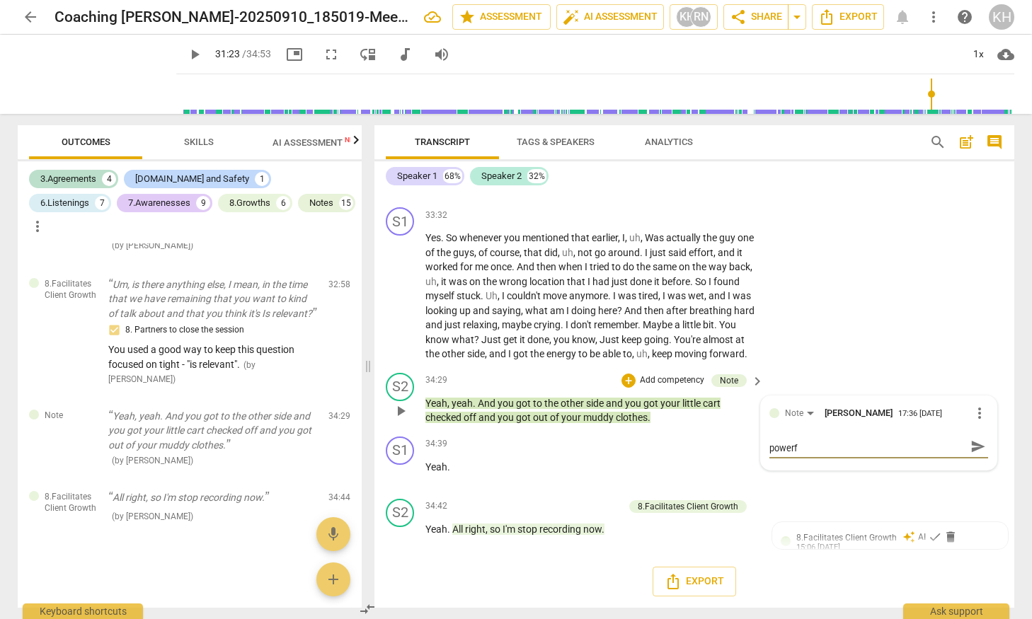
scroll to position [0, 0]
click at [804, 467] on textarea "This part of the conversation underscores how powerful metaphors can be in coac…" at bounding box center [868, 453] width 196 height 27
click at [847, 467] on textarea "This part of the conversation underscores how powerful the right metaphors can …" at bounding box center [868, 453] width 196 height 27
click at [975, 462] on span "send" at bounding box center [979, 454] width 16 height 16
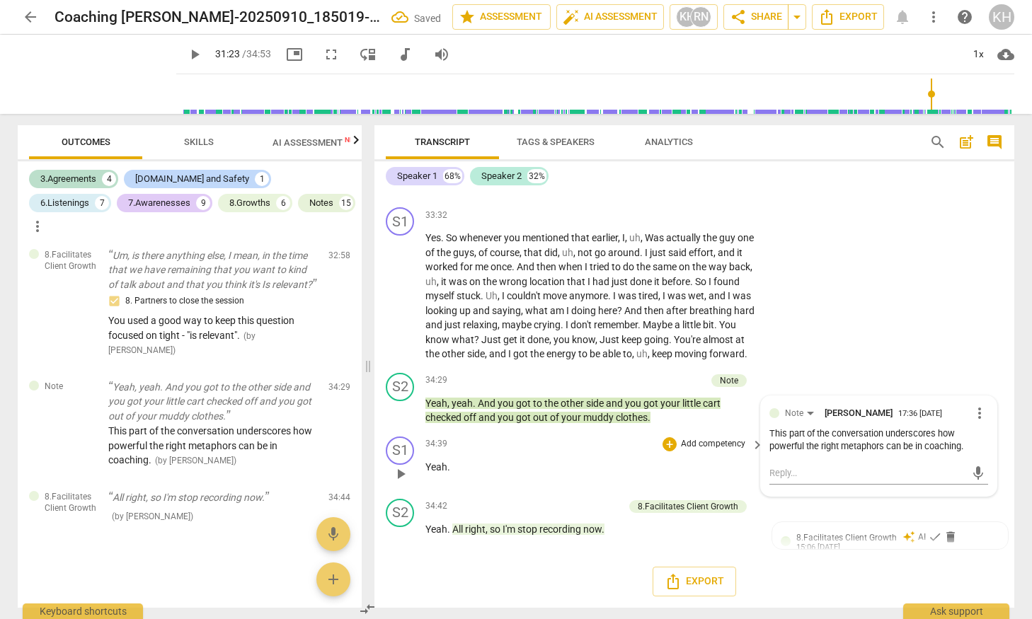
scroll to position [9890, 0]
click at [947, 539] on span "delete" at bounding box center [951, 537] width 14 height 14
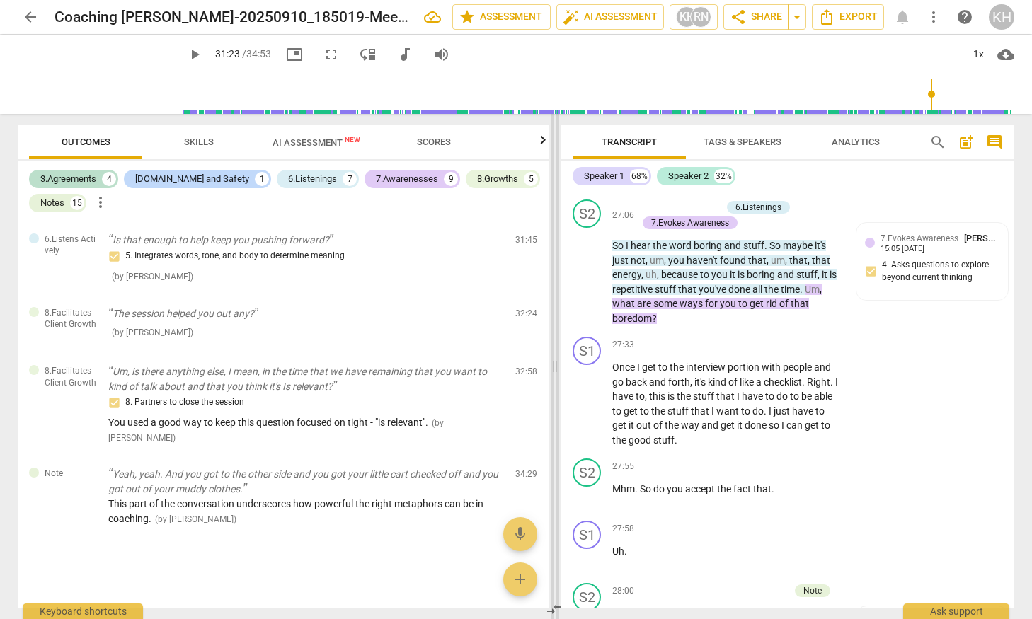
scroll to position [2938, 0]
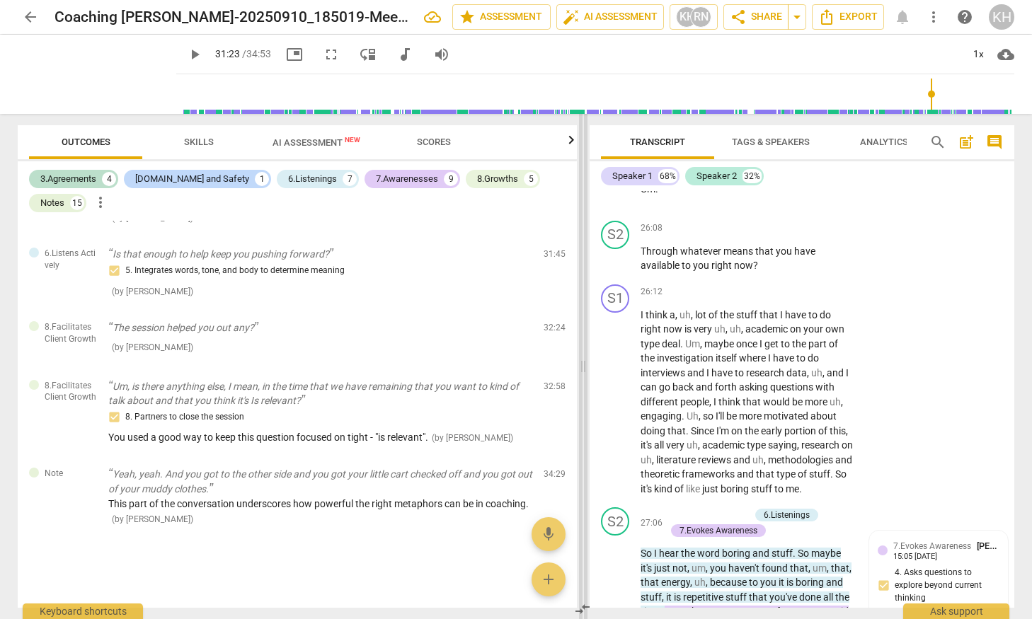
drag, startPoint x: 366, startPoint y: 364, endPoint x: 581, endPoint y: 399, distance: 218.1
click at [581, 399] on span at bounding box center [583, 366] width 8 height 505
click at [307, 136] on span "AI Assessment New" at bounding box center [317, 142] width 122 height 21
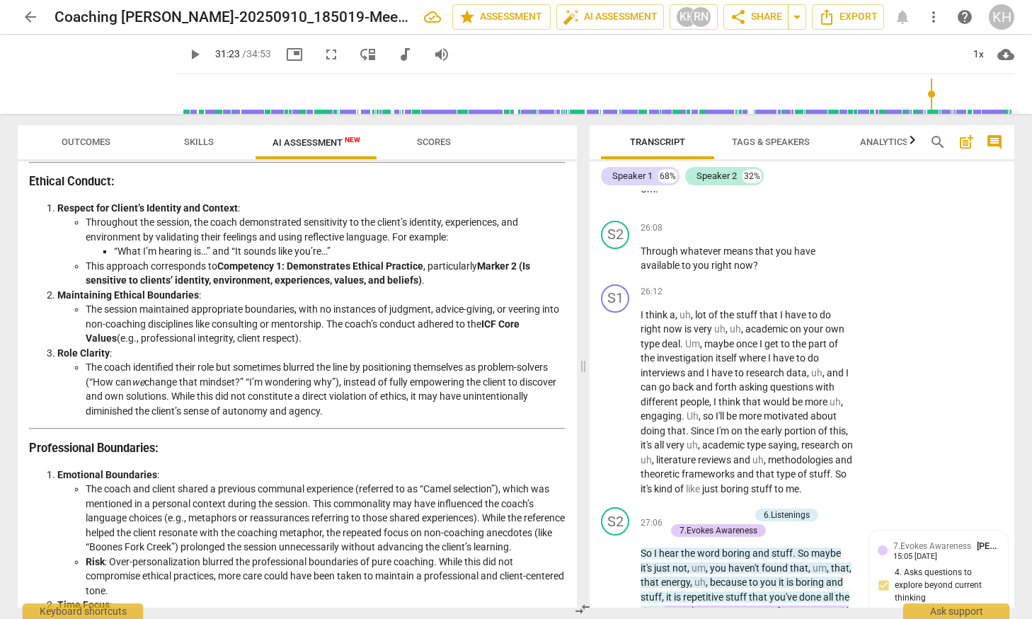
scroll to position [571, 0]
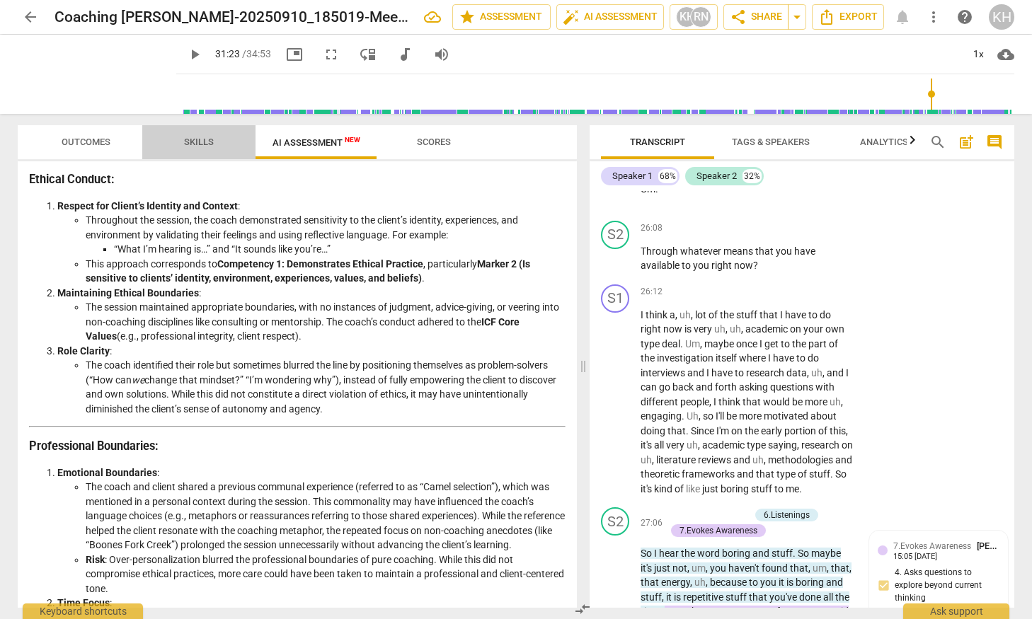
click at [192, 145] on span "Skills" at bounding box center [199, 142] width 30 height 11
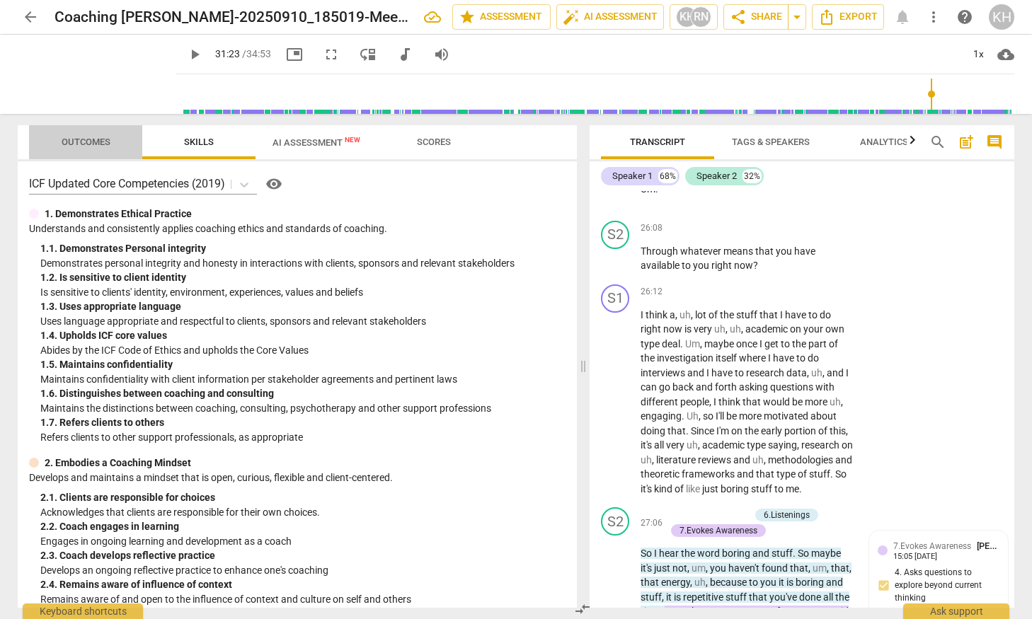
click at [88, 144] on span "Outcomes" at bounding box center [86, 142] width 49 height 11
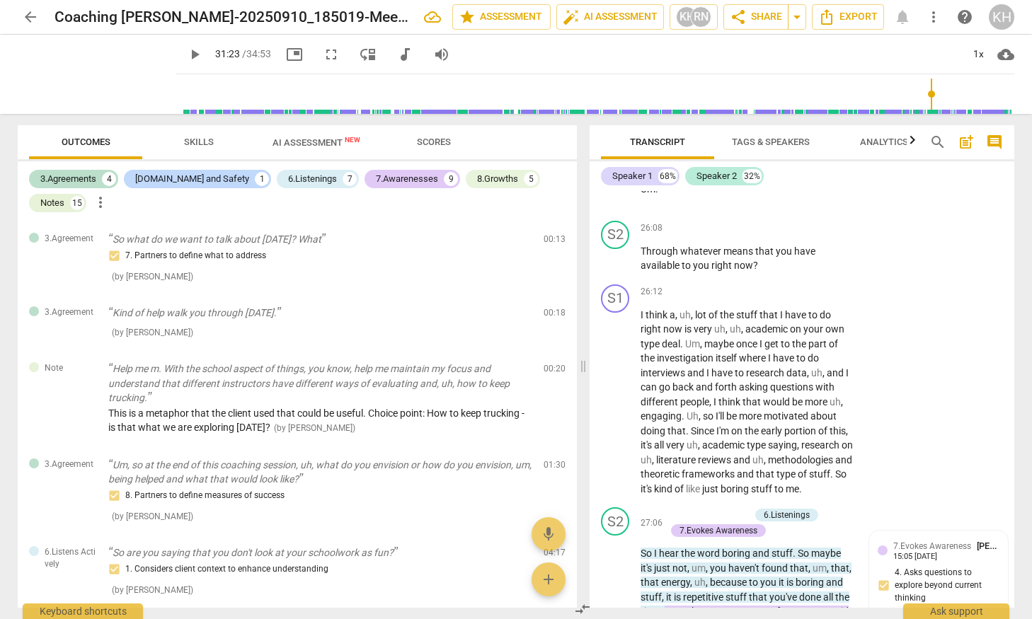
click at [317, 140] on span "AI Assessment New" at bounding box center [317, 142] width 88 height 11
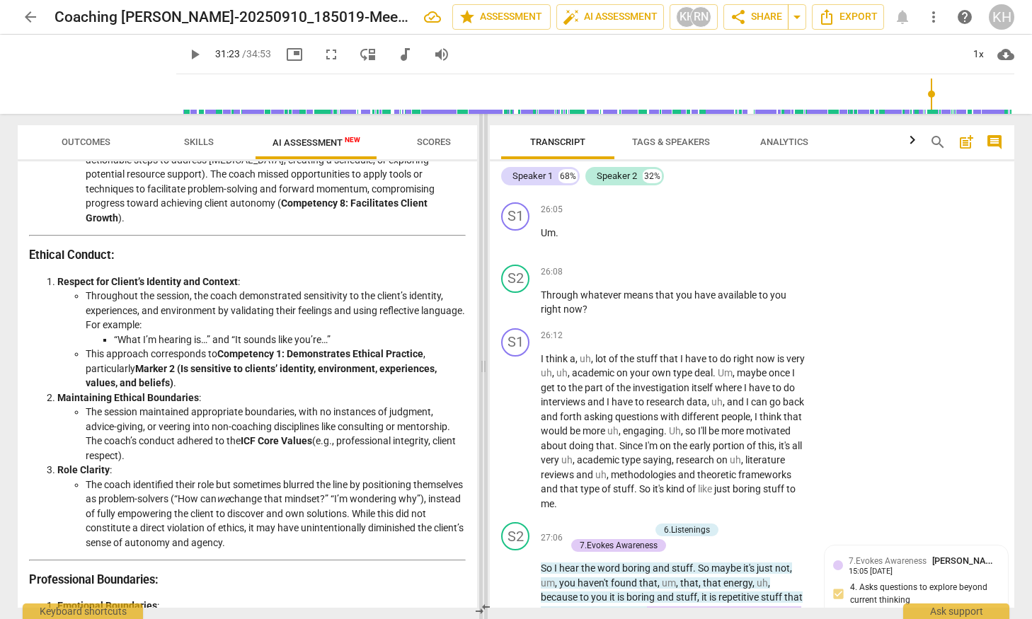
scroll to position [7683, 0]
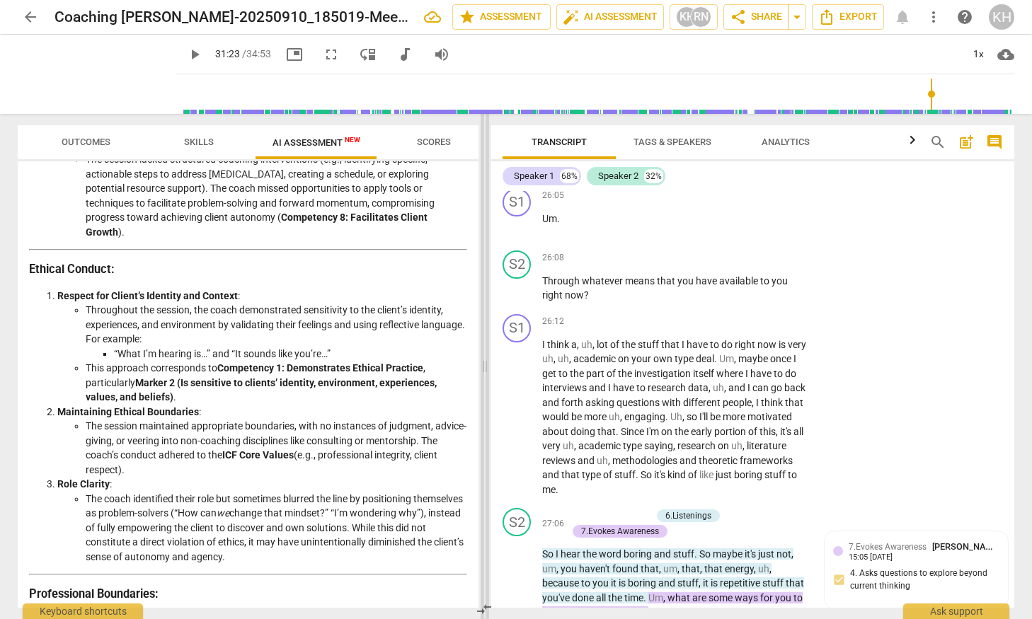
drag, startPoint x: 583, startPoint y: 366, endPoint x: 484, endPoint y: 375, distance: 99.5
click at [484, 375] on span at bounding box center [485, 366] width 8 height 505
click at [930, 138] on span "search" at bounding box center [938, 142] width 17 height 17
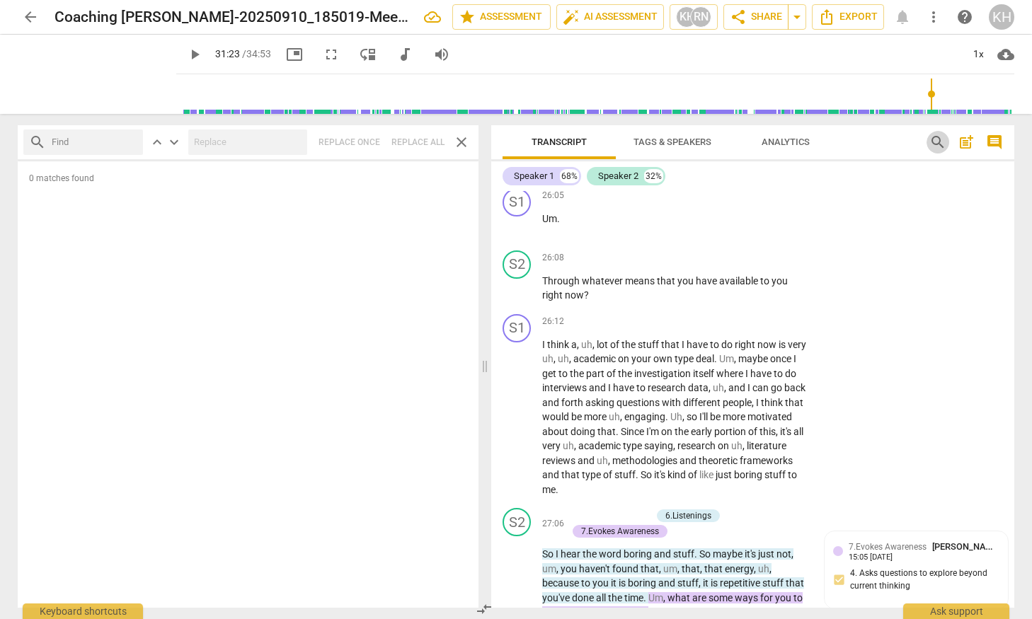
click at [936, 140] on span "search" at bounding box center [938, 142] width 17 height 17
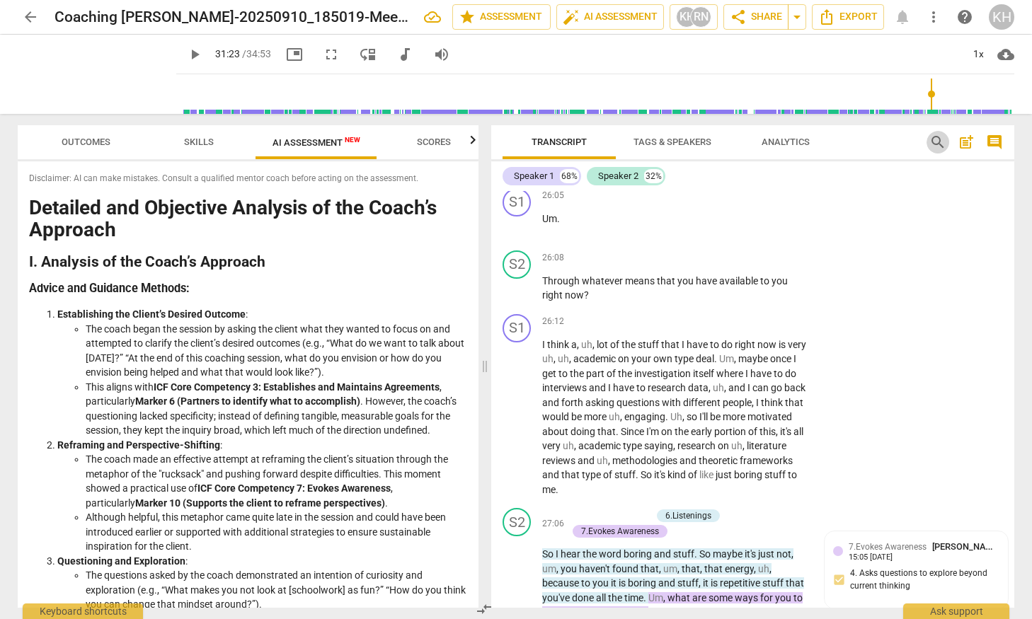
click at [933, 140] on span "search" at bounding box center [938, 142] width 17 height 17
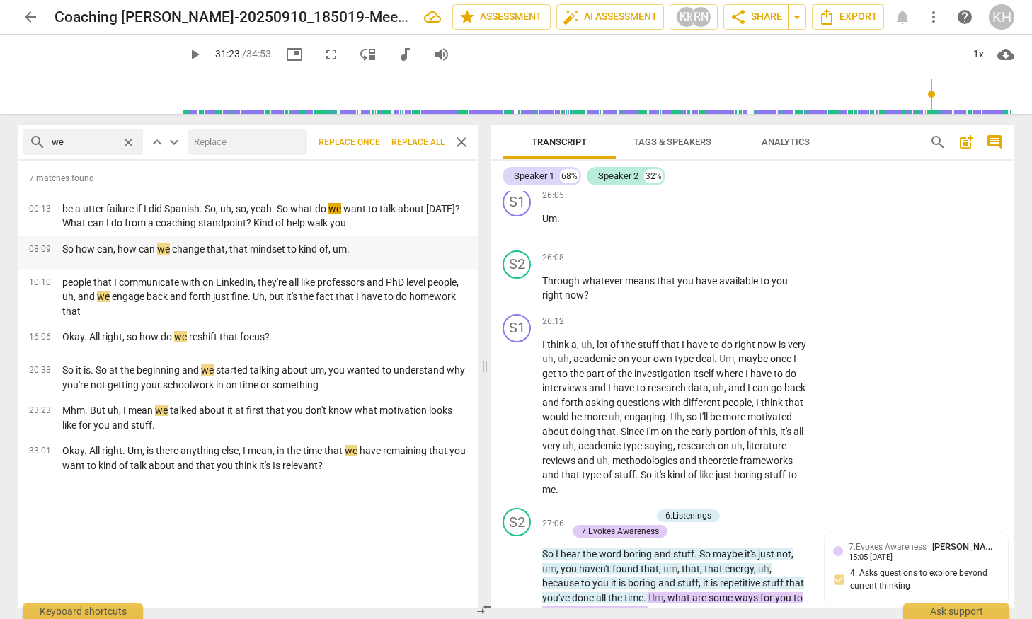
click at [251, 254] on p "So how can, how can we change that, that mindset to kind of, um." at bounding box center [205, 249] width 287 height 15
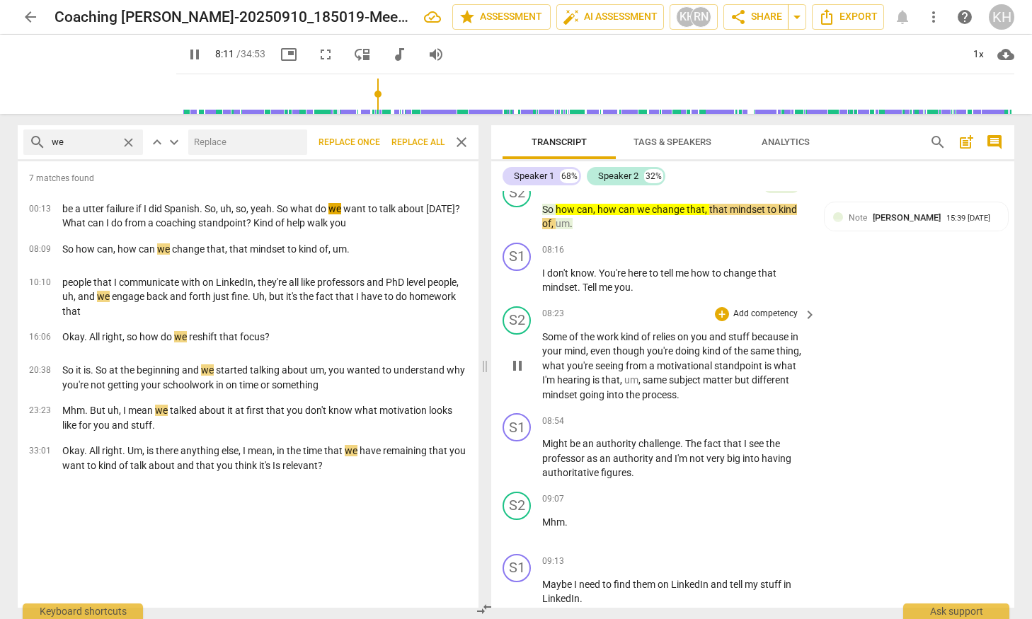
scroll to position [2437, 0]
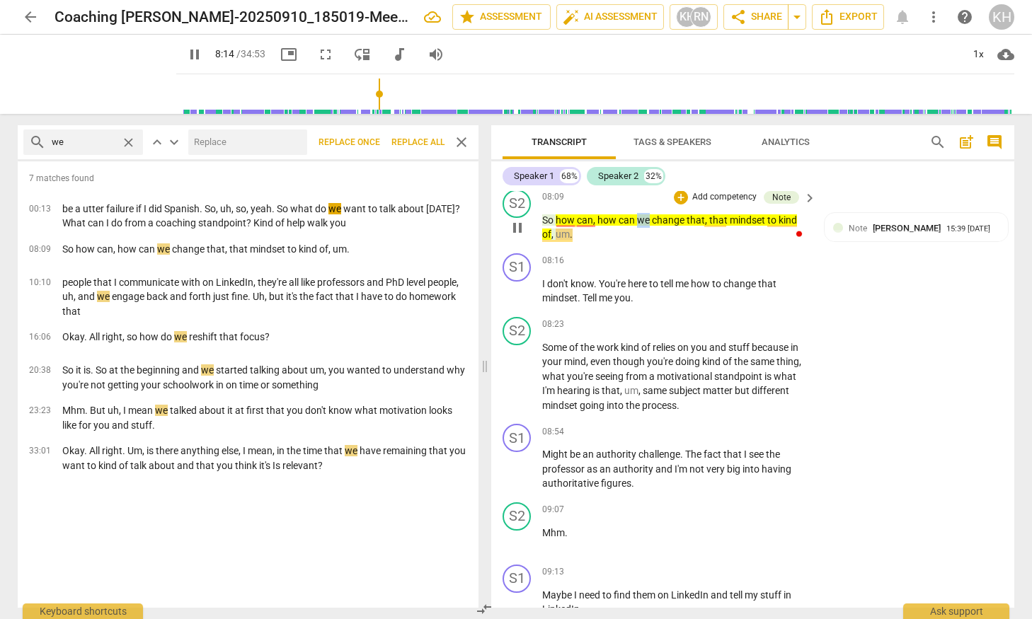
drag, startPoint x: 648, startPoint y: 222, endPoint x: 638, endPoint y: 222, distance: 10.6
click at [638, 222] on span "we" at bounding box center [644, 220] width 15 height 11
click at [666, 202] on div "+" at bounding box center [665, 202] width 14 height 14
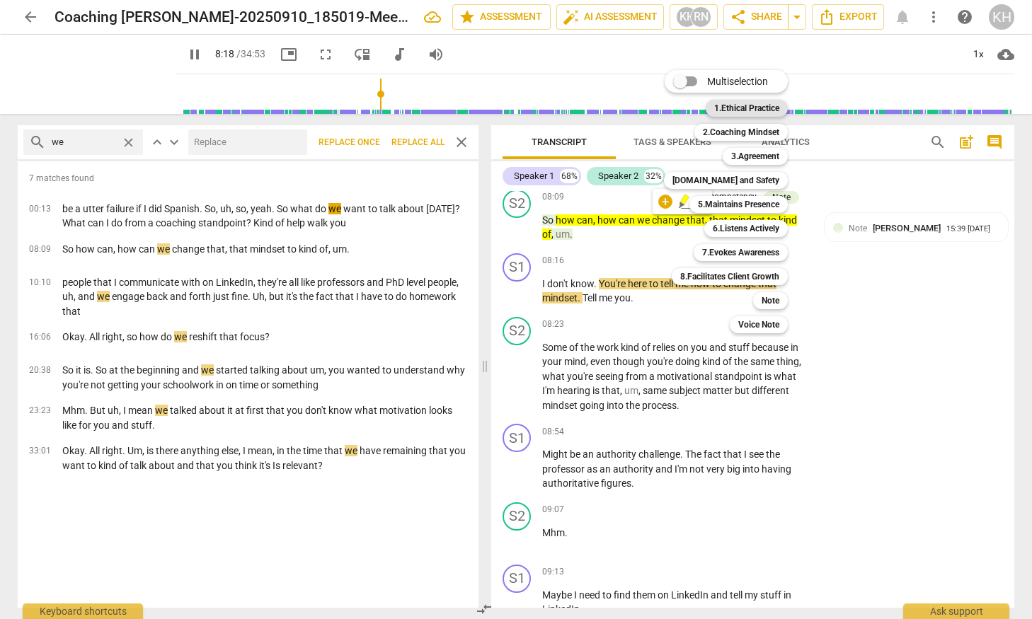
click at [731, 105] on b "1.Ethical Practice" at bounding box center [746, 108] width 65 height 17
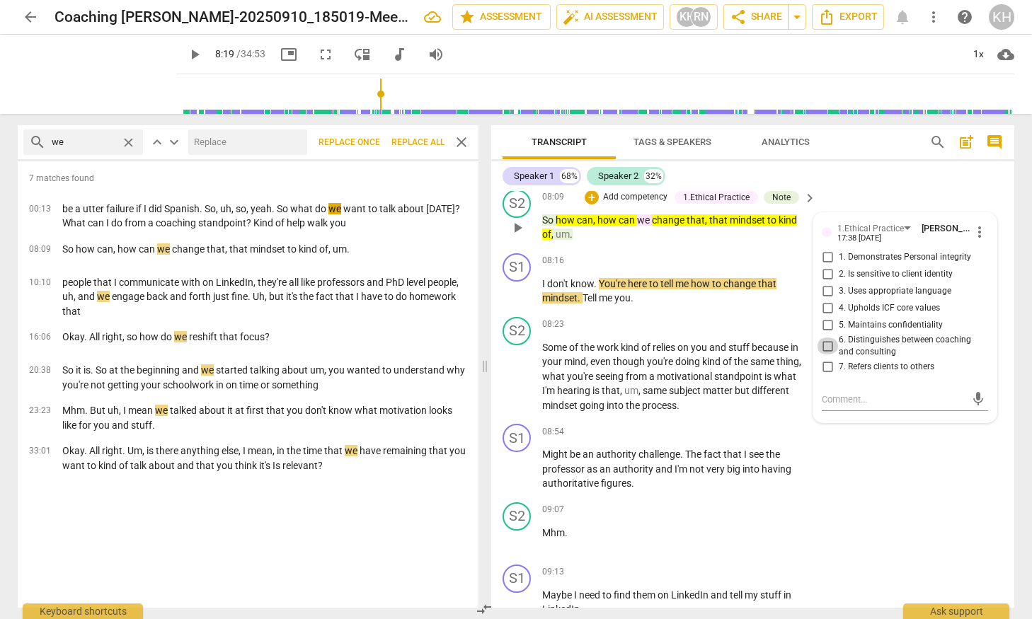
click at [830, 345] on input "6. Distinguishes between coaching and consulting" at bounding box center [827, 346] width 23 height 17
click at [828, 344] on input "6. Distinguishes between coaching and consulting" at bounding box center [827, 346] width 23 height 17
click at [825, 345] on input "6. Distinguishes between coaching and consulting" at bounding box center [827, 346] width 23 height 17
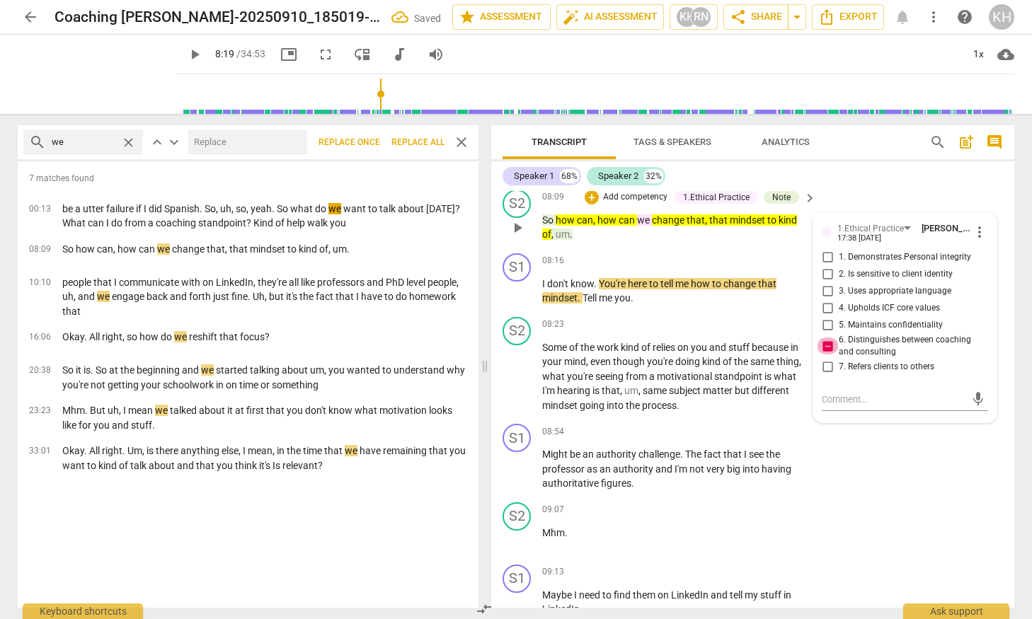
click at [825, 343] on input "6. Distinguishes between coaching and consulting" at bounding box center [827, 346] width 23 height 17
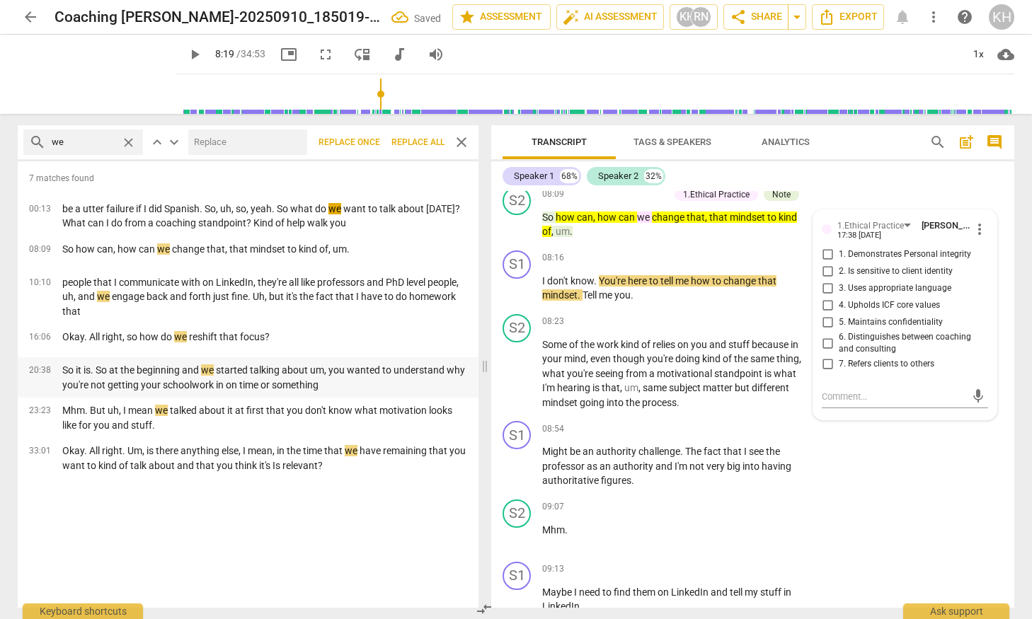
scroll to position [2440, 0]
click at [465, 139] on span "close" at bounding box center [461, 142] width 17 height 17
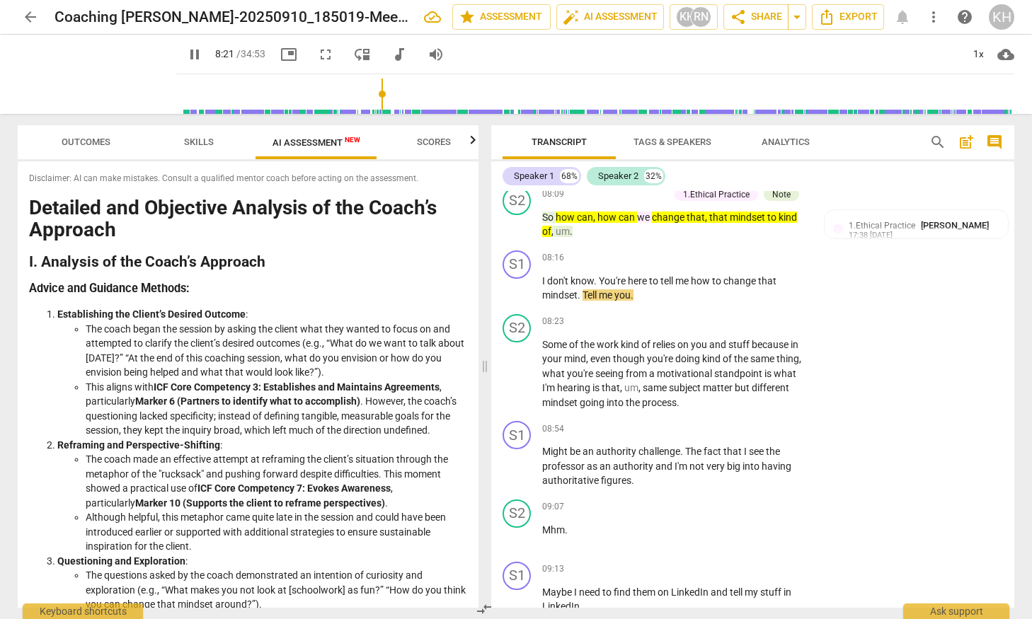
click at [192, 144] on span "Skills" at bounding box center [199, 142] width 30 height 11
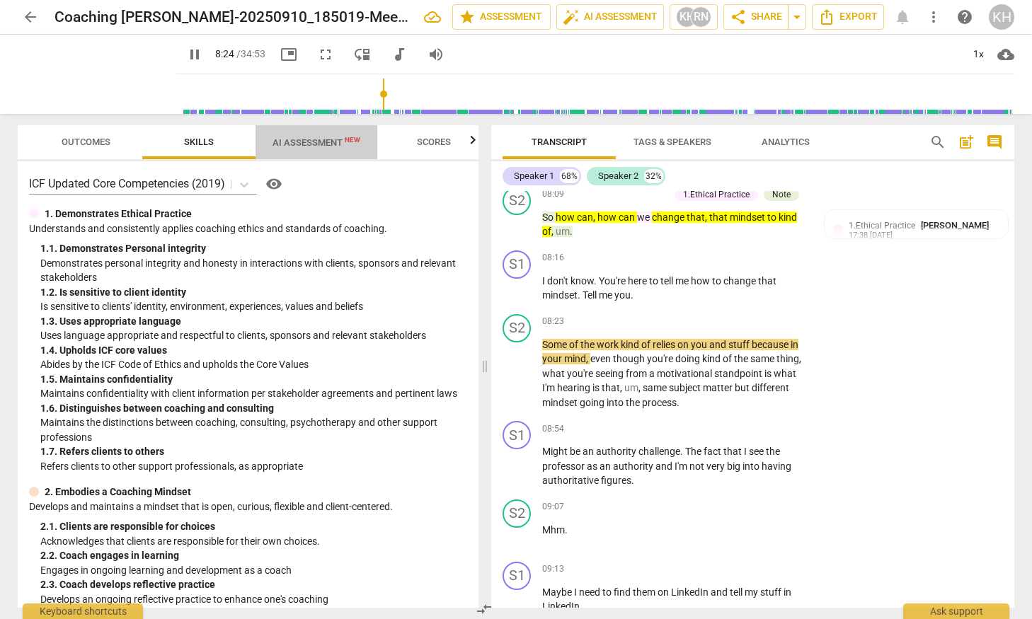
click at [349, 145] on span "AI Assessment New" at bounding box center [317, 142] width 88 height 11
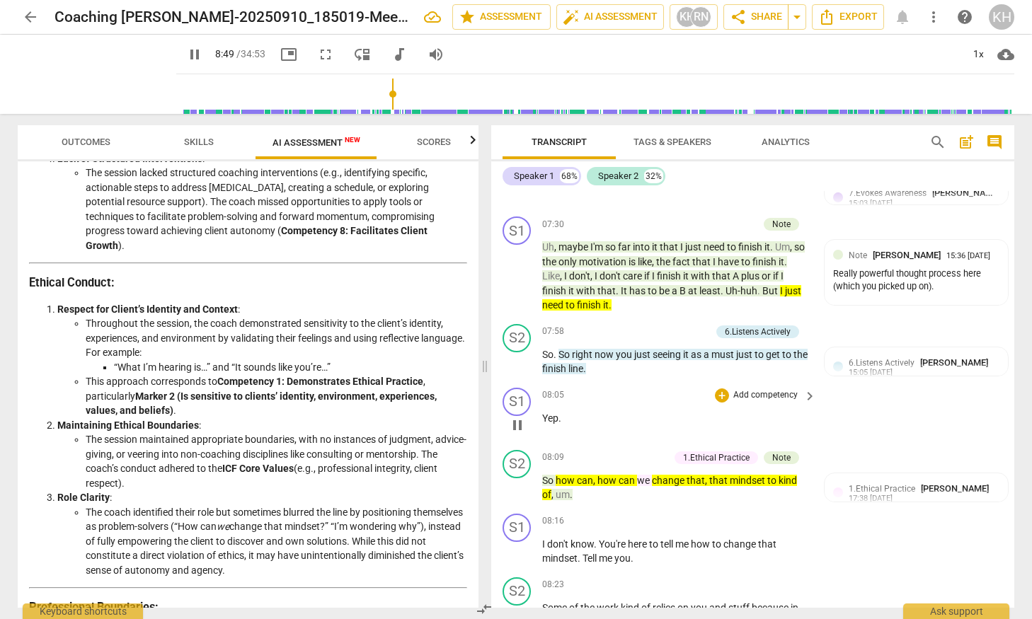
scroll to position [2190, 0]
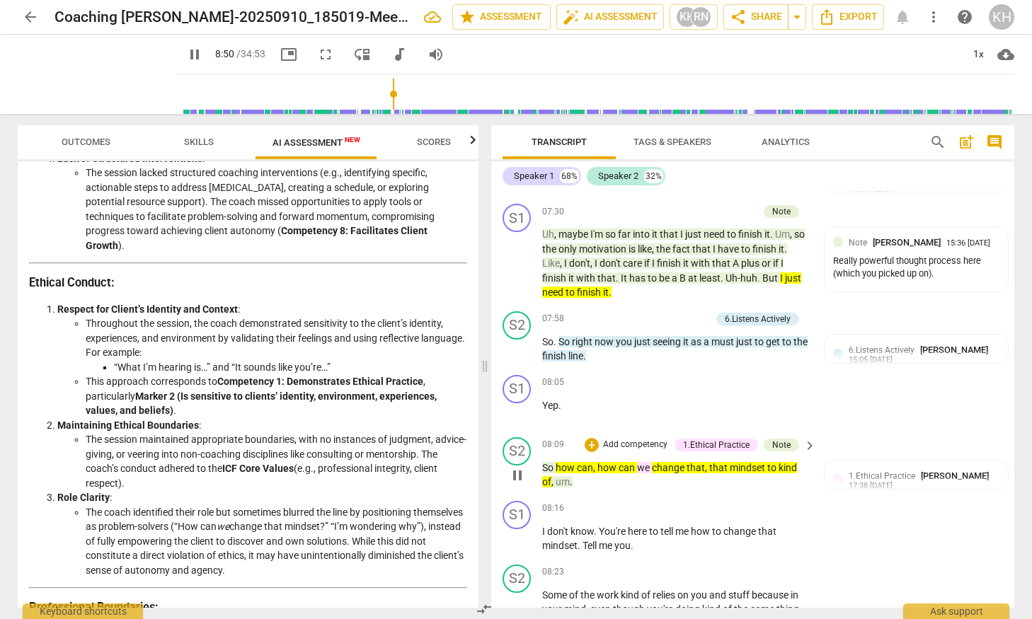
click at [706, 443] on div "1.Ethical Practice" at bounding box center [716, 445] width 67 height 13
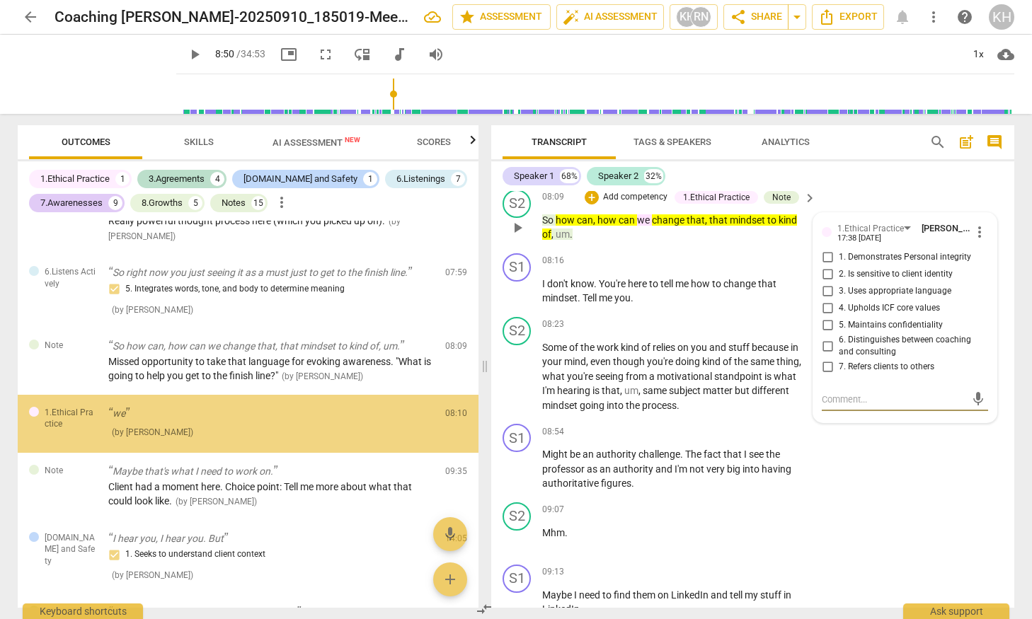
scroll to position [1004, 0]
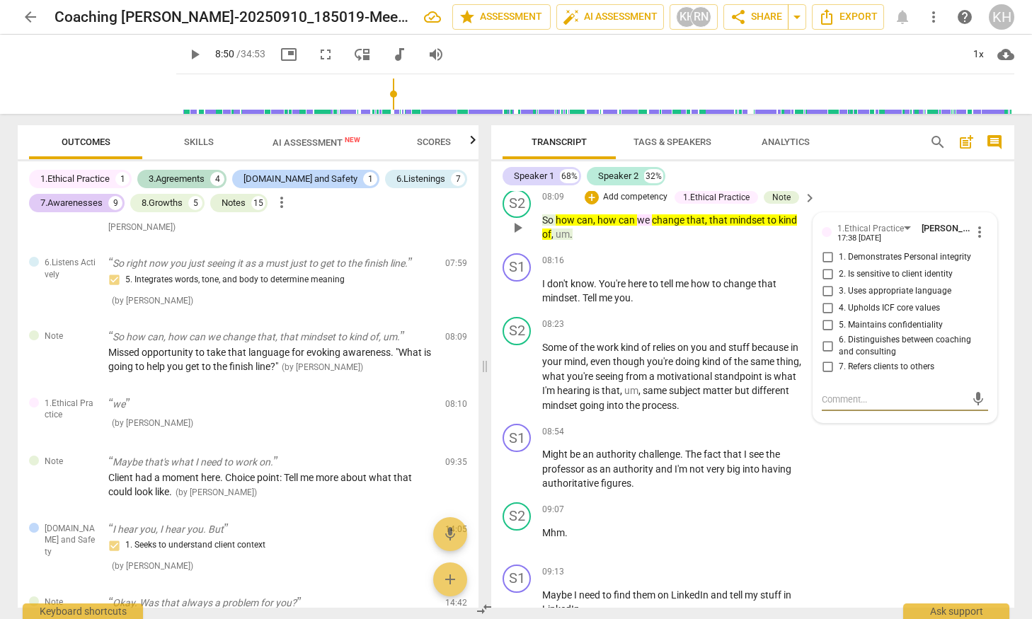
click at [827, 346] on input "6. Distinguishes between coaching and consulting" at bounding box center [827, 346] width 23 height 17
click at [828, 345] on input "6. Distinguishes between coaching and consulting" at bounding box center [827, 346] width 23 height 17
click at [836, 399] on textarea at bounding box center [894, 399] width 144 height 13
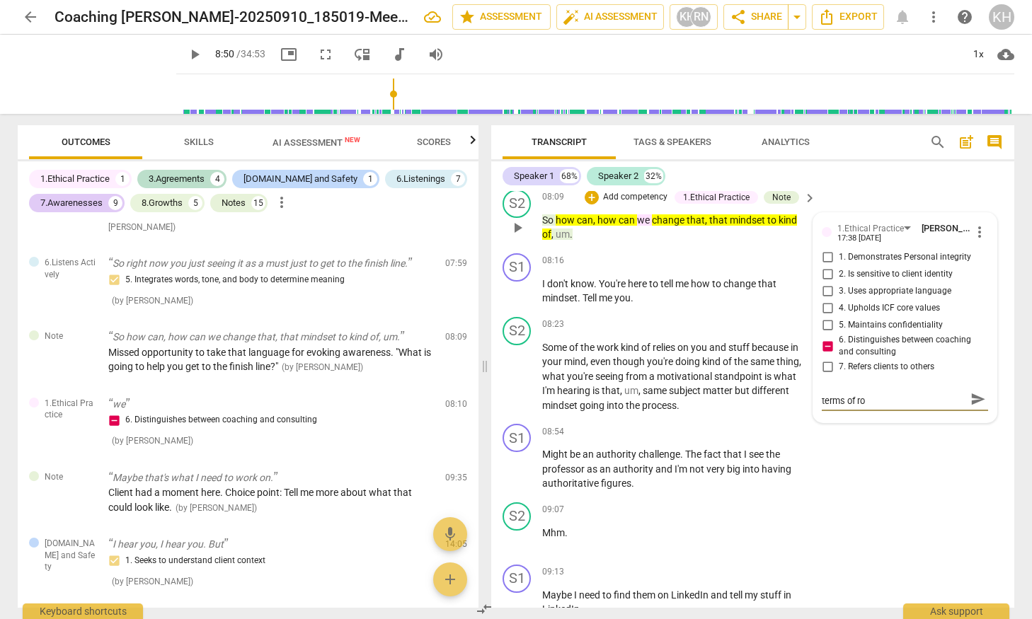
scroll to position [0, 0]
click at [939, 397] on textarea "Careful here on the use of we in terms of role clarity." at bounding box center [894, 406] width 144 height 27
click at [951, 413] on textarea "Careful here on the use of we language in terms of role clarity." at bounding box center [894, 406] width 144 height 27
click at [906, 412] on textarea "Careful here on the use of we language in terms of role clarity." at bounding box center [894, 406] width 144 height 27
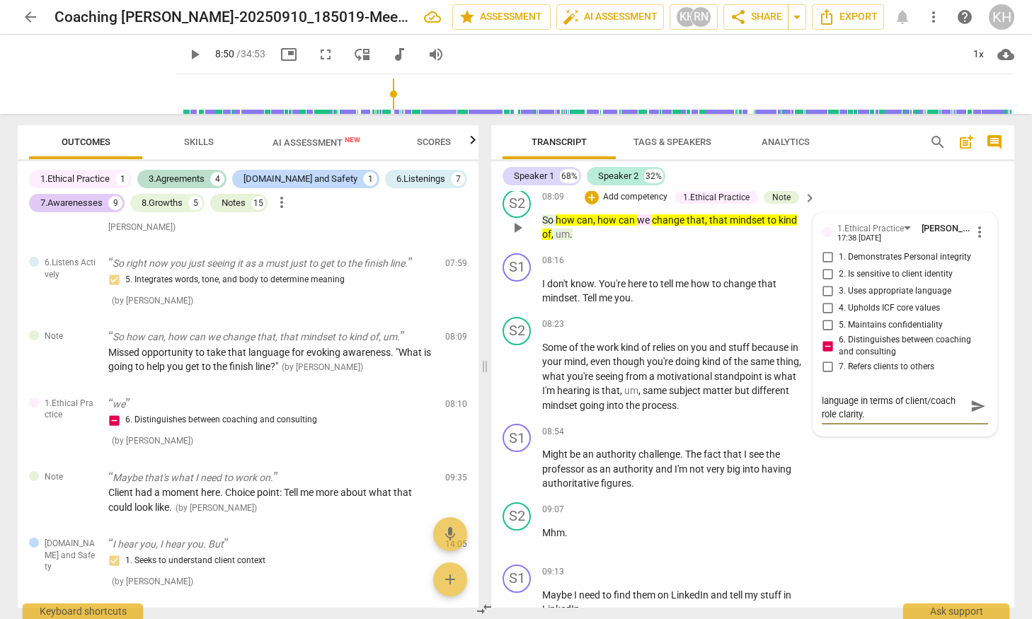
click at [901, 417] on textarea "Careful here on the use of we language in terms of client/coach role clarity." at bounding box center [894, 406] width 144 height 27
click at [823, 400] on textarea "Careful here on the use of we language in terms of client/coach role clarity." at bounding box center [894, 406] width 144 height 27
click at [929, 424] on textarea "Try to be careful here on the use of we language in terms of client/coach role …" at bounding box center [894, 413] width 144 height 40
click at [971, 411] on span "send" at bounding box center [979, 414] width 16 height 16
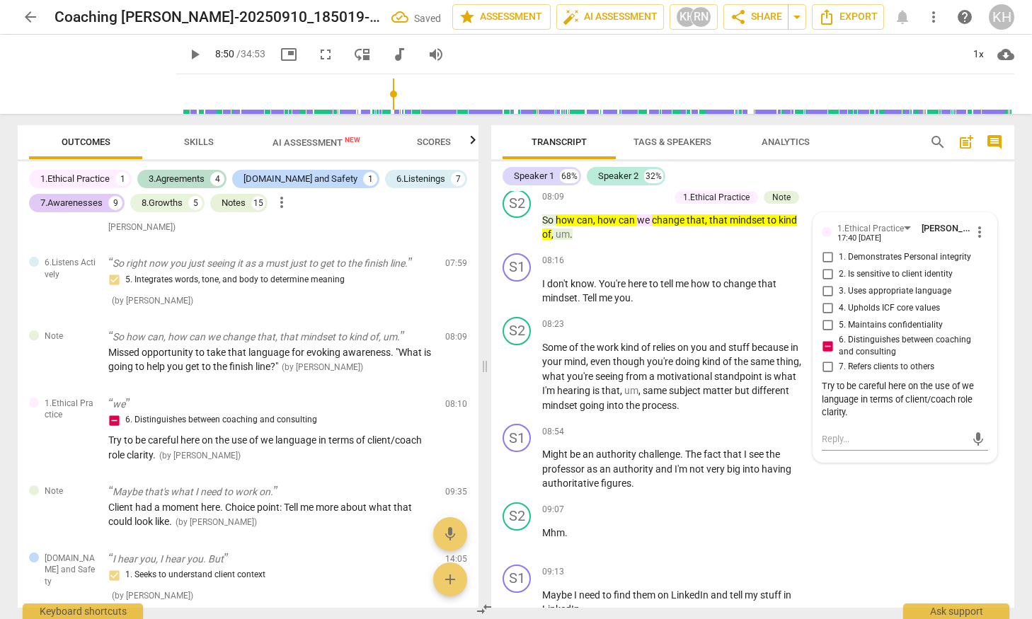
click at [307, 138] on span "AI Assessment New" at bounding box center [317, 142] width 88 height 11
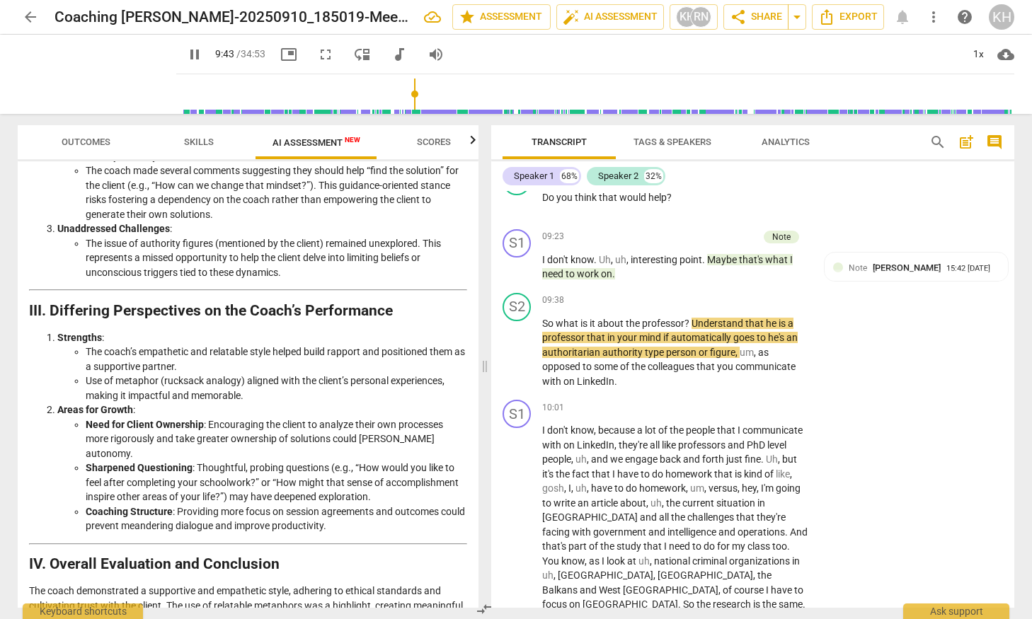
scroll to position [1618, 0]
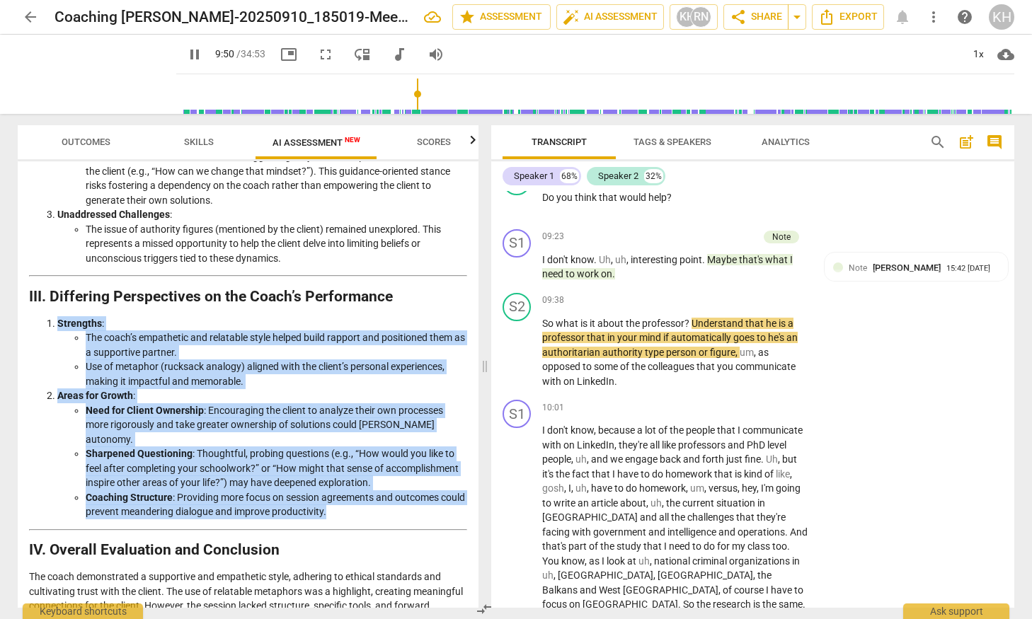
drag, startPoint x: 392, startPoint y: 500, endPoint x: 52, endPoint y: 324, distance: 383.1
click at [52, 324] on ol "Strengths : The coach’s empathetic and relatable style helped build rapport and…" at bounding box center [248, 417] width 438 height 203
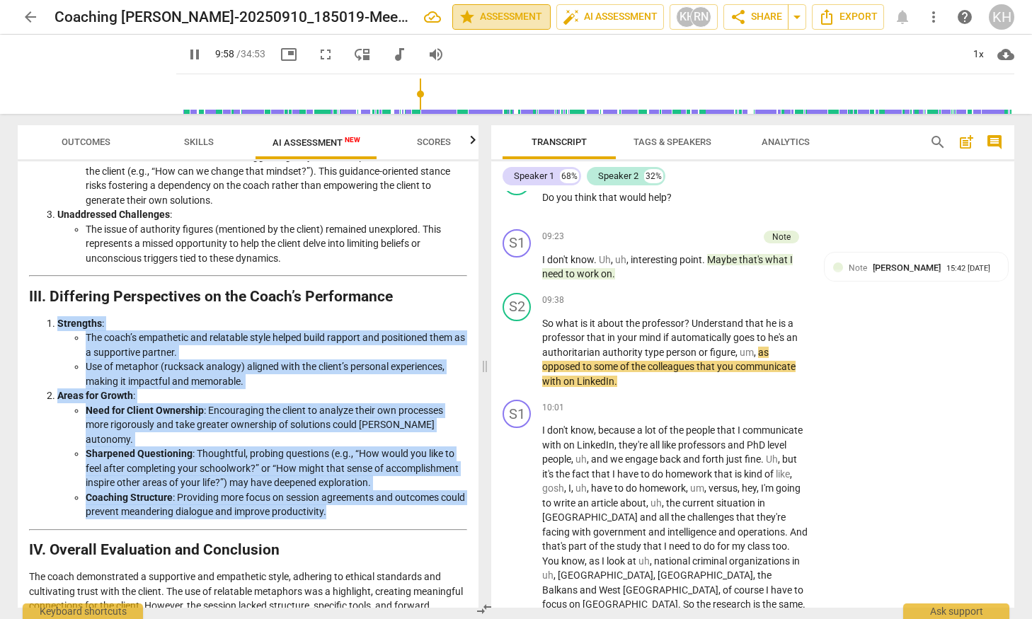
click at [532, 13] on span "star Assessment" at bounding box center [502, 16] width 86 height 17
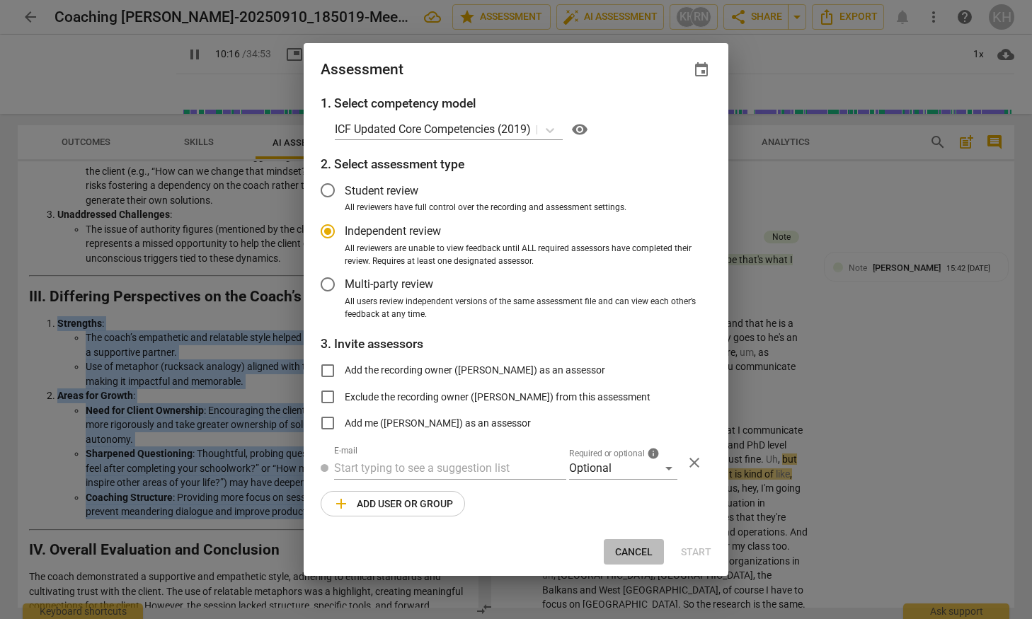
click at [636, 554] on span "Cancel" at bounding box center [634, 553] width 38 height 14
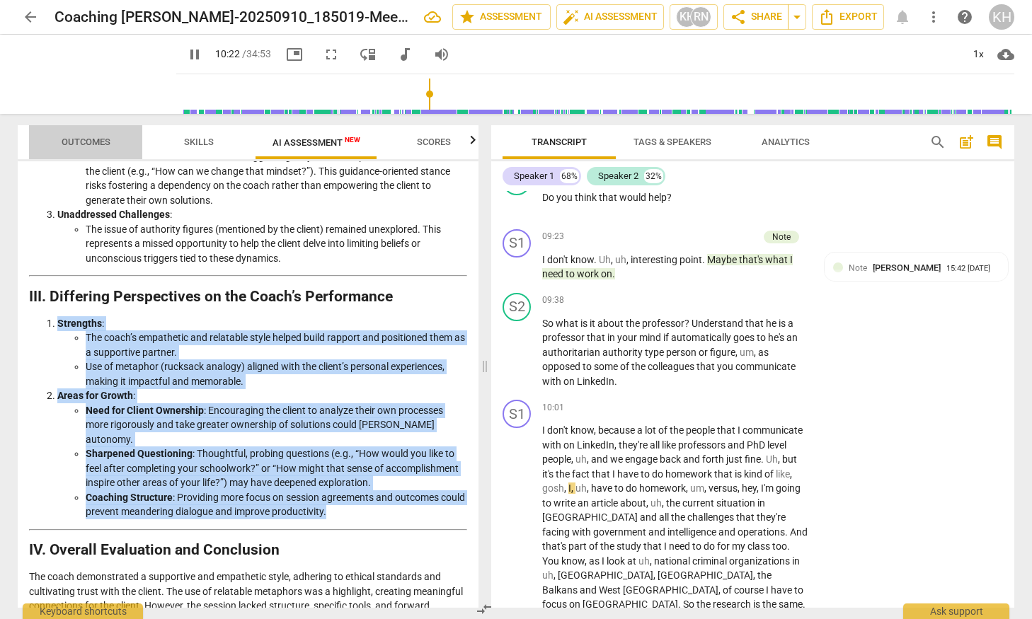
click at [88, 139] on span "Outcomes" at bounding box center [86, 142] width 49 height 11
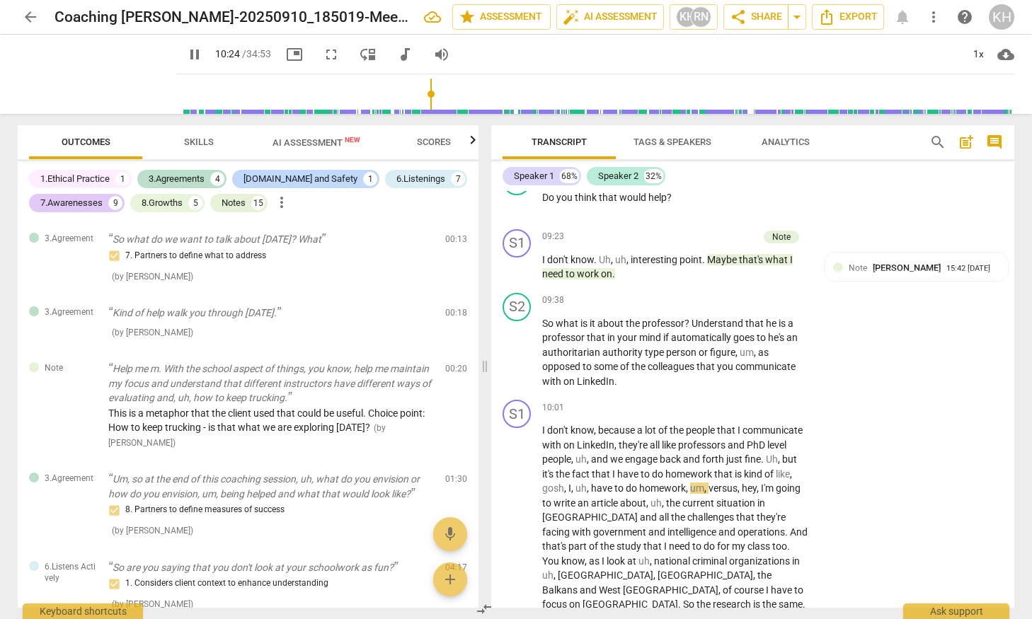
click at [185, 142] on span "Skills" at bounding box center [199, 142] width 30 height 11
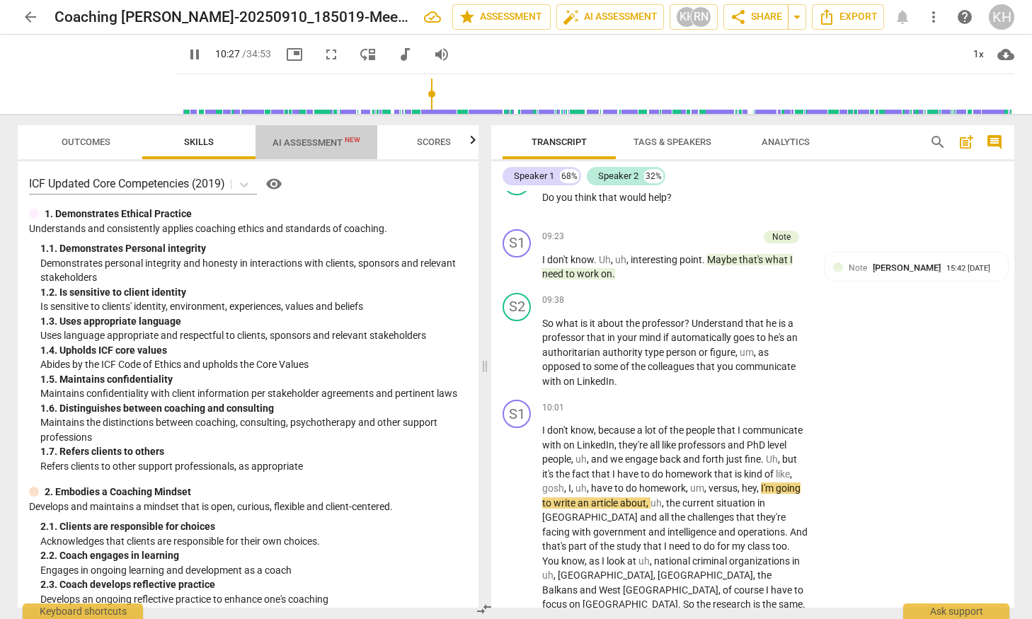
click at [315, 146] on span "AI Assessment New" at bounding box center [317, 142] width 88 height 11
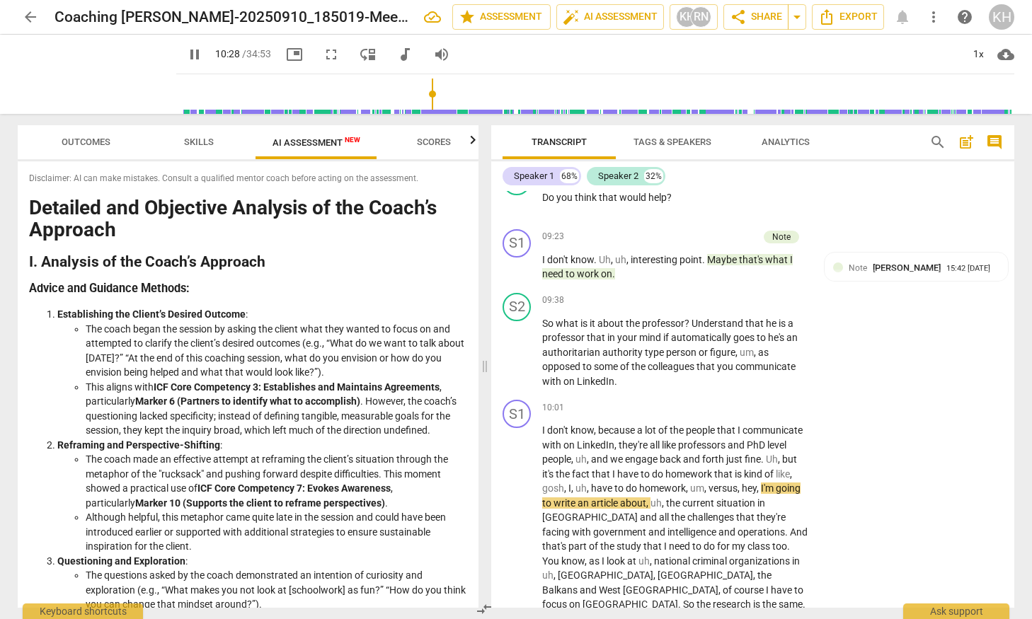
click at [431, 142] on span "Scores" at bounding box center [434, 142] width 34 height 11
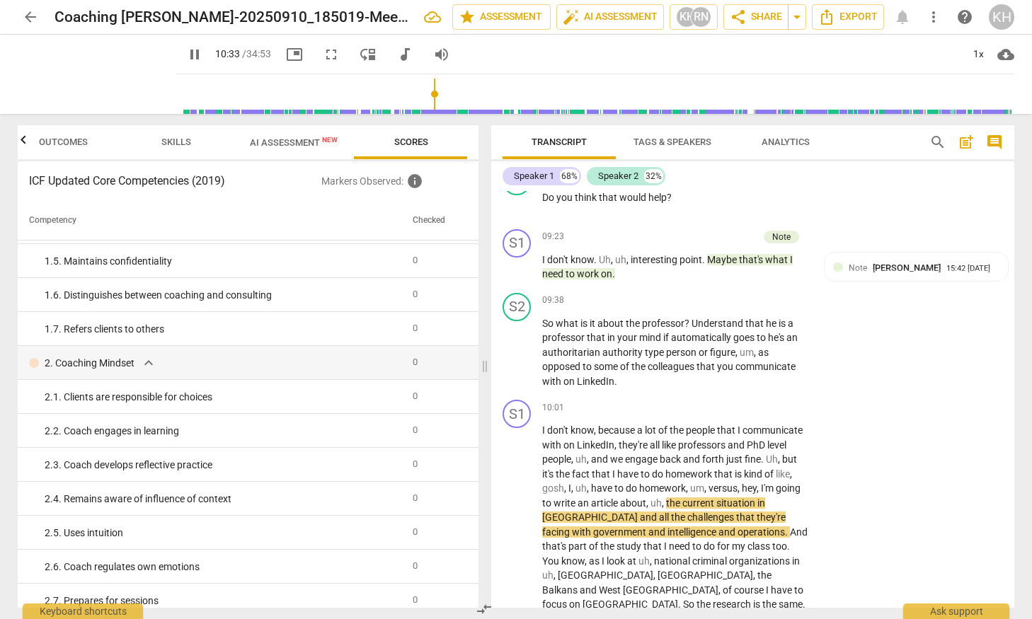
scroll to position [0, 0]
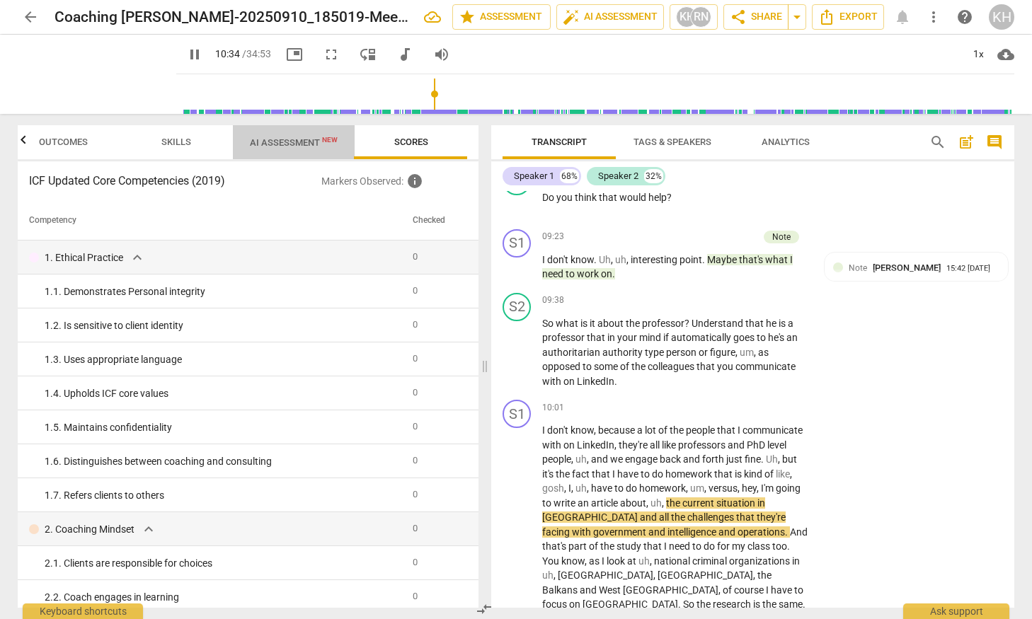
click at [294, 139] on span "AI Assessment New" at bounding box center [294, 142] width 88 height 11
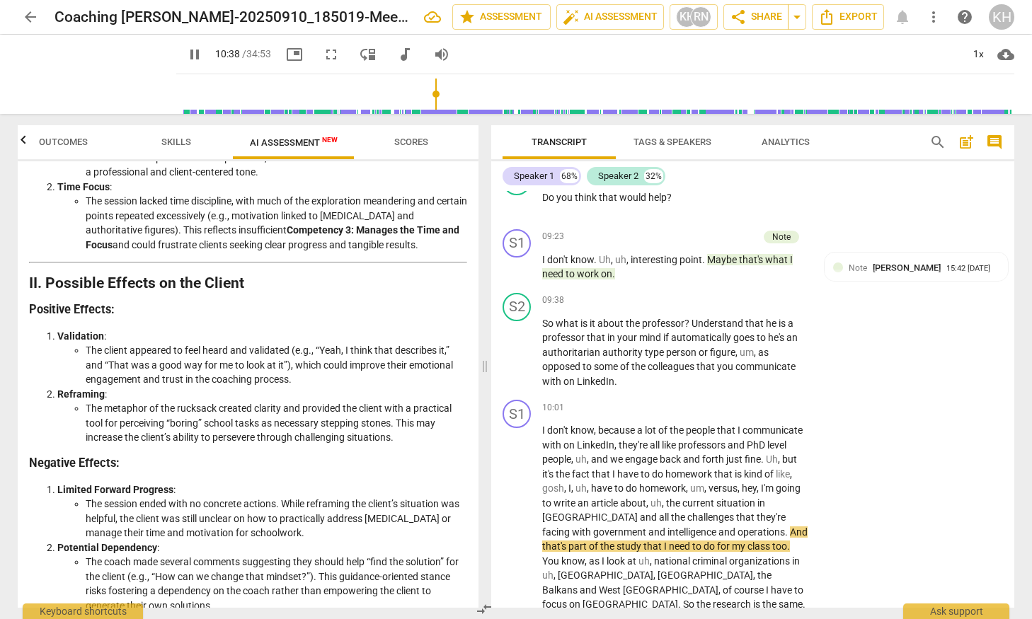
scroll to position [954, 0]
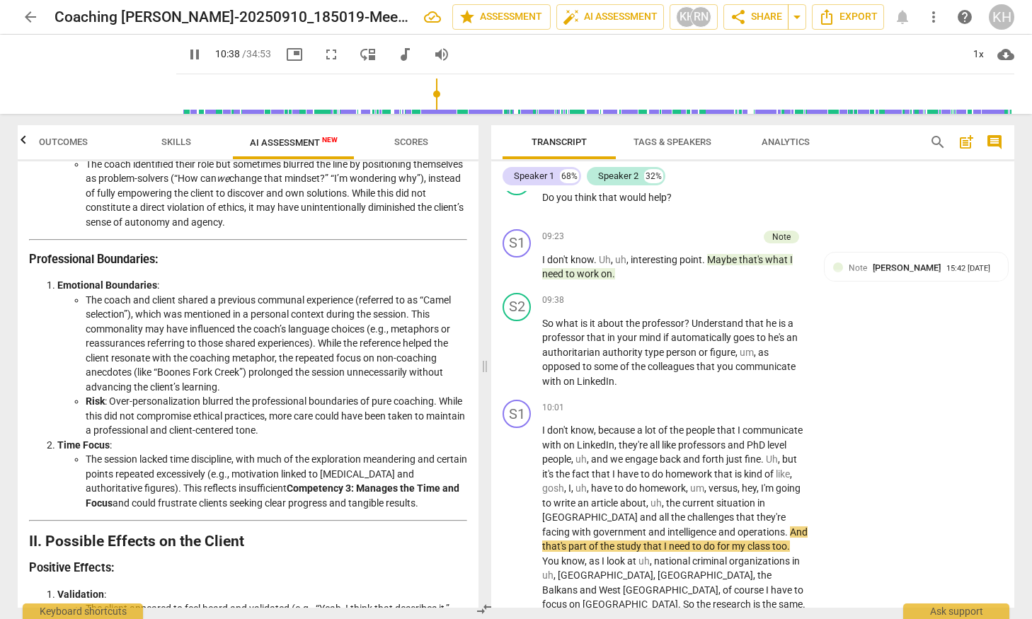
click at [222, 221] on li "The coach identified their role but sometimes blurred the line by positioning t…" at bounding box center [277, 193] width 382 height 73
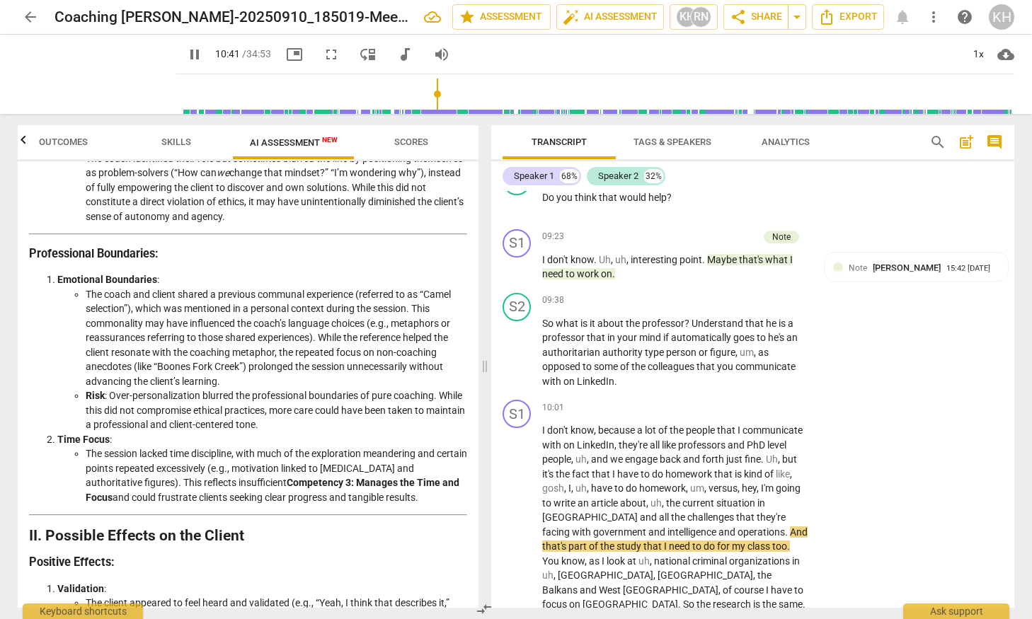
click at [198, 288] on li "The coach and client shared a previous communal experience (referred to as “Cam…" at bounding box center [277, 338] width 382 height 102
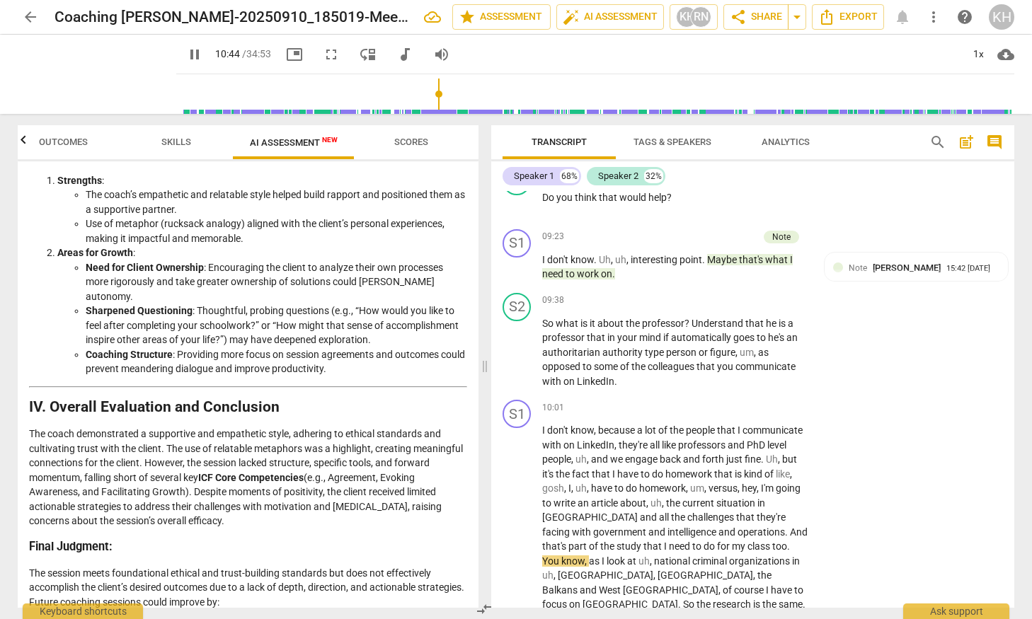
scroll to position [1867, 0]
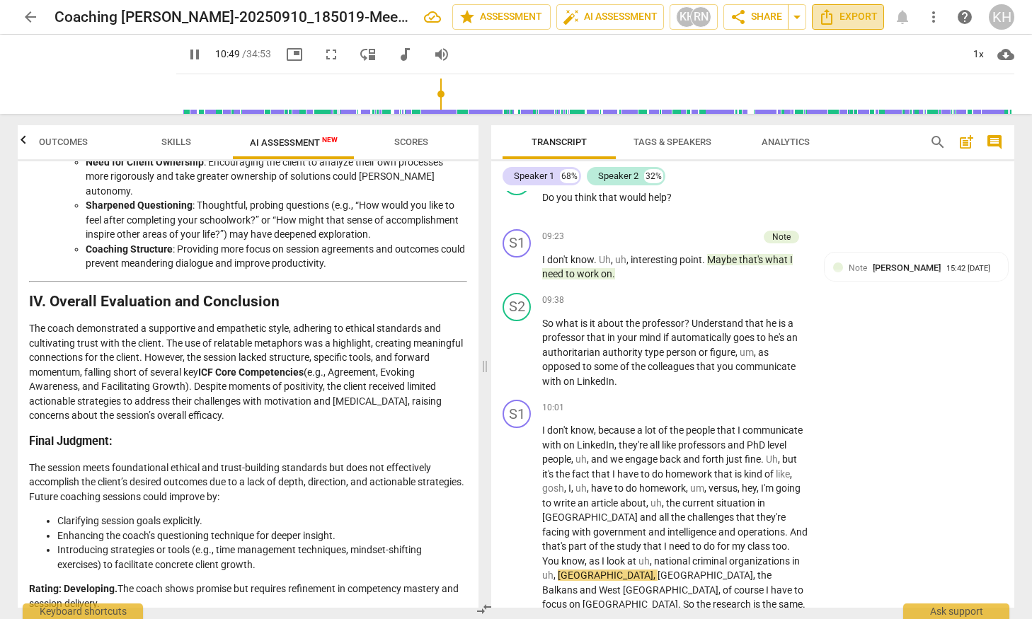
click at [843, 13] on span "Export" at bounding box center [847, 16] width 59 height 17
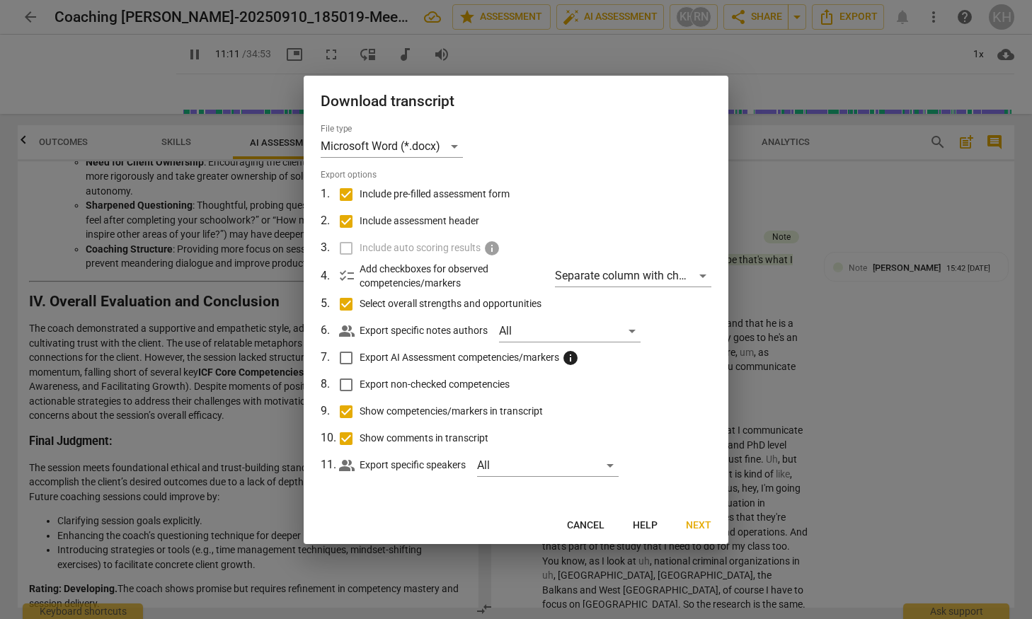
scroll to position [3321, 0]
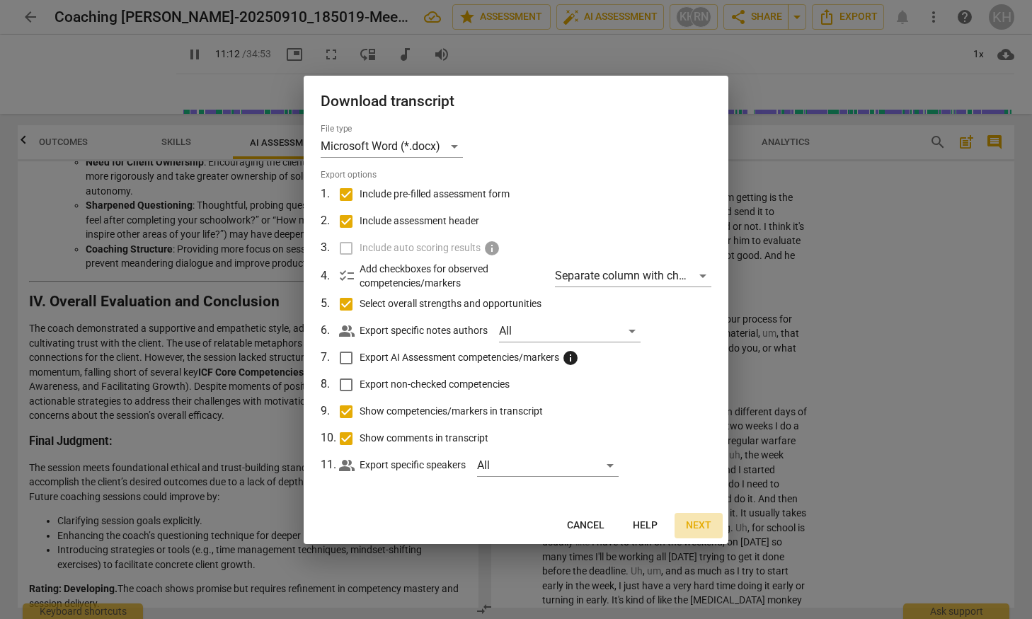
click at [697, 524] on span "Next" at bounding box center [698, 526] width 25 height 14
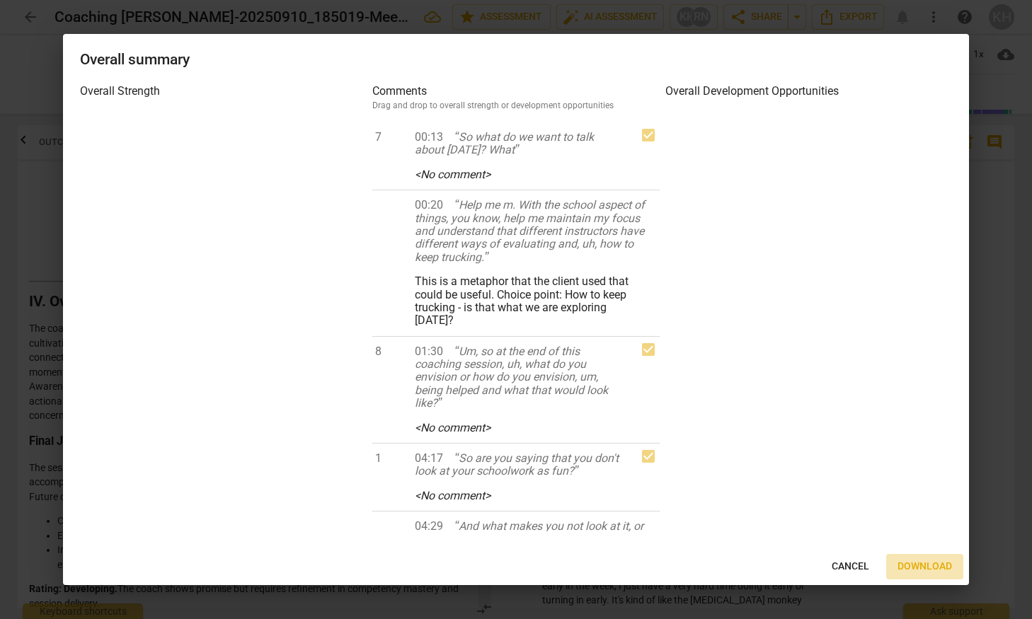
click at [917, 567] on span "Download" at bounding box center [925, 567] width 55 height 14
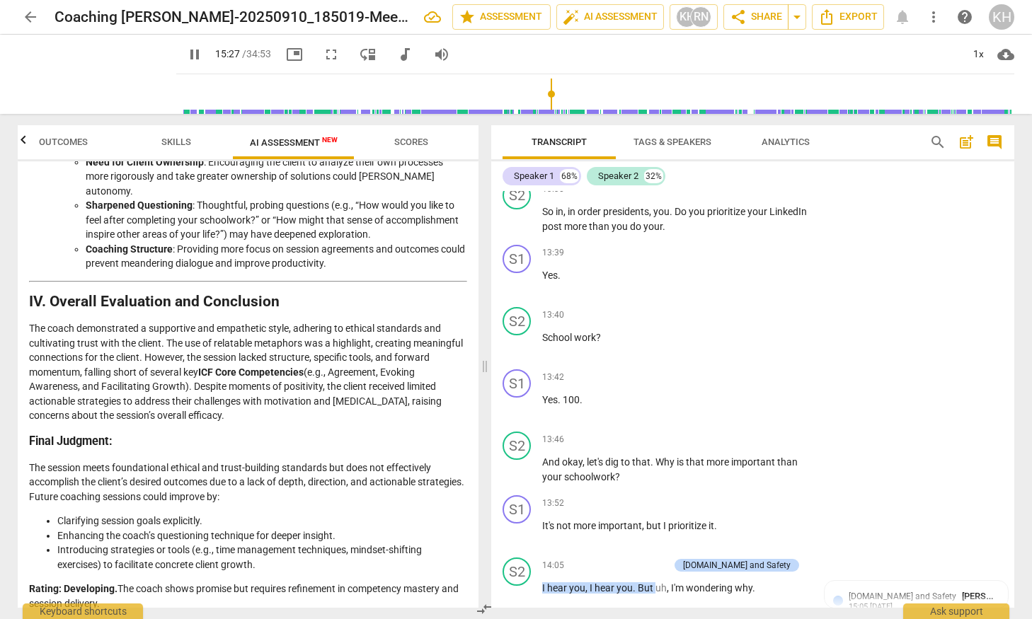
scroll to position [4212, 0]
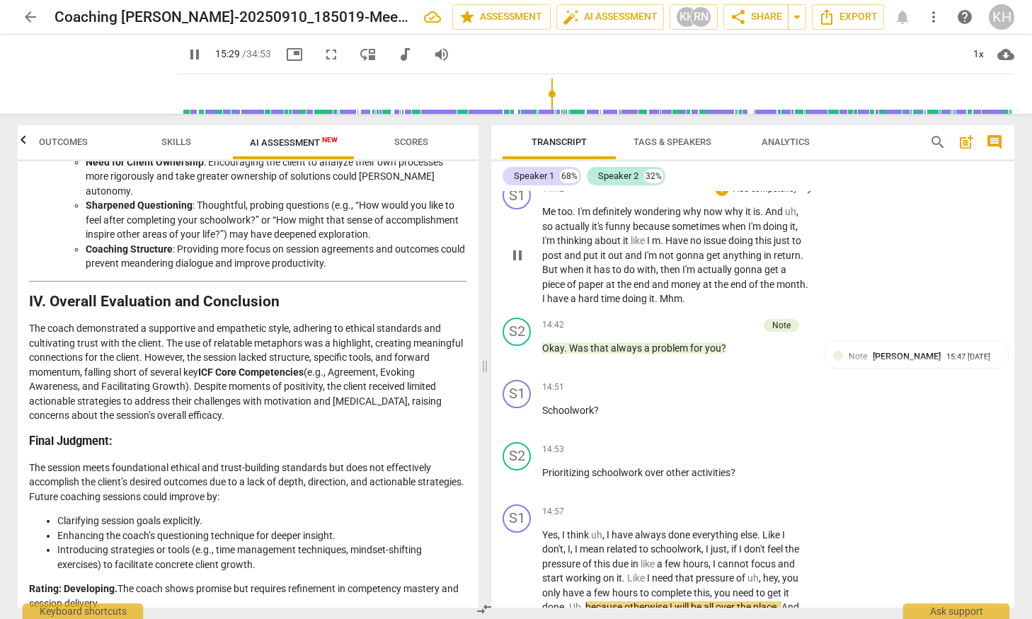
click at [682, 293] on span "Mhm" at bounding box center [671, 298] width 23 height 11
click at [186, 57] on span "pause" at bounding box center [194, 54] width 17 height 17
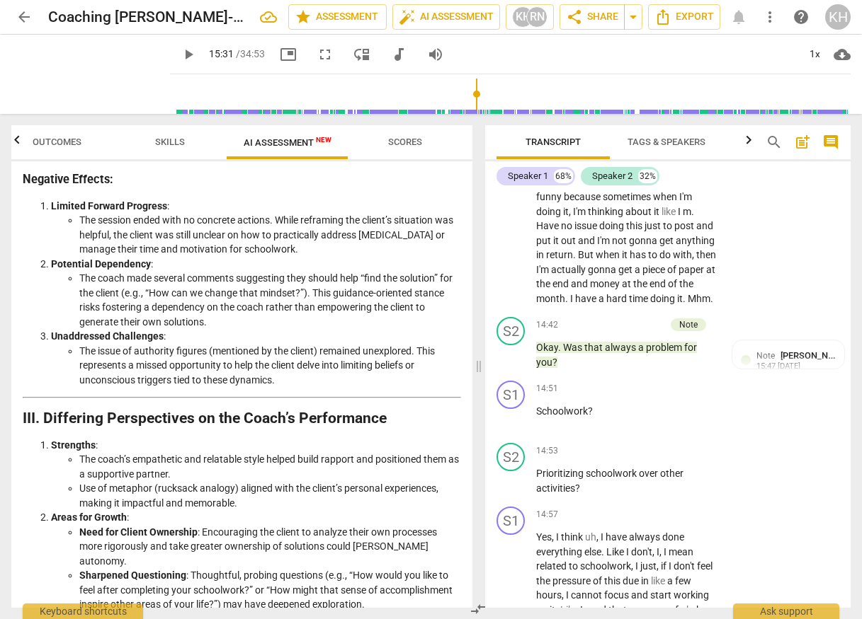
scroll to position [1513, 0]
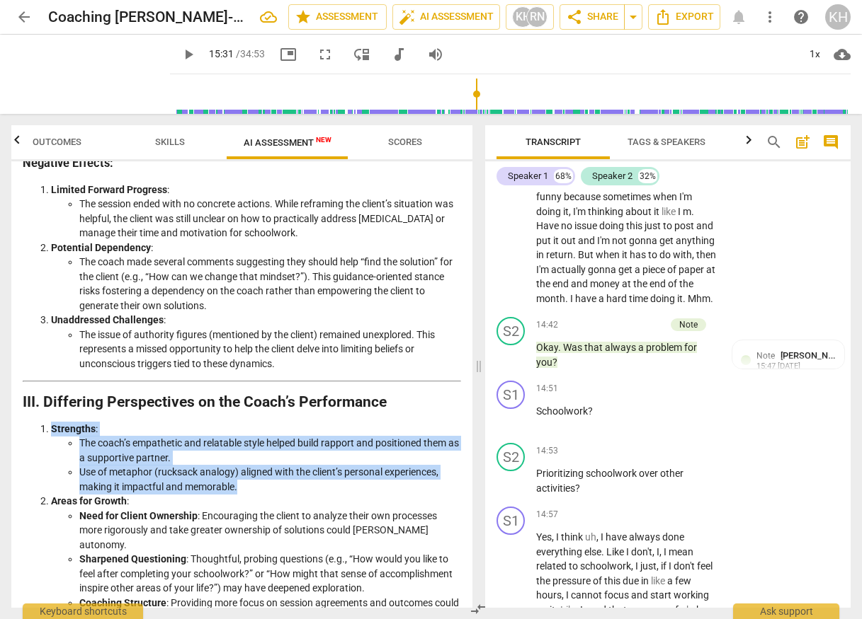
drag, startPoint x: 43, startPoint y: 427, endPoint x: 35, endPoint y: 508, distance: 81.2
click at [35, 508] on ol "Strengths : The coach’s empathetic and relatable style helped build rapport and…" at bounding box center [242, 523] width 438 height 203
copy li "Strengths : The coach’s empathetic and relatable style helped build rapport and…"
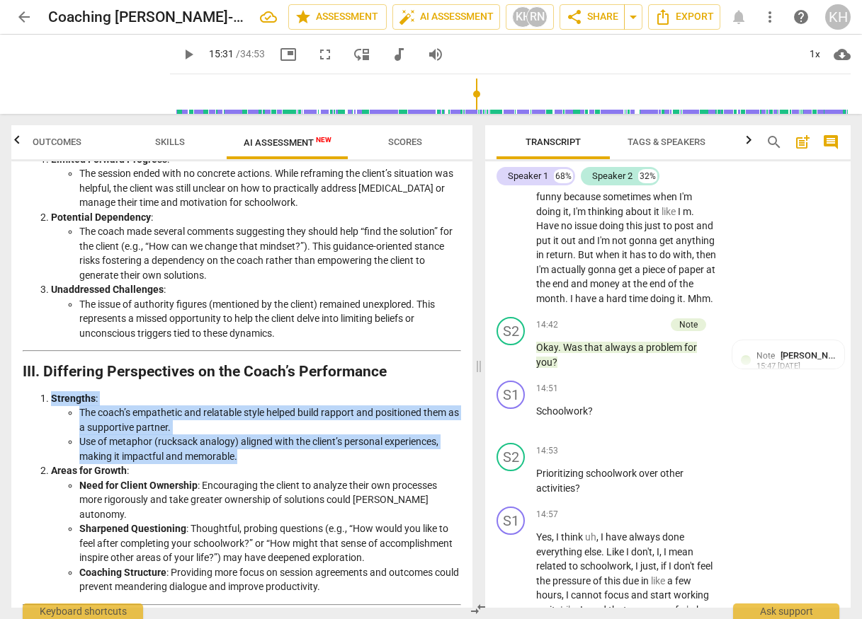
scroll to position [1602, 0]
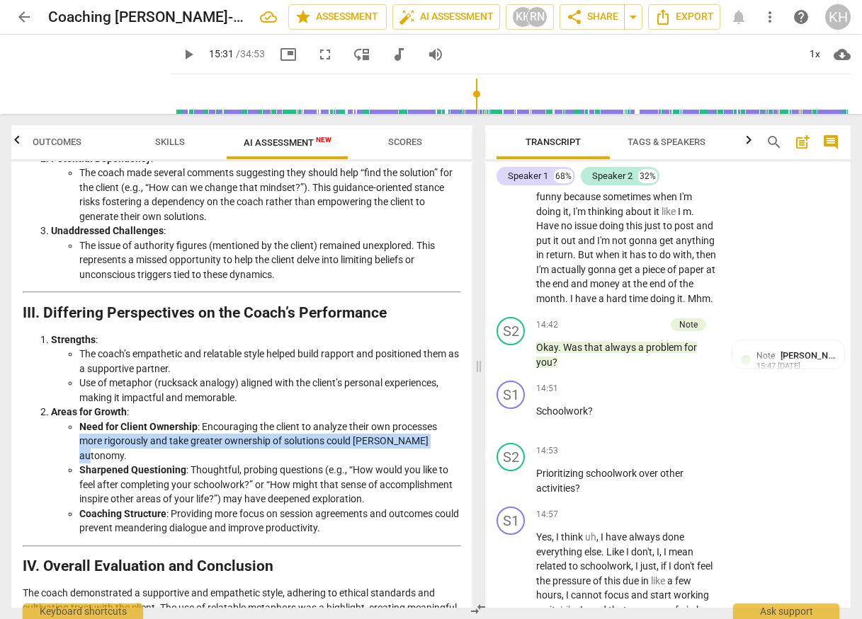
drag, startPoint x: 79, startPoint y: 443, endPoint x: 430, endPoint y: 443, distance: 350.4
click at [430, 443] on li "Need for Client Ownership : Encouraging the client to analyze their own process…" at bounding box center [270, 442] width 382 height 44
copy li "more rigorously and take greater ownership of solutions could [PERSON_NAME] aut…"
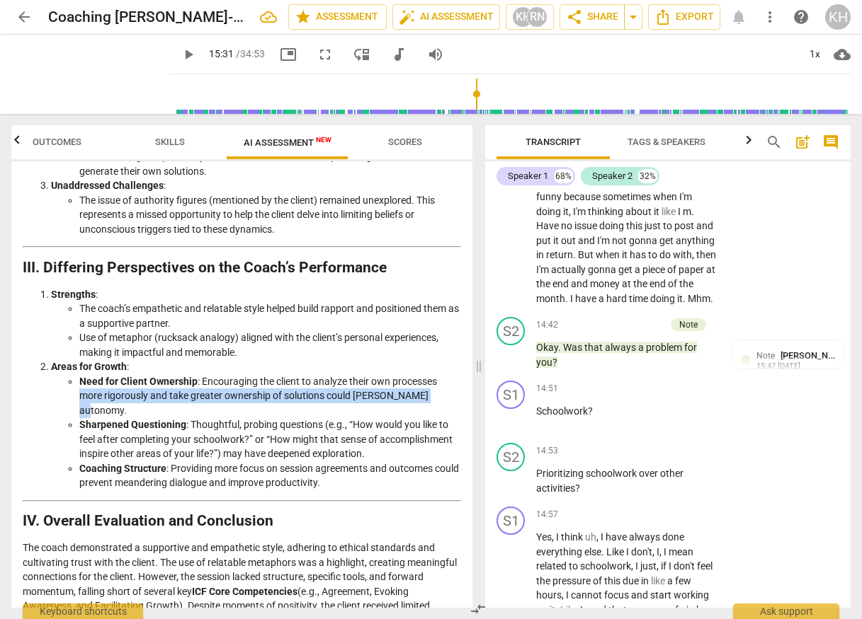
scroll to position [1664, 0]
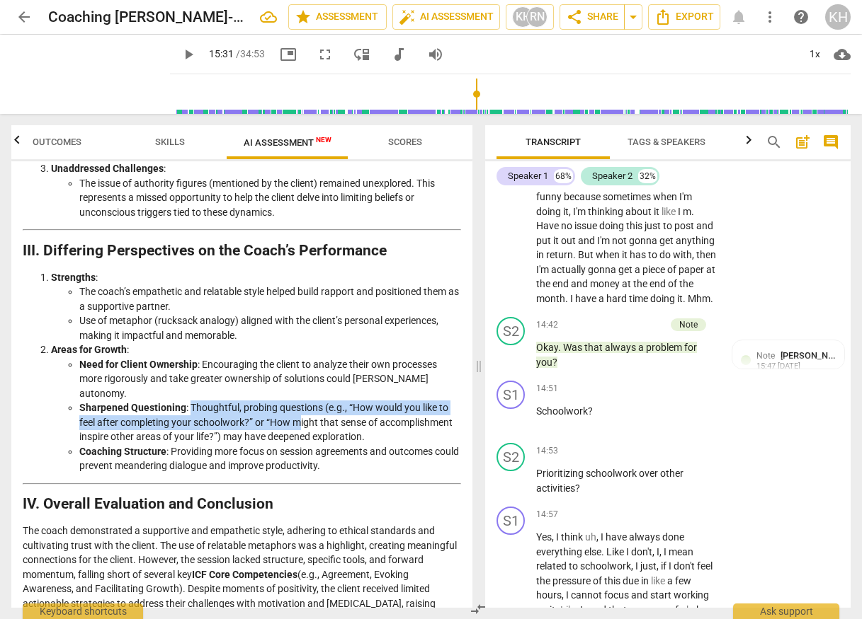
drag, startPoint x: 188, startPoint y: 393, endPoint x: 303, endPoint y: 406, distance: 116.1
click at [303, 406] on li "Sharpened Questioning : Thoughtful, probing questions (e.g., “How would you lik…" at bounding box center [270, 423] width 382 height 44
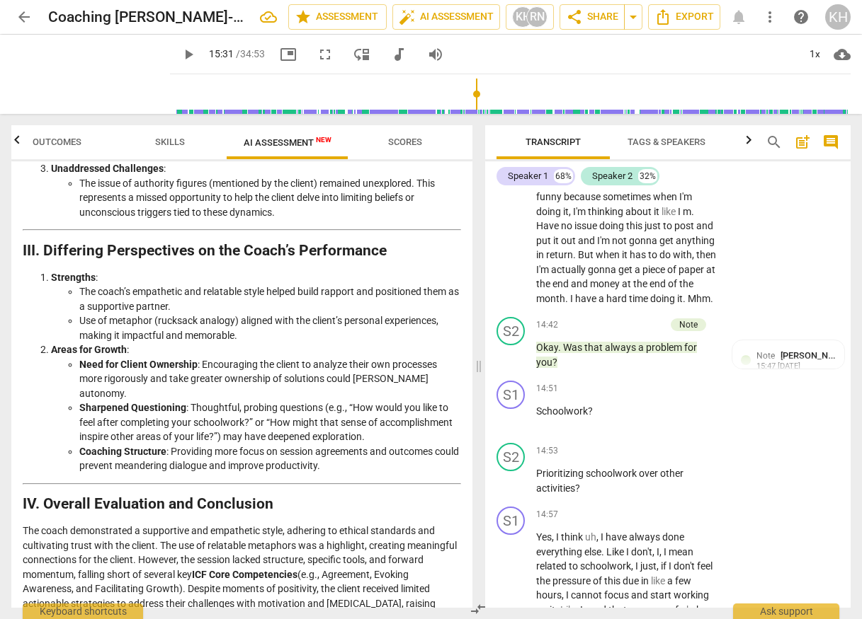
click at [202, 418] on li "Sharpened Questioning : Thoughtful, probing questions (e.g., “How would you lik…" at bounding box center [270, 423] width 382 height 44
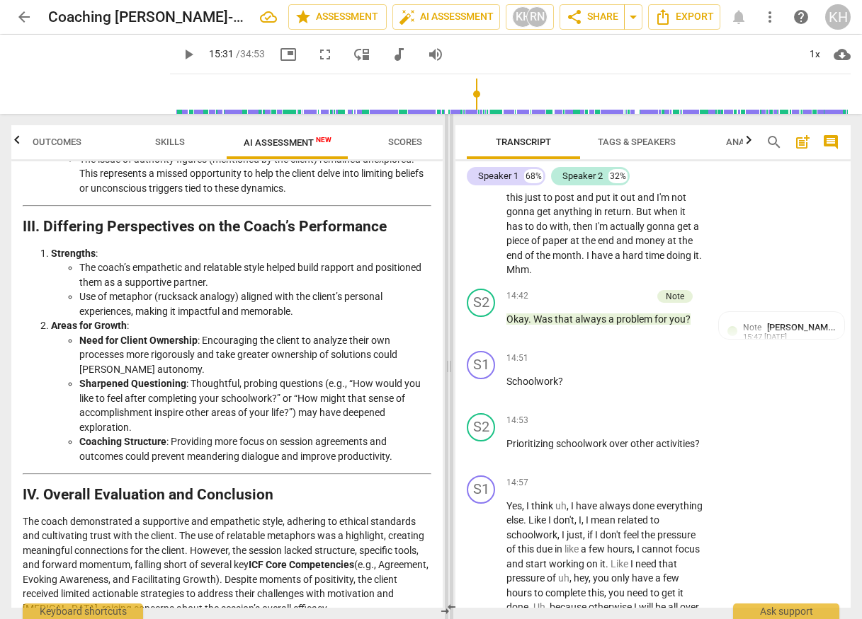
scroll to position [1776, 0]
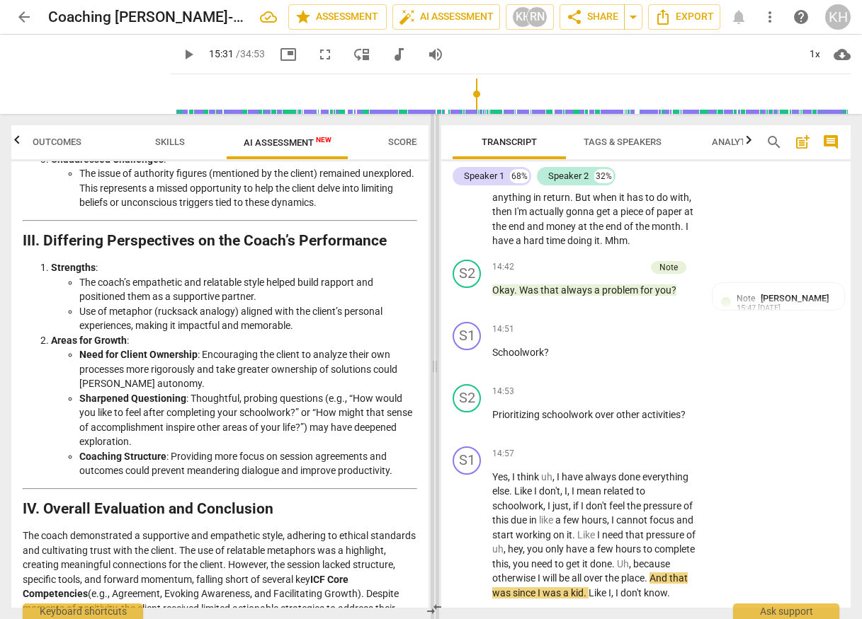
drag, startPoint x: 479, startPoint y: 362, endPoint x: 433, endPoint y: 364, distance: 46.1
click at [434, 364] on span at bounding box center [434, 366] width 8 height 505
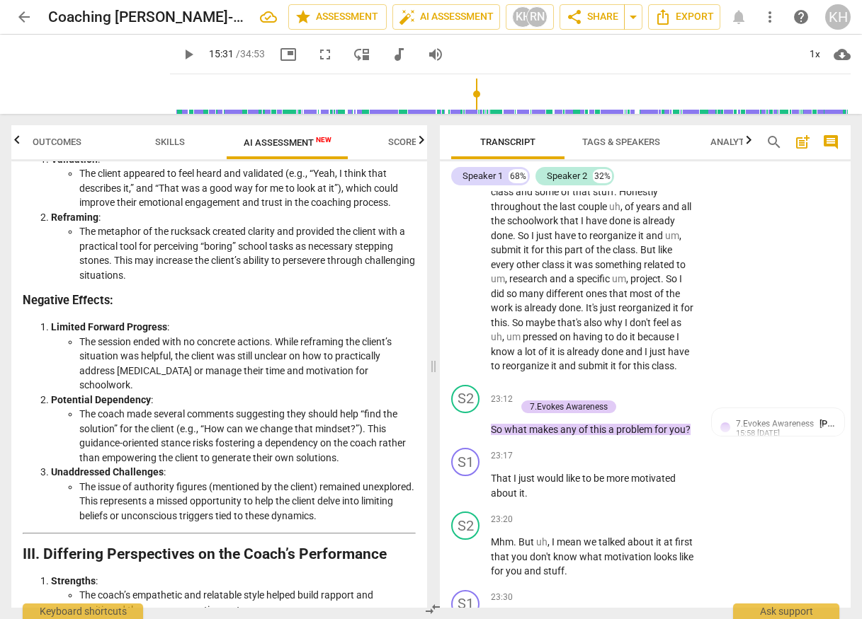
scroll to position [7945, 0]
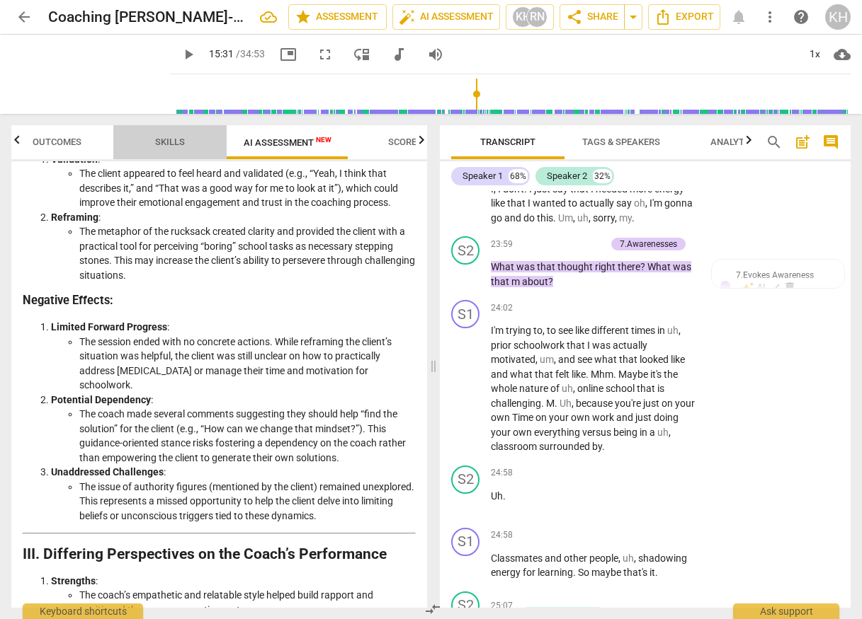
click at [168, 140] on span "Skills" at bounding box center [170, 142] width 30 height 11
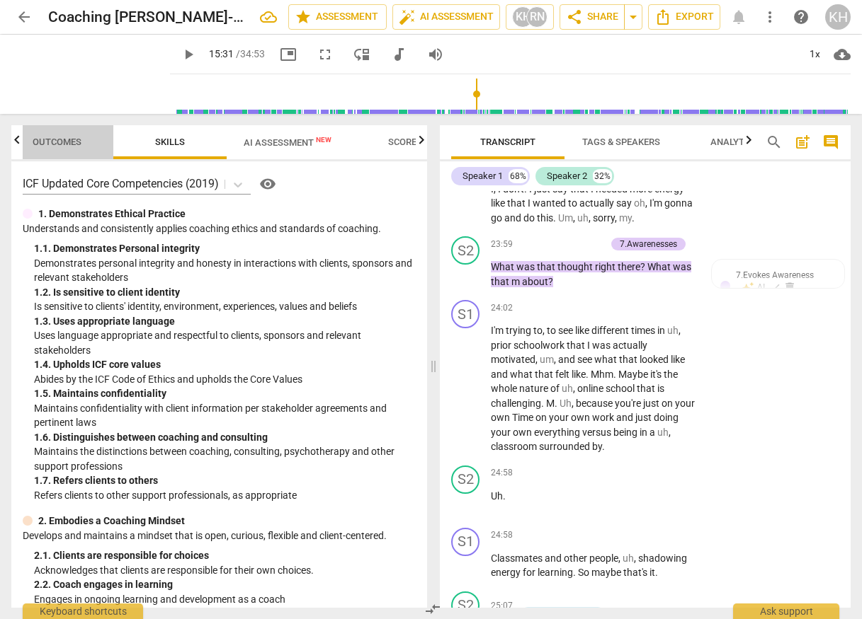
click at [58, 142] on span "Outcomes" at bounding box center [57, 142] width 49 height 11
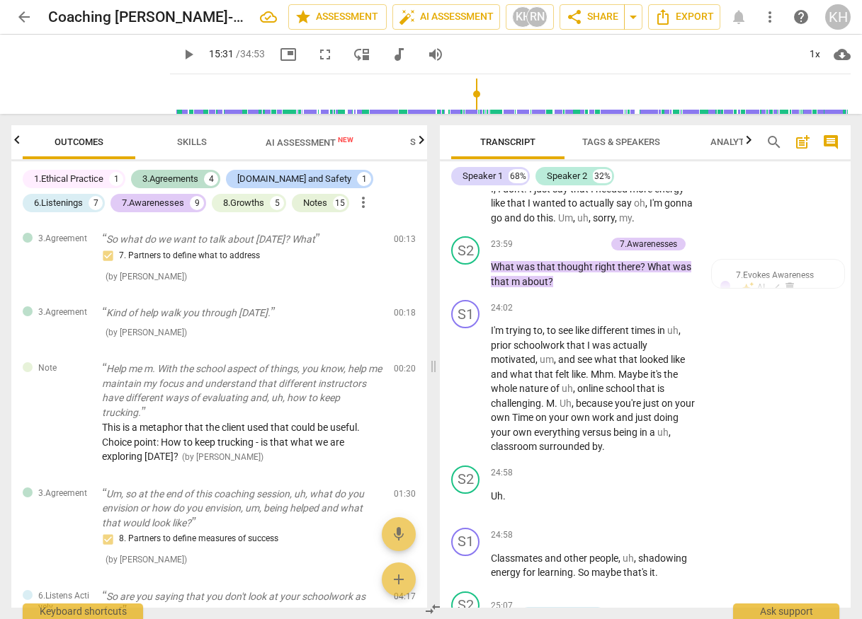
scroll to position [0, 0]
click at [320, 202] on div "Notes" at bounding box center [315, 203] width 24 height 14
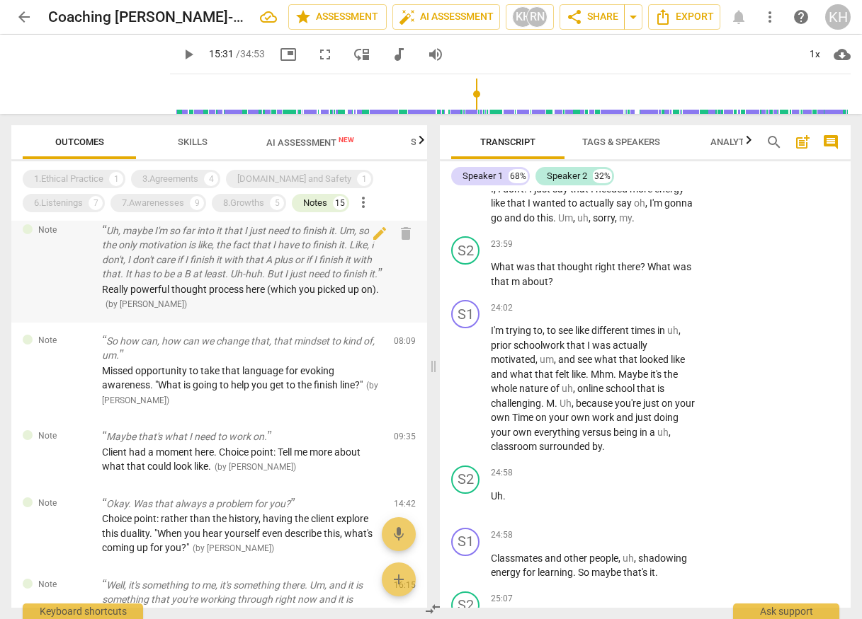
scroll to position [583, 0]
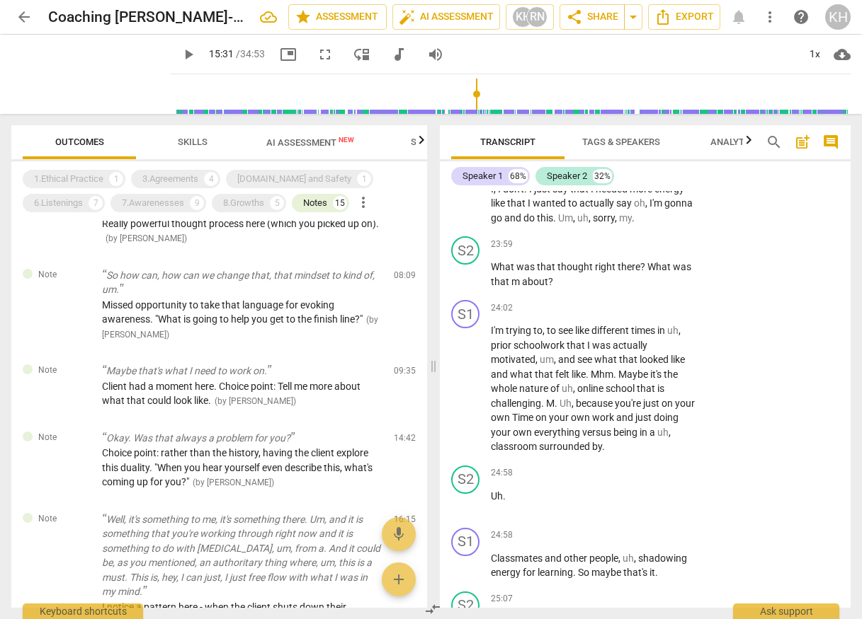
click at [200, 146] on span "Skills" at bounding box center [193, 142] width 30 height 11
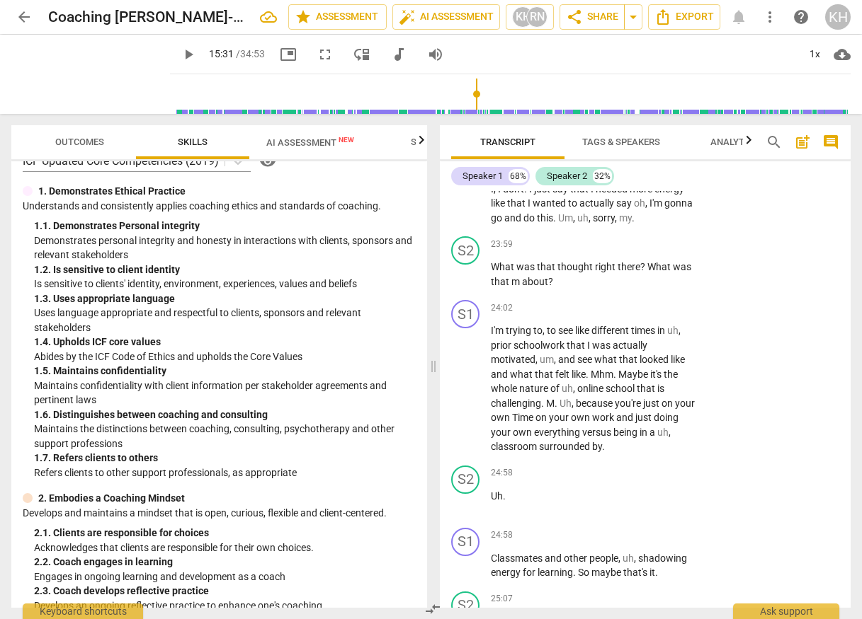
scroll to position [0, 0]
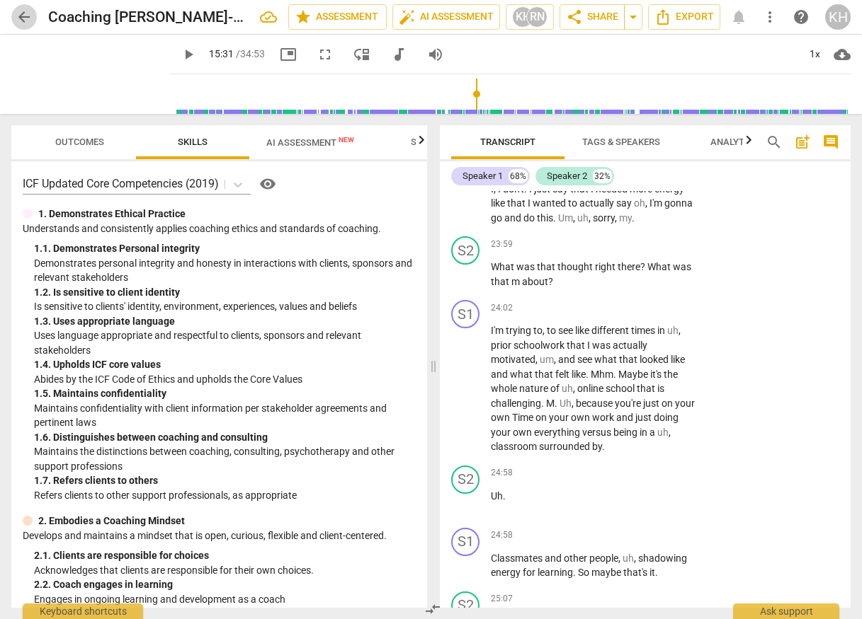
click at [21, 14] on span "arrow_back" at bounding box center [24, 16] width 17 height 17
